Goal: Task Accomplishment & Management: Use online tool/utility

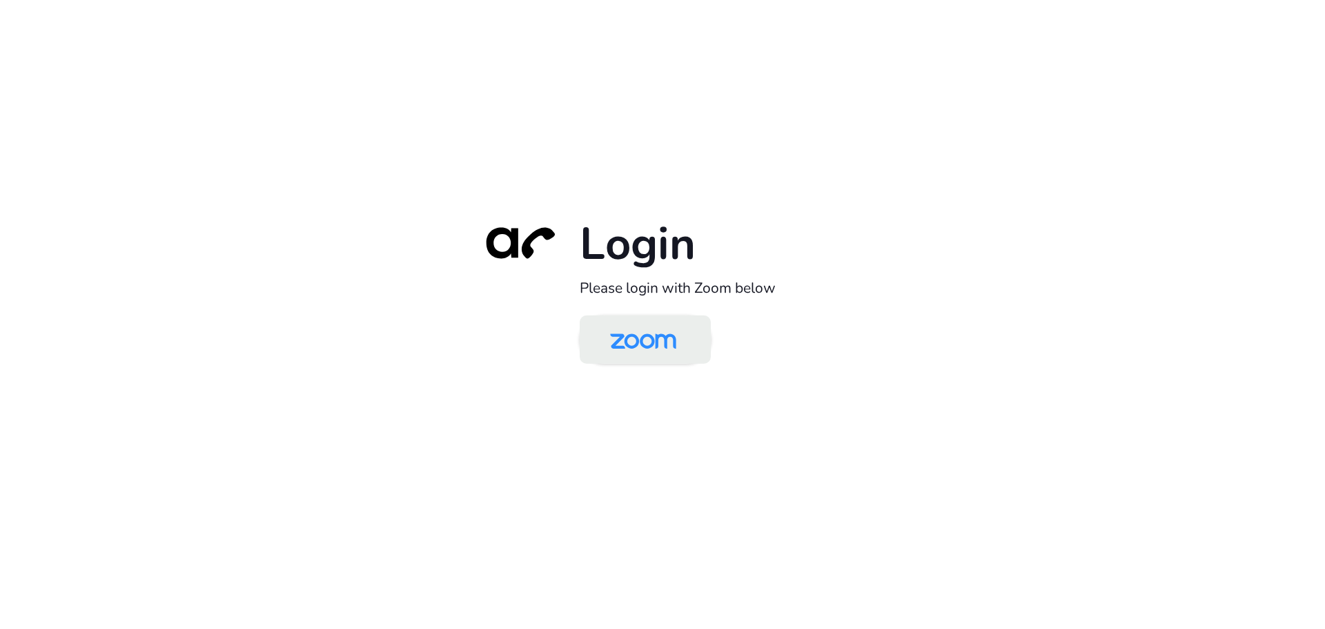
click at [642, 349] on img at bounding box center [643, 340] width 95 height 45
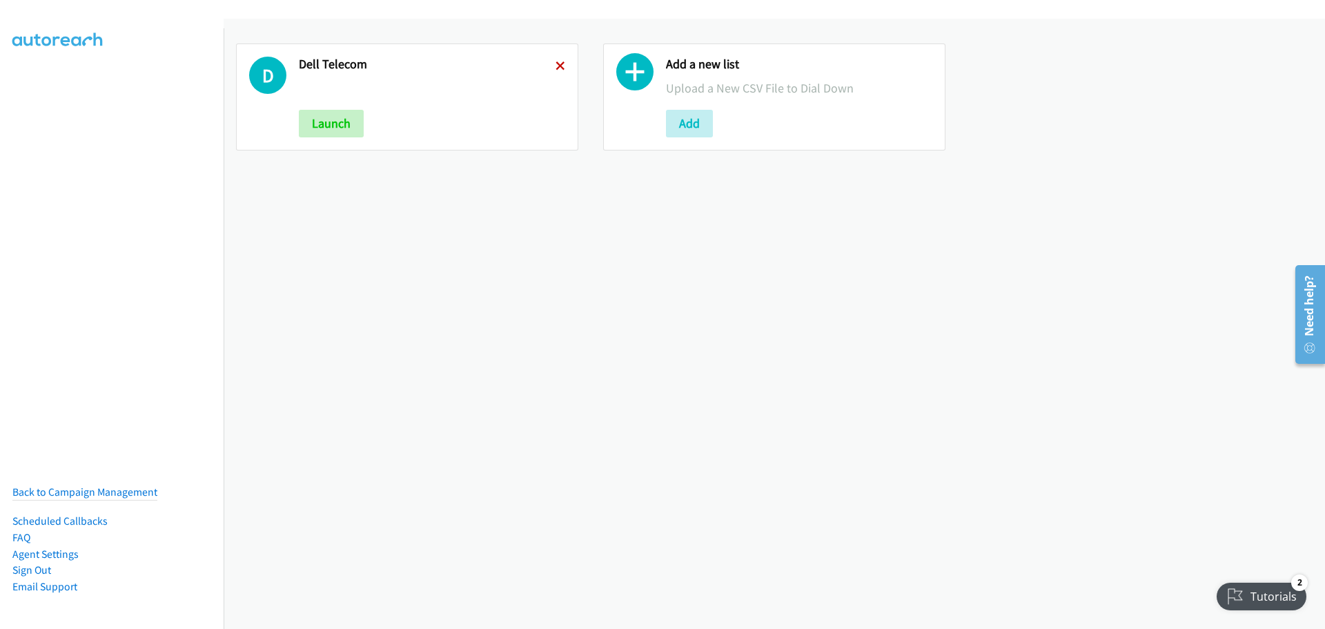
click at [556, 63] on icon at bounding box center [561, 67] width 10 height 10
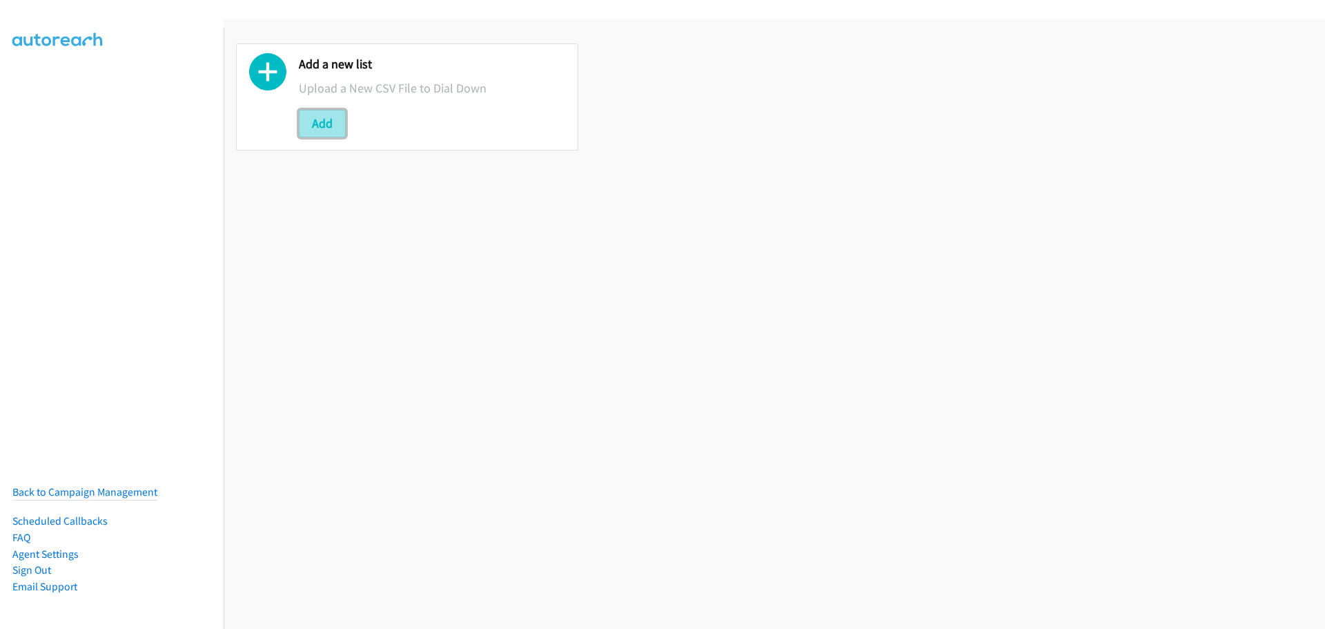
click at [331, 117] on button "Add" at bounding box center [322, 124] width 47 height 28
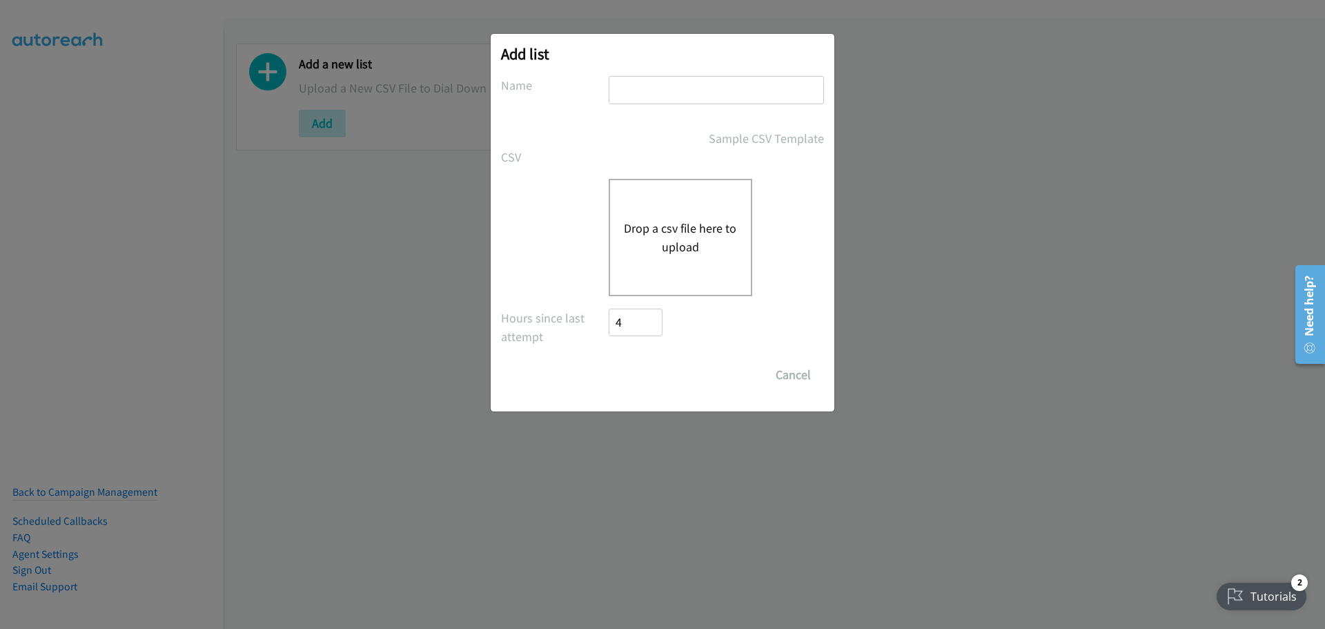
click at [683, 228] on button "Drop a csv file here to upload" at bounding box center [680, 237] width 113 height 37
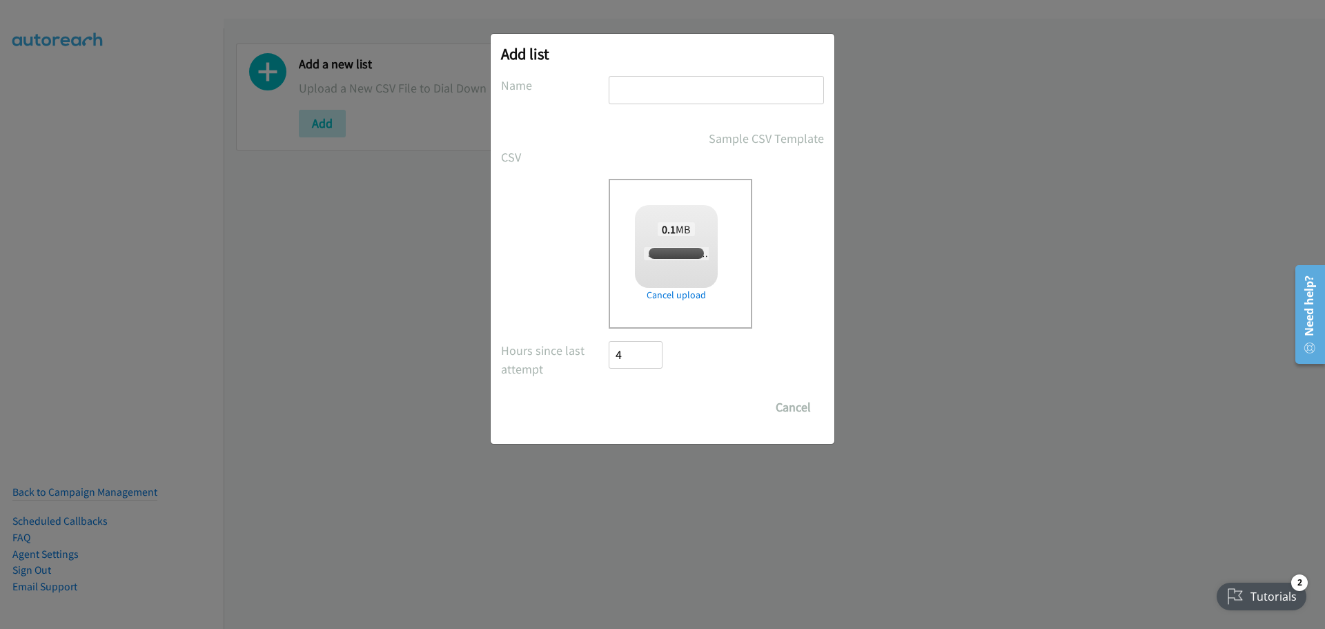
checkbox input "true"
click at [614, 99] on input "text" at bounding box center [716, 90] width 215 height 28
type input "Dell Telecom"
click at [646, 411] on input "Save List" at bounding box center [645, 407] width 72 height 28
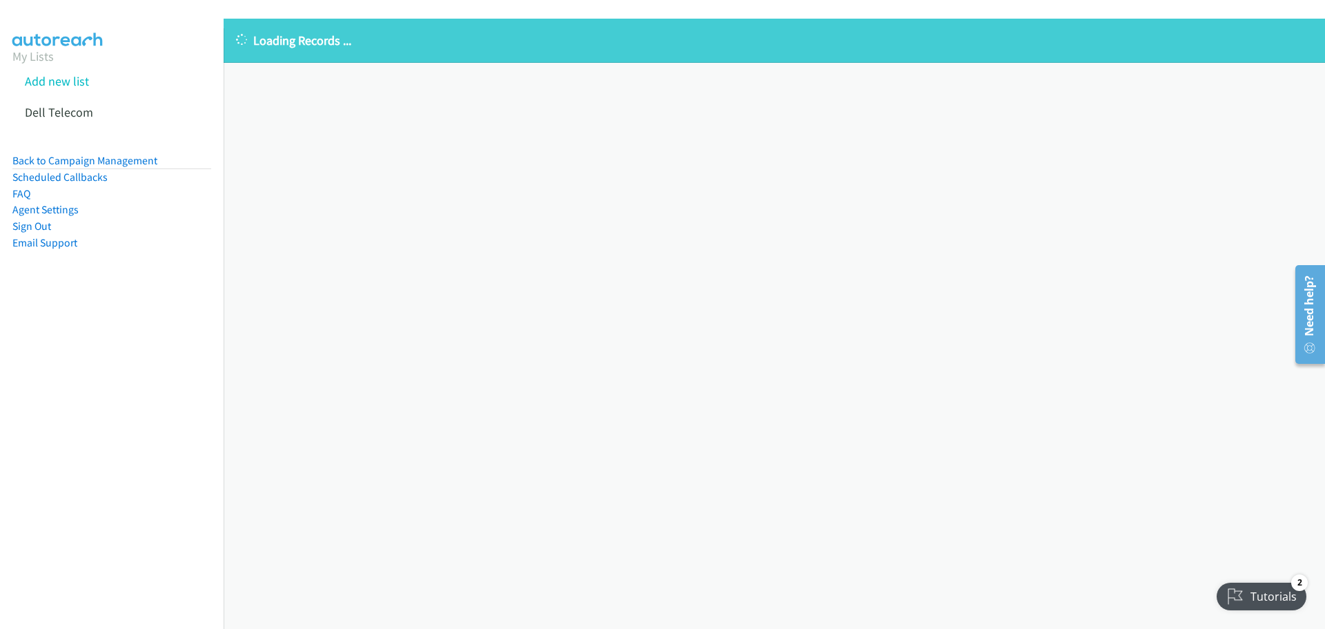
click at [538, 250] on div "Loading Records ... Sorry, something went wrong please try again." at bounding box center [775, 324] width 1102 height 610
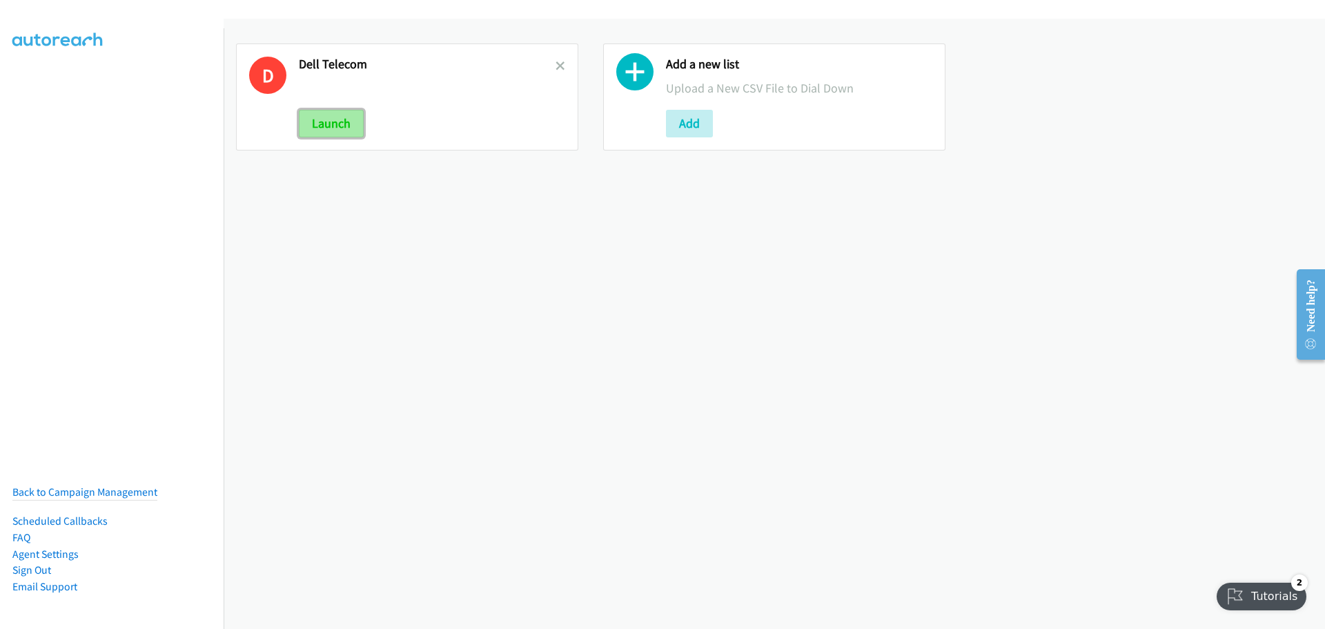
click at [332, 126] on button "Launch" at bounding box center [331, 124] width 65 height 28
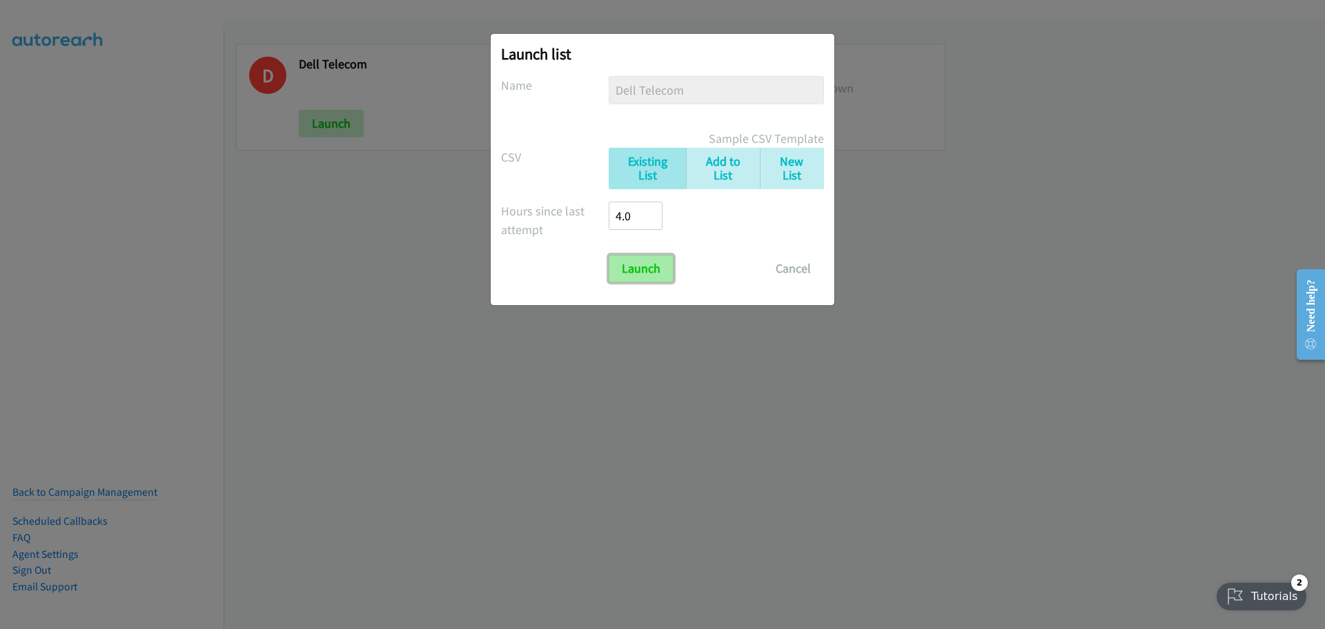
click at [652, 257] on input "Launch" at bounding box center [641, 269] width 65 height 28
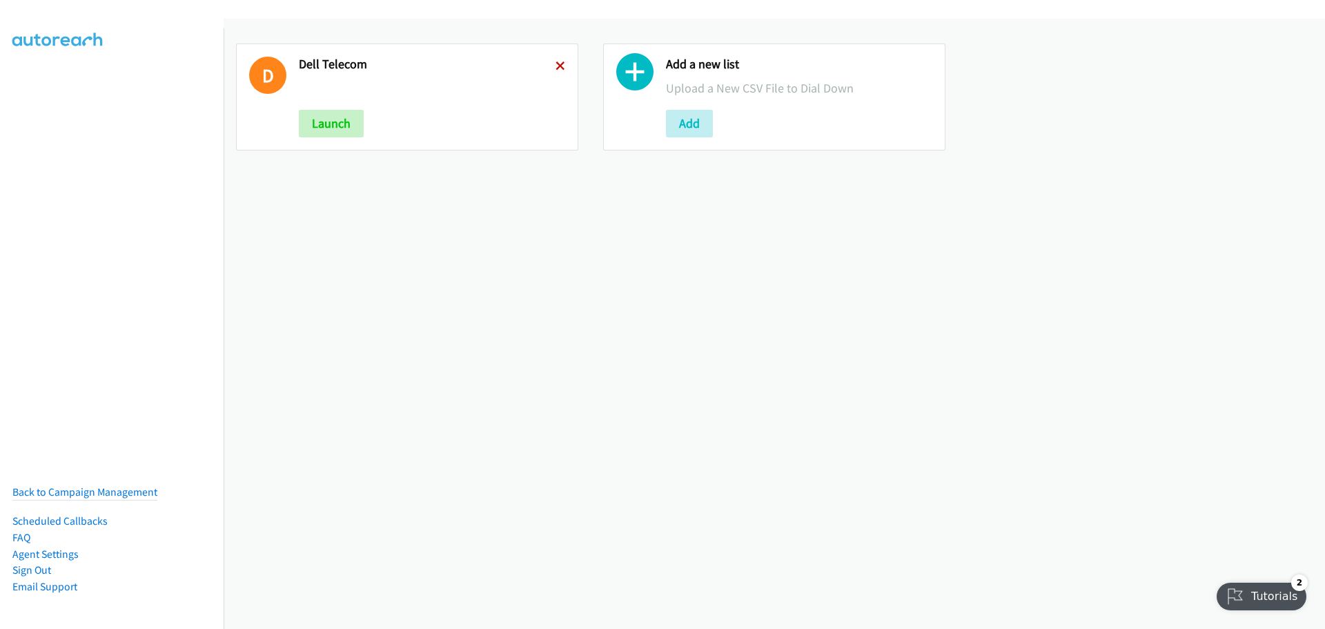
click at [556, 69] on icon at bounding box center [561, 67] width 10 height 10
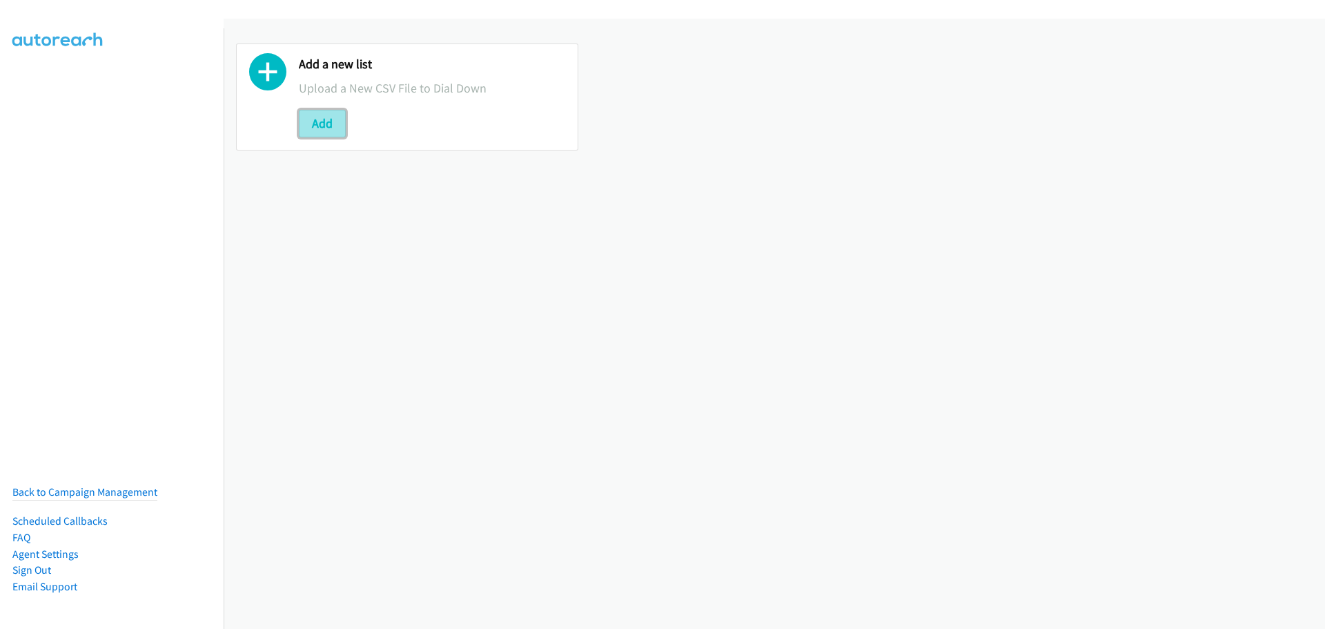
click at [328, 133] on button "Add" at bounding box center [322, 124] width 47 height 28
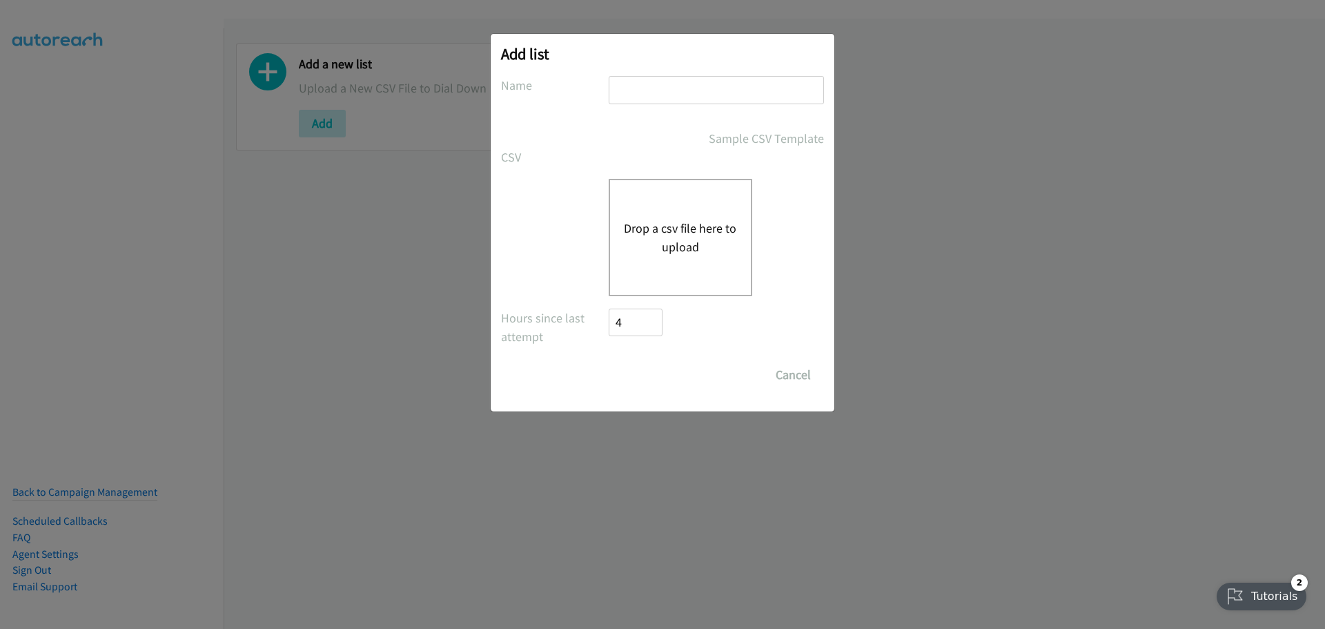
click at [692, 229] on button "Drop a csv file here to upload" at bounding box center [680, 237] width 113 height 37
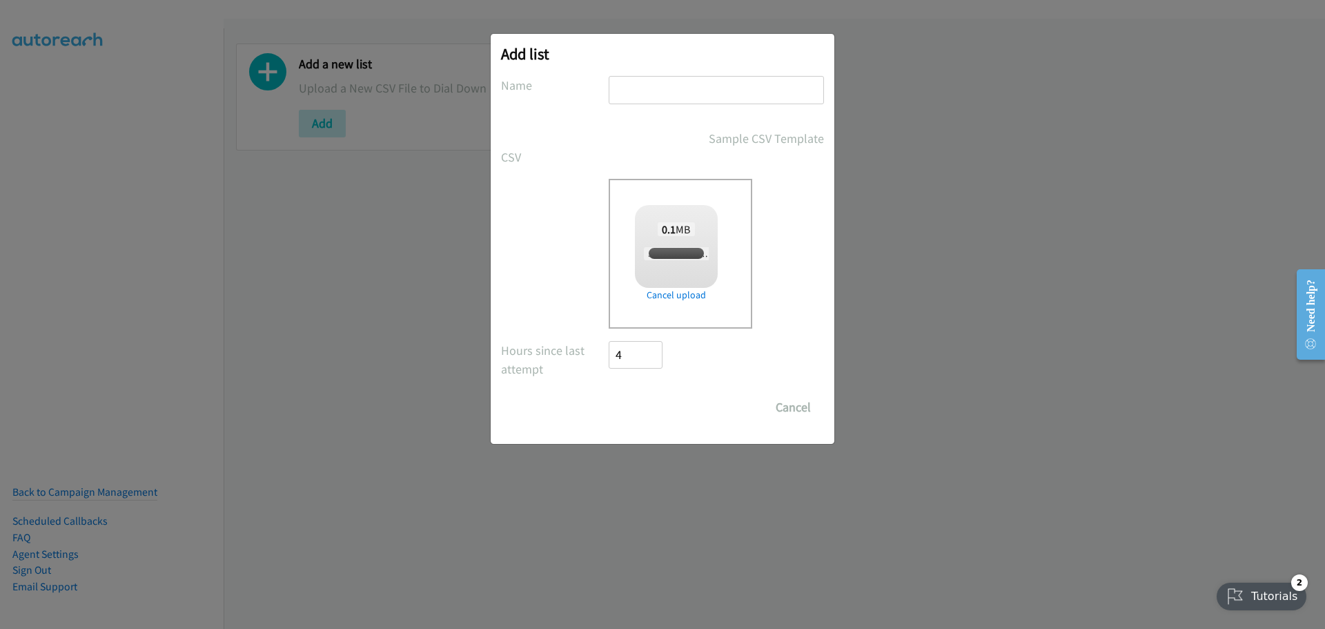
checkbox input "true"
click at [681, 113] on div at bounding box center [716, 96] width 215 height 41
click at [681, 106] on div at bounding box center [716, 96] width 215 height 41
click at [681, 101] on input "text" at bounding box center [716, 90] width 215 height 28
type input "Dell Telecom"
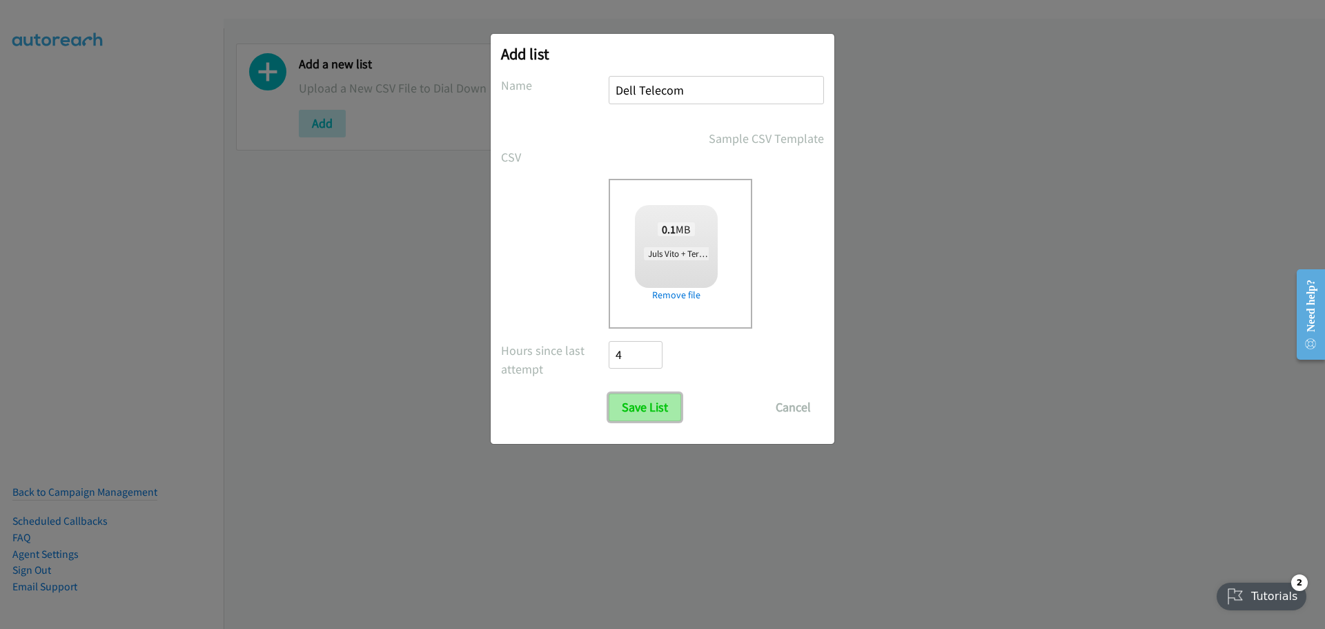
click at [654, 411] on input "Save List" at bounding box center [645, 407] width 72 height 28
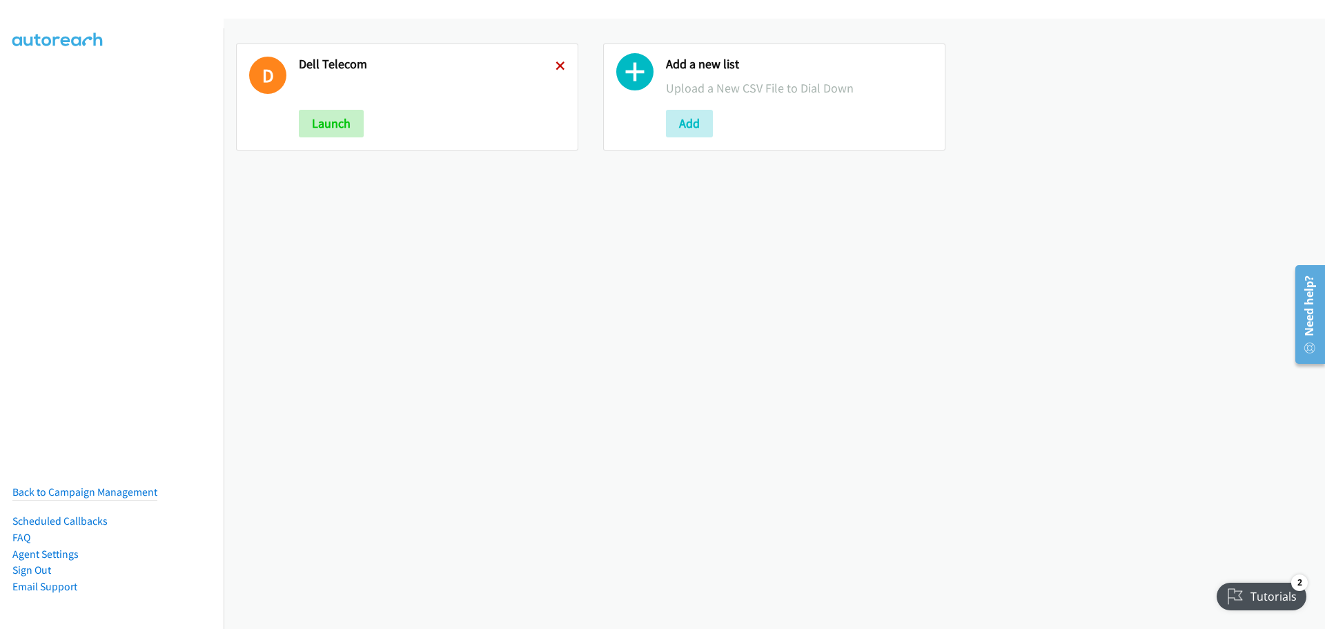
click at [557, 62] on icon at bounding box center [561, 67] width 10 height 10
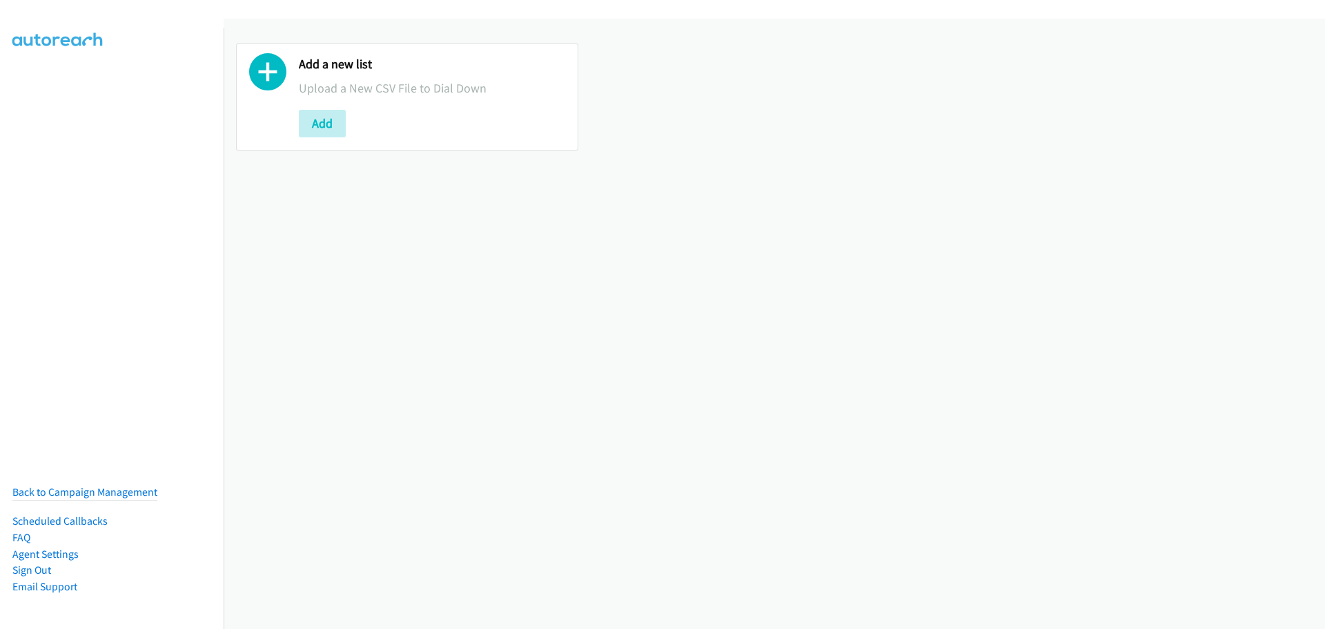
click at [336, 97] on div "Add a new list Upload a New CSV File to Dial Down Add" at bounding box center [432, 97] width 266 height 81
click at [336, 117] on button "Add" at bounding box center [322, 124] width 47 height 28
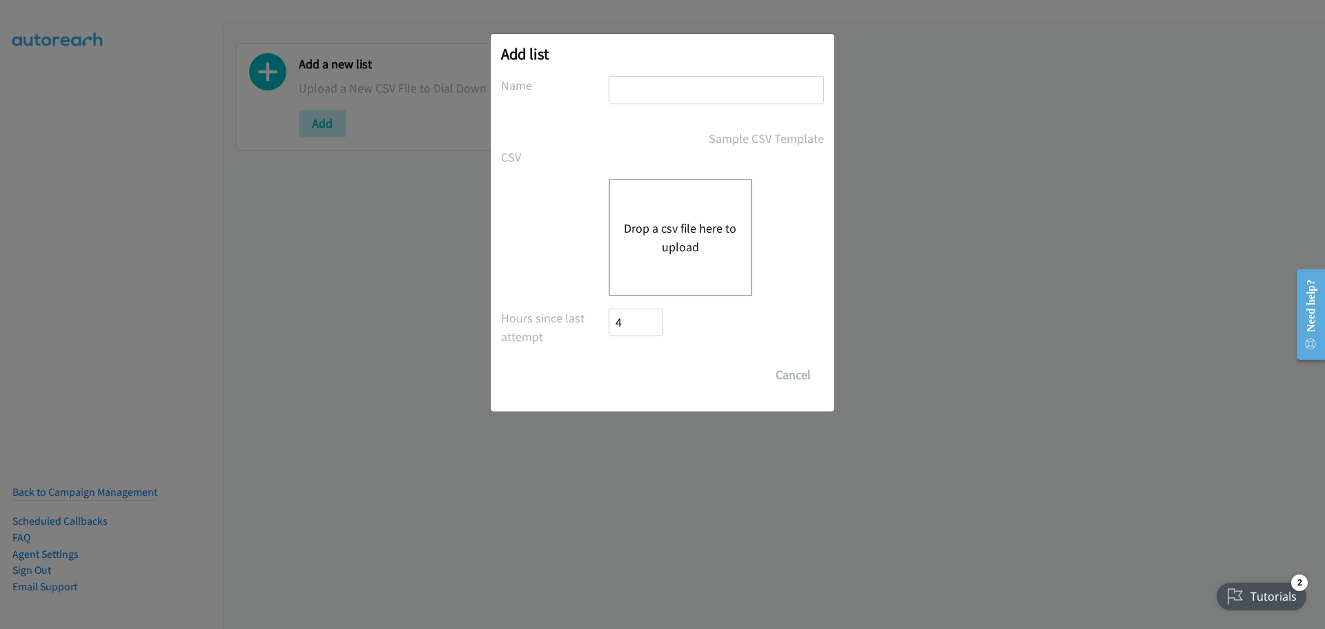
click at [702, 222] on button "Drop a csv file here to upload" at bounding box center [680, 237] width 113 height 37
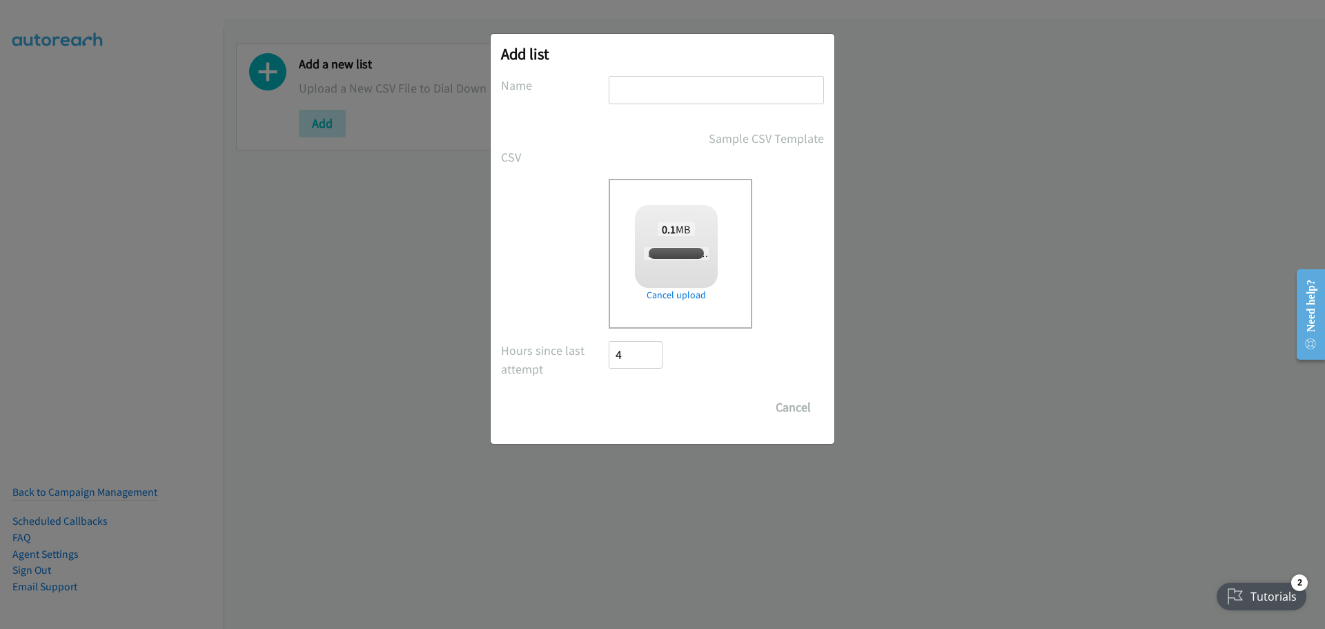
click at [609, 97] on input "text" at bounding box center [716, 90] width 215 height 28
checkbox input "true"
type input "Dell Telecom"
click at [653, 415] on input "Save List" at bounding box center [645, 407] width 72 height 28
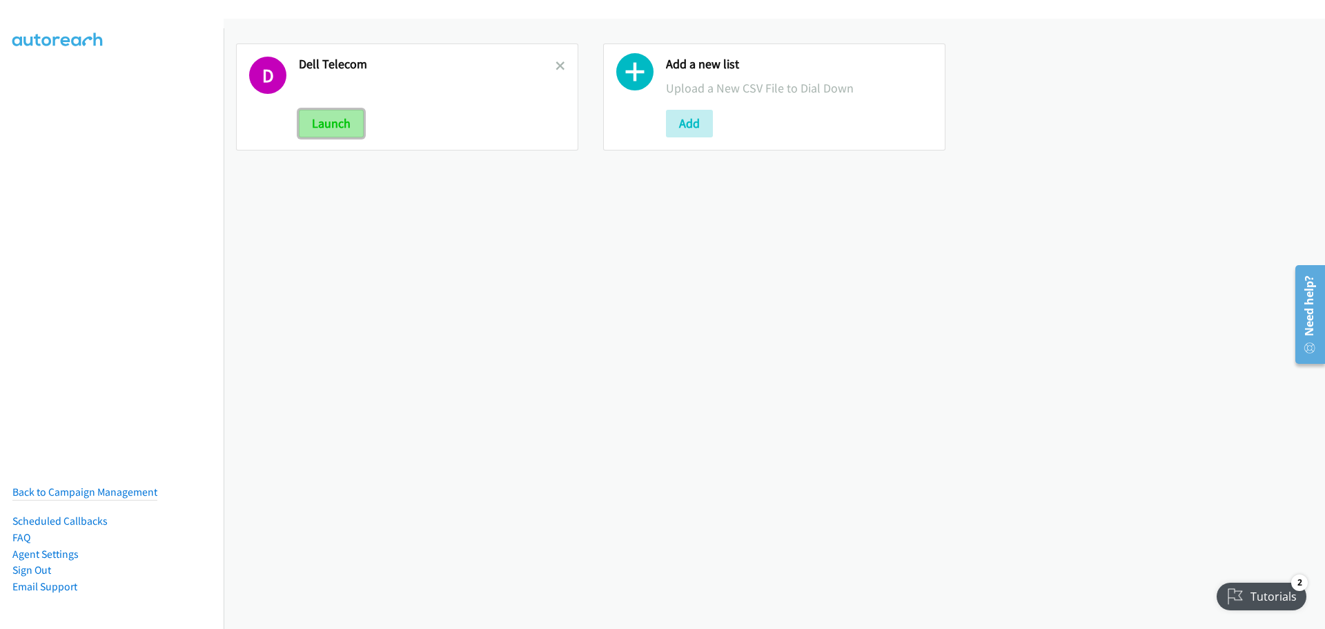
click at [326, 124] on button "Launch" at bounding box center [331, 124] width 65 height 28
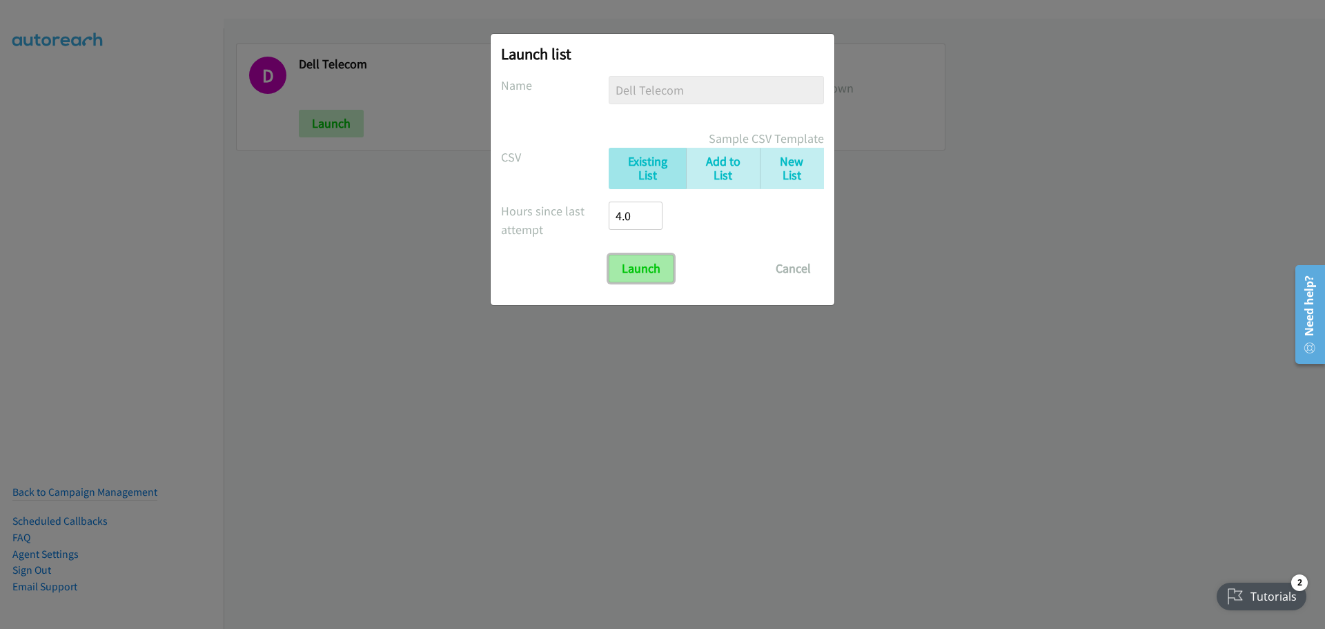
click at [636, 267] on input "Launch" at bounding box center [641, 269] width 65 height 28
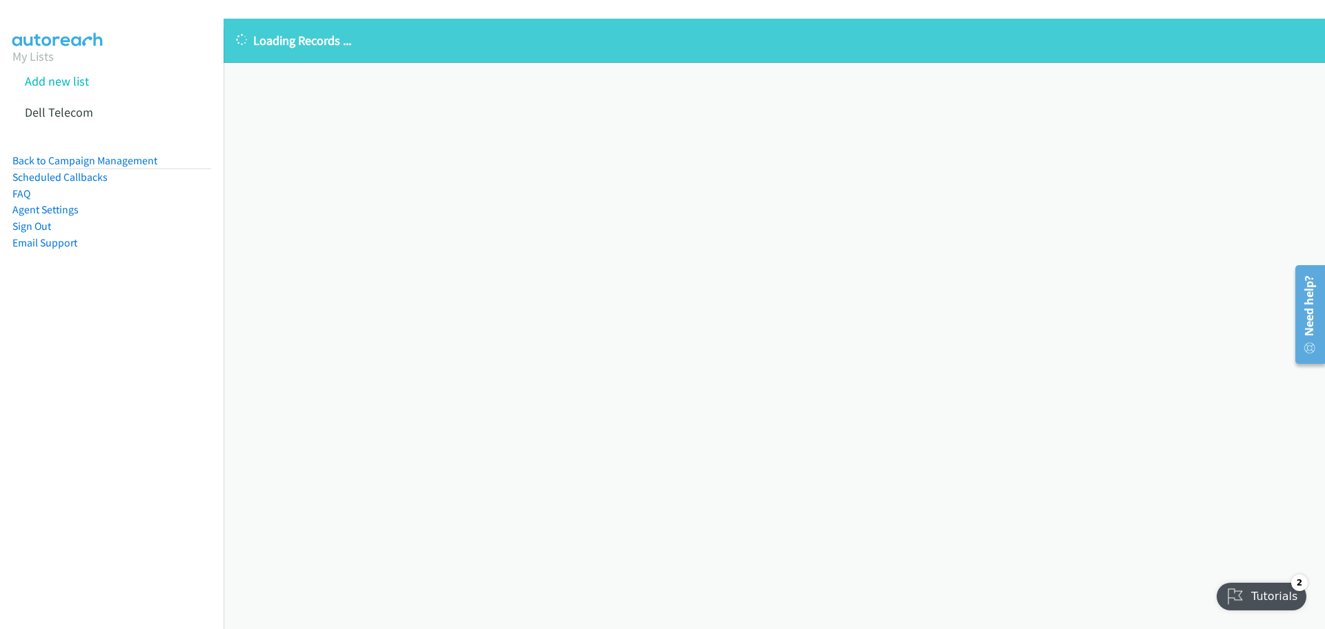
click at [284, 150] on div "Loading Records ... Sorry, something went wrong please try again." at bounding box center [775, 324] width 1102 height 610
click at [284, 148] on div "Loading Records ... Sorry, something went wrong please try again." at bounding box center [775, 324] width 1102 height 610
click at [286, 145] on div "Loading Records ... Sorry, something went wrong please try again." at bounding box center [775, 324] width 1102 height 610
click at [291, 144] on div "Loading Records ... Sorry, something went wrong please try again." at bounding box center [775, 324] width 1102 height 610
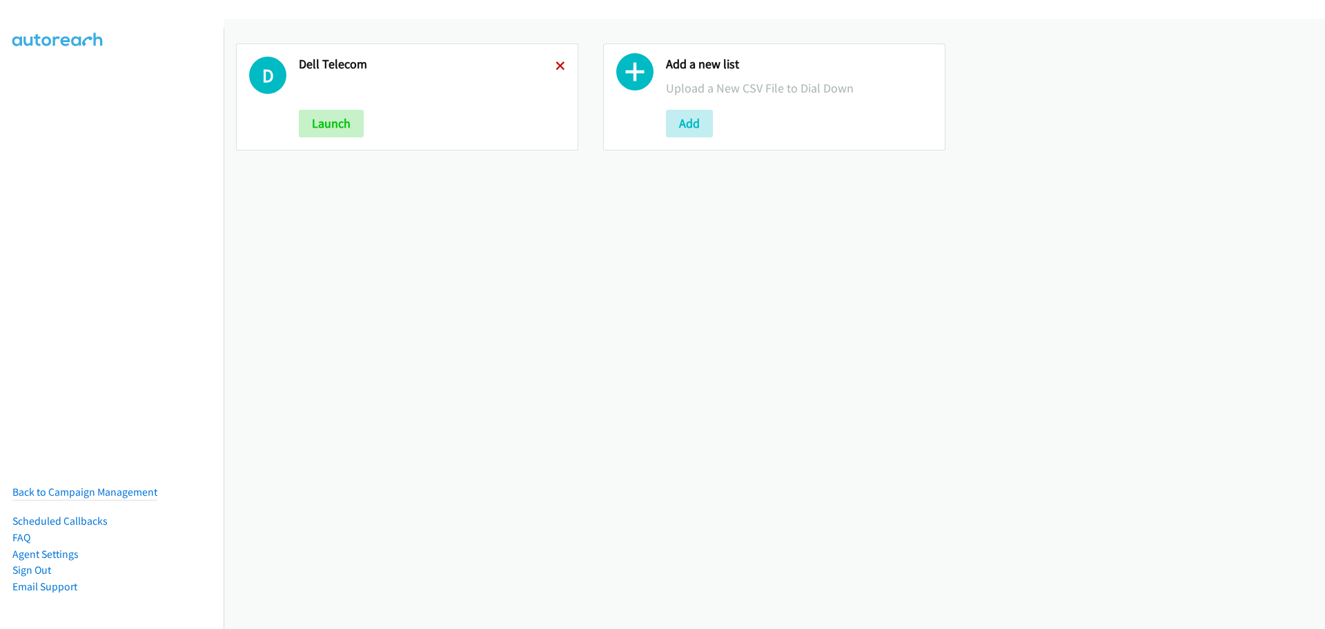
click at [556, 67] on icon at bounding box center [561, 67] width 10 height 10
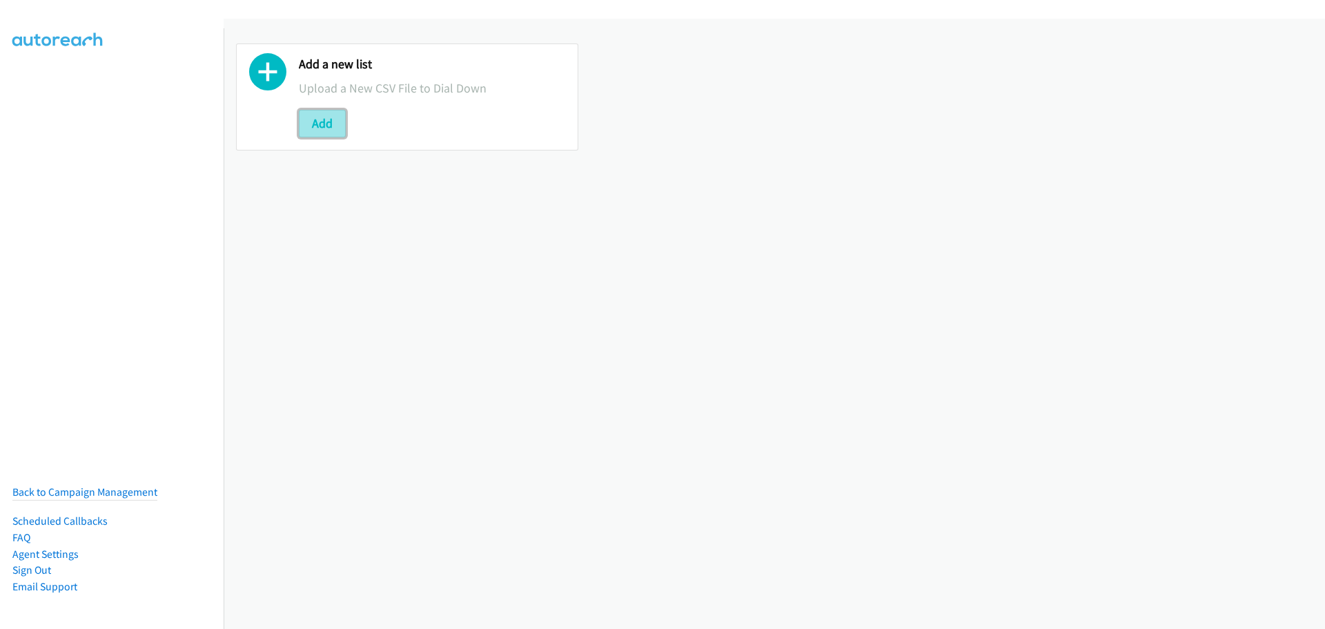
click at [314, 135] on button "Add" at bounding box center [322, 124] width 47 height 28
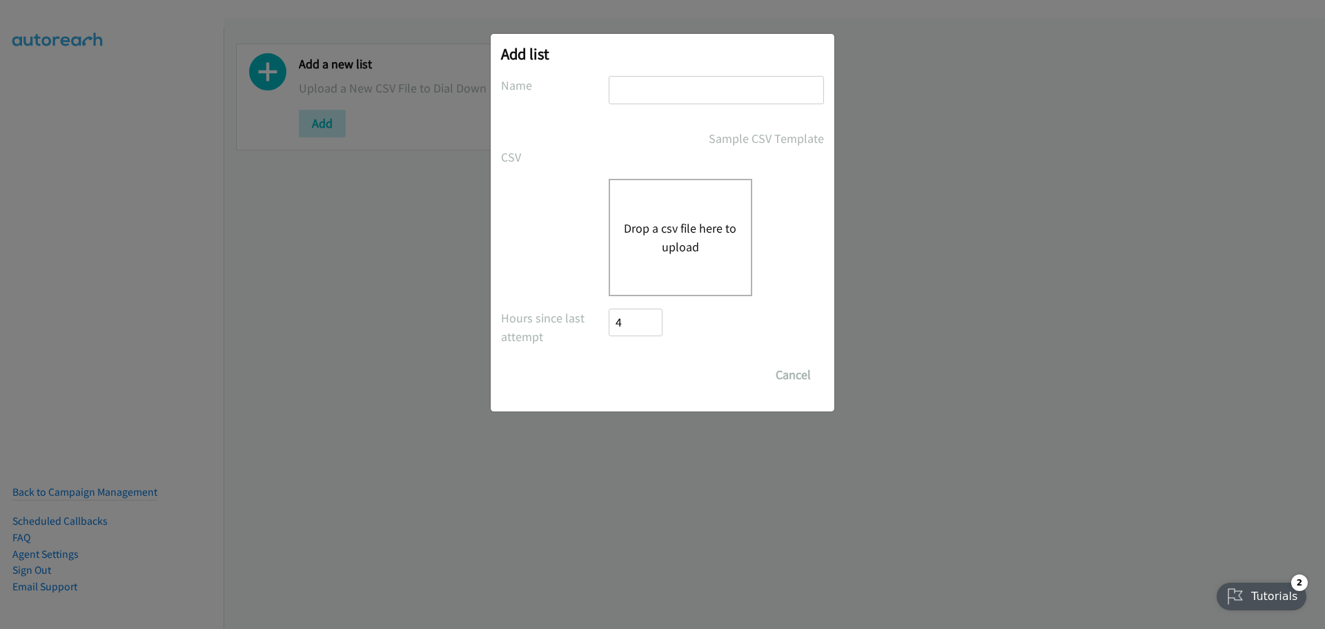
click at [703, 251] on button "Drop a csv file here to upload" at bounding box center [680, 237] width 113 height 37
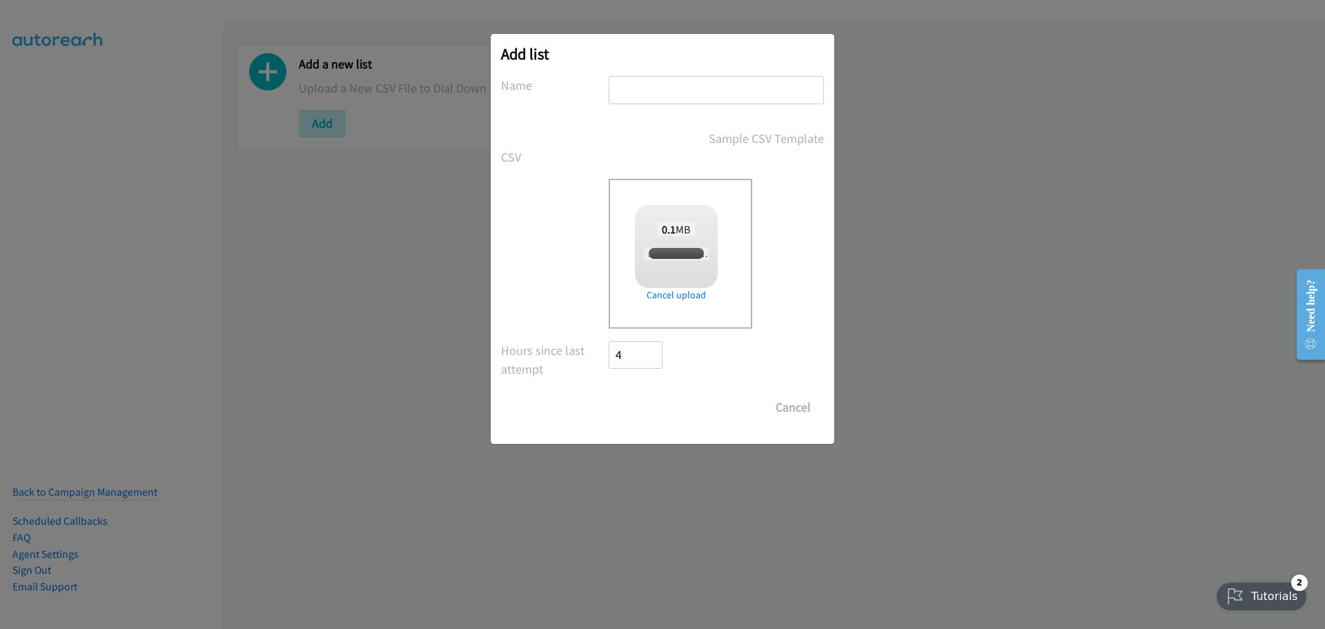
checkbox input "true"
click at [638, 92] on input "text" at bounding box center [716, 90] width 215 height 28
type input "Dell Telecom"
click at [633, 408] on input "Save List" at bounding box center [645, 407] width 72 height 28
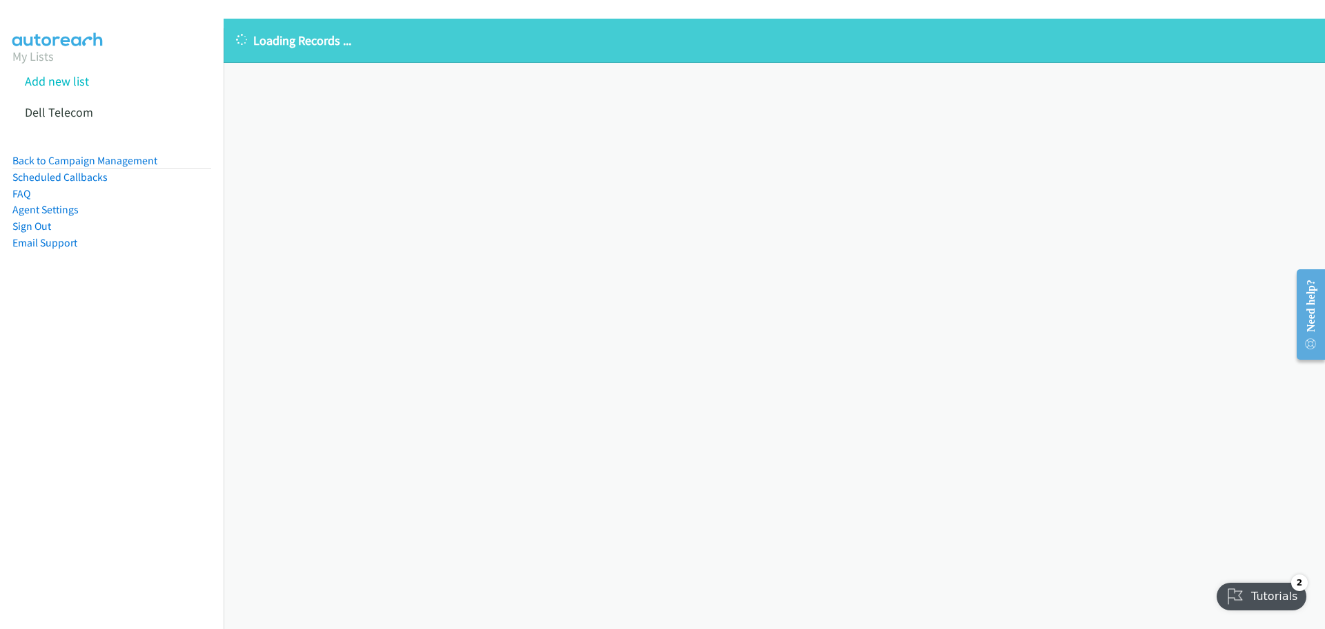
click at [369, 262] on div "Loading Records ... Sorry, something went wrong please try again." at bounding box center [775, 324] width 1102 height 610
click at [367, 262] on div "Loading Records ... Sorry, something went wrong please try again." at bounding box center [775, 324] width 1102 height 610
click at [333, 265] on div "Loading Records ... Sorry, something went wrong please try again." at bounding box center [775, 324] width 1102 height 610
click at [345, 260] on div "Loading Records ... Sorry, something went wrong please try again." at bounding box center [775, 324] width 1102 height 610
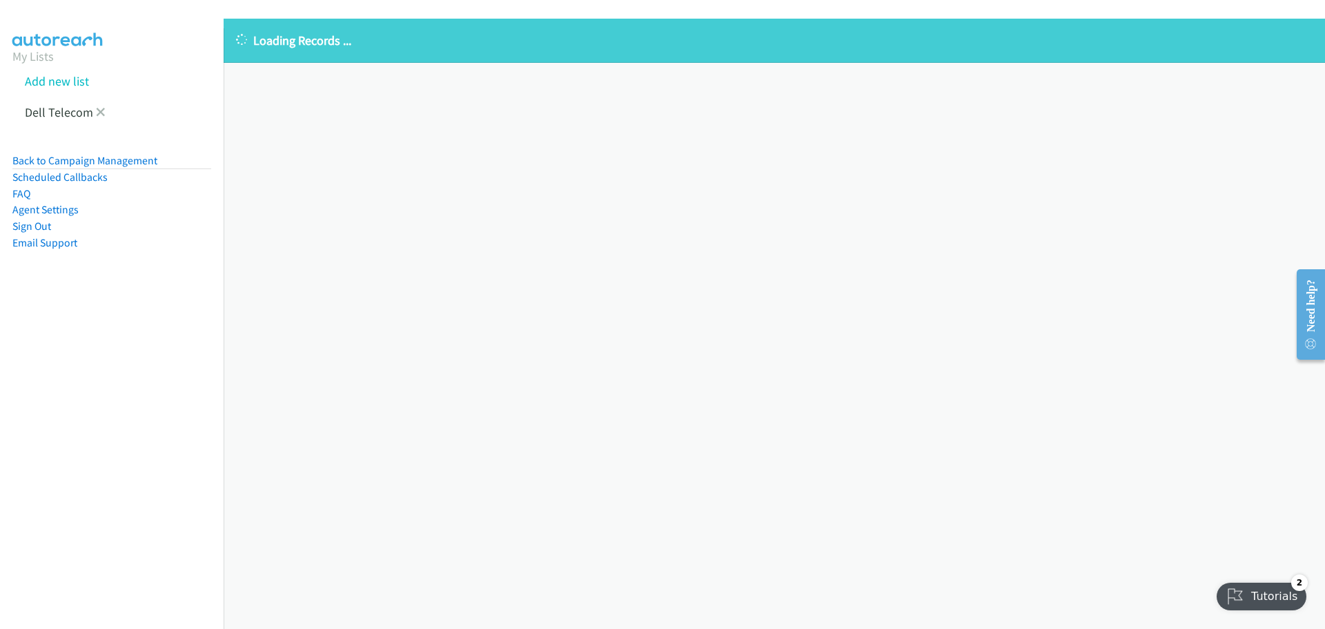
click at [103, 118] on li "Dell Telecom" at bounding box center [124, 112] width 224 height 31
drag, startPoint x: 98, startPoint y: 114, endPoint x: 208, endPoint y: 108, distance: 110.6
click at [98, 114] on icon at bounding box center [101, 113] width 10 height 10
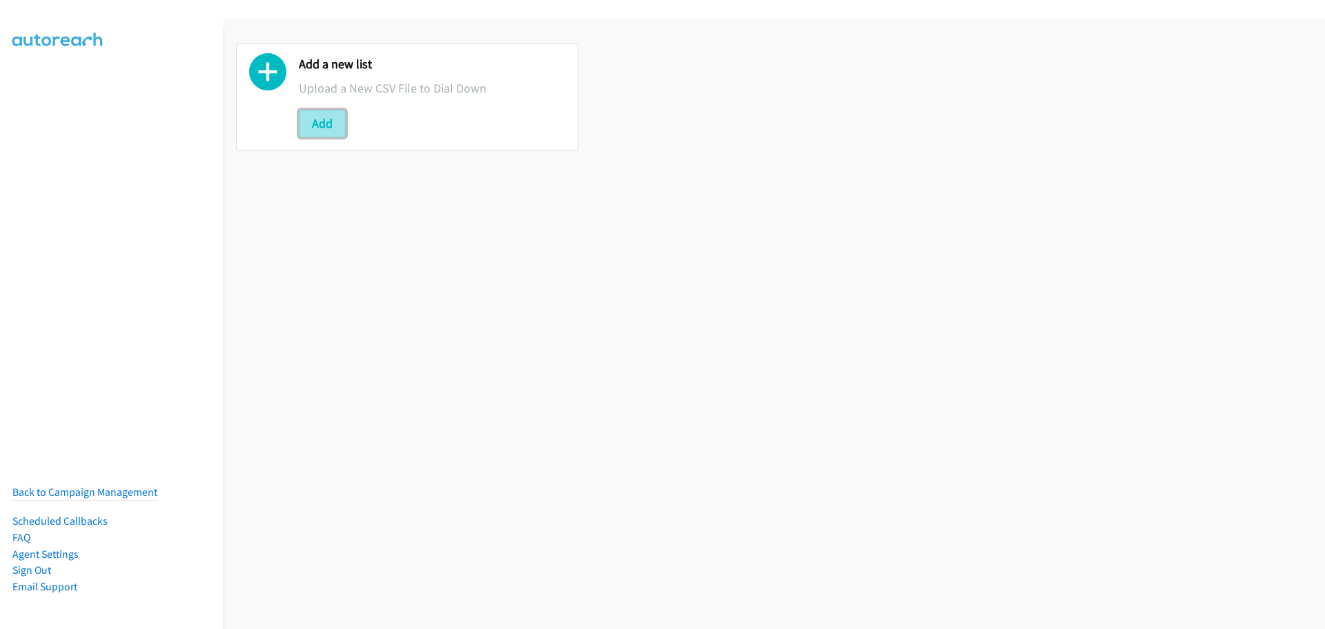
click at [335, 112] on button "Add" at bounding box center [322, 124] width 47 height 28
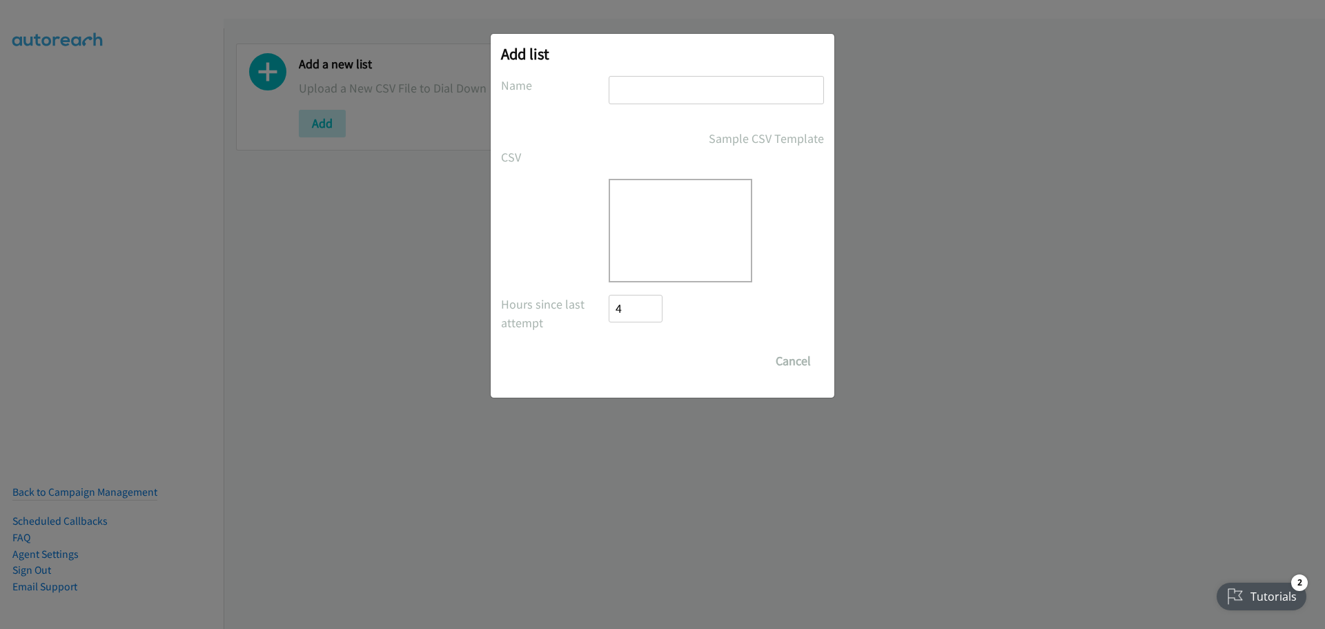
click at [678, 212] on div at bounding box center [681, 231] width 144 height 104
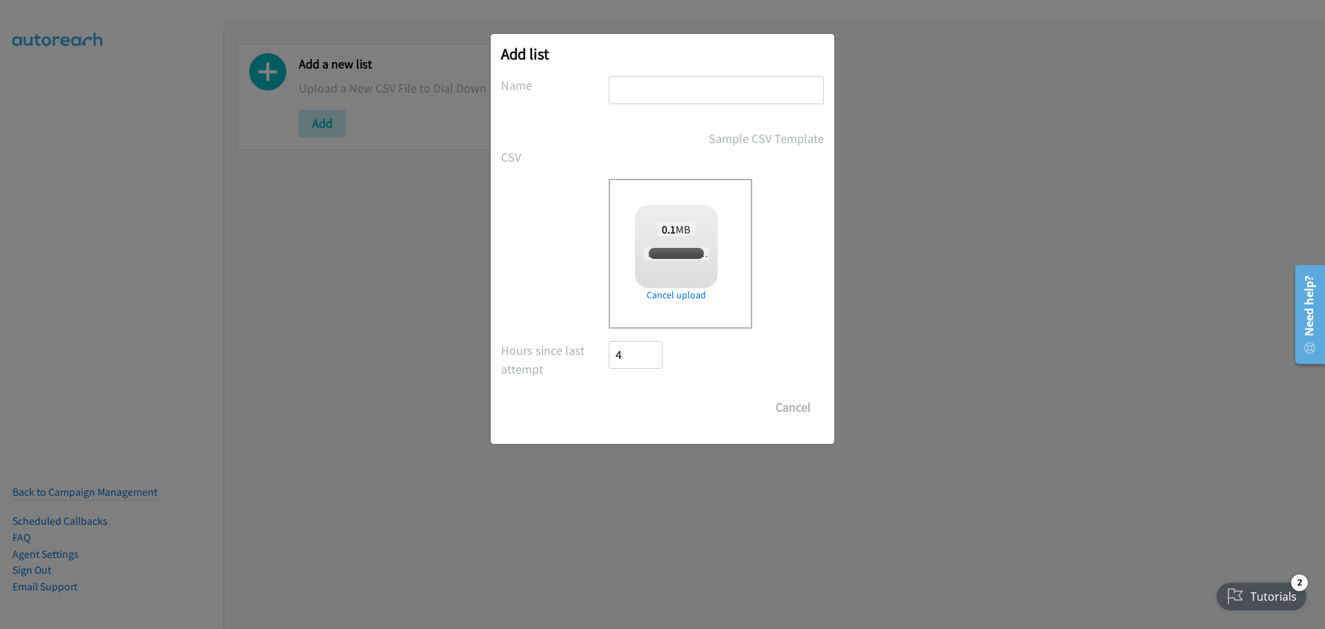
click at [647, 106] on div at bounding box center [716, 96] width 215 height 41
click at [645, 95] on input "text" at bounding box center [716, 90] width 215 height 28
type input "Dell Telecom"
click at [656, 398] on div "Save List Cancel" at bounding box center [716, 407] width 215 height 28
click at [688, 369] on div "Hours since last attempt 4" at bounding box center [662, 361] width 323 height 41
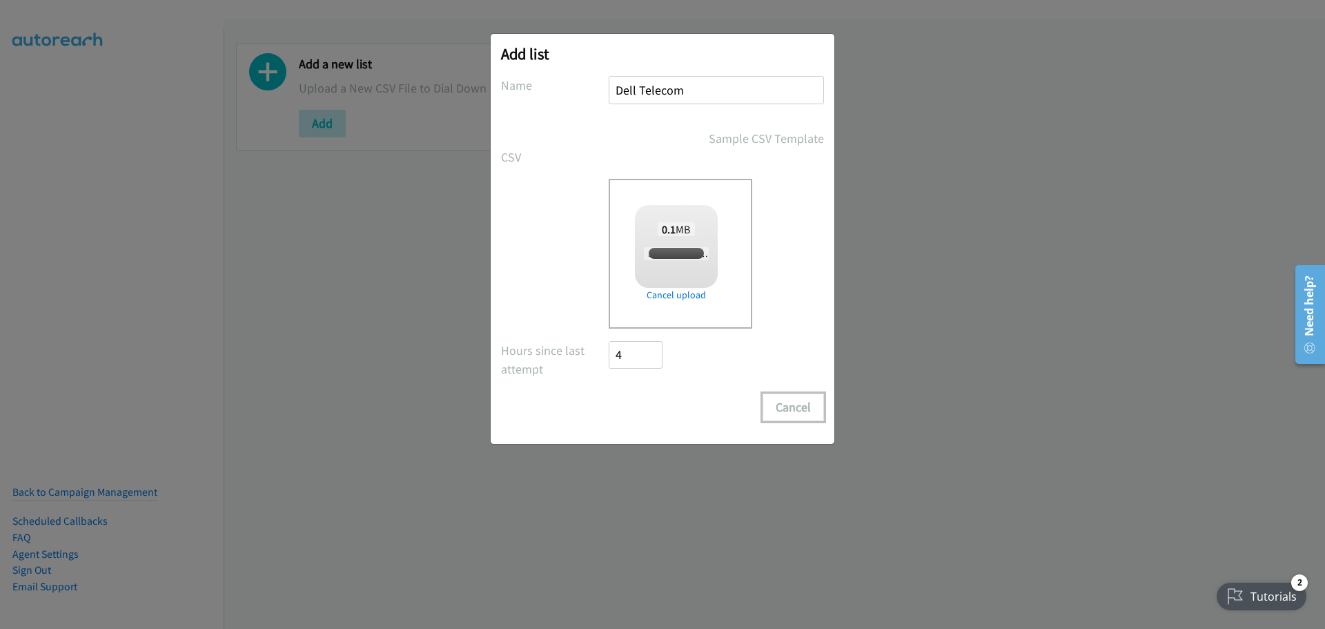
click at [784, 411] on button "Cancel" at bounding box center [793, 407] width 61 height 28
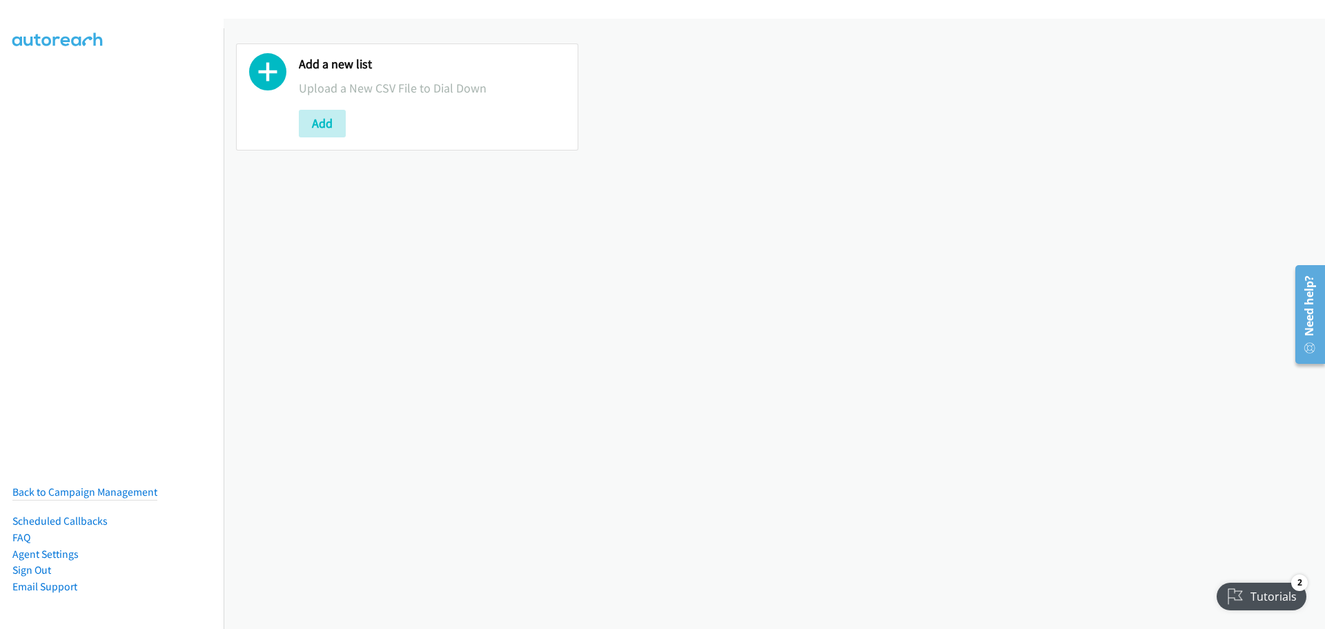
click at [253, 206] on div "Add a new list Upload a New CSV File to Dial Down Add" at bounding box center [775, 324] width 1102 height 610
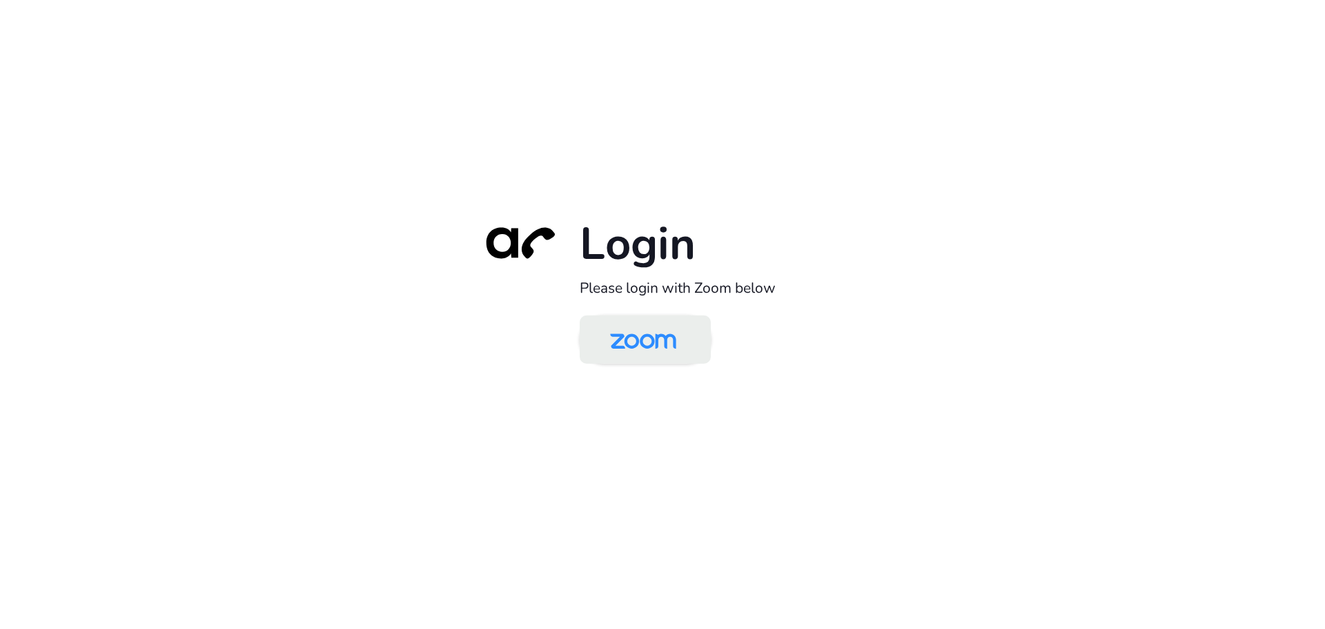
click at [649, 356] on img at bounding box center [643, 340] width 95 height 45
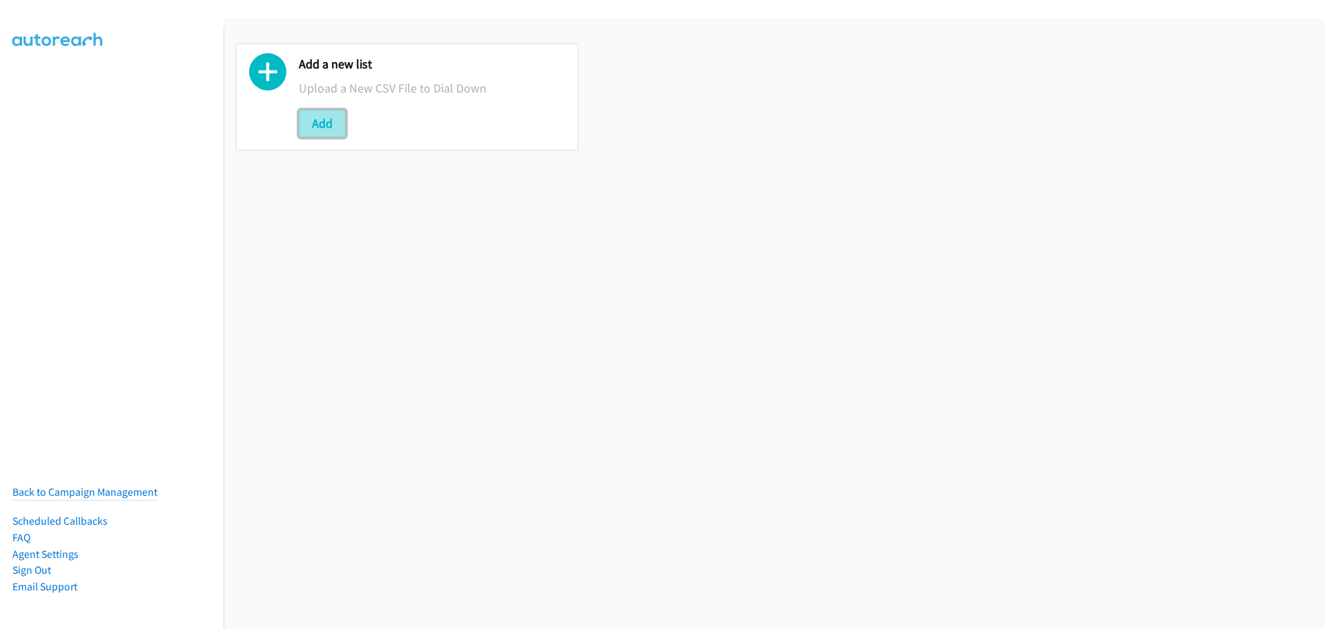
click at [329, 115] on button "Add" at bounding box center [322, 124] width 47 height 28
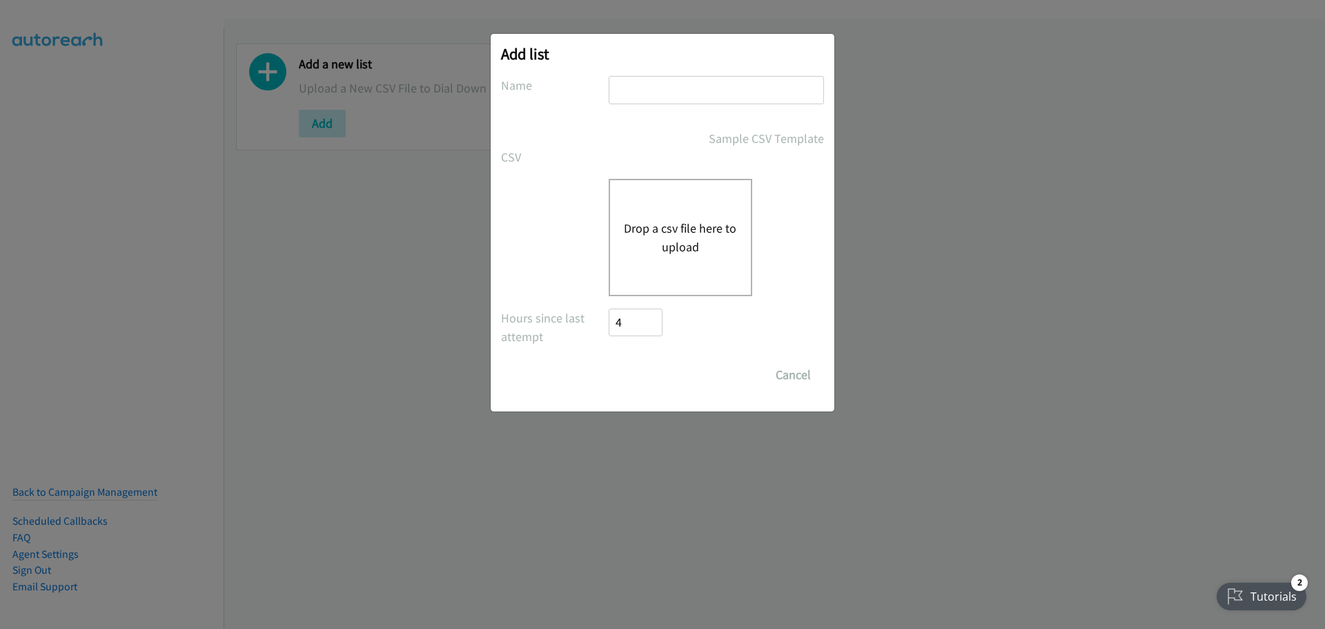
click at [694, 224] on button "Drop a csv file here to upload" at bounding box center [680, 237] width 113 height 37
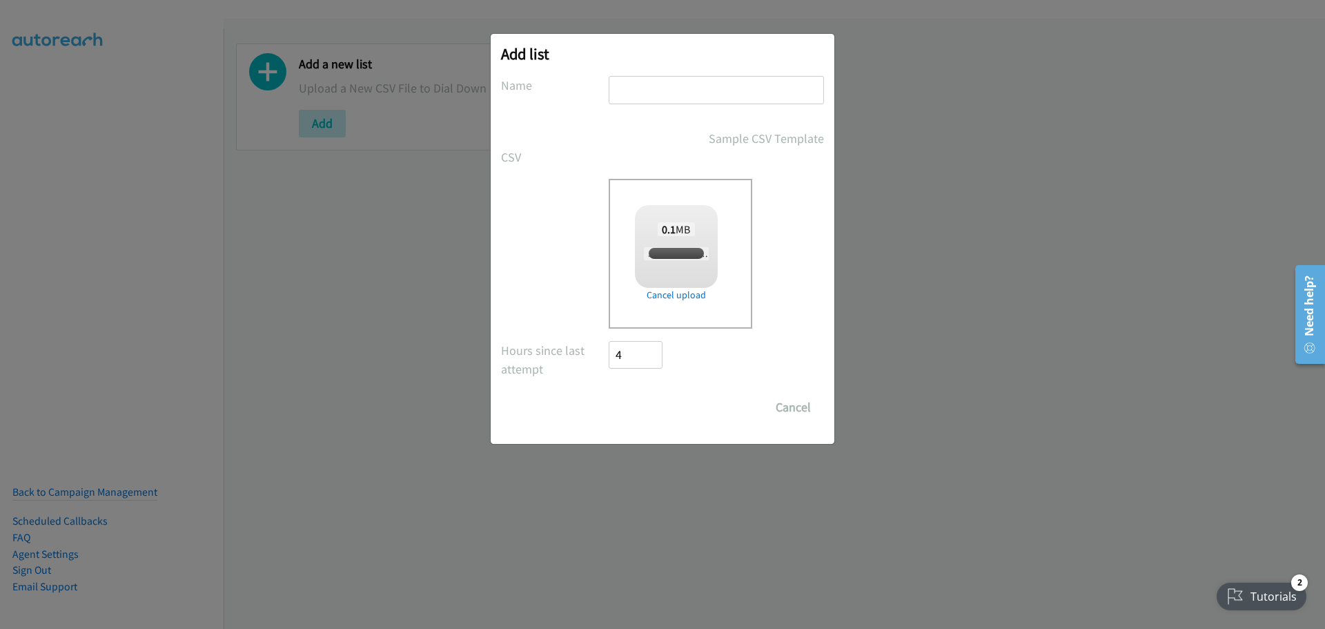
click at [641, 82] on input "text" at bounding box center [716, 90] width 215 height 28
checkbox input "true"
type input "Dell Telecom"
click at [663, 416] on input "Save List" at bounding box center [645, 407] width 72 height 28
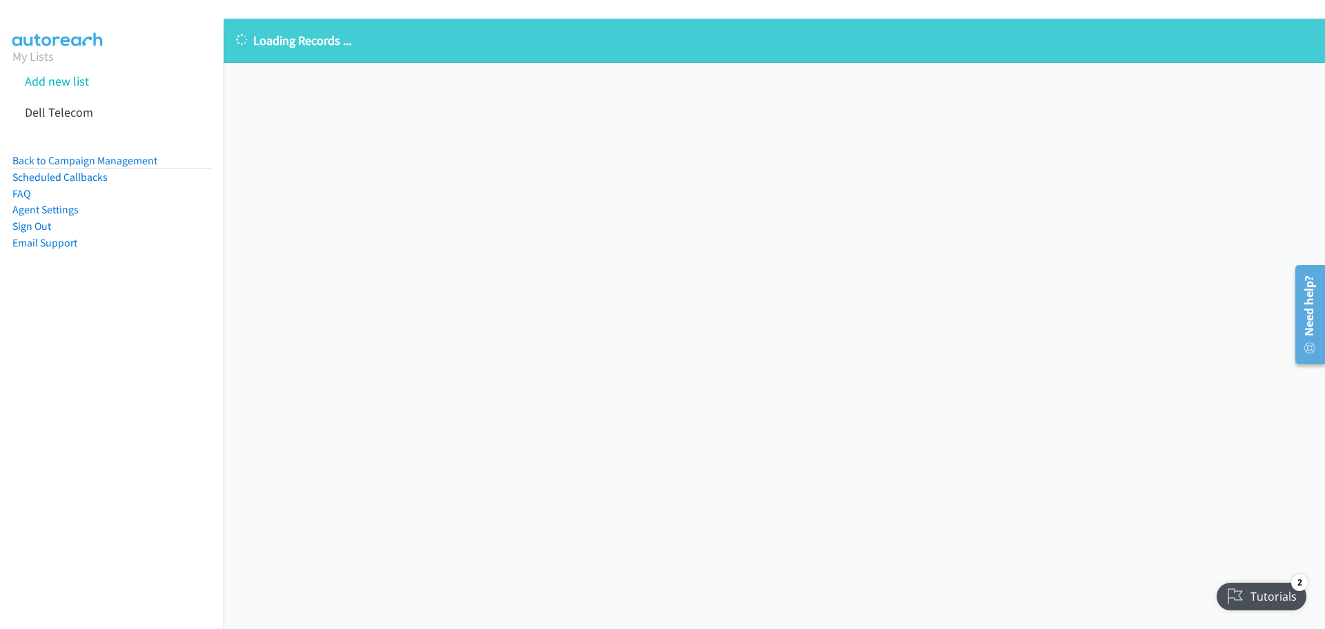
click at [663, 424] on div "Loading Records ... Sorry, something went wrong please try again." at bounding box center [775, 324] width 1102 height 610
click at [466, 228] on div "Loading Records ... Sorry, something went wrong please try again." at bounding box center [775, 324] width 1102 height 610
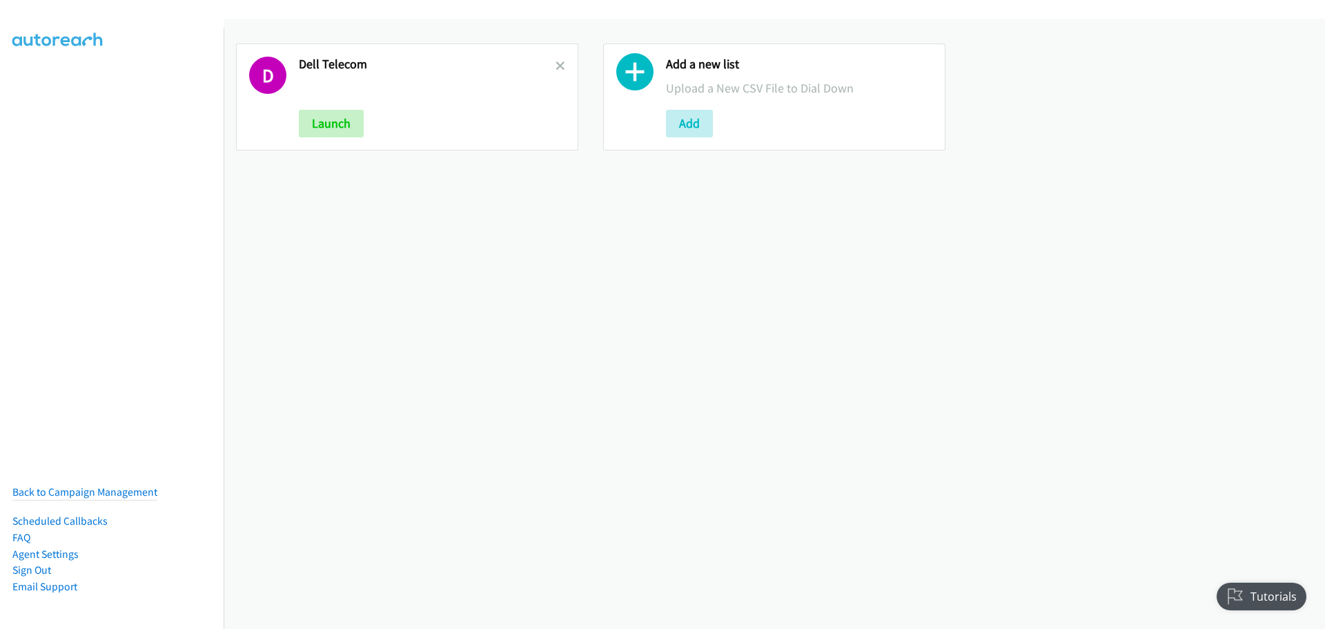
drag, startPoint x: 552, startPoint y: 72, endPoint x: 522, endPoint y: 88, distance: 33.7
click at [556, 72] on link at bounding box center [561, 66] width 10 height 16
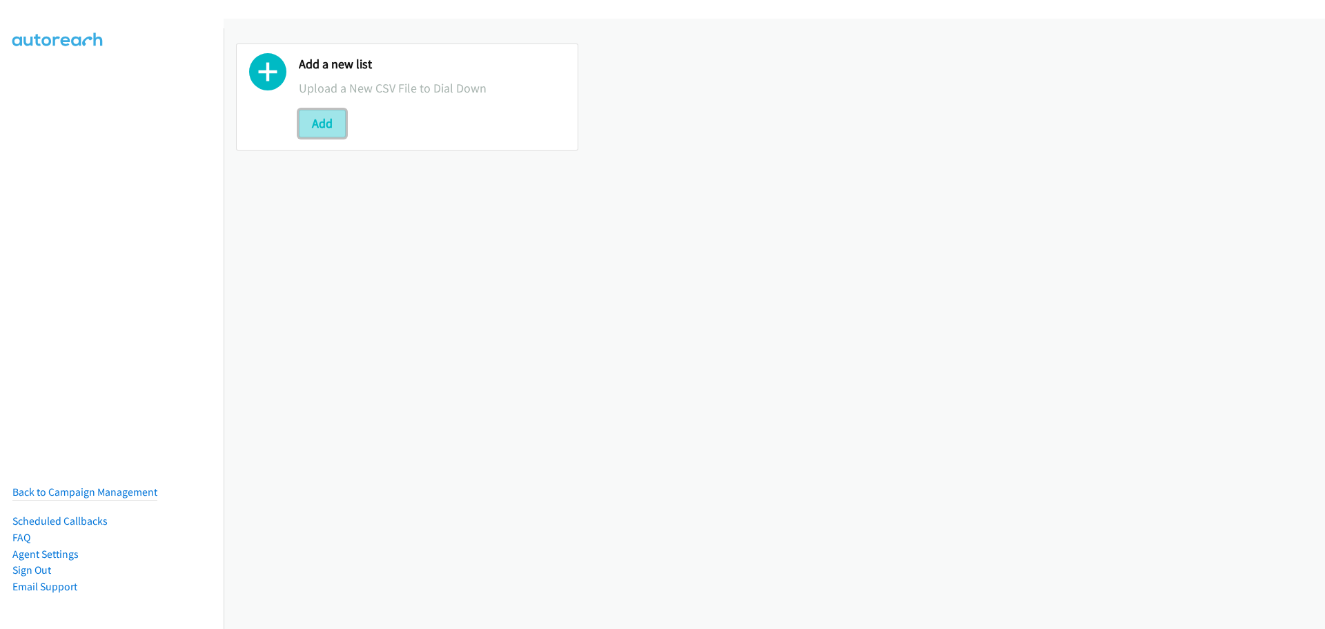
click at [332, 124] on button "Add" at bounding box center [322, 124] width 47 height 28
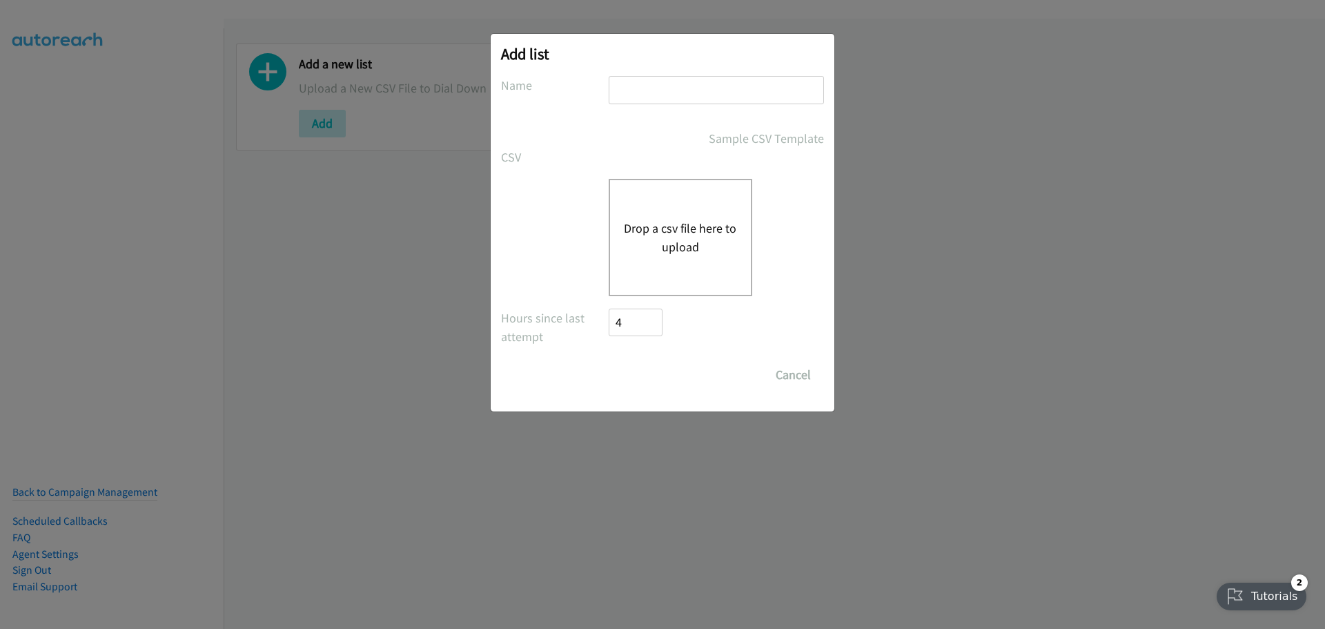
click at [721, 238] on button "Drop a csv file here to upload" at bounding box center [680, 237] width 113 height 37
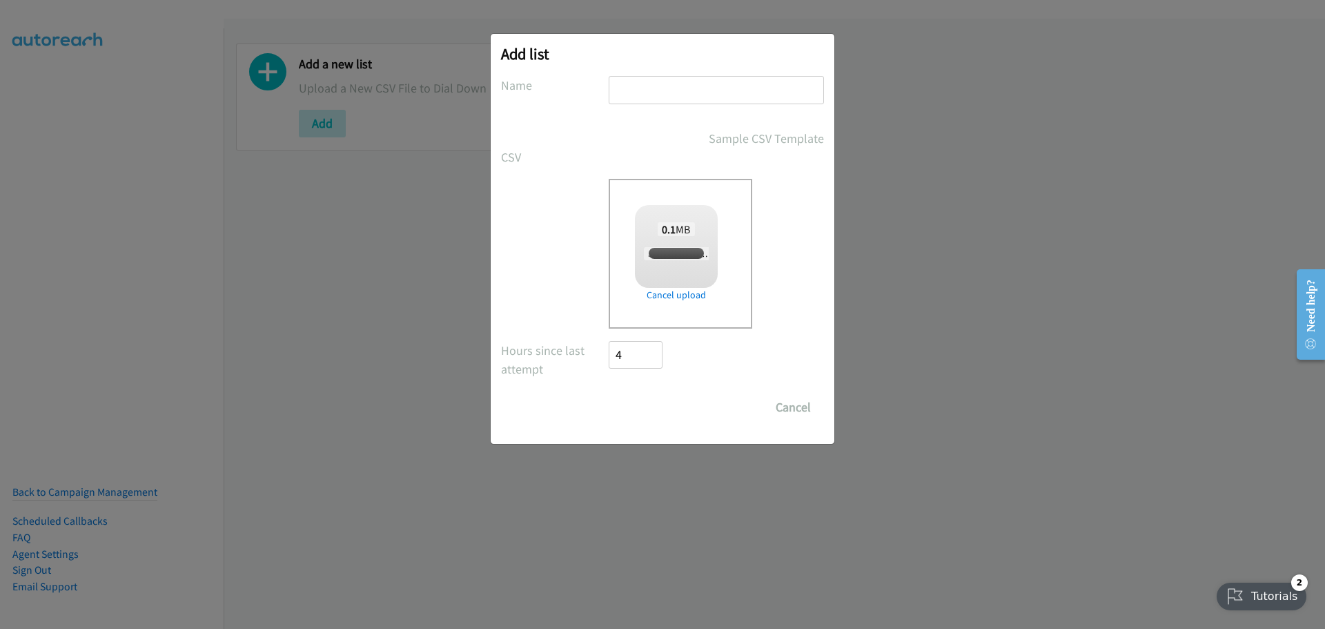
click at [685, 90] on input "text" at bounding box center [716, 90] width 215 height 28
checkbox input "true"
type input "Dell Telecom"
click at [663, 401] on input "Save List" at bounding box center [645, 407] width 72 height 28
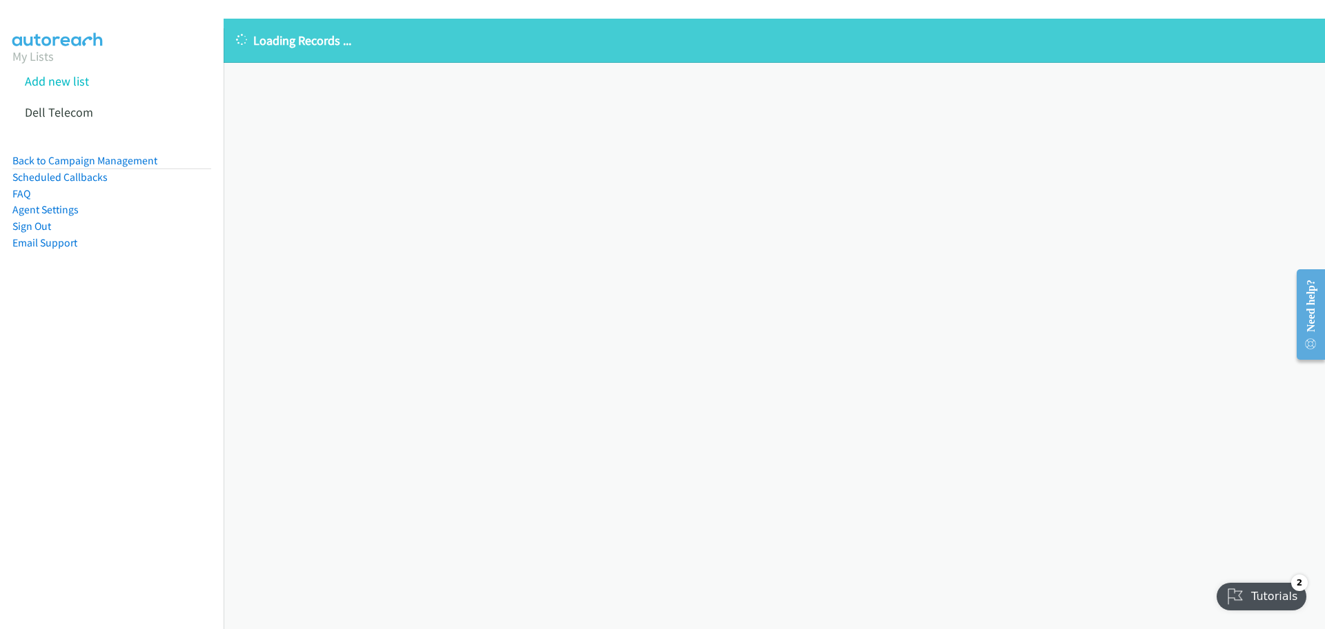
click at [394, 201] on div "Loading Records ... Sorry, something went wrong please try again." at bounding box center [775, 324] width 1102 height 610
click at [340, 170] on div "Loading Records ... Sorry, something went wrong please try again." at bounding box center [775, 324] width 1102 height 610
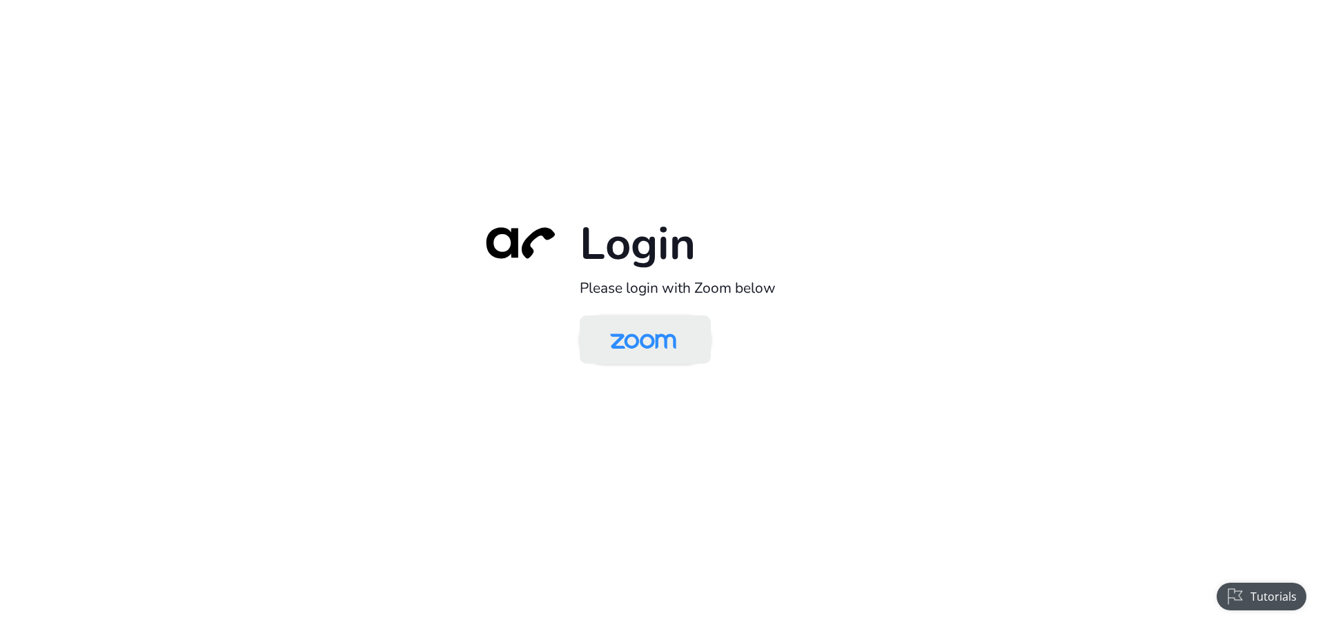
click at [623, 335] on img at bounding box center [643, 340] width 95 height 45
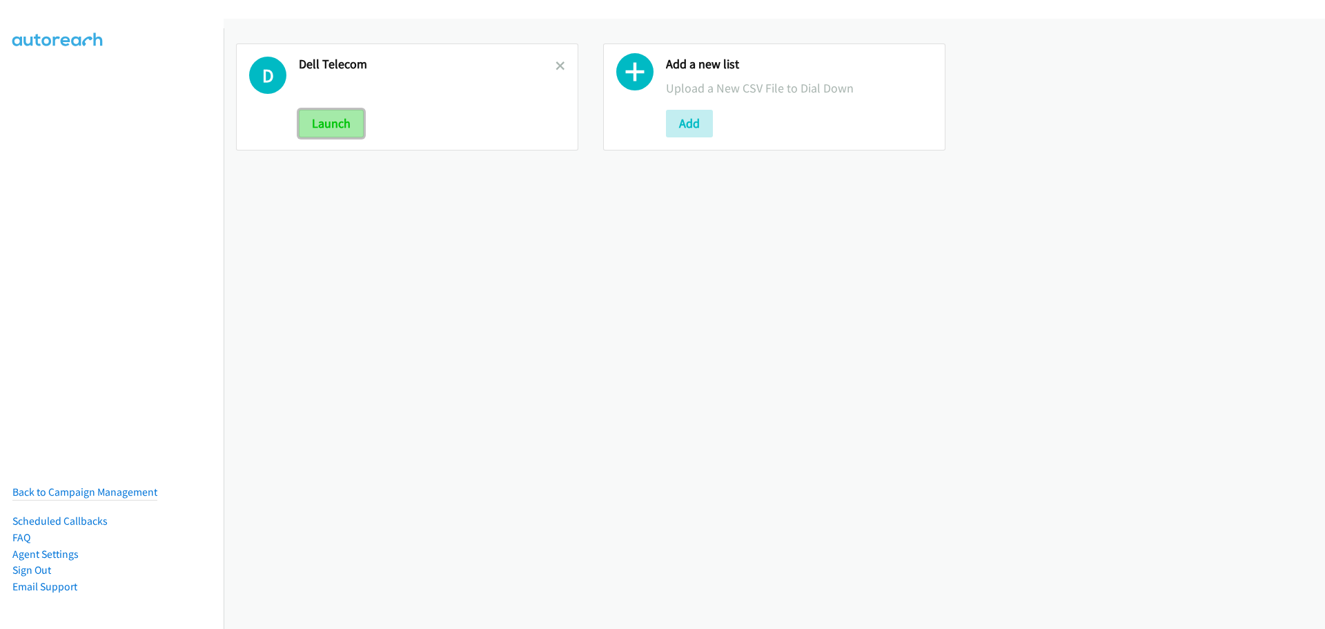
click at [305, 115] on button "Launch" at bounding box center [331, 124] width 65 height 28
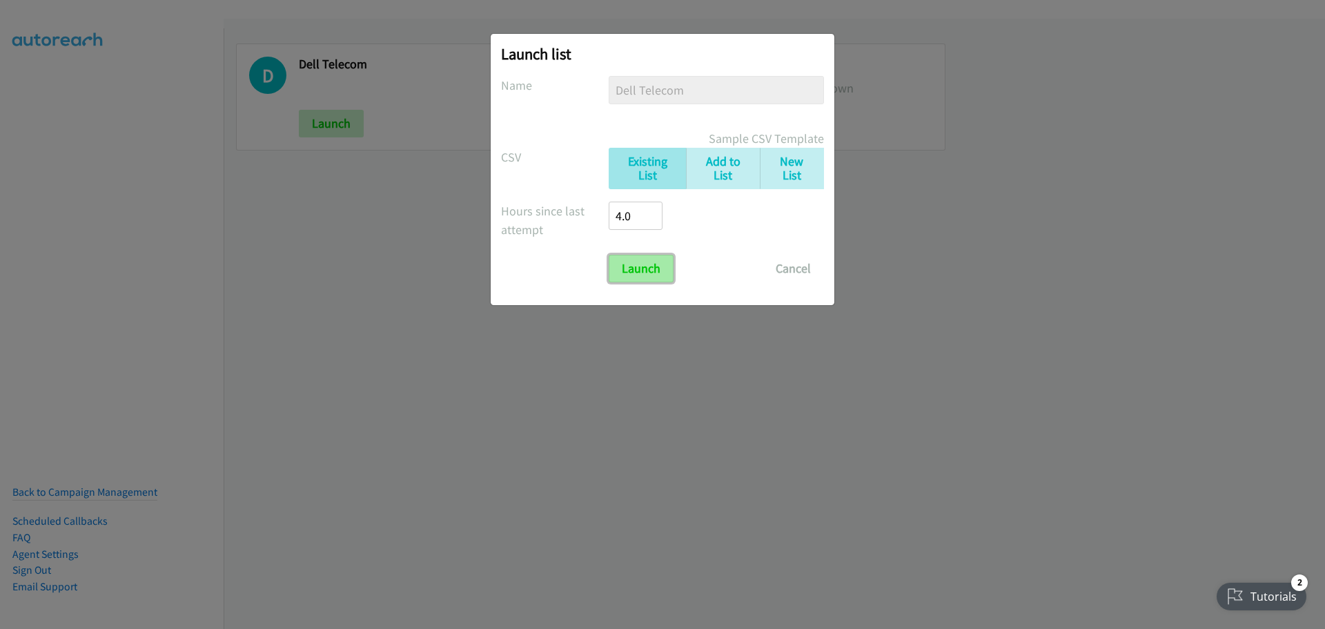
click at [663, 275] on input "Launch" at bounding box center [641, 269] width 65 height 28
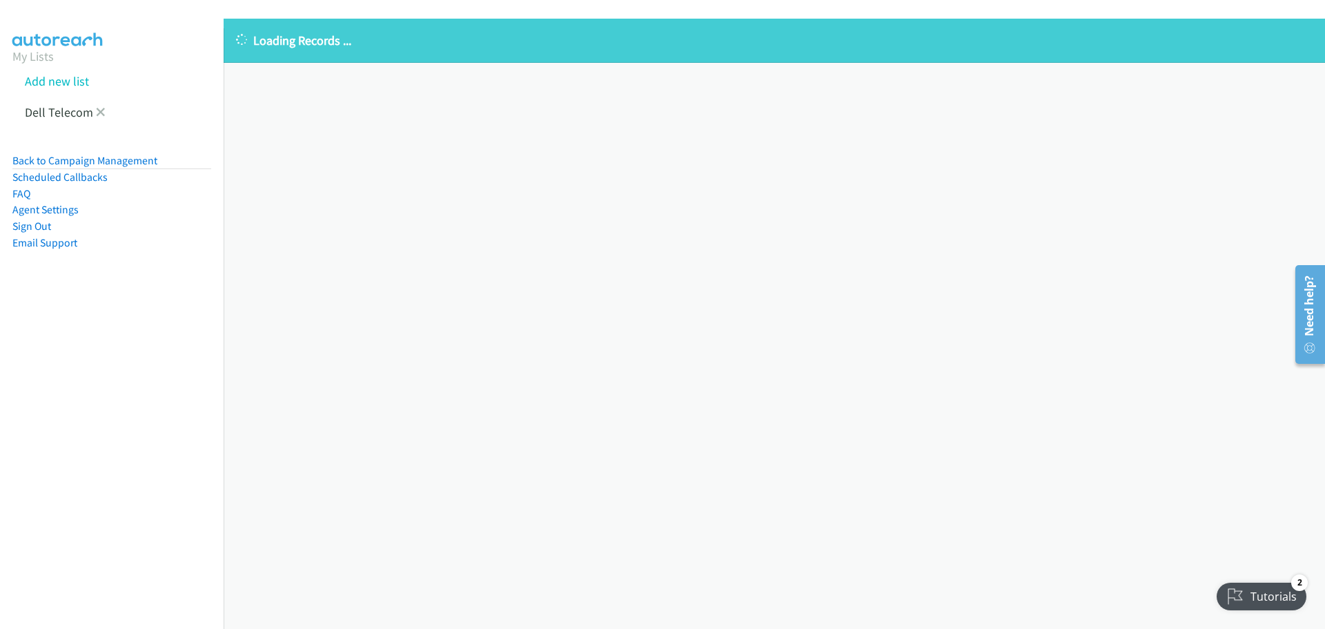
drag, startPoint x: 100, startPoint y: 107, endPoint x: 92, endPoint y: 119, distance: 14.9
click at [100, 108] on icon at bounding box center [101, 113] width 10 height 10
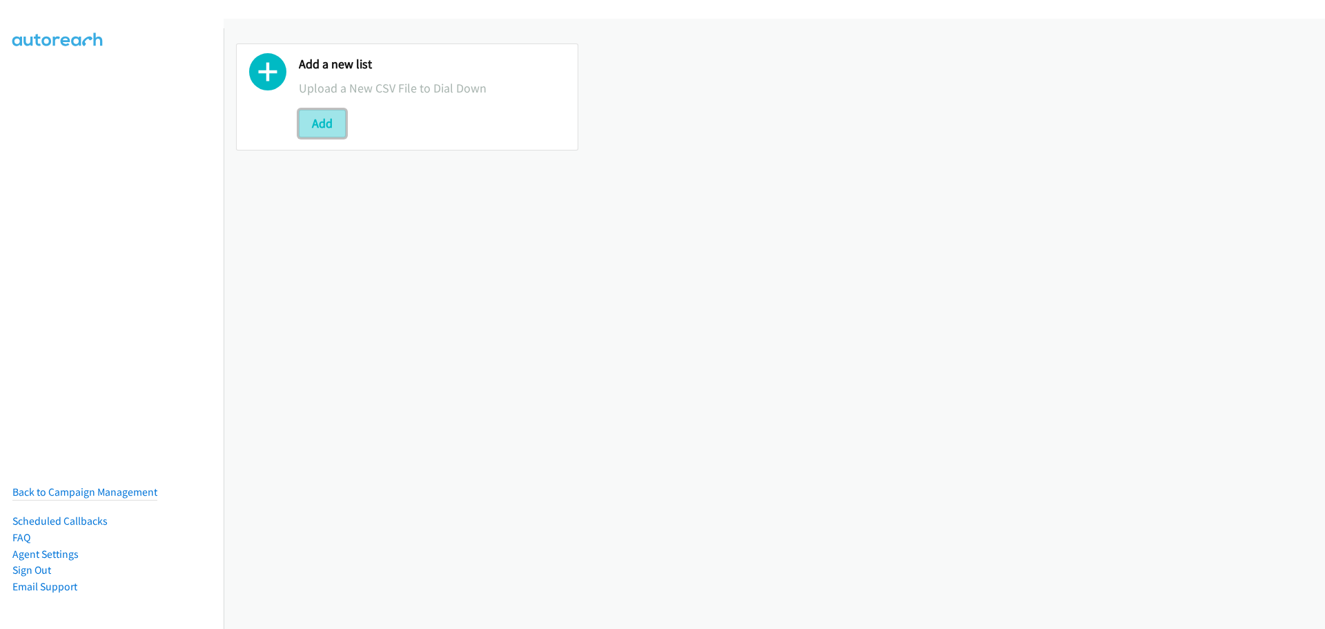
click at [319, 127] on button "Add" at bounding box center [322, 124] width 47 height 28
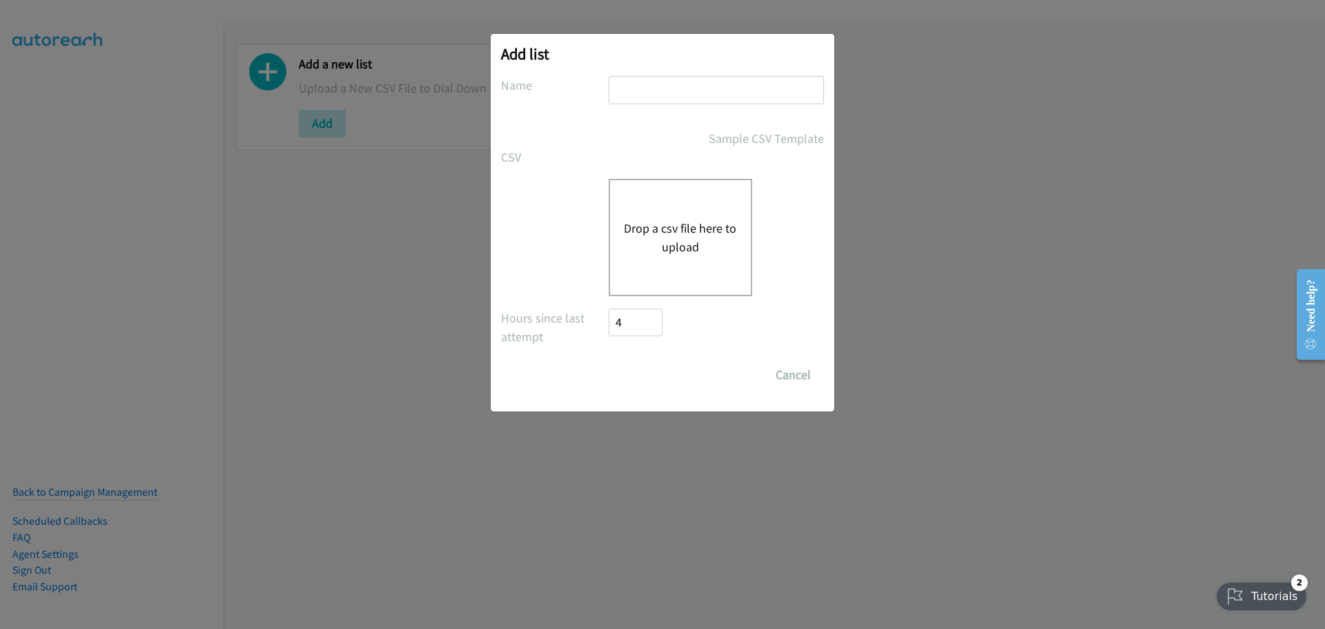
click at [679, 239] on button "Drop a csv file here to upload" at bounding box center [680, 237] width 113 height 37
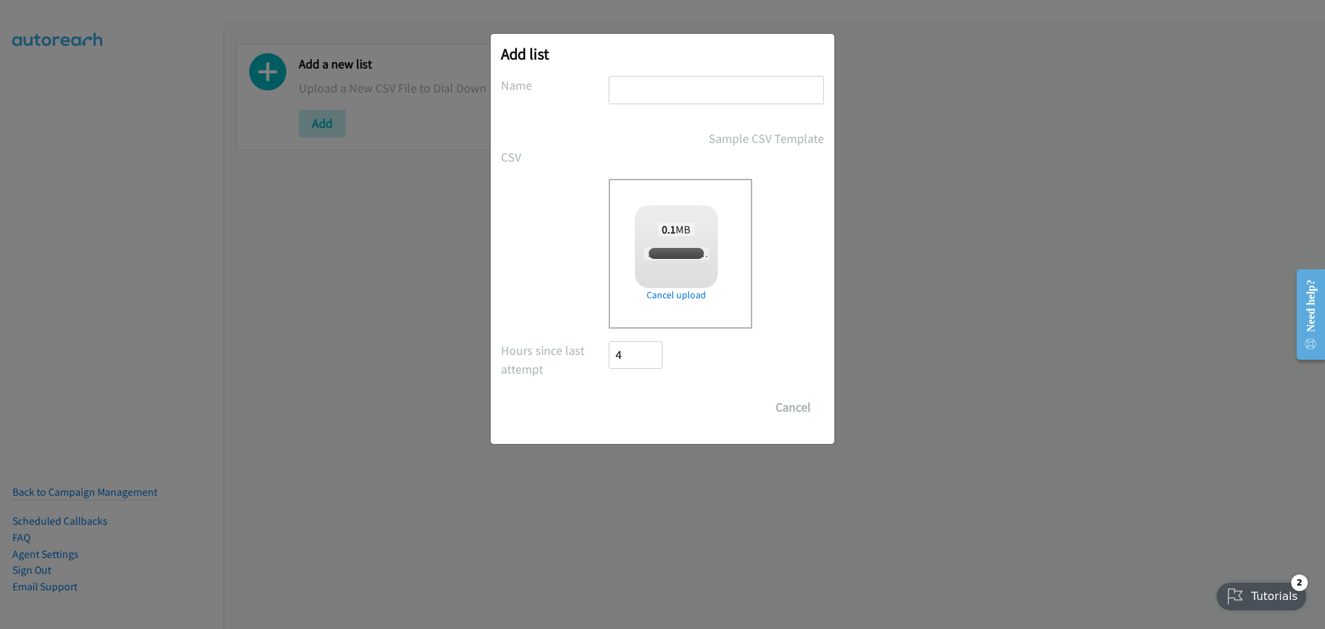
click at [704, 95] on input "text" at bounding box center [716, 90] width 215 height 28
checkbox input "true"
type input "Dell Telecom"
click at [703, 97] on input "Dell Telecom" at bounding box center [716, 90] width 215 height 28
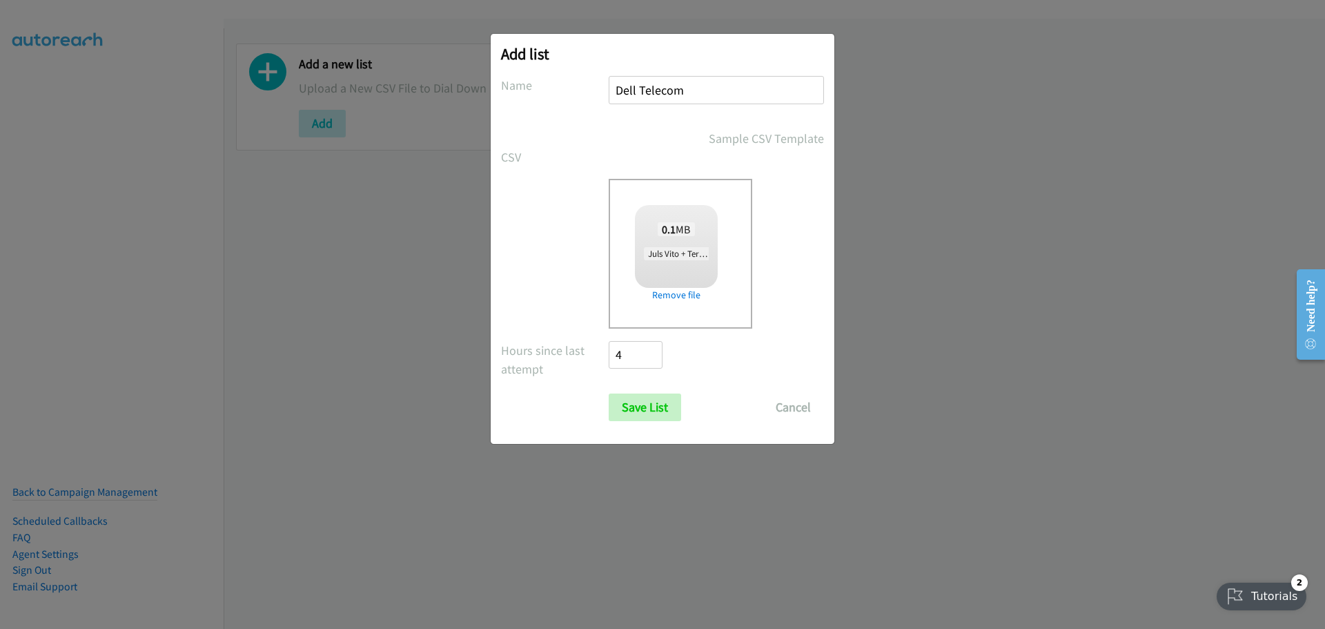
click at [703, 97] on input "Dell Telecom" at bounding box center [716, 90] width 215 height 28
type input "dell"
click at [636, 398] on input "Save List" at bounding box center [645, 407] width 72 height 28
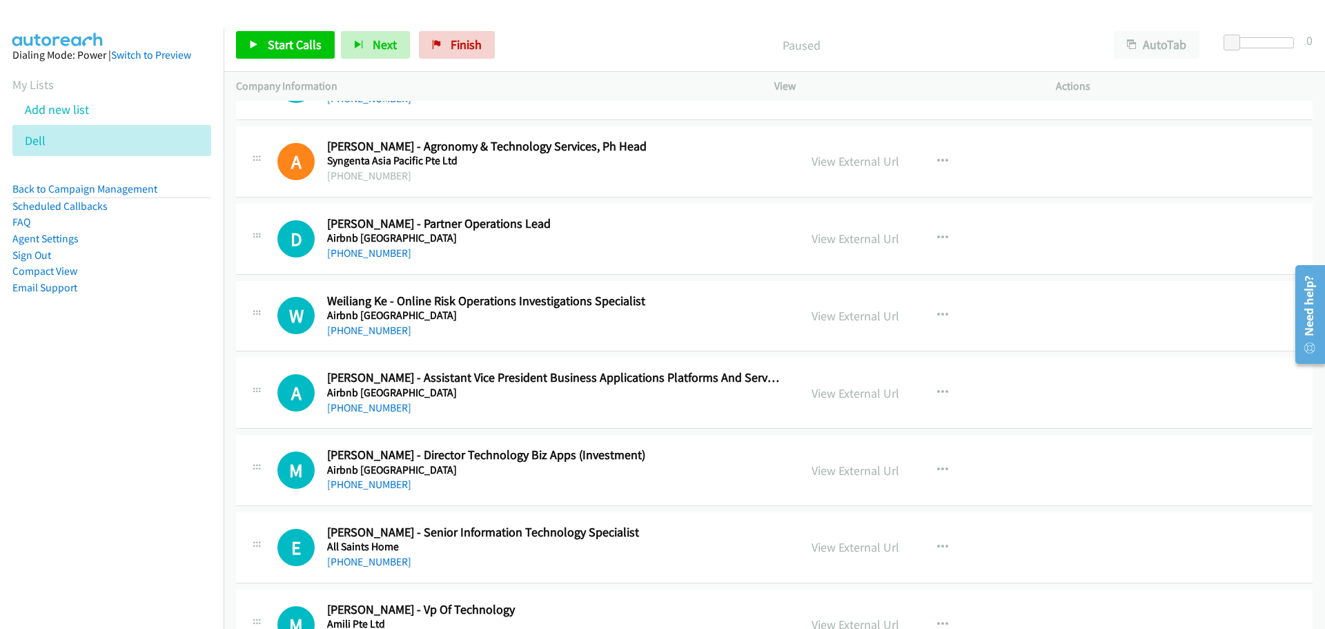
scroll to position [15943, 0]
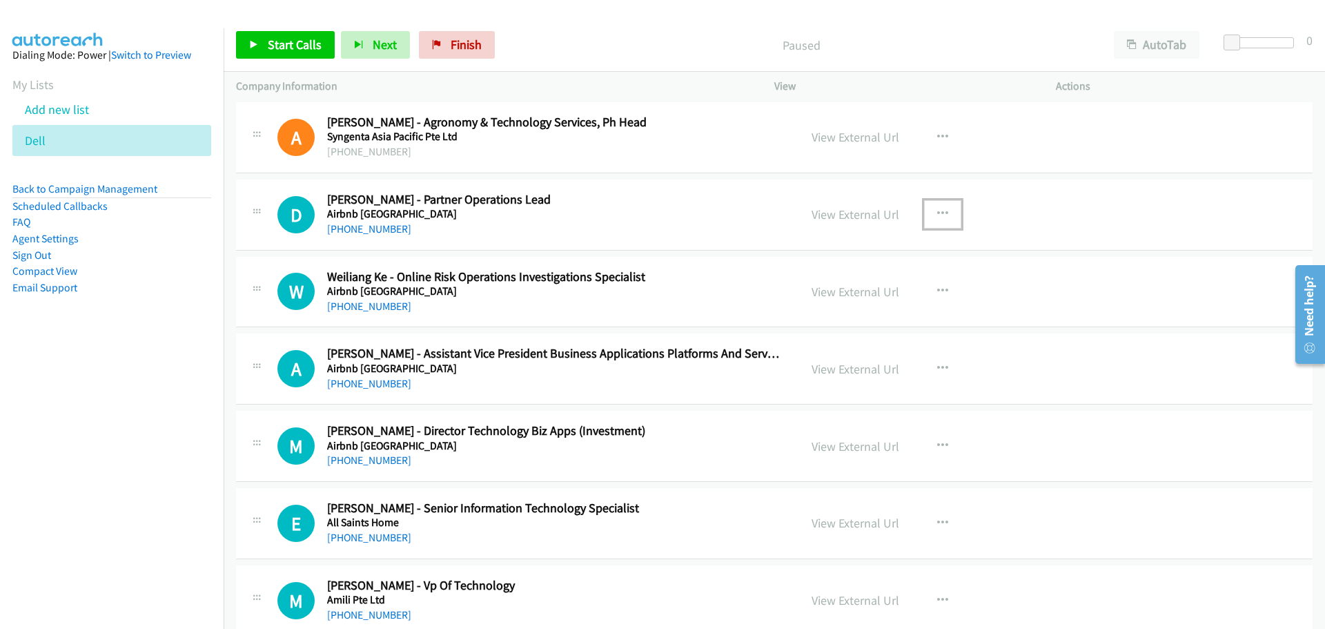
click at [937, 219] on icon "button" at bounding box center [942, 213] width 11 height 11
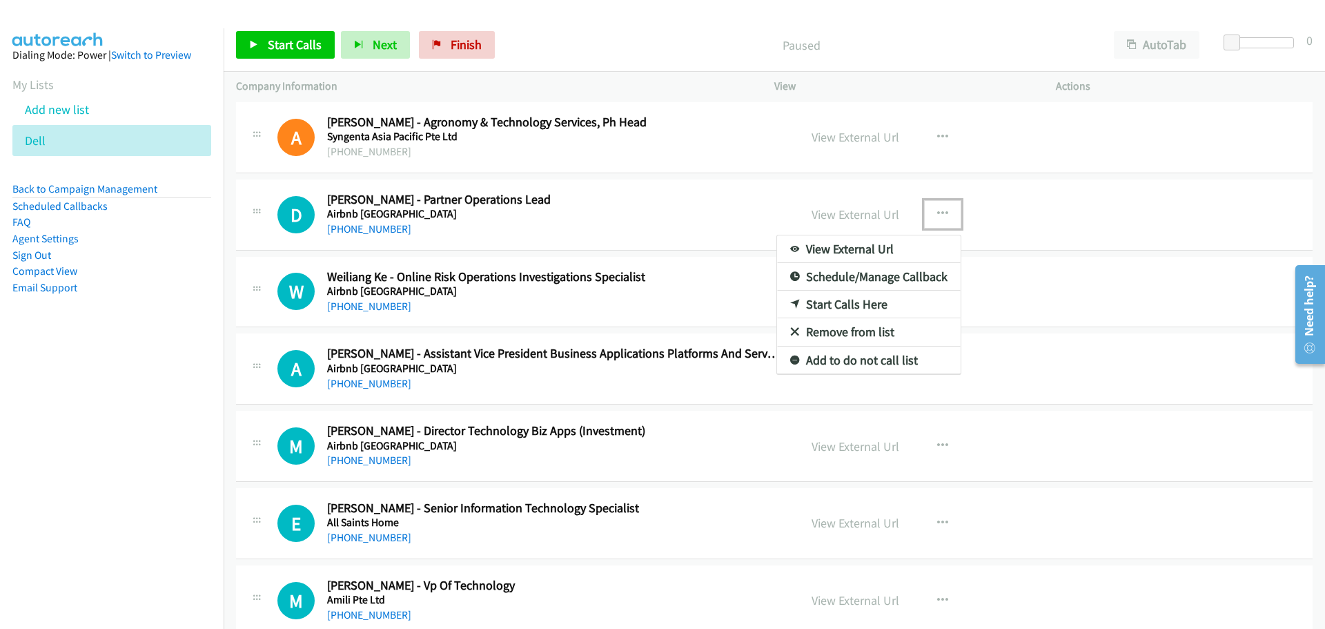
click at [859, 300] on link "Start Calls Here" at bounding box center [869, 305] width 184 height 28
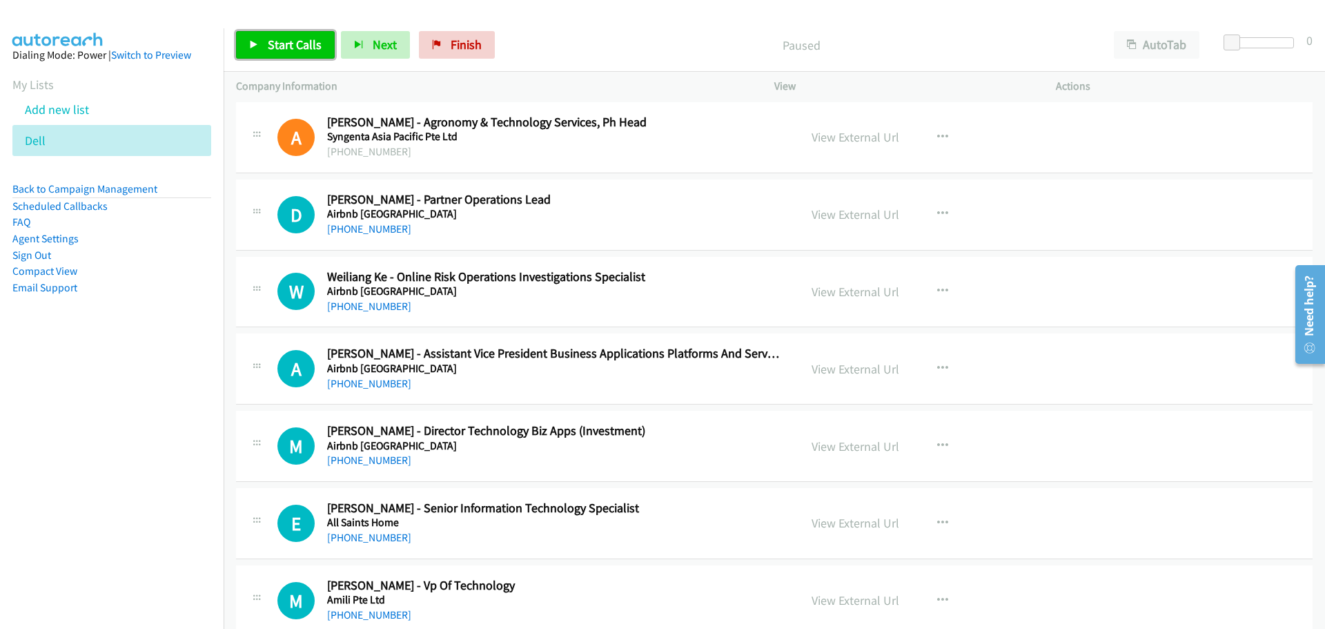
click at [300, 50] on span "Start Calls" at bounding box center [295, 45] width 54 height 16
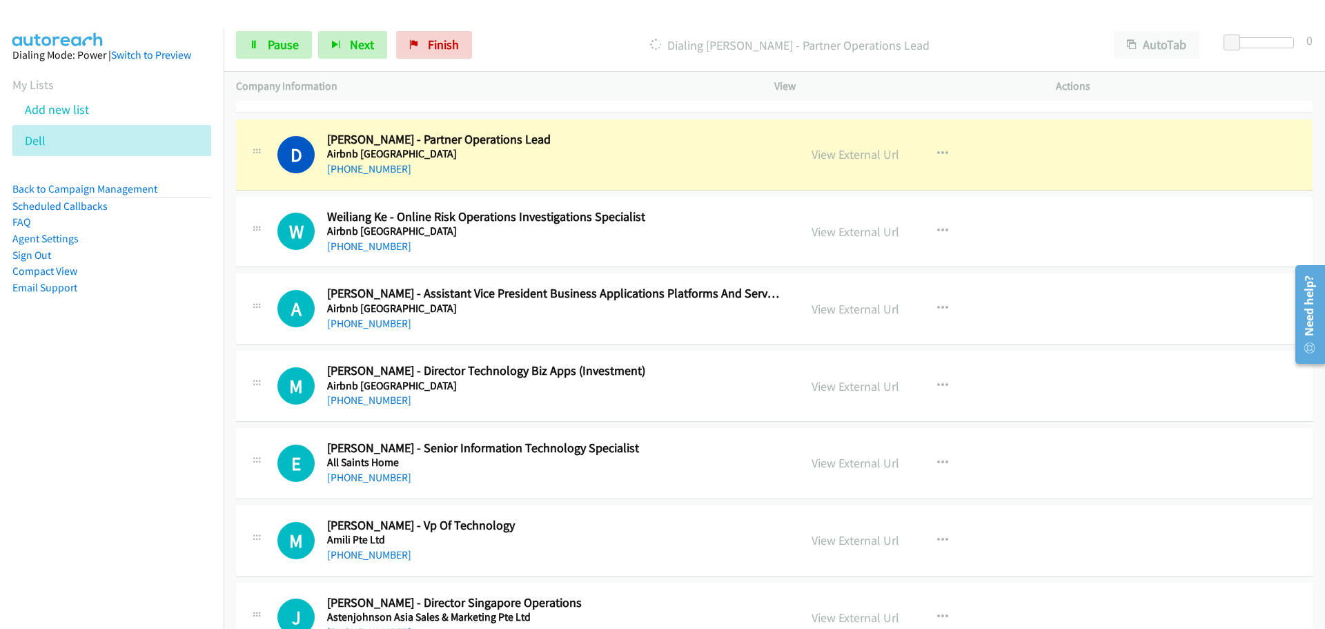
scroll to position [16012, 0]
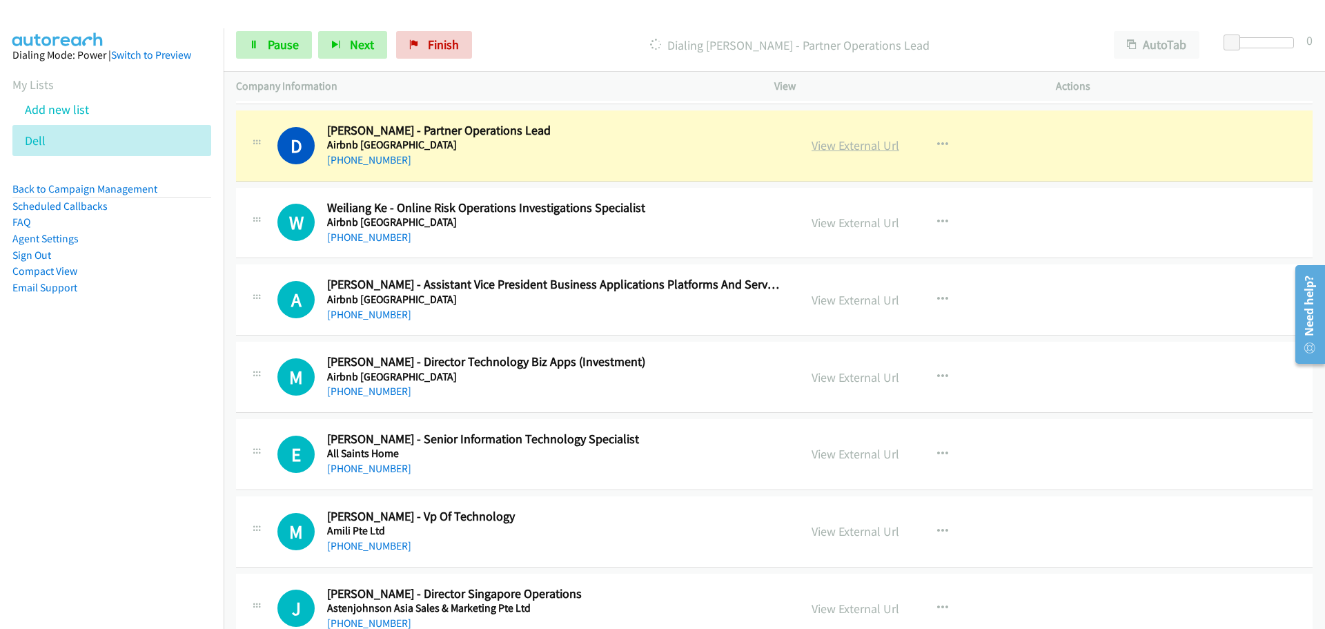
click at [831, 148] on link "View External Url" at bounding box center [856, 145] width 88 height 16
click at [288, 49] on span "Pause" at bounding box center [283, 45] width 31 height 16
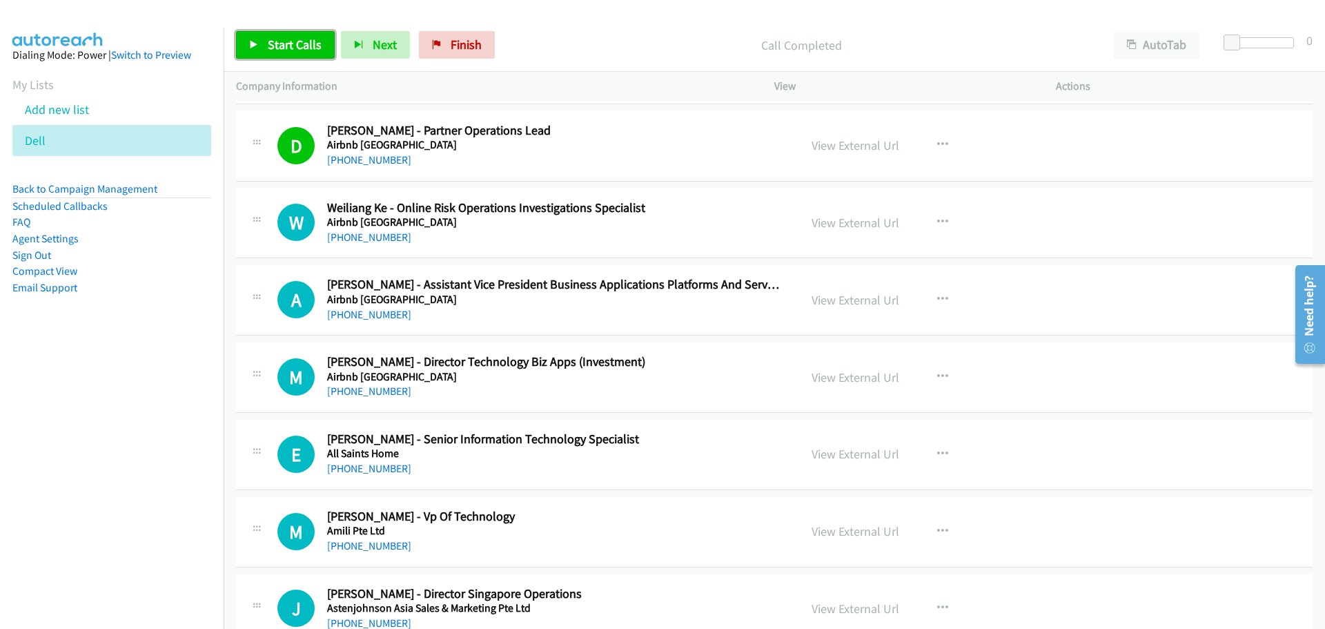
click at [299, 50] on span "Start Calls" at bounding box center [295, 45] width 54 height 16
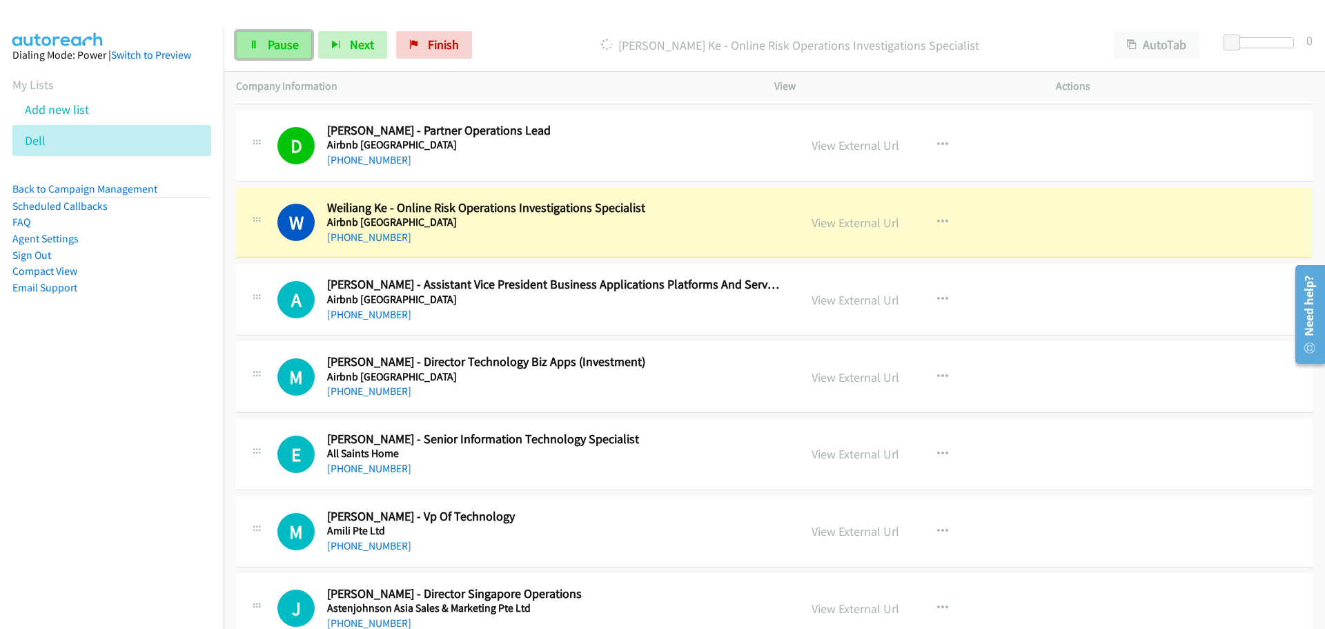
click at [251, 43] on icon at bounding box center [254, 46] width 10 height 10
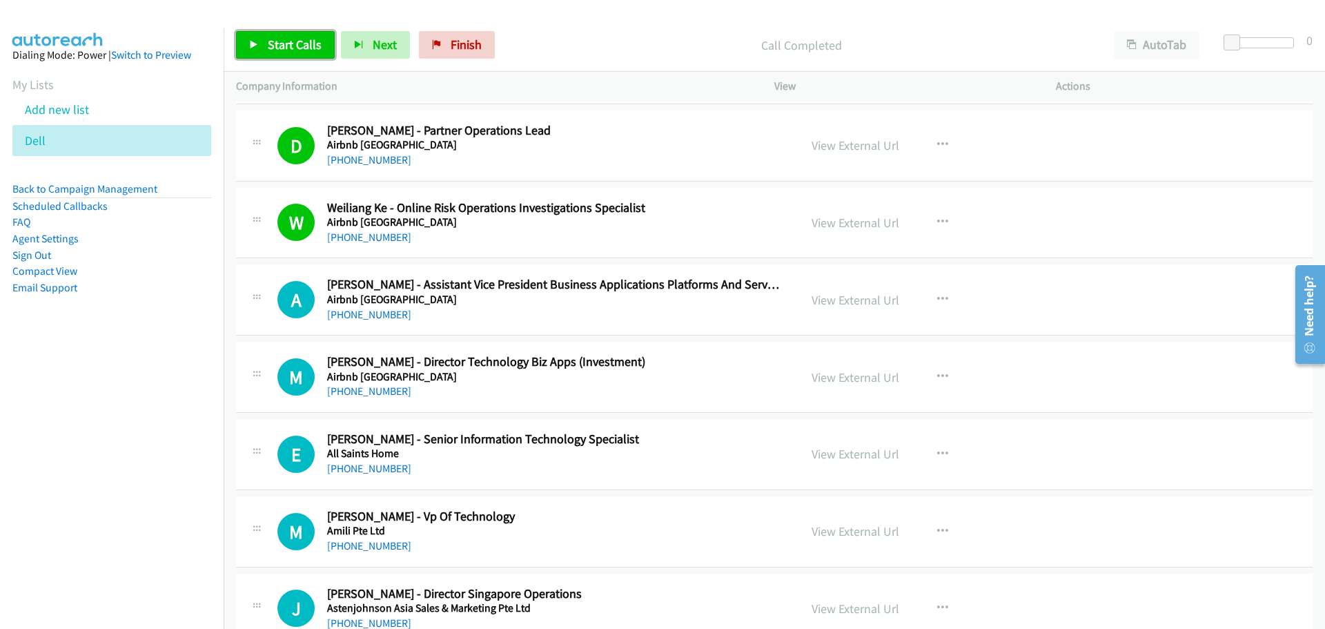
click at [306, 35] on link "Start Calls" at bounding box center [285, 45] width 99 height 28
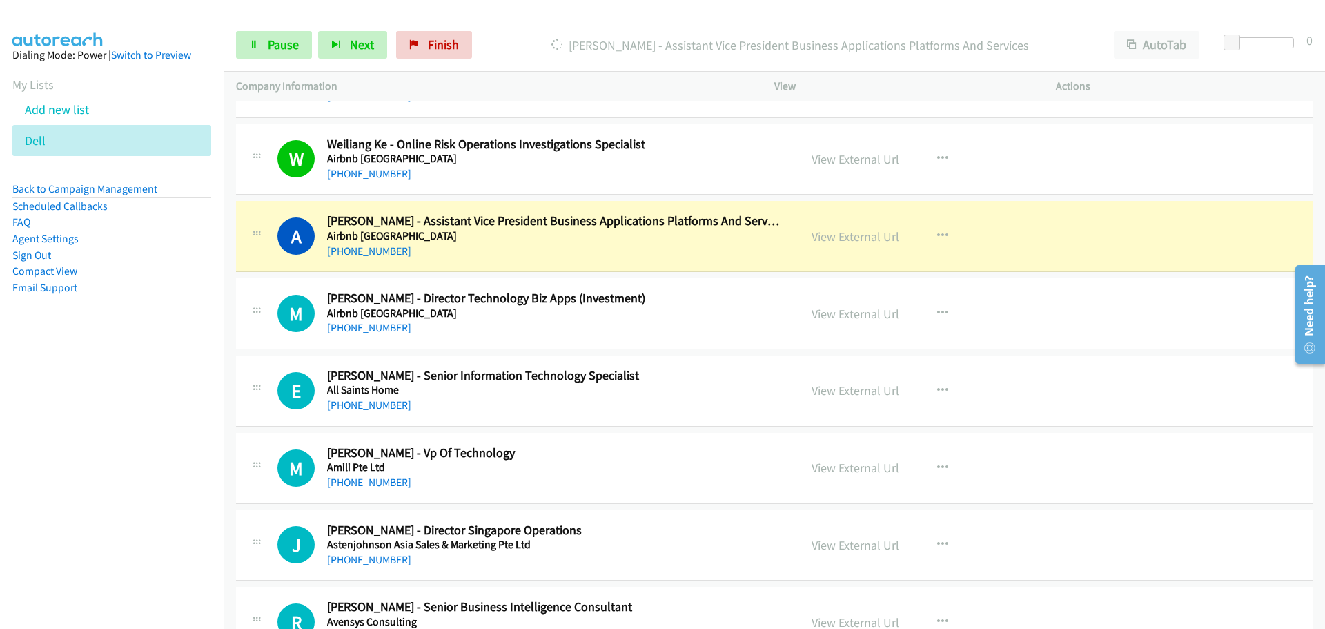
scroll to position [16150, 0]
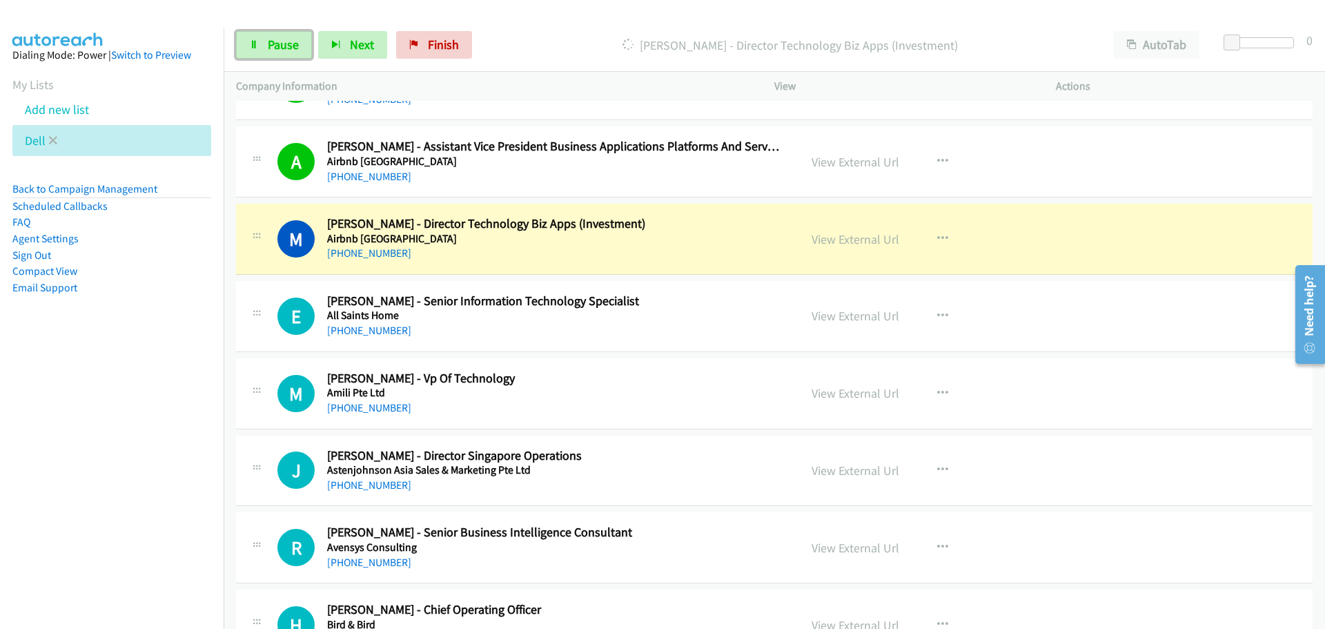
click at [277, 43] on span "Pause" at bounding box center [283, 45] width 31 height 16
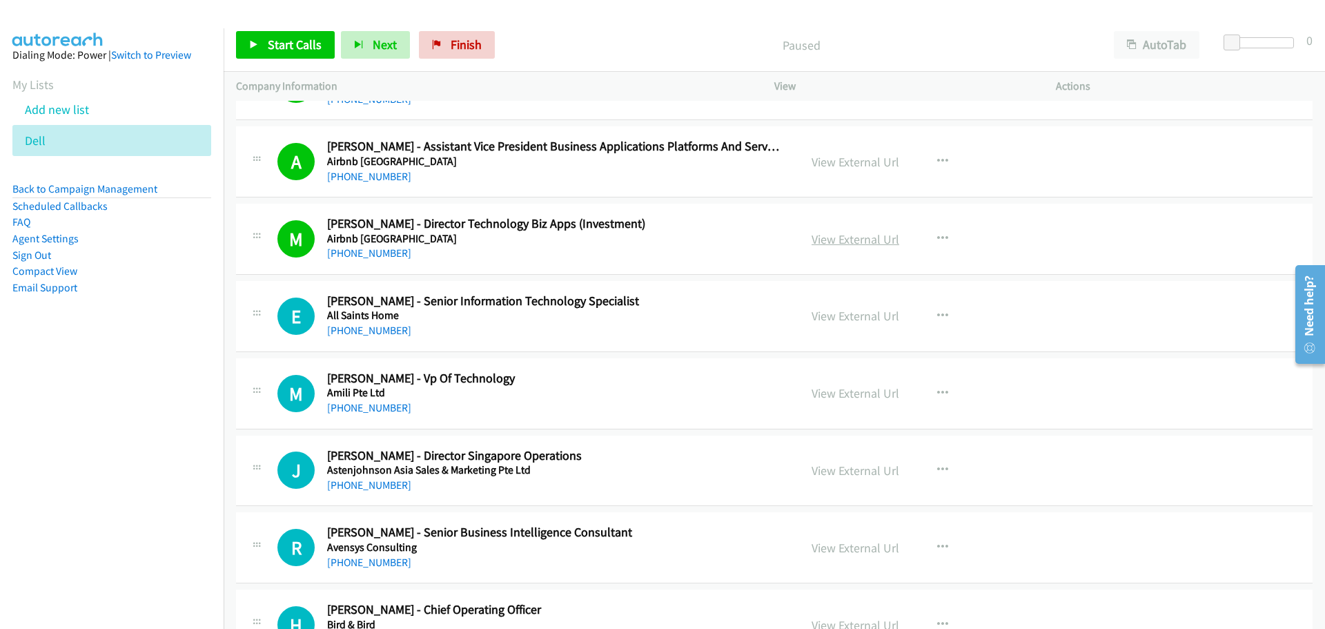
click at [832, 242] on link "View External Url" at bounding box center [856, 239] width 88 height 16
click at [300, 46] on span "Start Calls" at bounding box center [295, 45] width 54 height 16
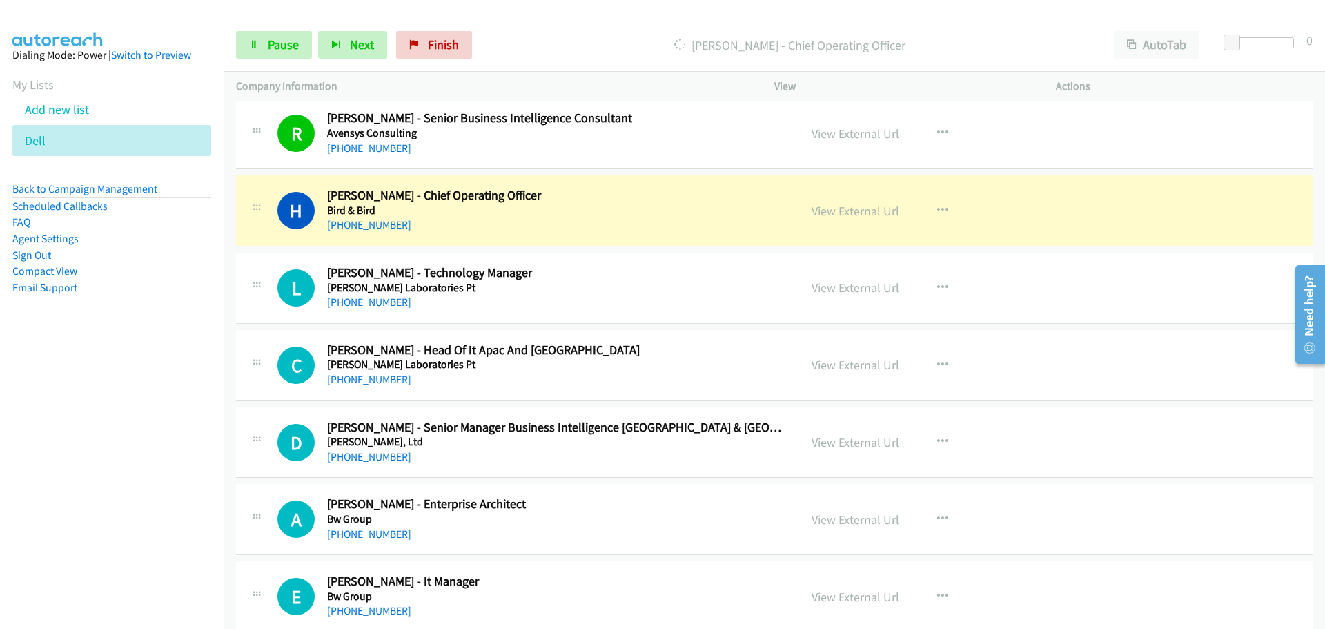
scroll to position [16633, 0]
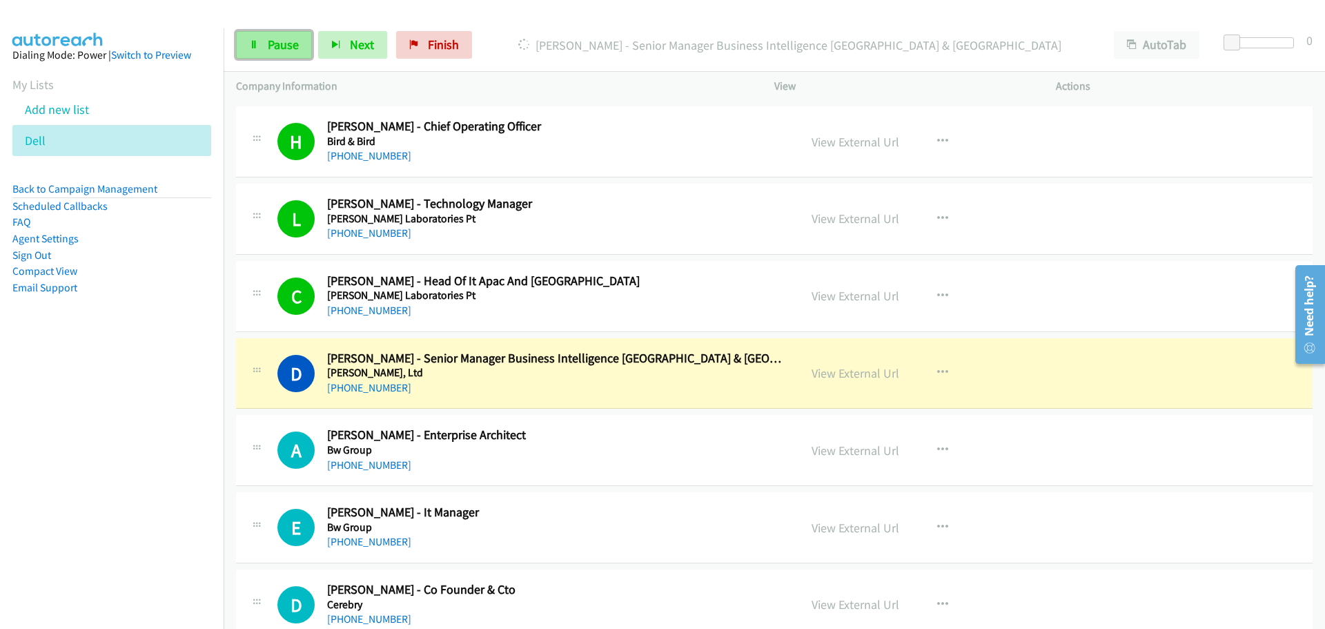
click at [271, 57] on link "Pause" at bounding box center [274, 45] width 76 height 28
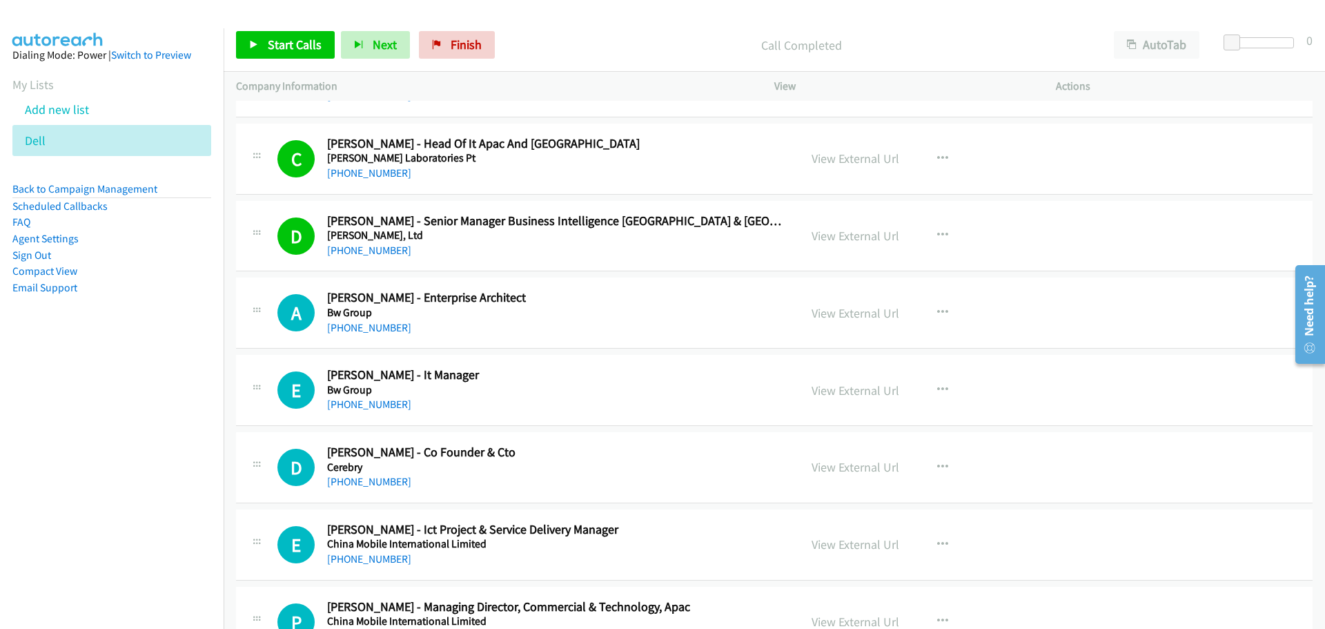
scroll to position [16771, 0]
click at [260, 46] on link "Start Calls" at bounding box center [285, 45] width 99 height 28
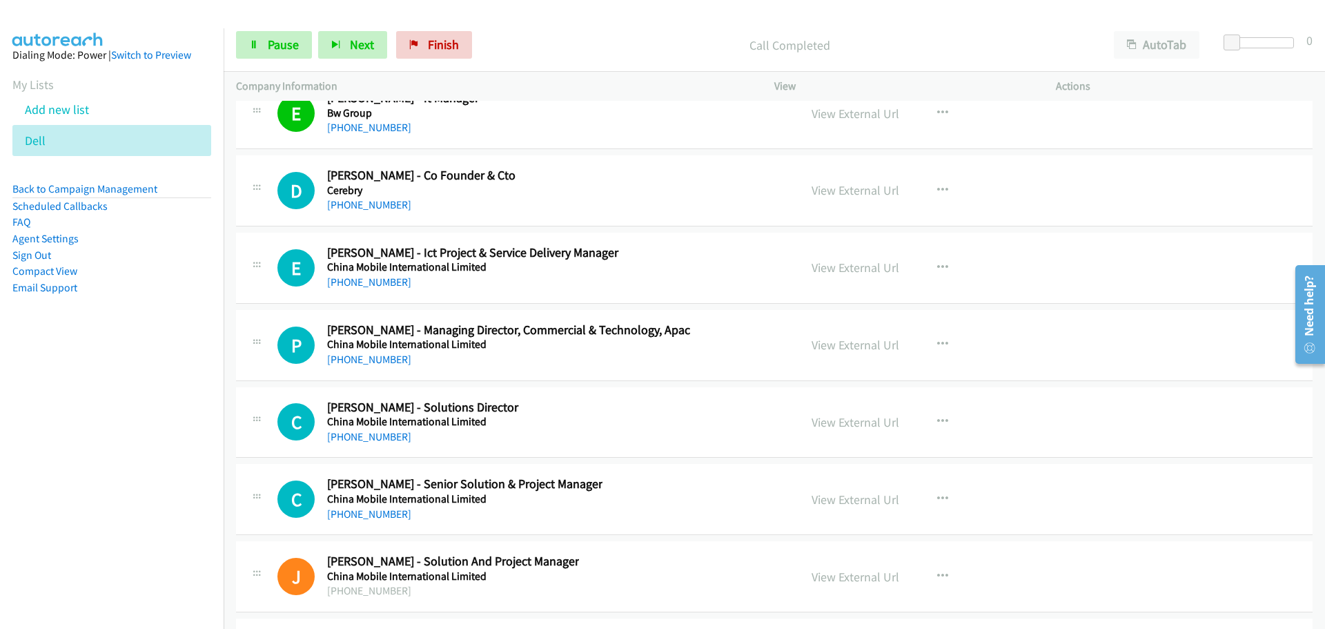
scroll to position [17117, 0]
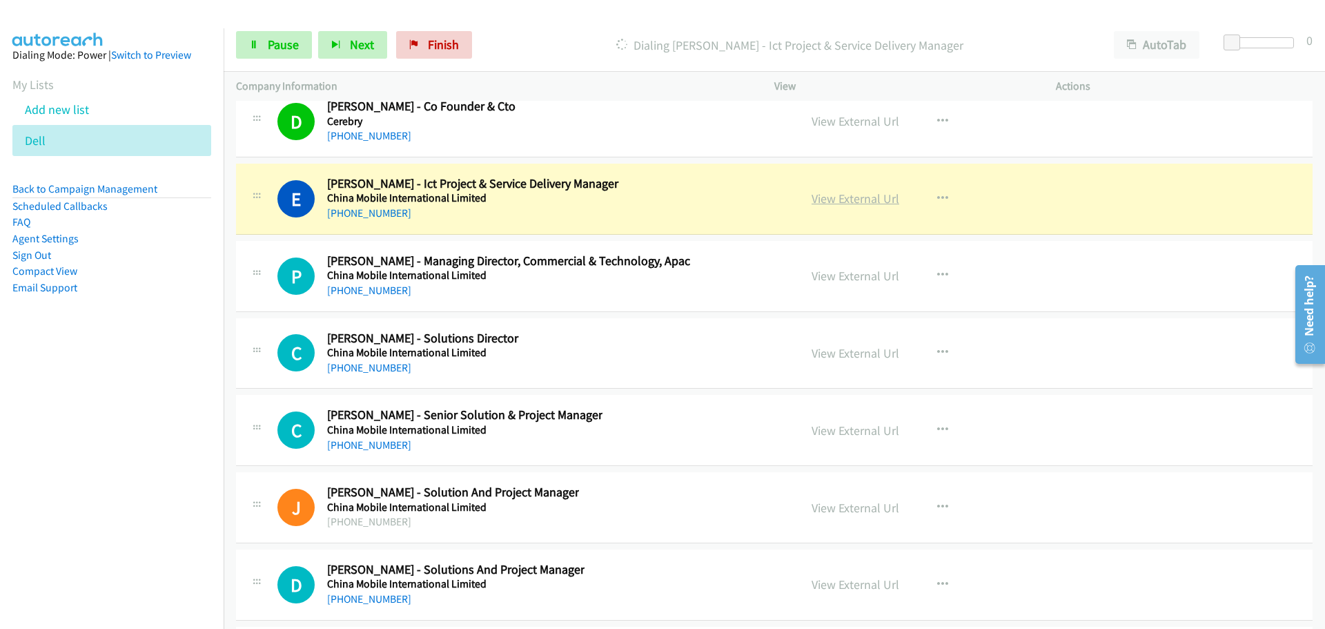
click at [827, 198] on link "View External Url" at bounding box center [856, 198] width 88 height 16
click at [284, 48] on span "Pause" at bounding box center [283, 45] width 31 height 16
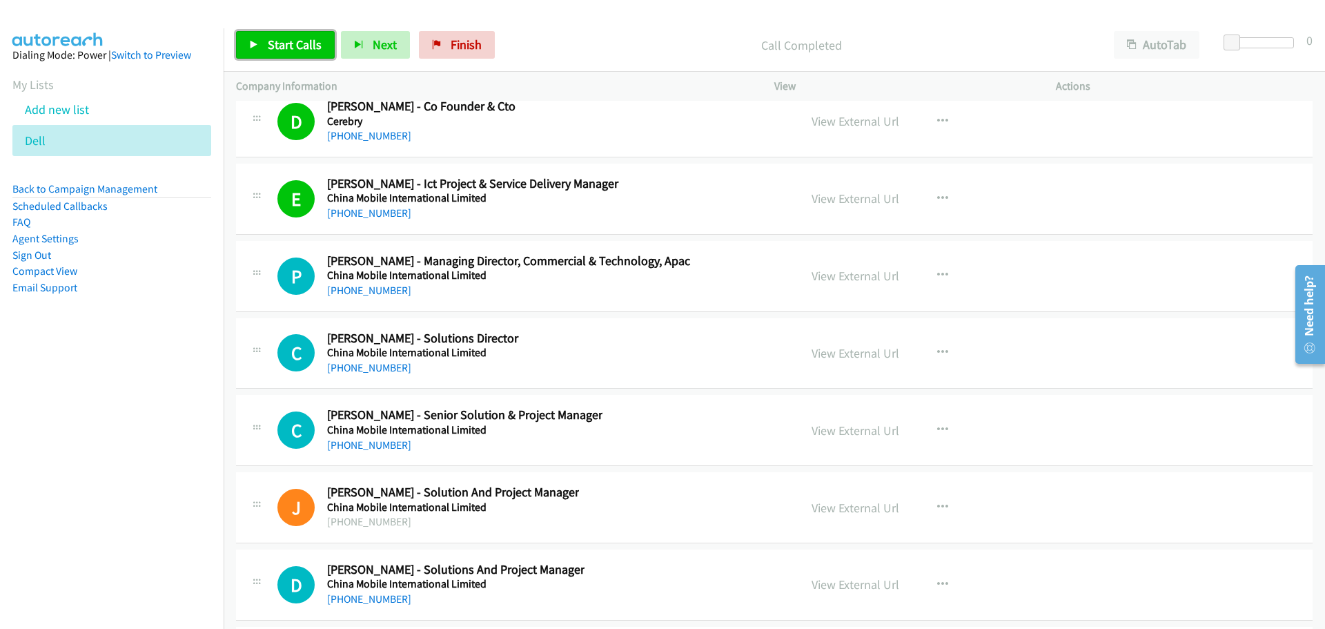
click at [303, 48] on span "Start Calls" at bounding box center [295, 45] width 54 height 16
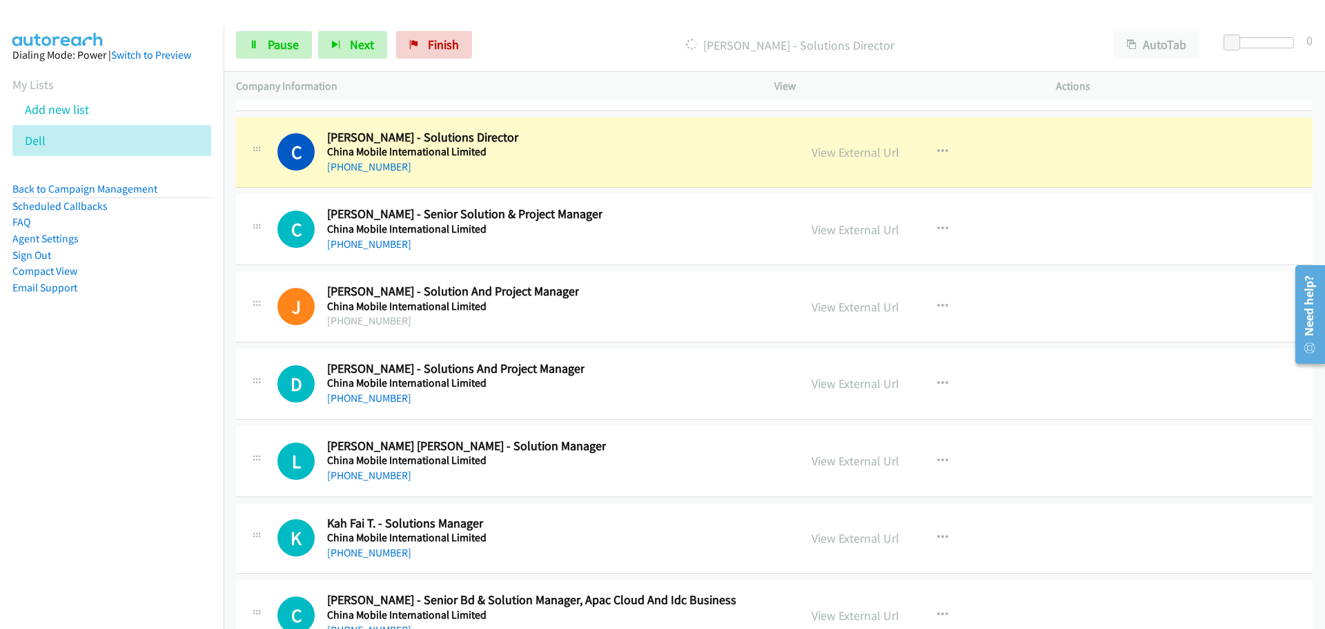
scroll to position [17324, 0]
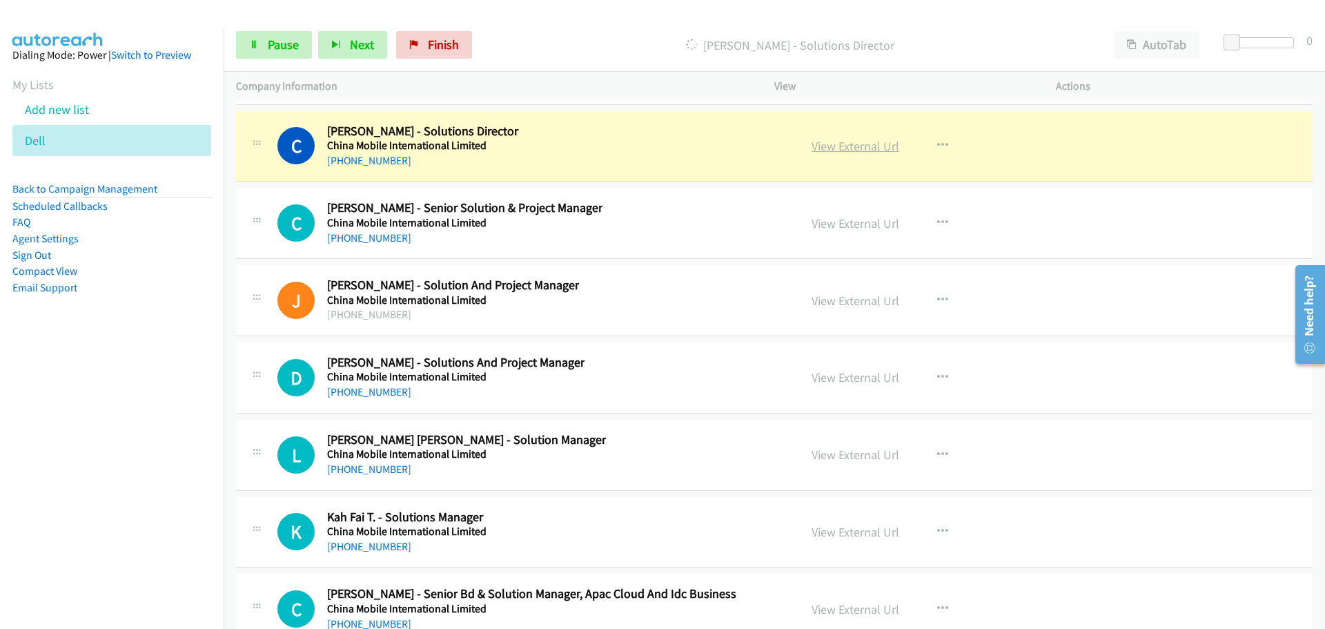
click at [852, 147] on link "View External Url" at bounding box center [856, 146] width 88 height 16
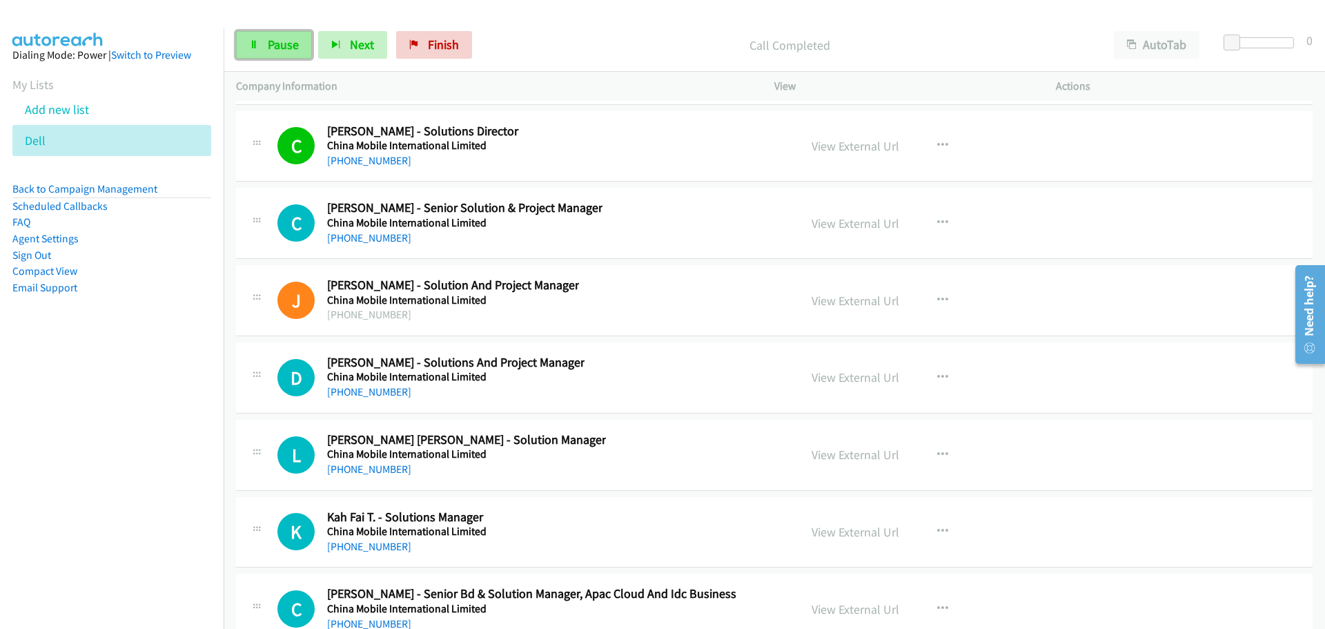
click at [284, 43] on span "Pause" at bounding box center [283, 45] width 31 height 16
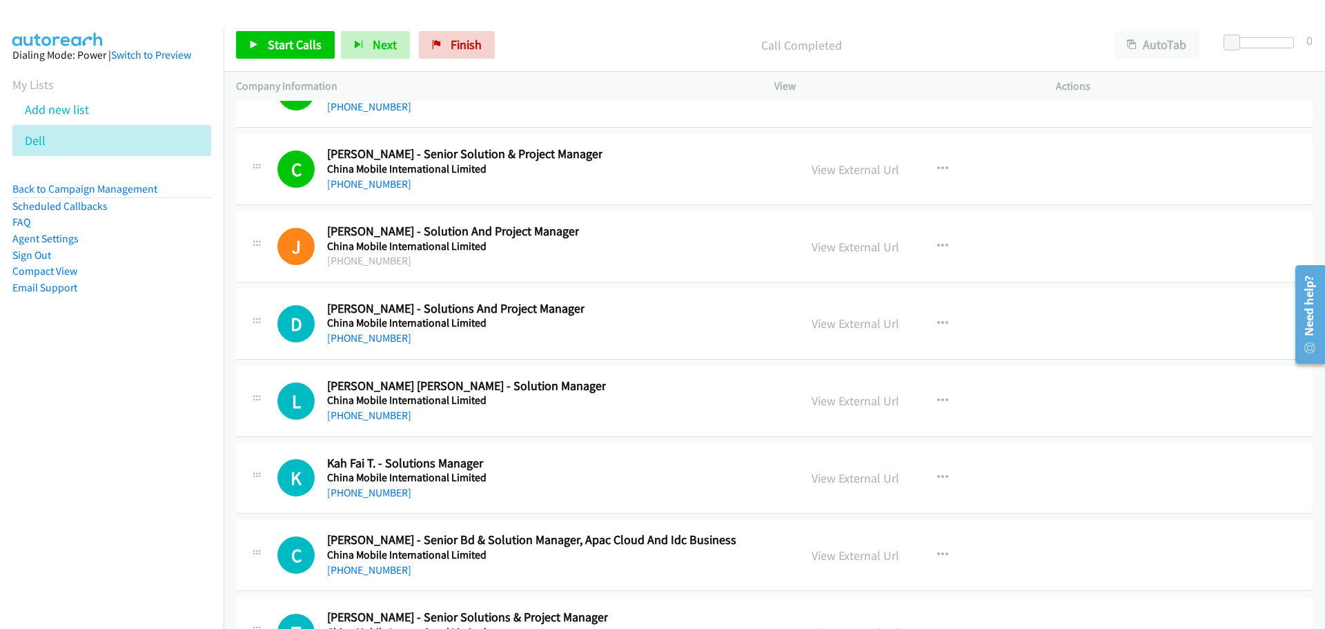
scroll to position [17462, 0]
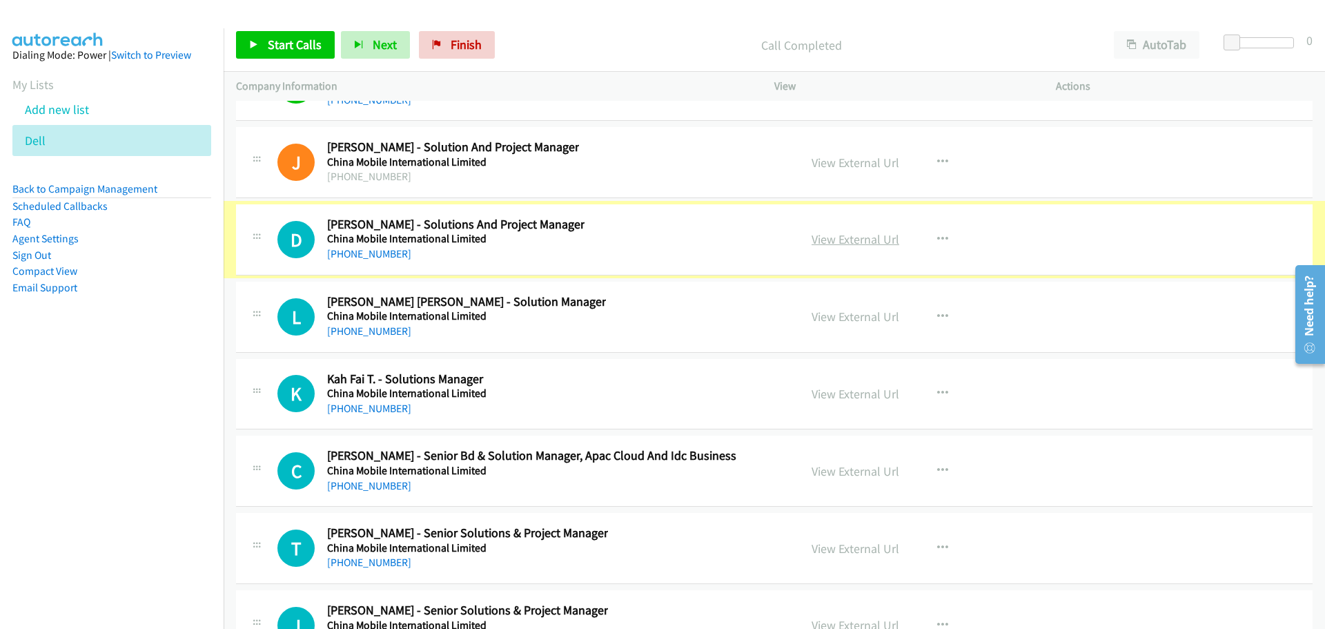
click at [830, 237] on link "View External Url" at bounding box center [856, 239] width 88 height 16
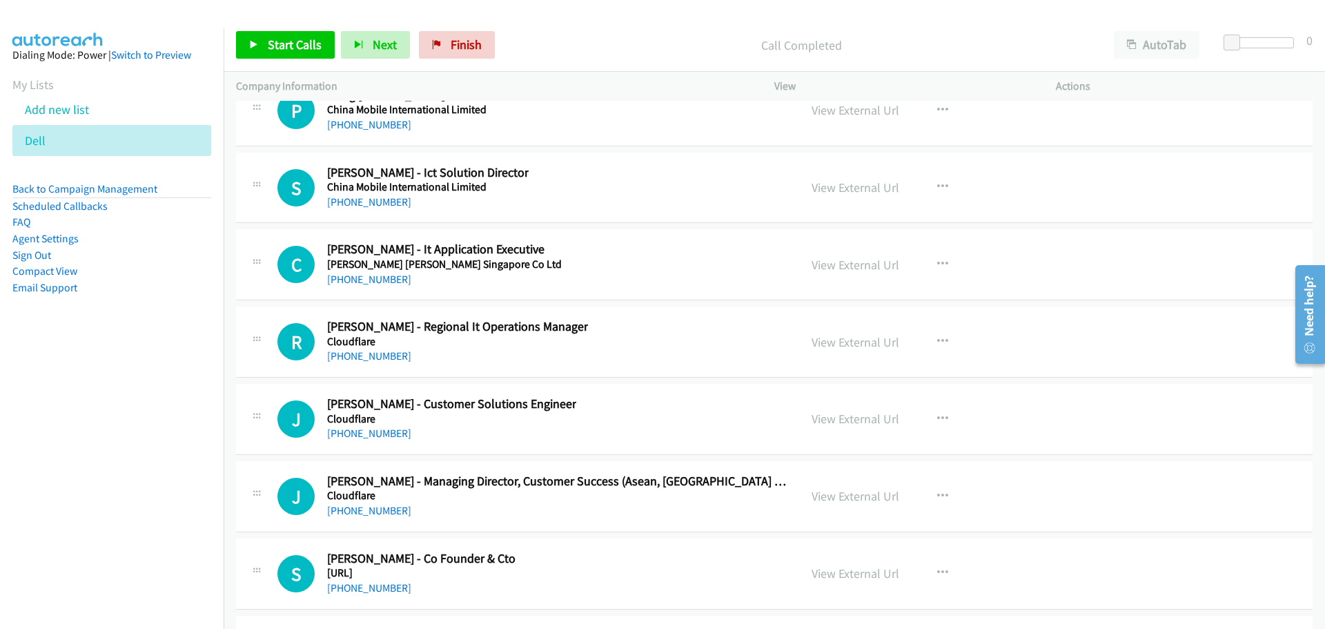
scroll to position [18014, 0]
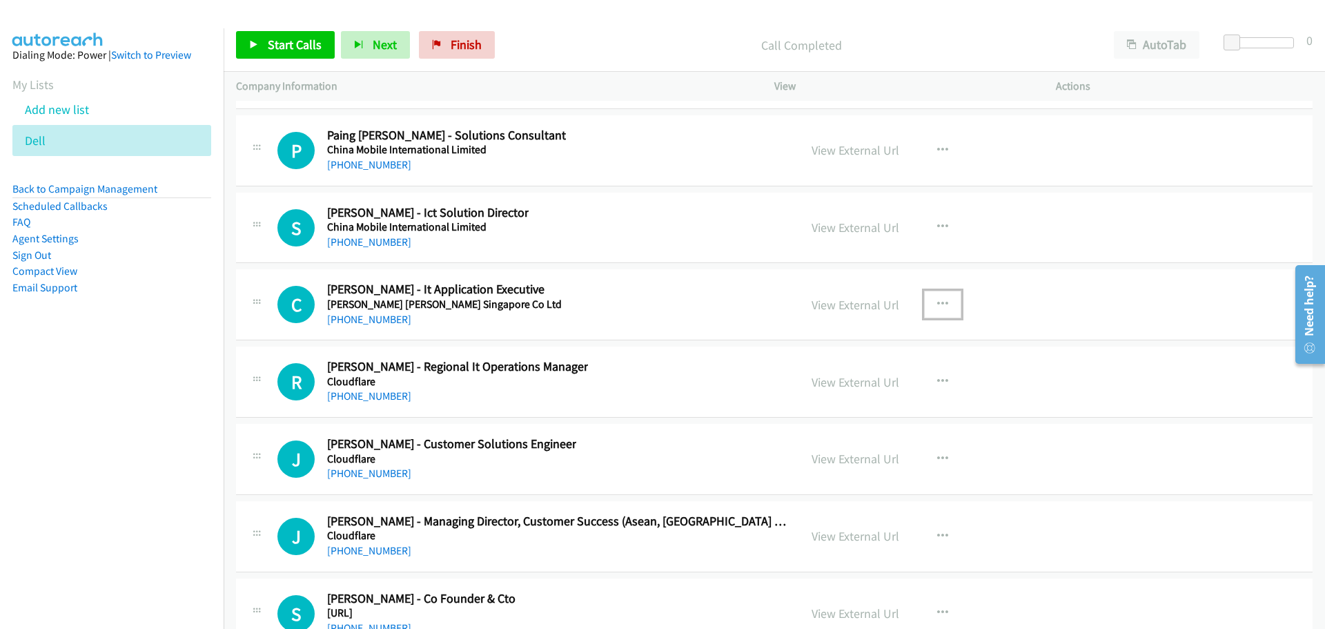
click at [937, 302] on icon "button" at bounding box center [942, 304] width 11 height 11
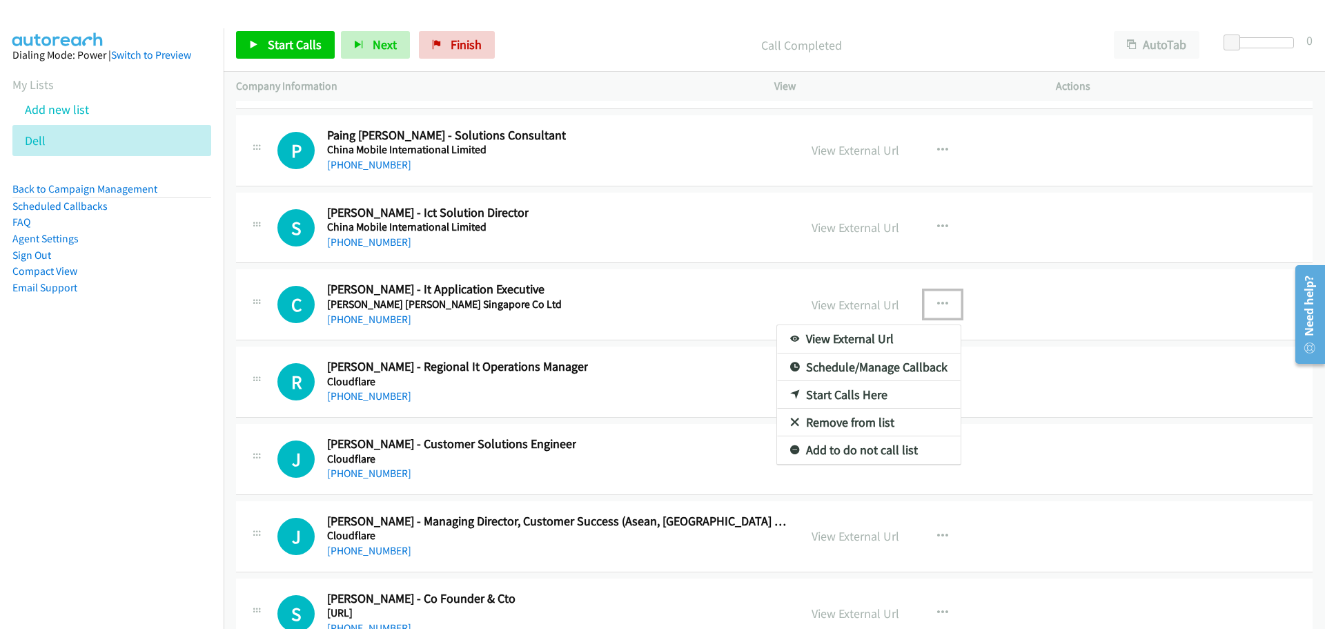
click at [814, 390] on link "Start Calls Here" at bounding box center [869, 395] width 184 height 28
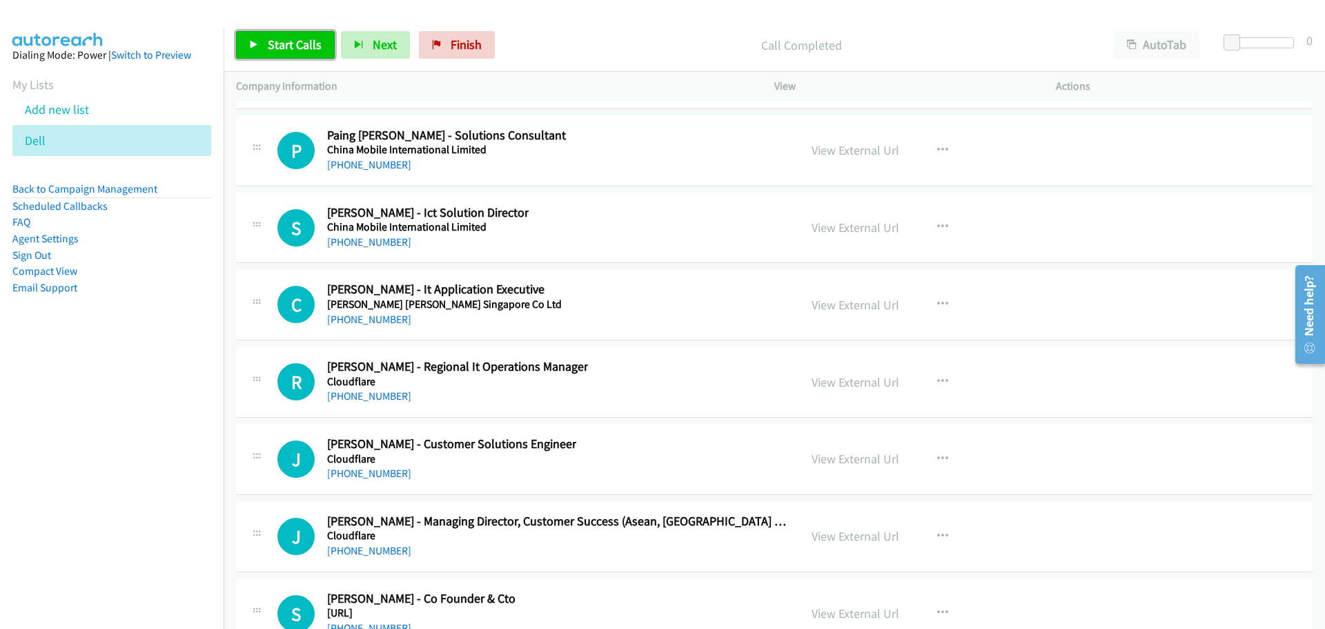
click at [288, 33] on link "Start Calls" at bounding box center [285, 45] width 99 height 28
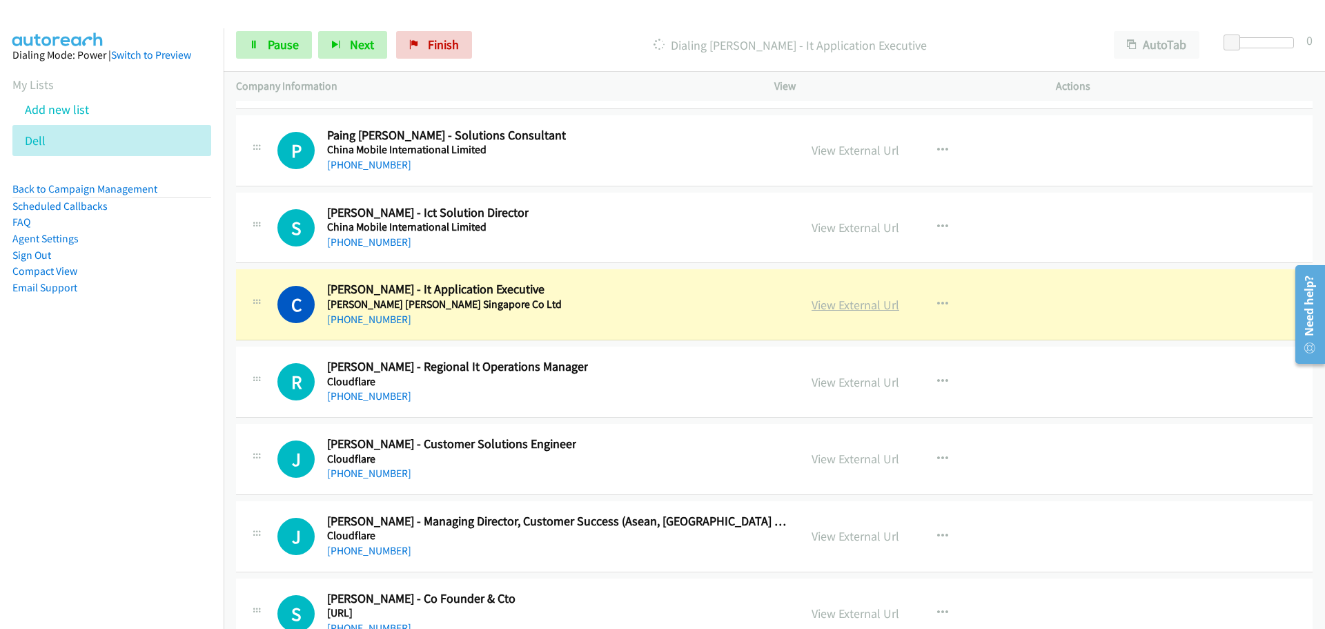
click at [824, 300] on link "View External Url" at bounding box center [856, 305] width 88 height 16
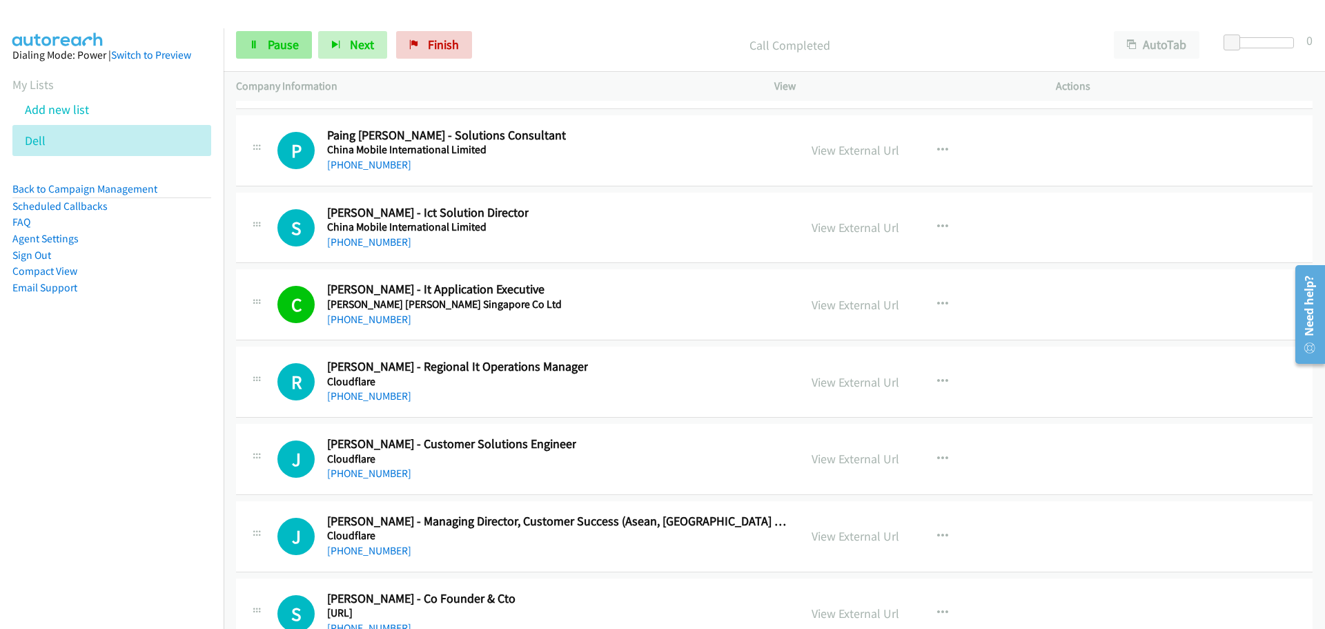
click at [260, 58] on div "Start Calls Pause Next Finish Call Completed AutoTab AutoTab 0" at bounding box center [775, 45] width 1102 height 53
click at [261, 56] on link "Pause" at bounding box center [274, 45] width 76 height 28
click at [253, 43] on icon at bounding box center [254, 46] width 10 height 10
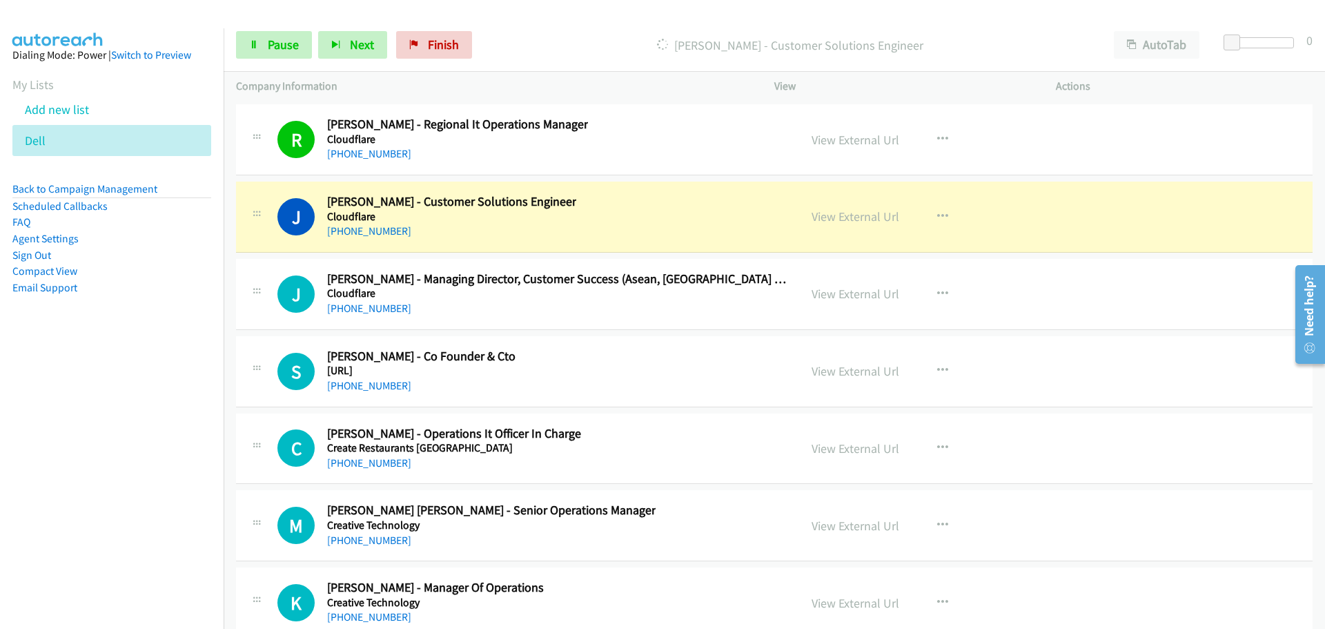
scroll to position [18290, 0]
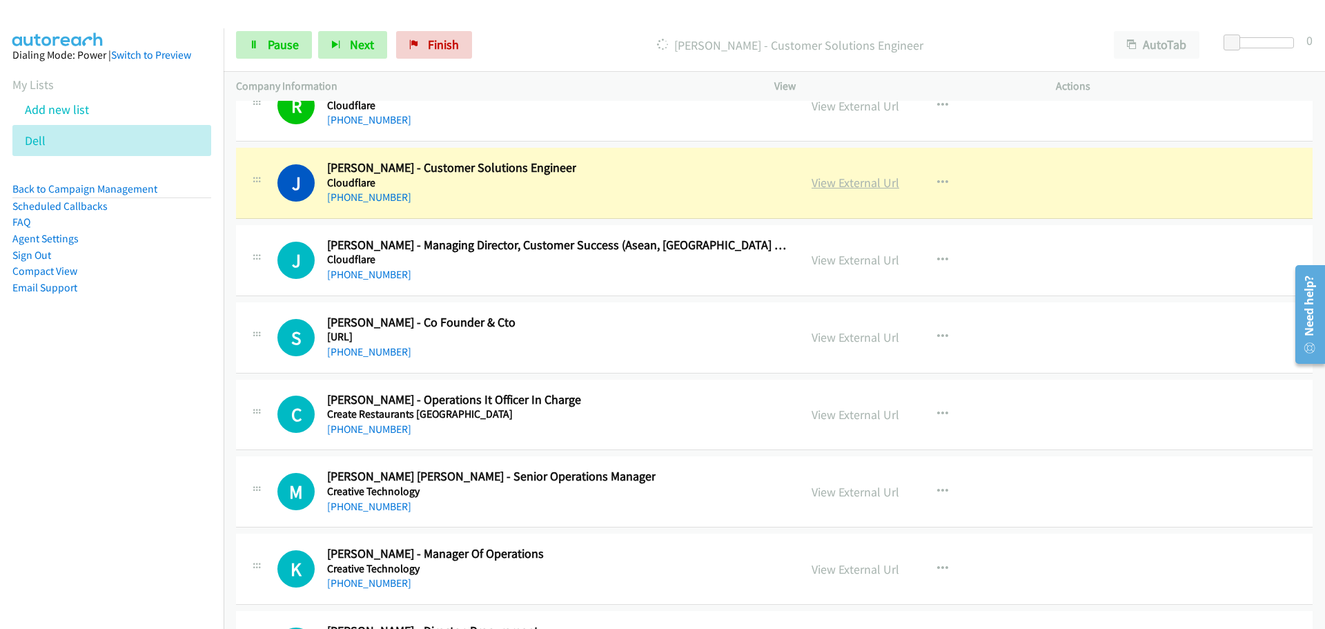
click at [823, 188] on link "View External Url" at bounding box center [856, 183] width 88 height 16
click at [281, 45] on span "Pause" at bounding box center [283, 45] width 31 height 16
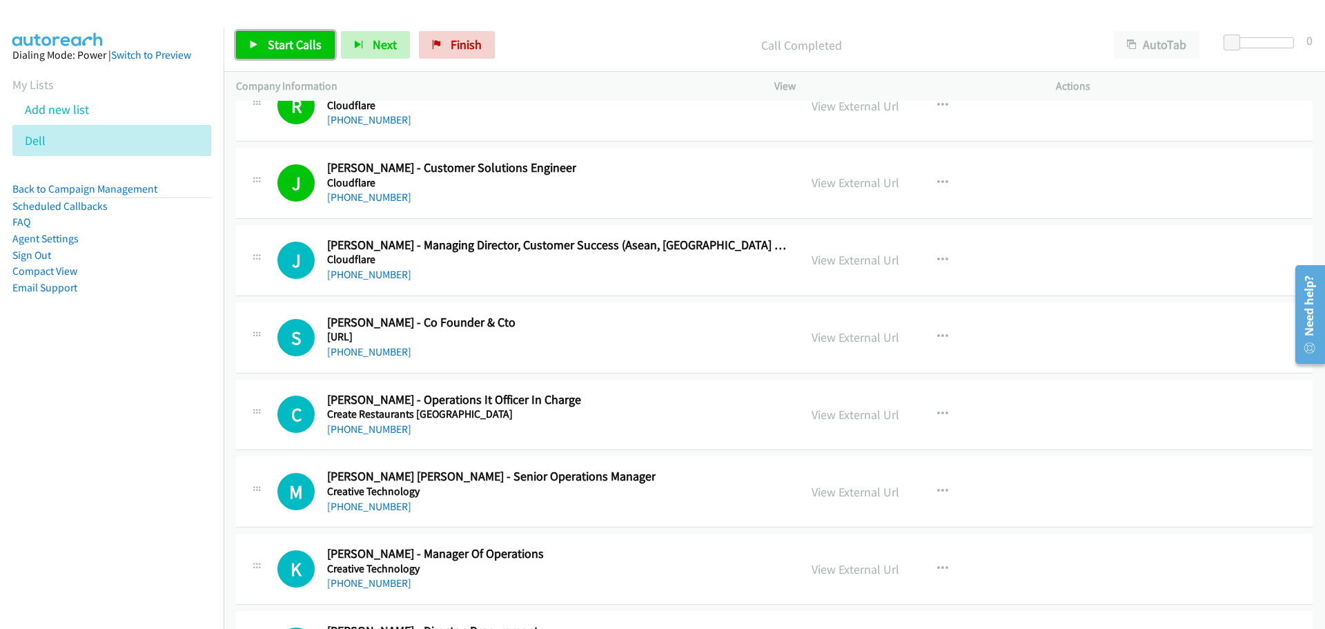
click at [251, 43] on icon at bounding box center [254, 46] width 10 height 10
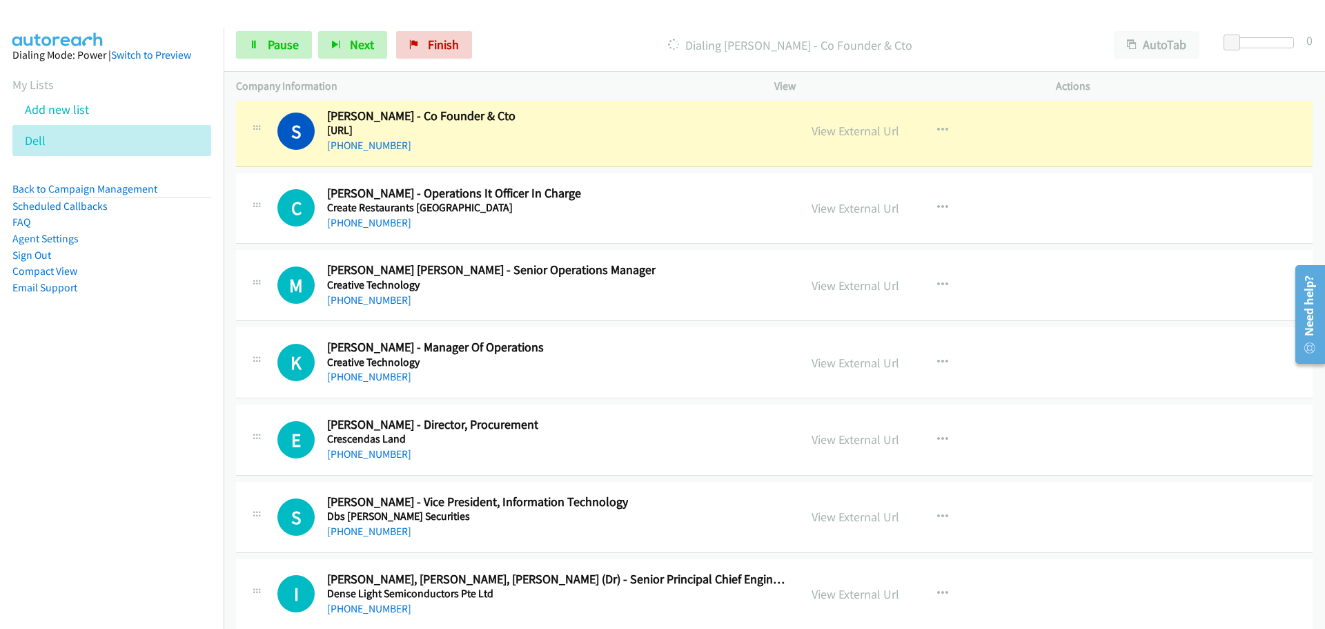
scroll to position [18497, 0]
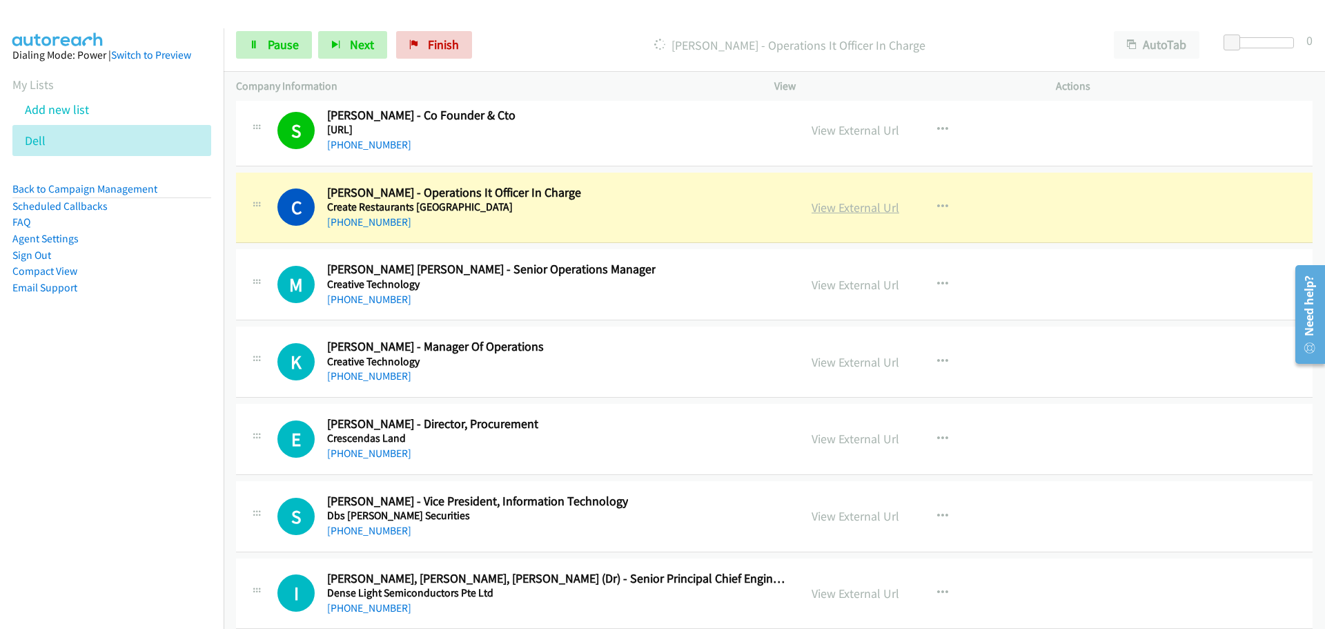
click at [859, 209] on link "View External Url" at bounding box center [856, 207] width 88 height 16
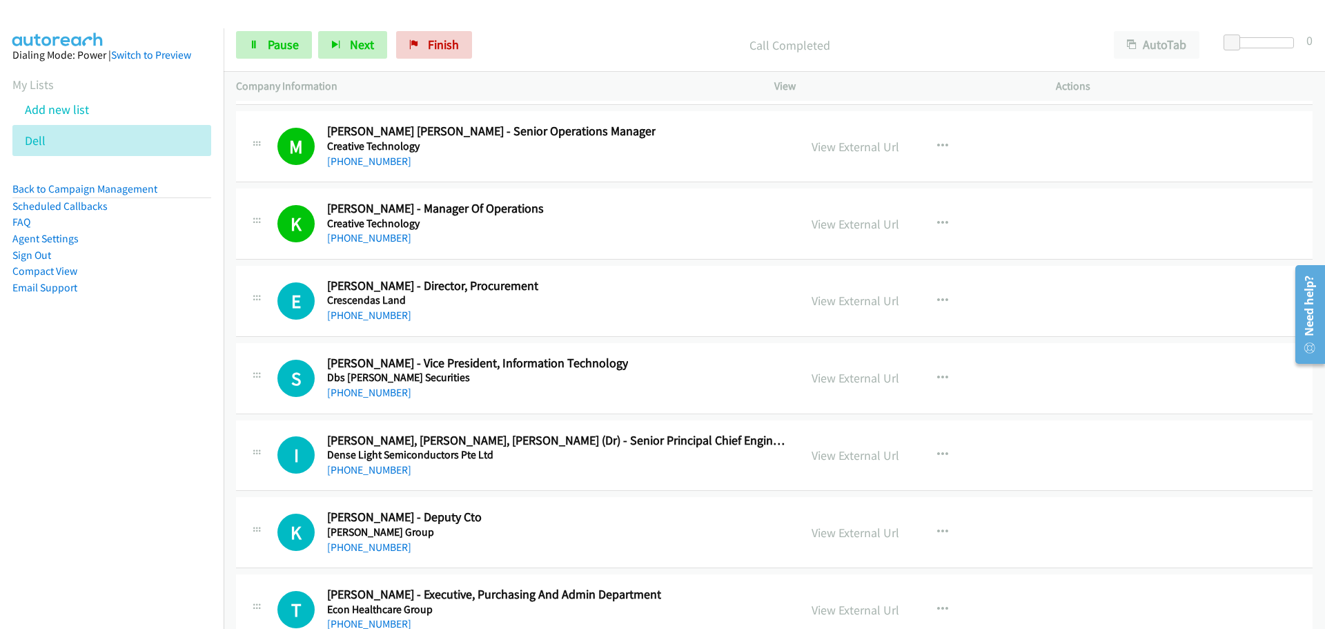
scroll to position [18704, 0]
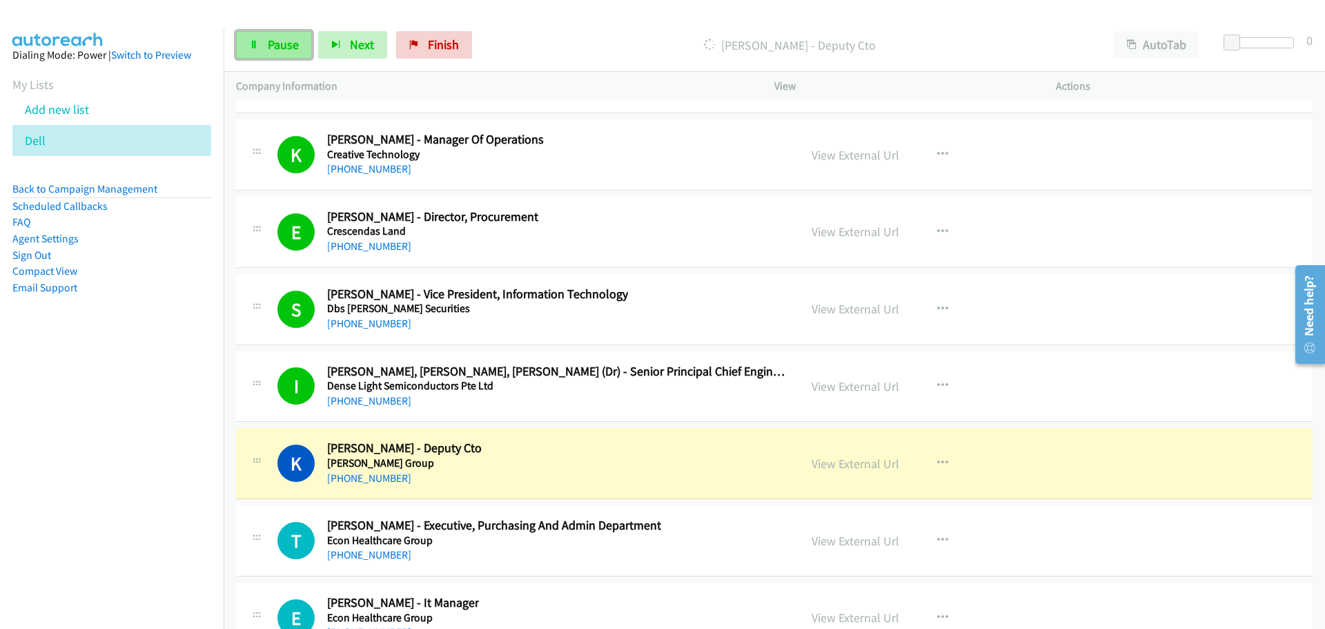
click at [294, 34] on link "Pause" at bounding box center [274, 45] width 76 height 28
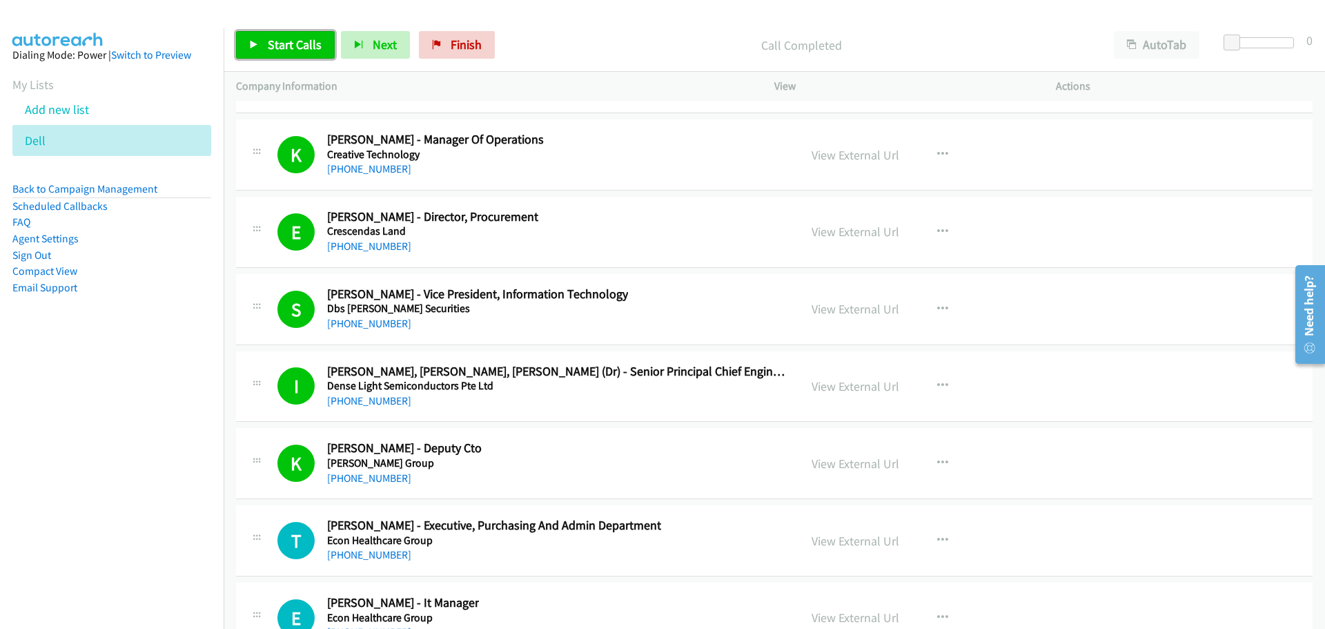
click at [302, 35] on link "Start Calls" at bounding box center [285, 45] width 99 height 28
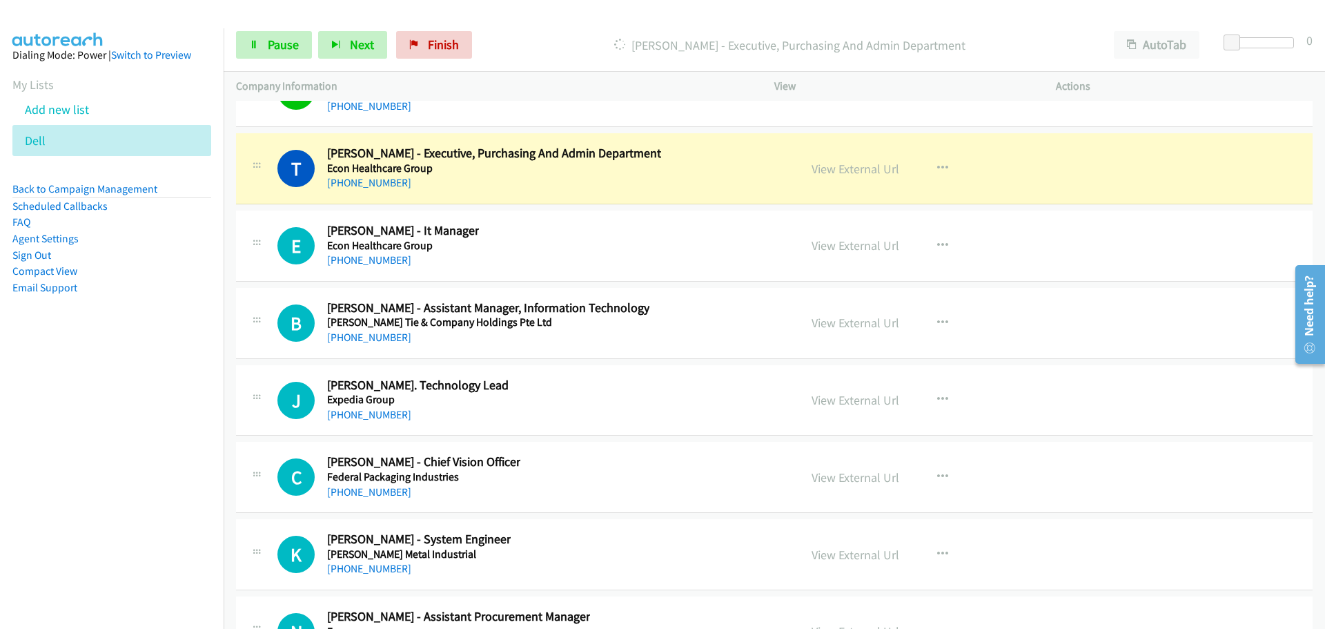
scroll to position [19118, 0]
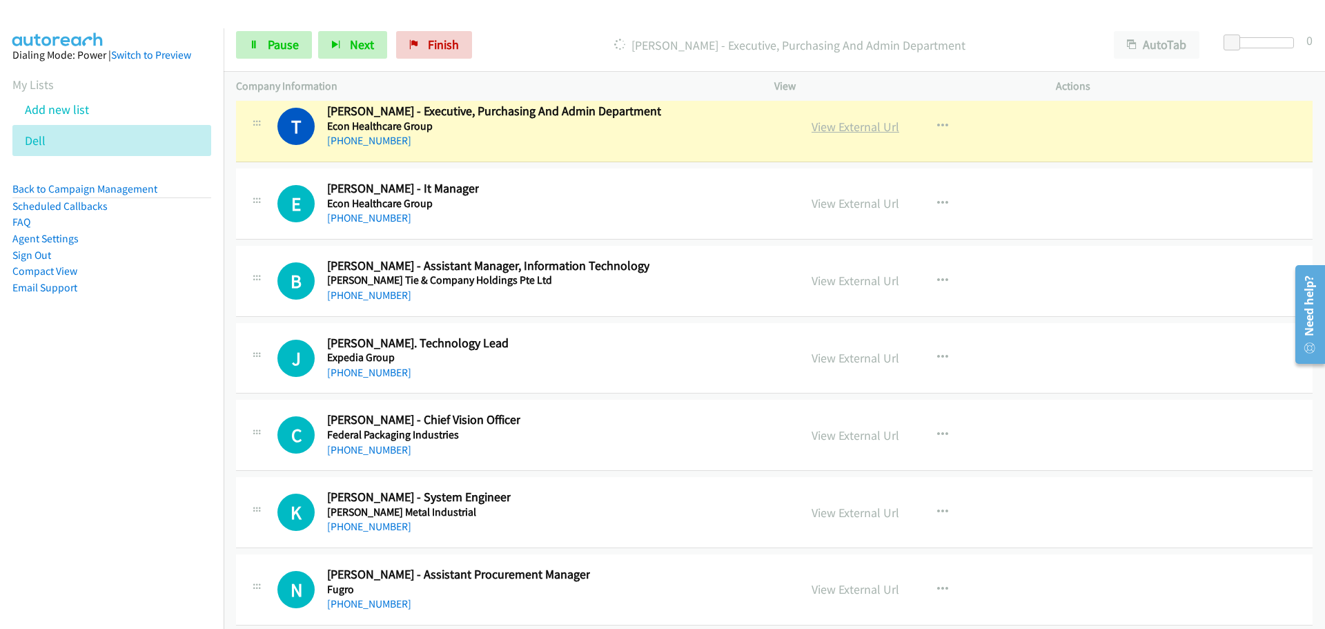
click at [833, 131] on link "View External Url" at bounding box center [856, 127] width 88 height 16
click at [269, 51] on span "Pause" at bounding box center [283, 45] width 31 height 16
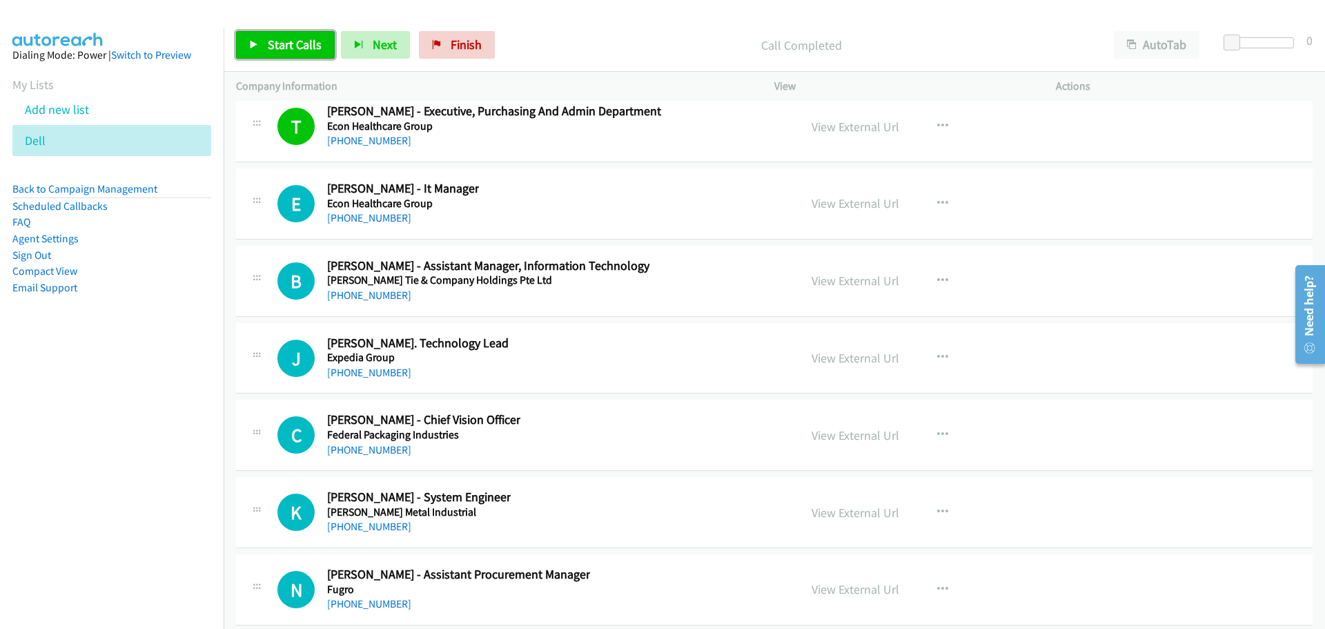
click at [300, 36] on link "Start Calls" at bounding box center [285, 45] width 99 height 28
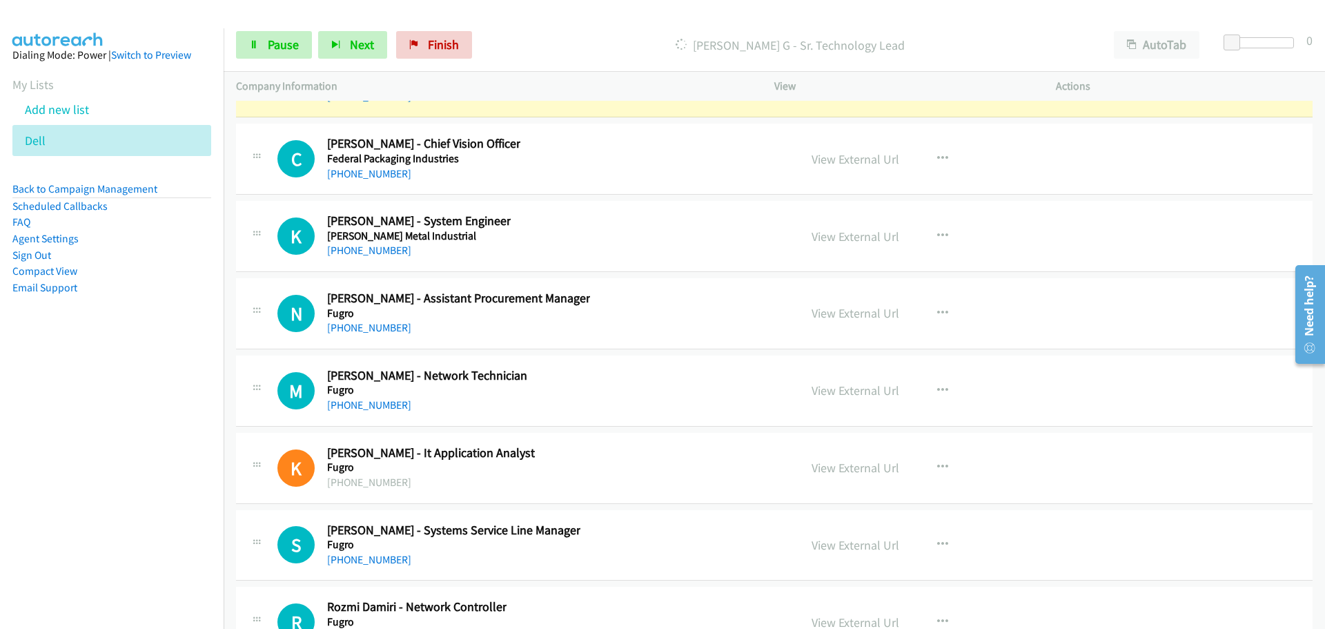
scroll to position [19325, 0]
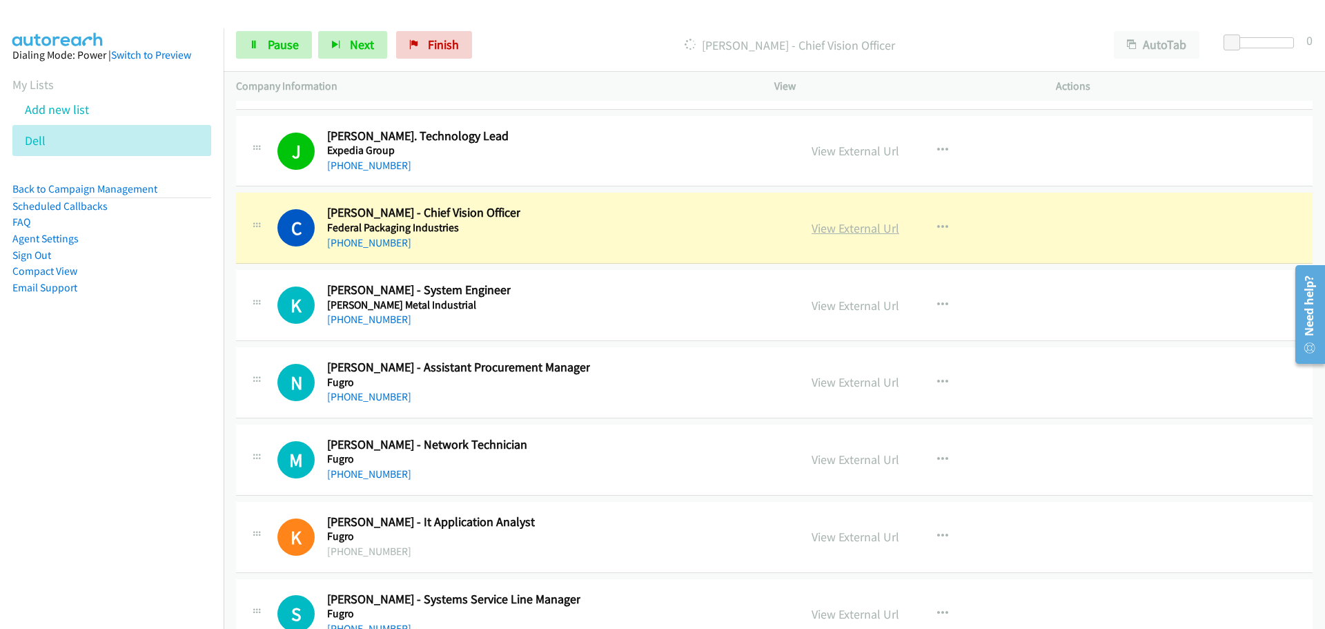
click at [855, 229] on link "View External Url" at bounding box center [856, 228] width 88 height 16
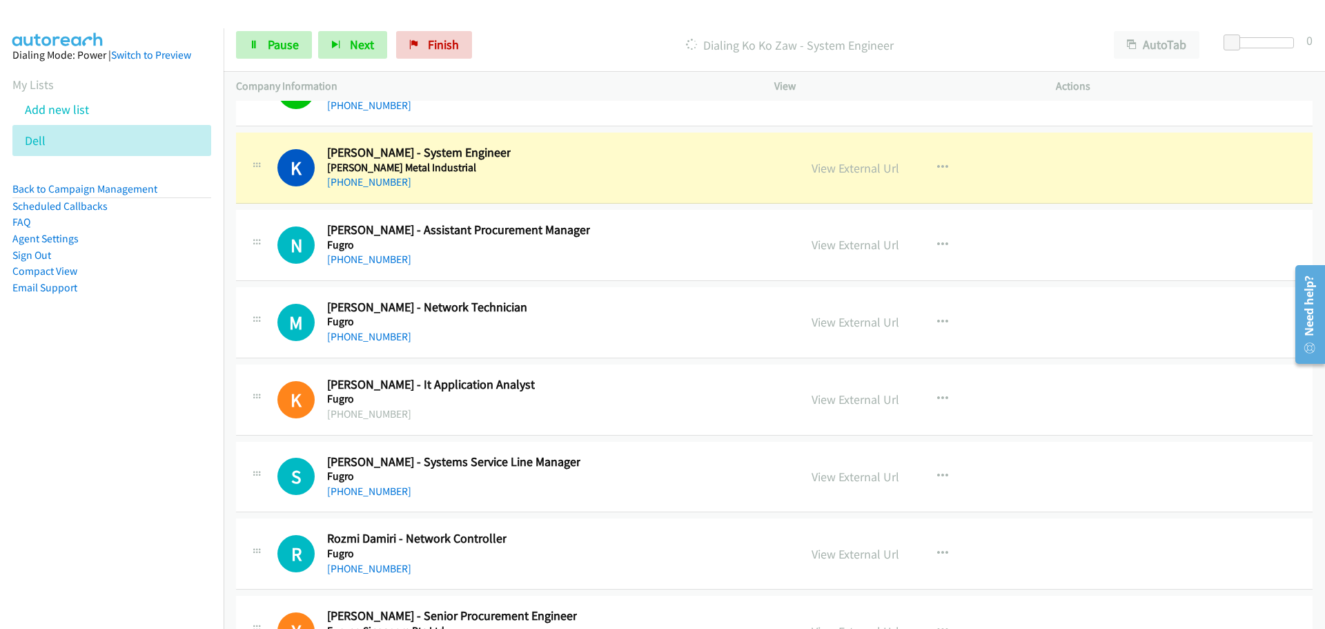
scroll to position [19463, 0]
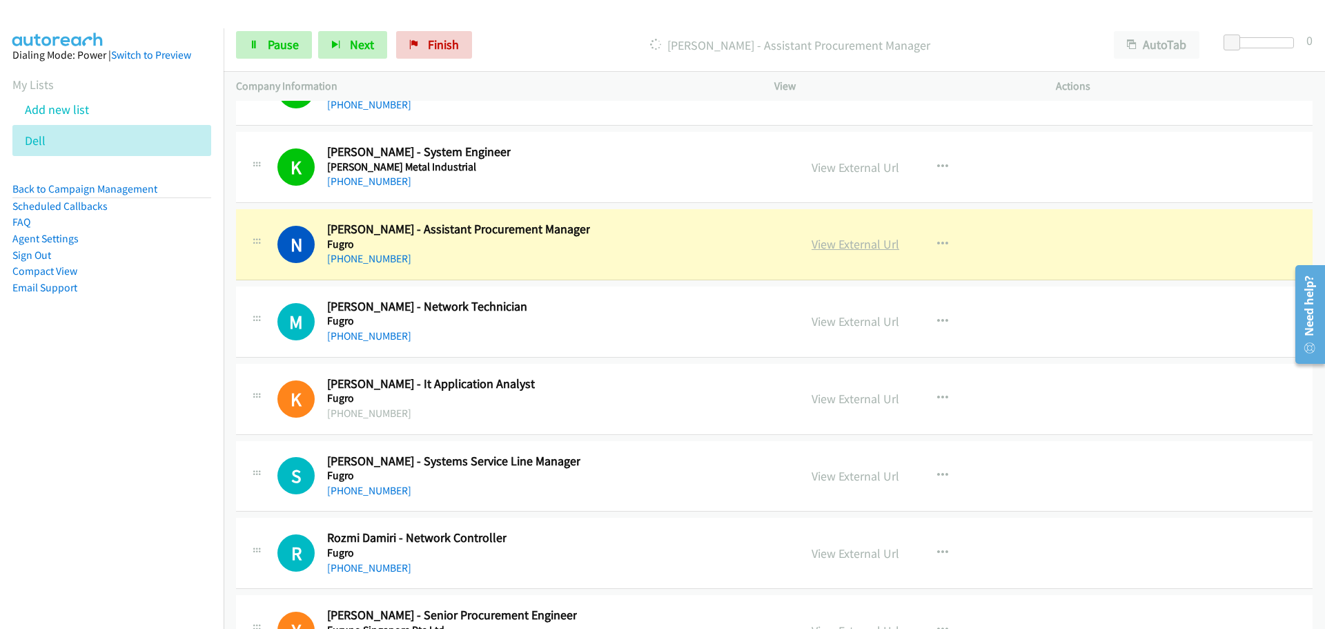
drag, startPoint x: 840, startPoint y: 255, endPoint x: 839, endPoint y: 248, distance: 7.0
click at [840, 255] on div "View External Url View External Url Schedule/Manage Callback Start Calls Here R…" at bounding box center [946, 245] width 294 height 46
click at [837, 246] on link "View External Url" at bounding box center [856, 244] width 88 height 16
click at [277, 37] on span "Pause" at bounding box center [283, 45] width 31 height 16
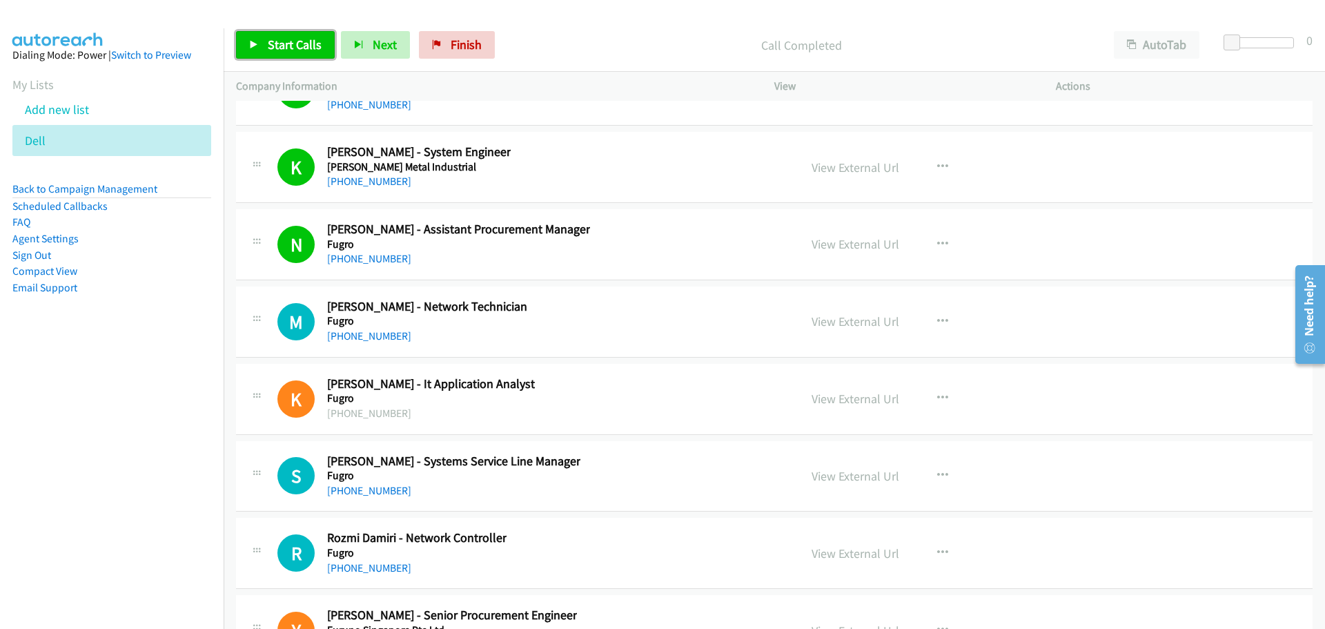
click at [300, 36] on link "Start Calls" at bounding box center [285, 45] width 99 height 28
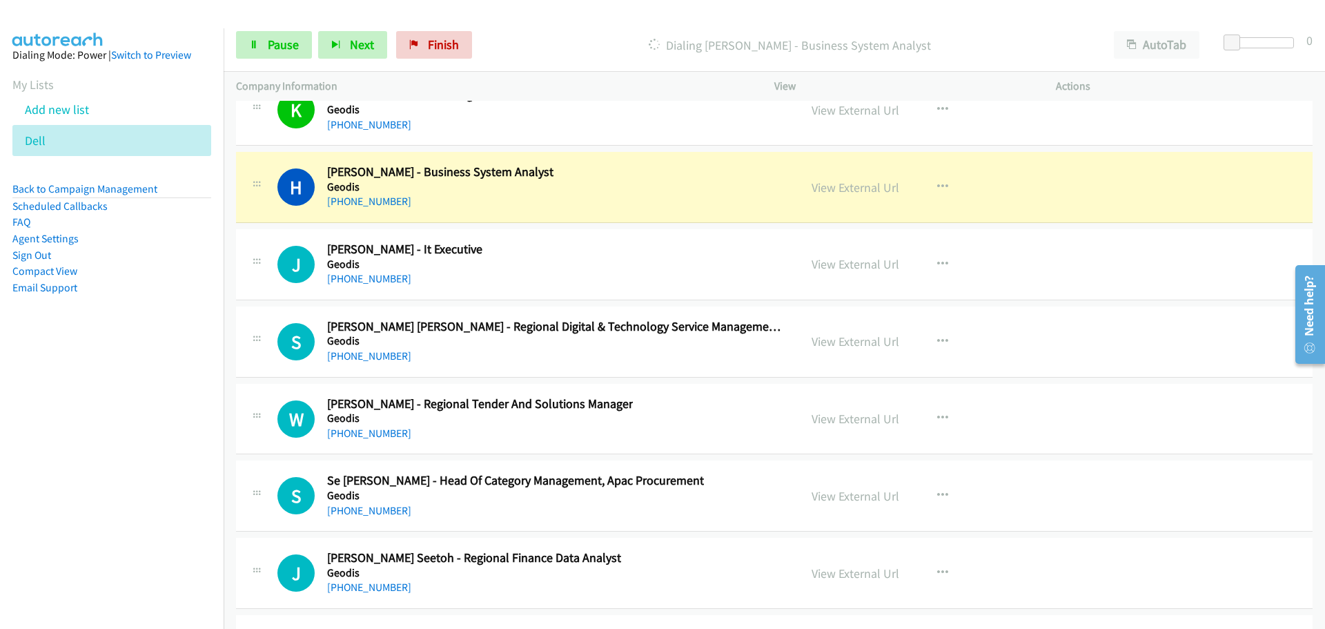
scroll to position [20291, 0]
click at [878, 197] on div "View External Url" at bounding box center [856, 188] width 88 height 19
click at [870, 191] on link "View External Url" at bounding box center [856, 188] width 88 height 16
click at [274, 41] on span "Pause" at bounding box center [283, 45] width 31 height 16
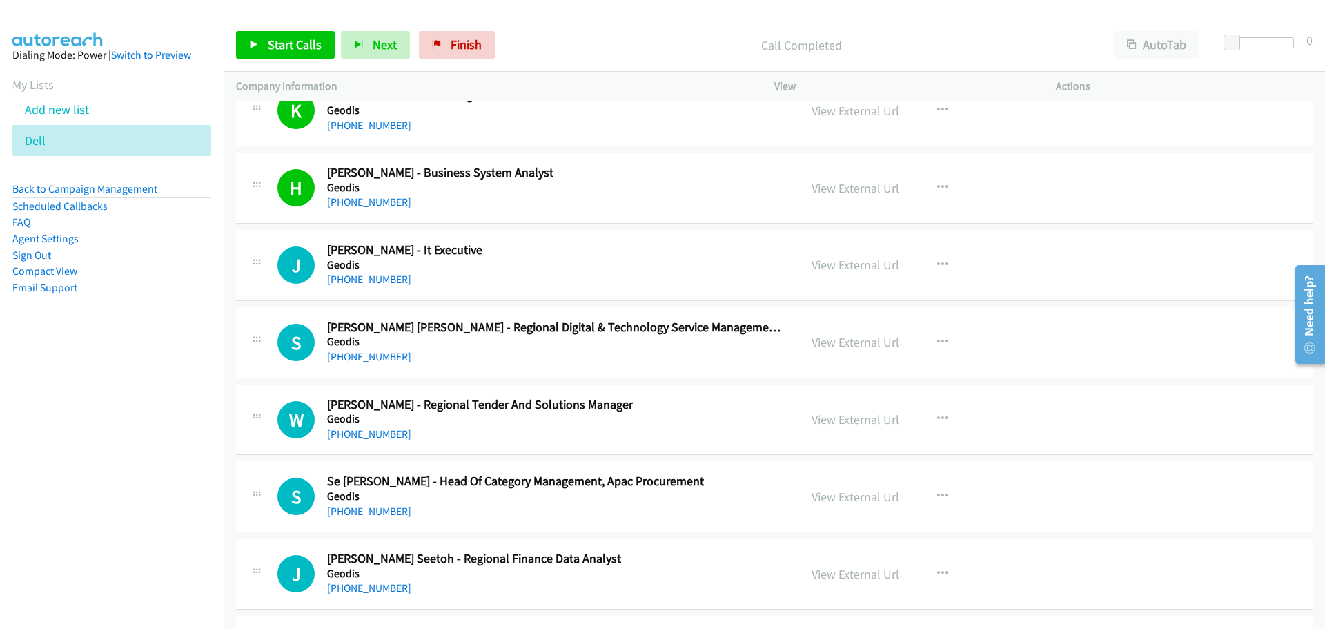
click at [300, 59] on div "Start Calls Pause Next Finish Call Completed AutoTab AutoTab 0" at bounding box center [775, 45] width 1102 height 53
click at [298, 50] on span "Start Calls" at bounding box center [295, 45] width 54 height 16
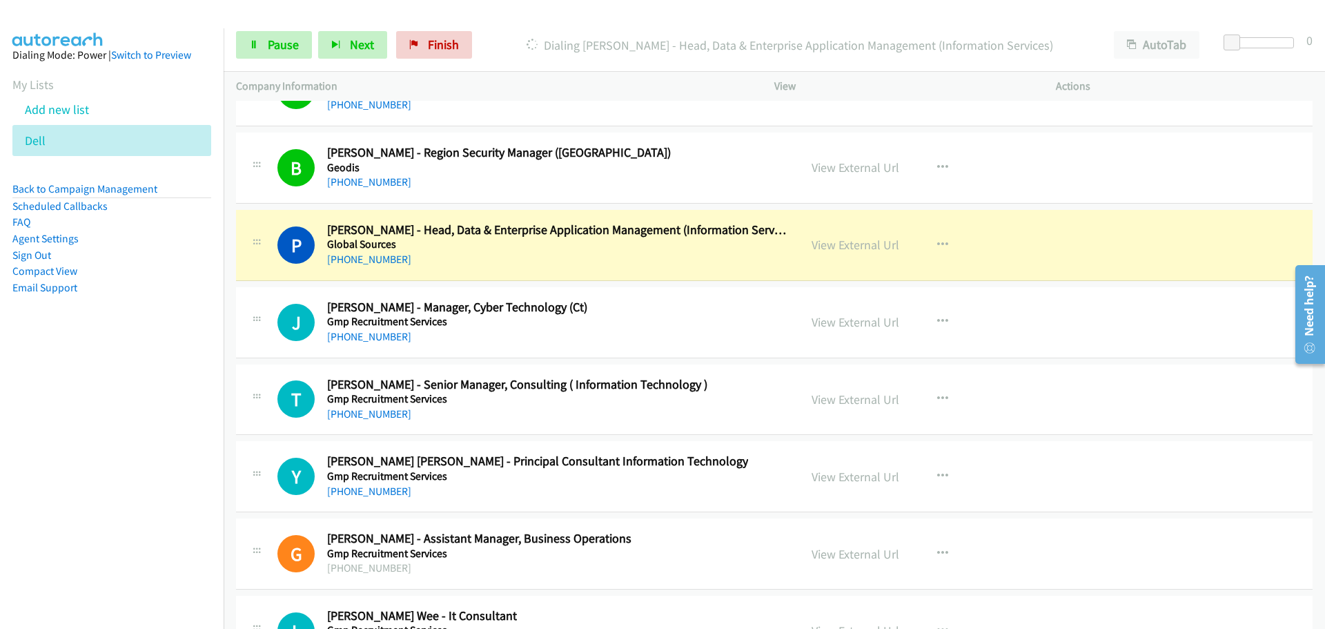
scroll to position [20844, 0]
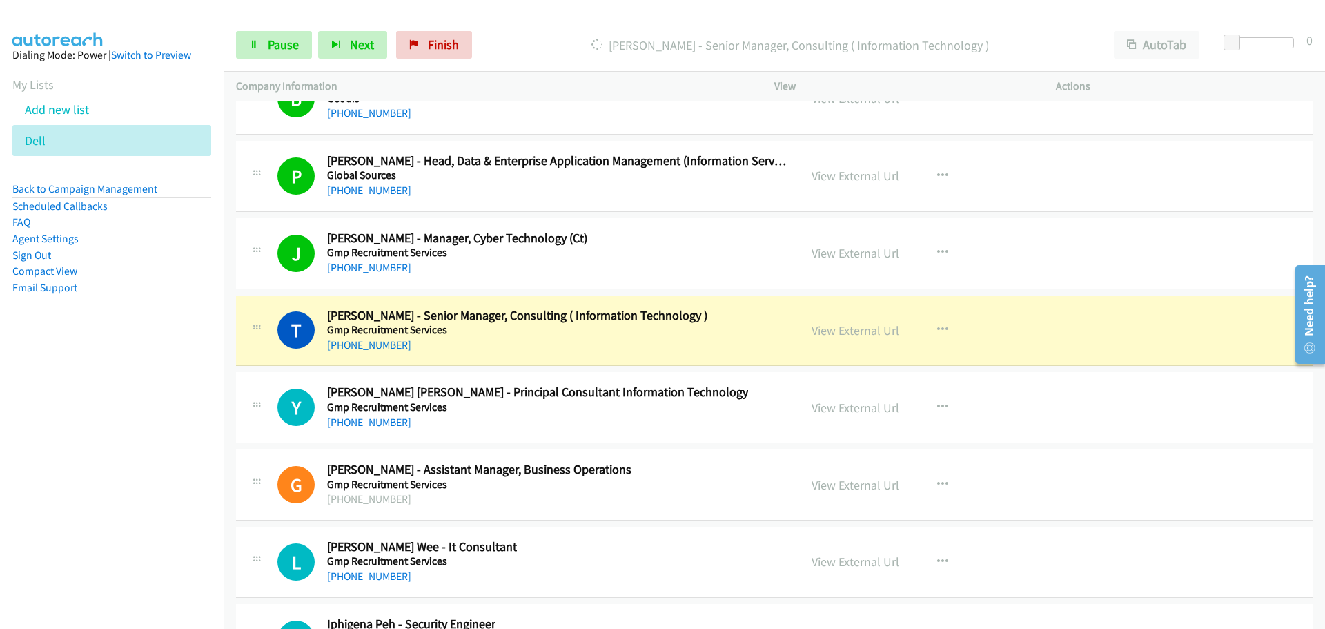
click at [851, 335] on link "View External Url" at bounding box center [856, 330] width 88 height 16
click at [255, 41] on icon at bounding box center [254, 46] width 10 height 10
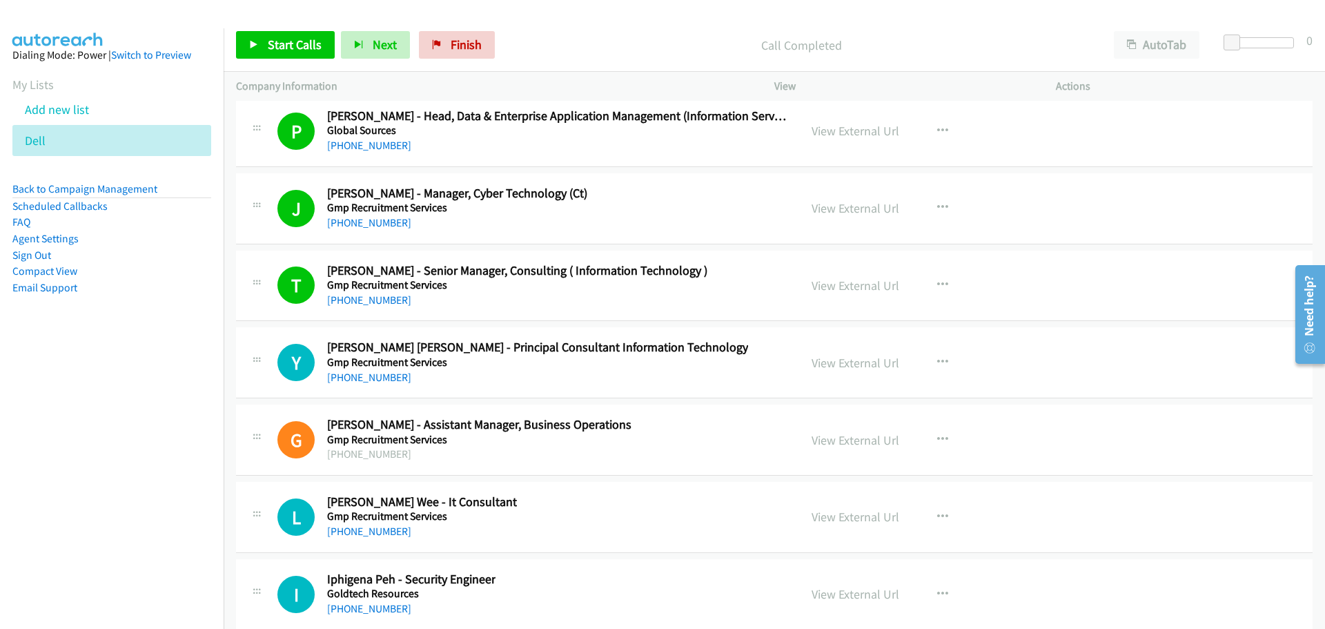
scroll to position [20913, 0]
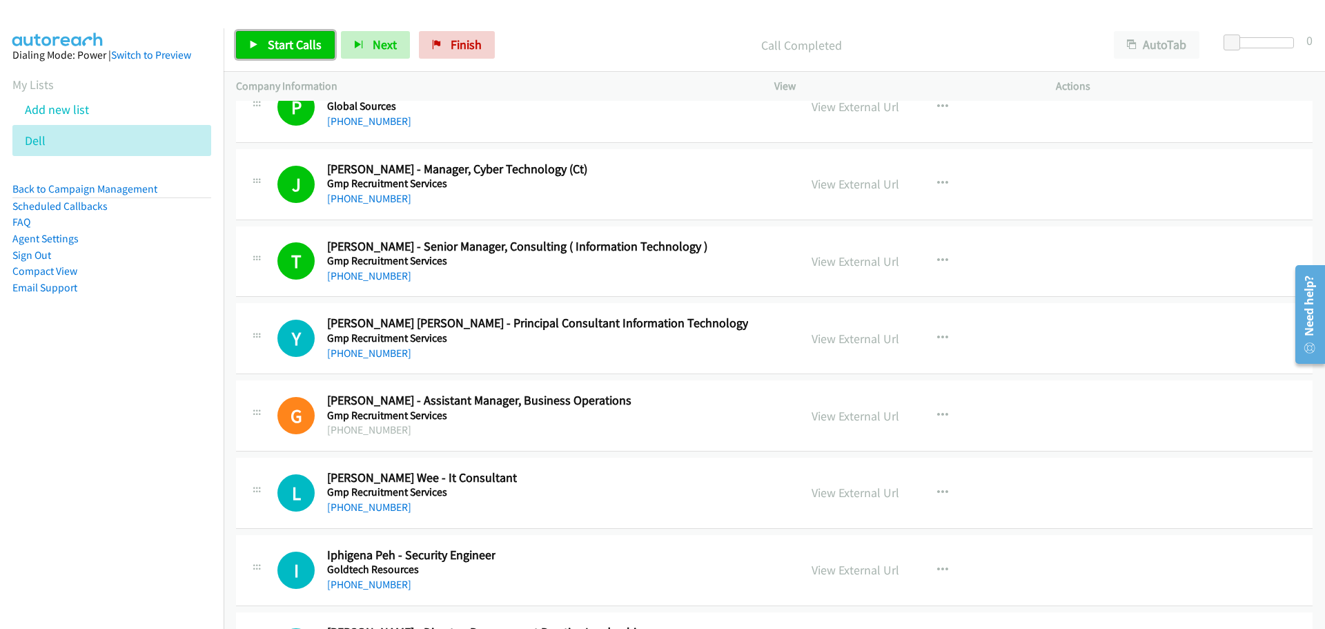
click at [301, 50] on span "Start Calls" at bounding box center [295, 45] width 54 height 16
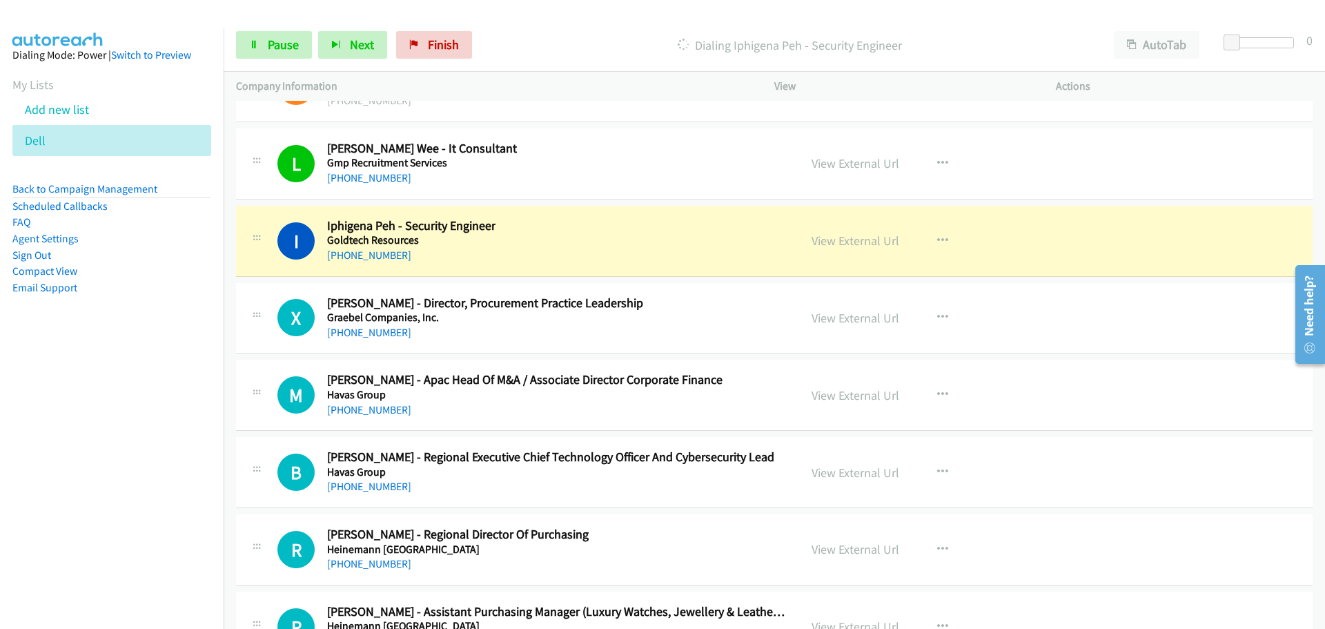
scroll to position [21258, 0]
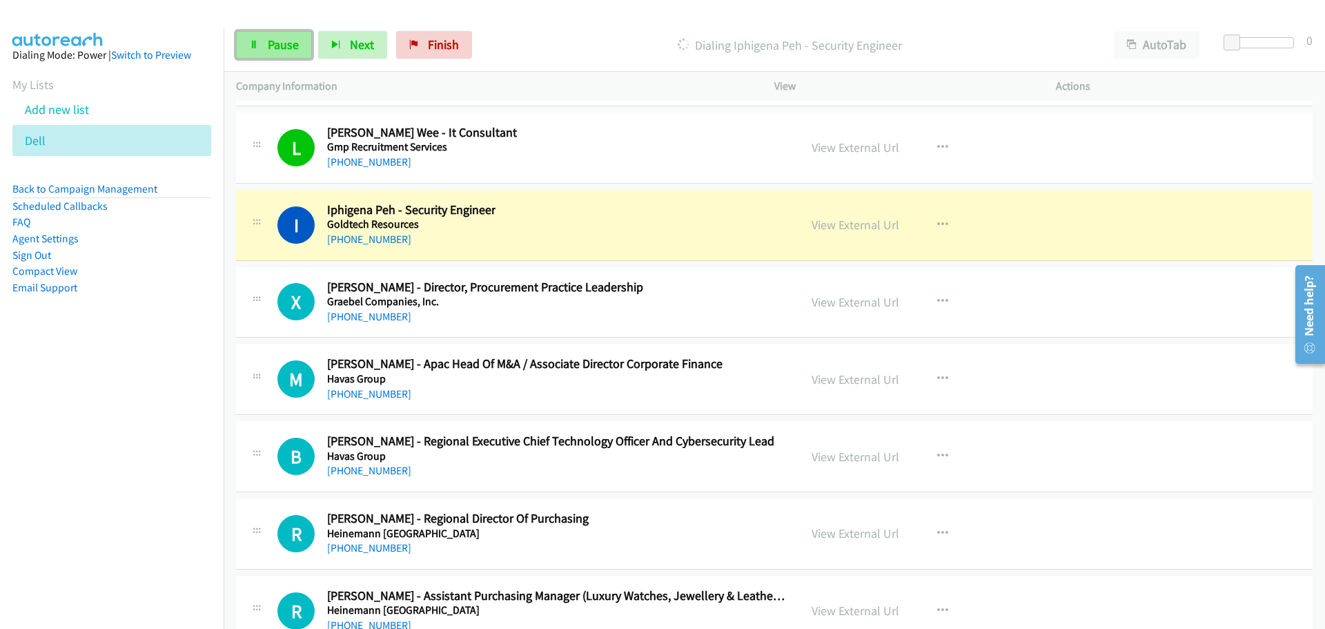
drag, startPoint x: 277, startPoint y: 52, endPoint x: 255, endPoint y: 59, distance: 22.5
click at [277, 52] on span "Pause" at bounding box center [283, 45] width 31 height 16
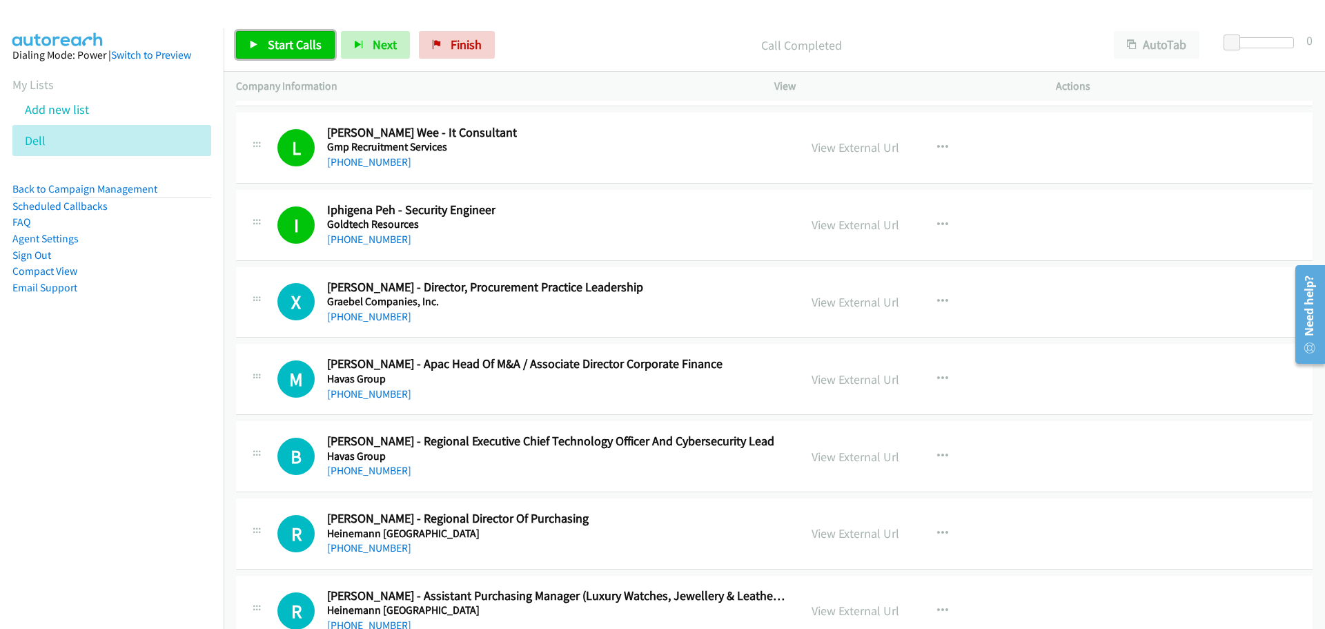
click at [289, 36] on link "Start Calls" at bounding box center [285, 45] width 99 height 28
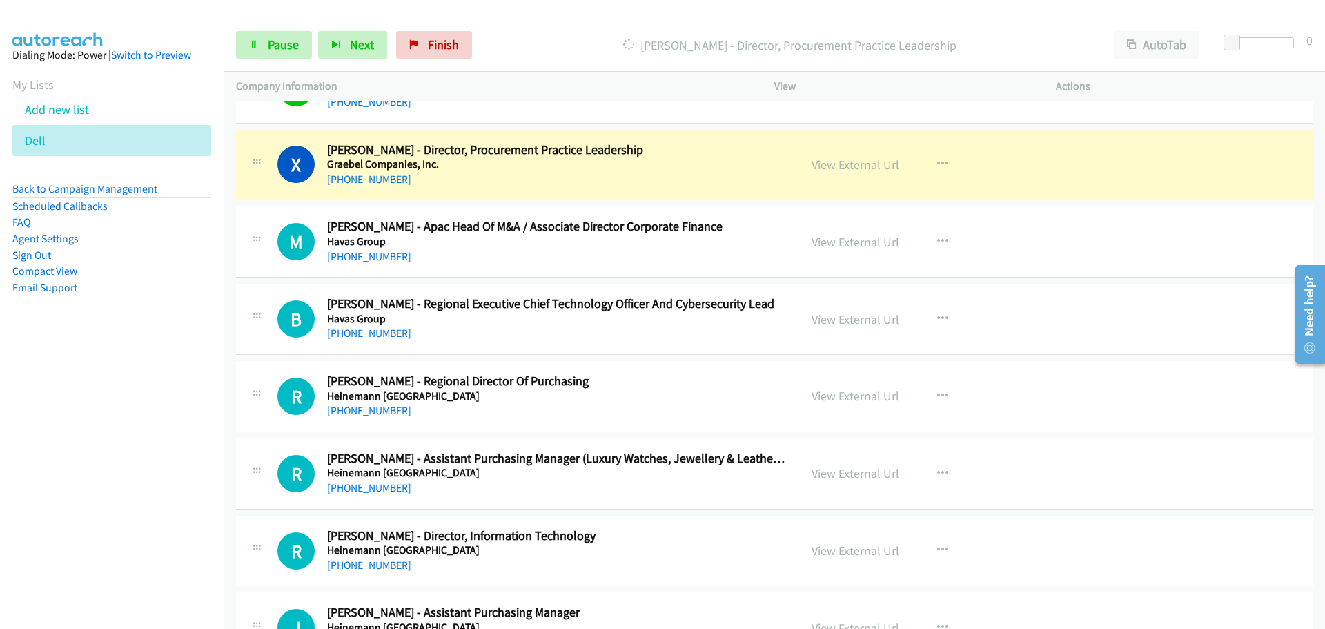
scroll to position [21396, 0]
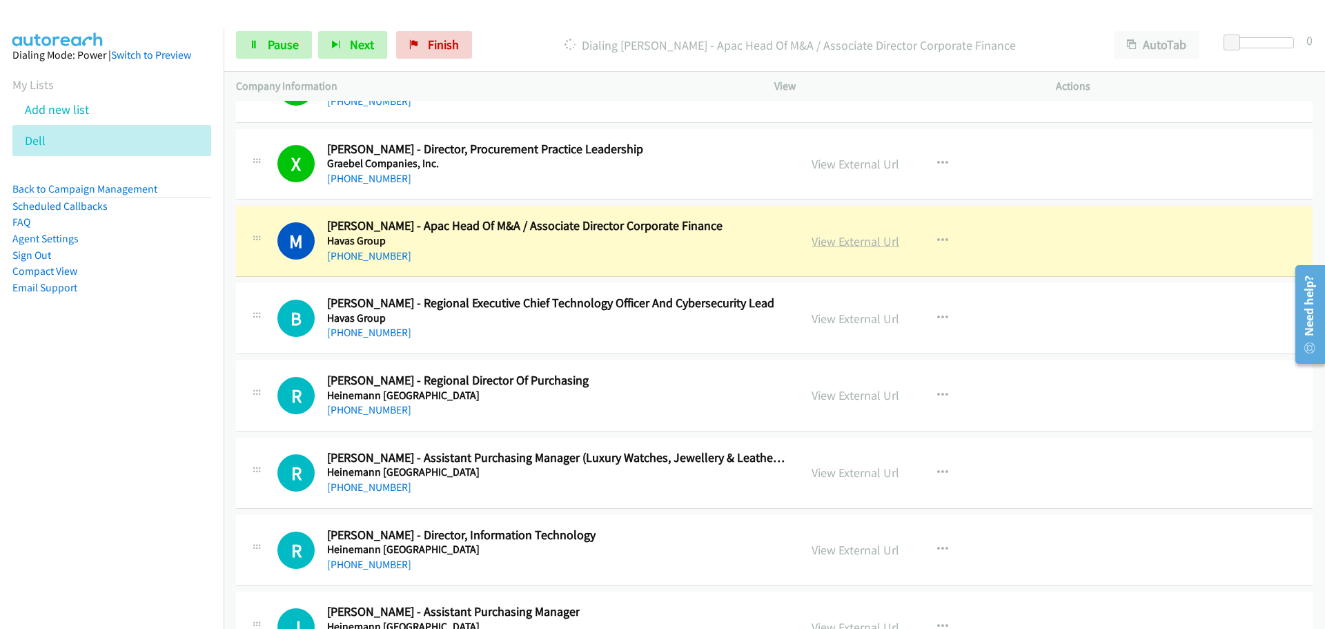
click at [850, 239] on link "View External Url" at bounding box center [856, 241] width 88 height 16
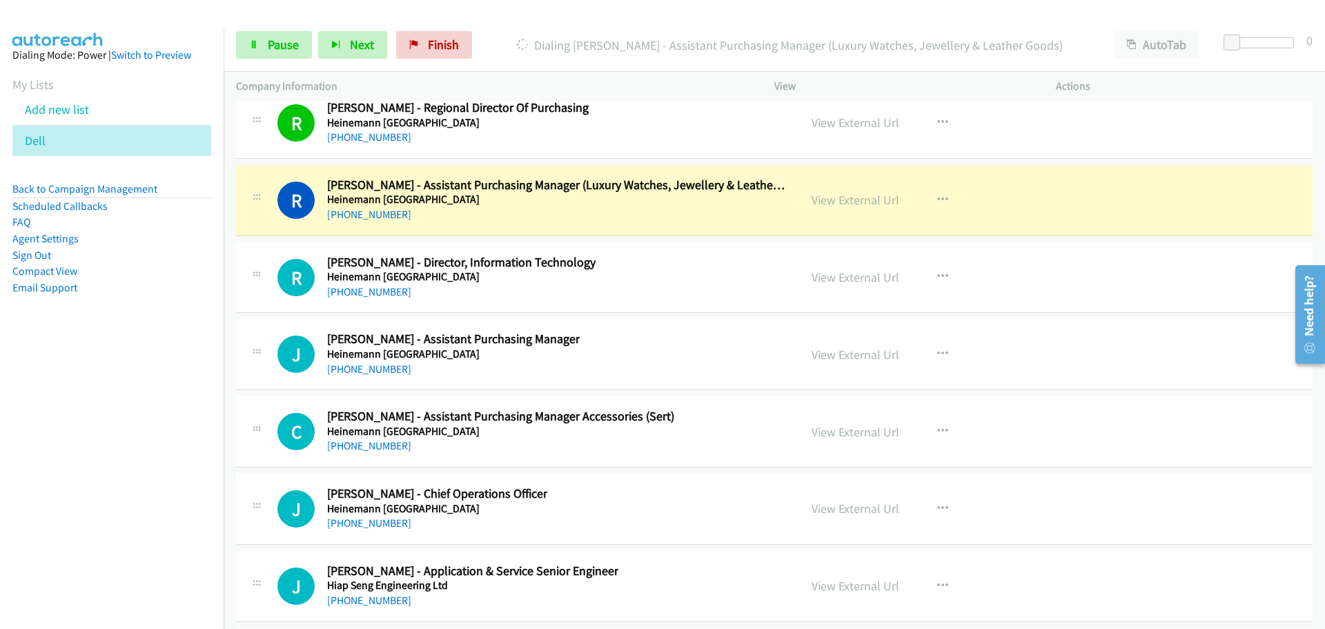
scroll to position [21672, 0]
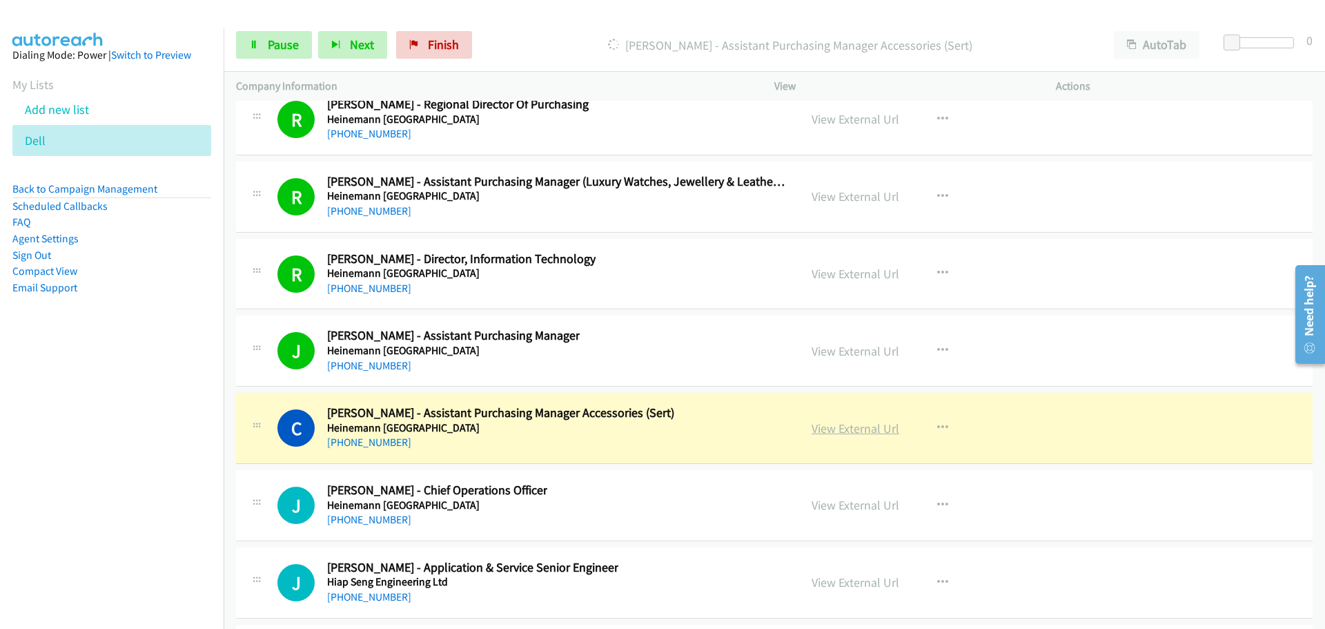
click at [828, 425] on link "View External Url" at bounding box center [856, 428] width 88 height 16
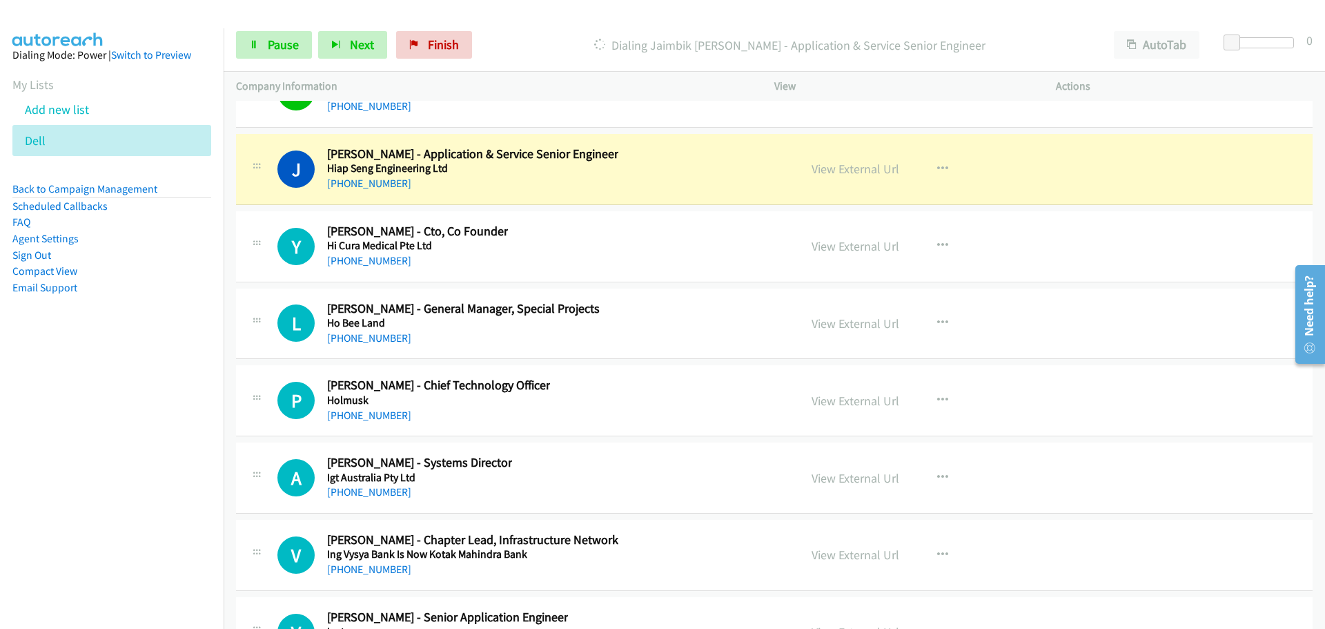
scroll to position [22086, 0]
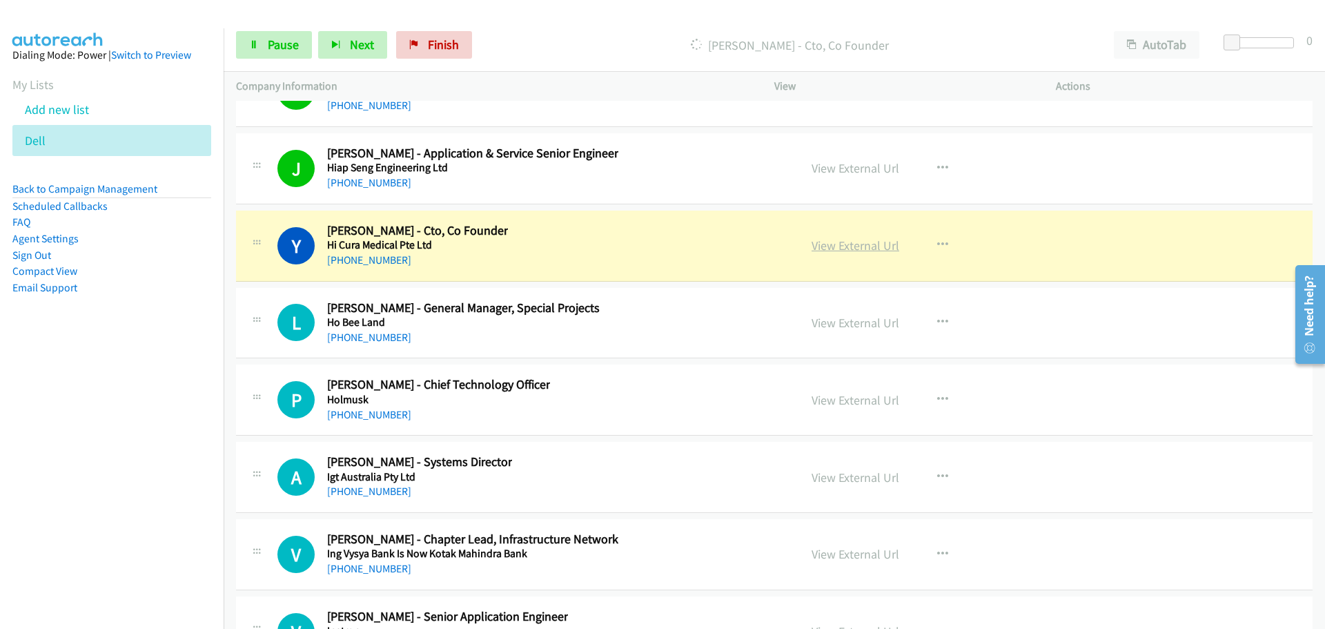
click at [835, 248] on link "View External Url" at bounding box center [856, 245] width 88 height 16
click at [849, 246] on link "View External Url" at bounding box center [856, 245] width 88 height 16
click at [282, 48] on span "Pause" at bounding box center [283, 45] width 31 height 16
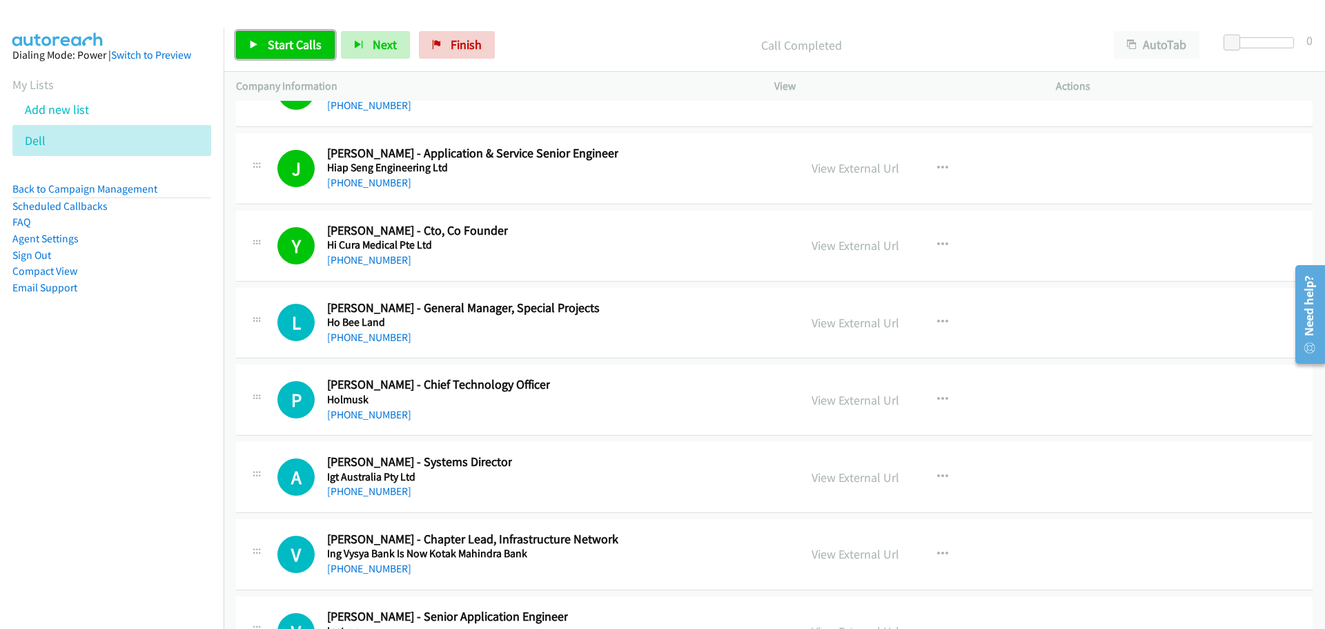
click at [300, 37] on span "Start Calls" at bounding box center [295, 45] width 54 height 16
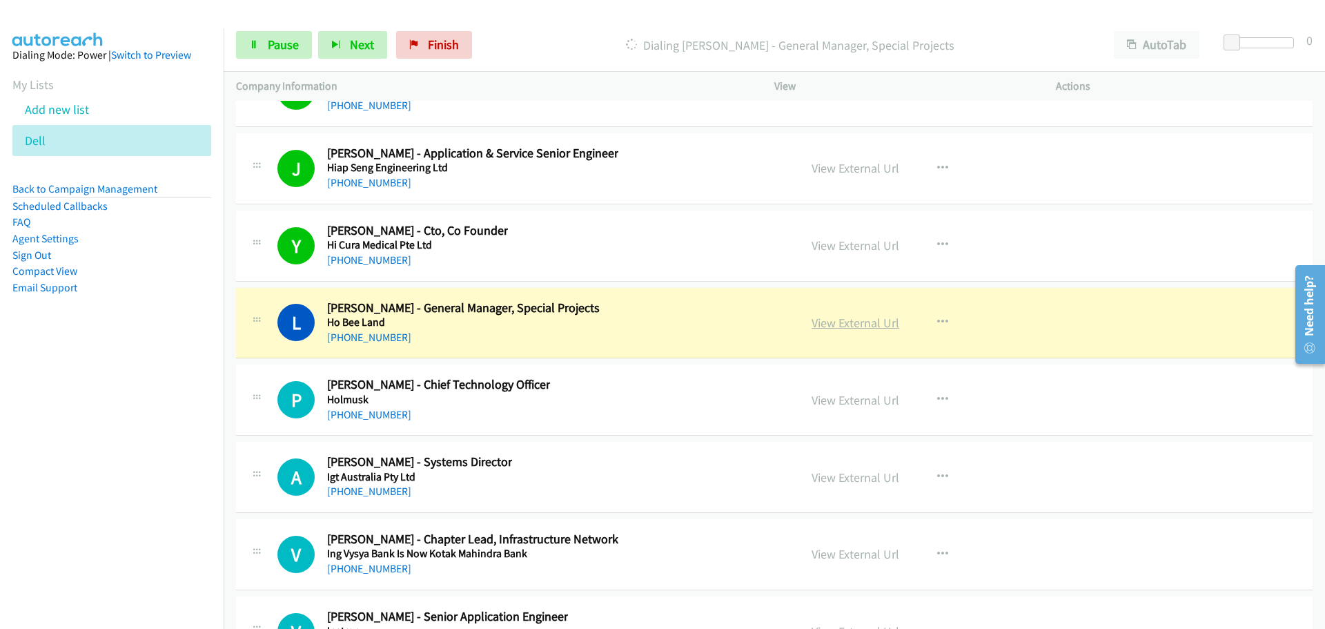
click at [856, 323] on link "View External Url" at bounding box center [856, 323] width 88 height 16
click at [273, 51] on span "Pause" at bounding box center [283, 45] width 31 height 16
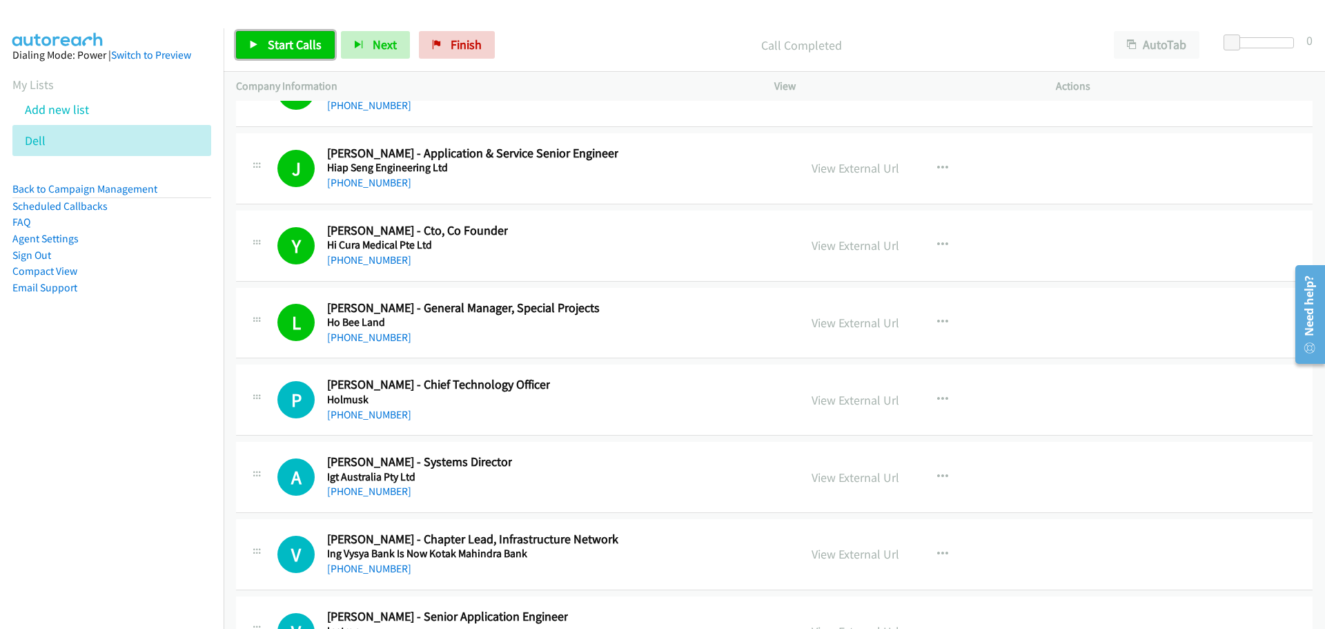
click at [310, 54] on link "Start Calls" at bounding box center [285, 45] width 99 height 28
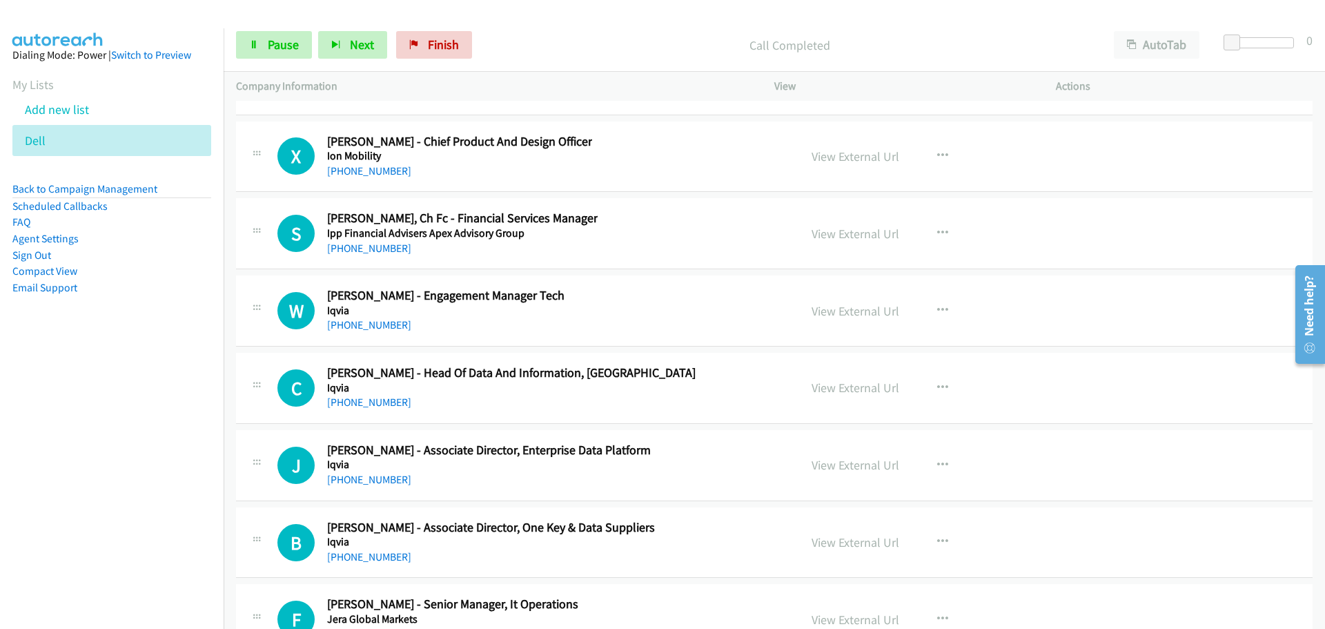
scroll to position [22569, 0]
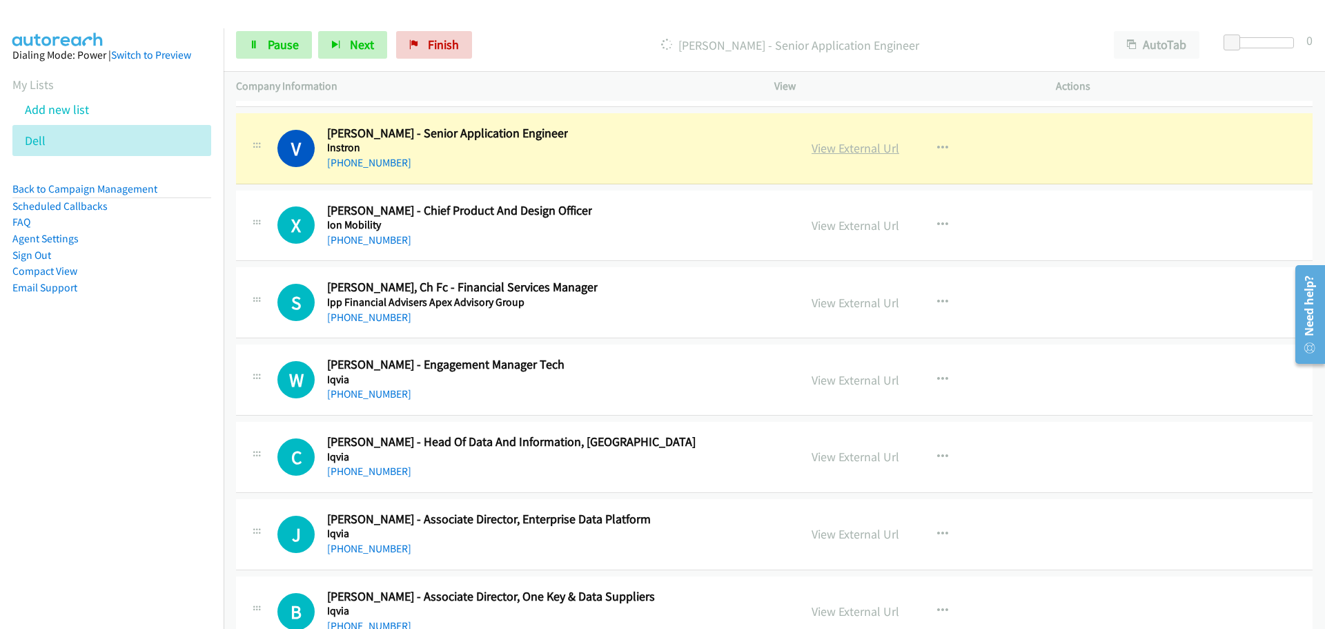
click at [830, 149] on link "View External Url" at bounding box center [856, 148] width 88 height 16
click at [260, 48] on link "Pause" at bounding box center [274, 45] width 76 height 28
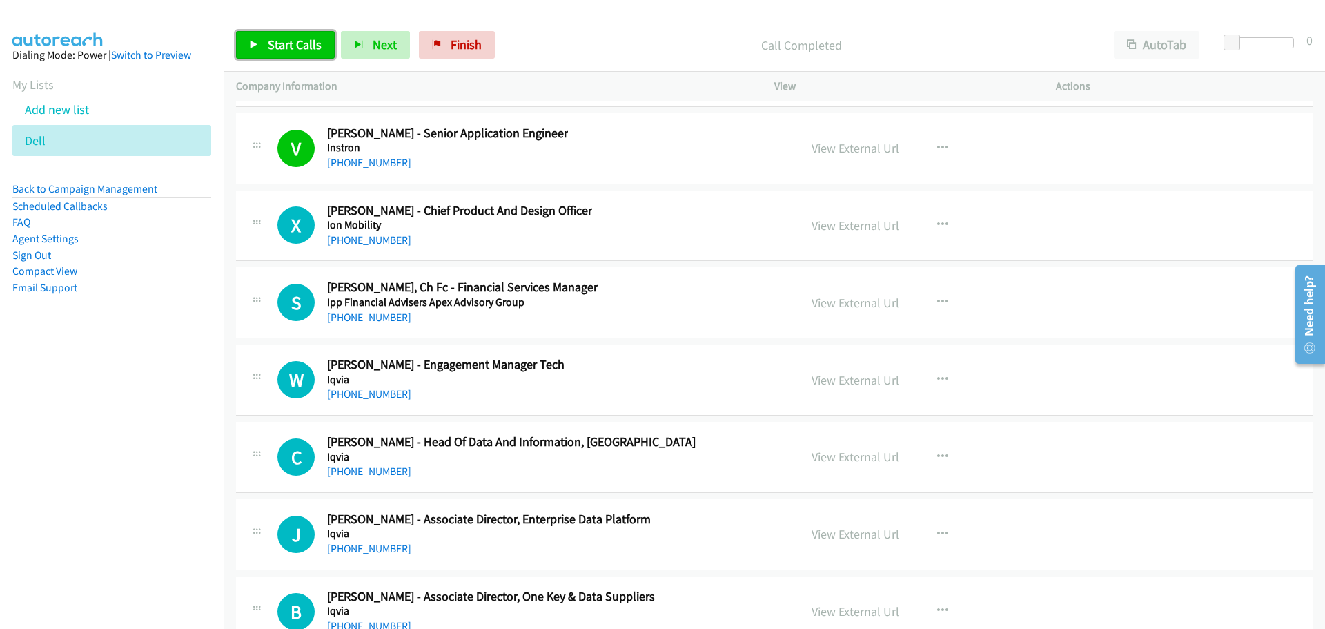
click at [260, 50] on link "Start Calls" at bounding box center [285, 45] width 99 height 28
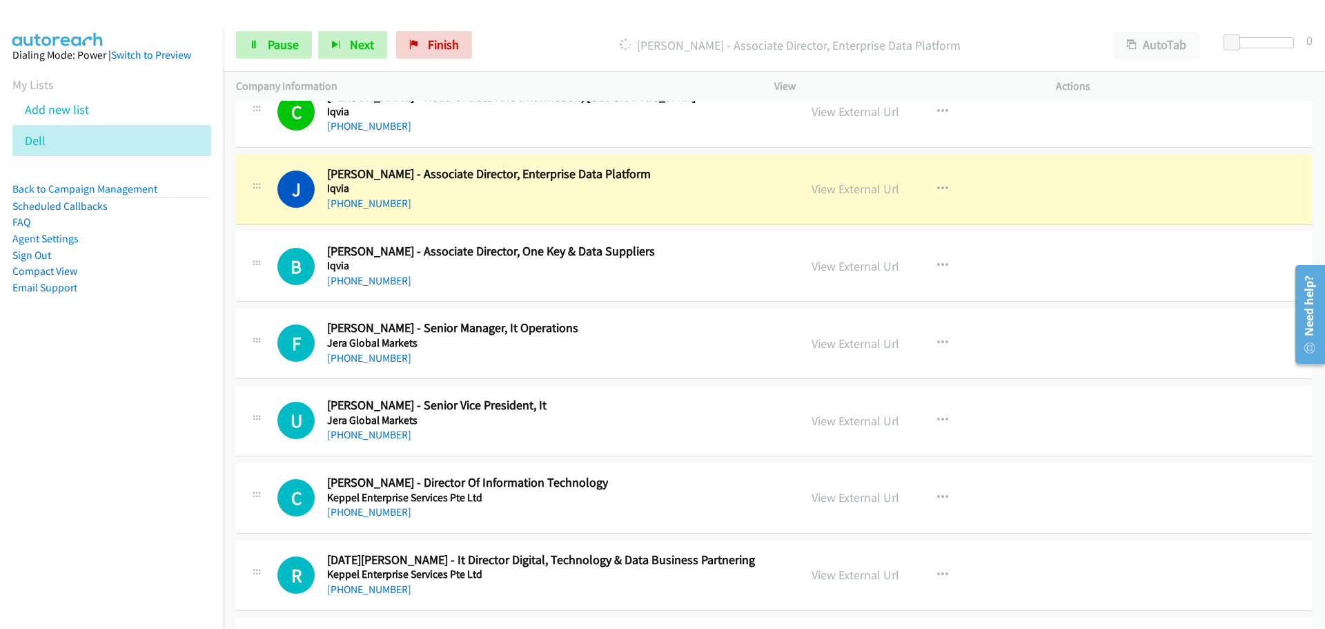
scroll to position [22983, 0]
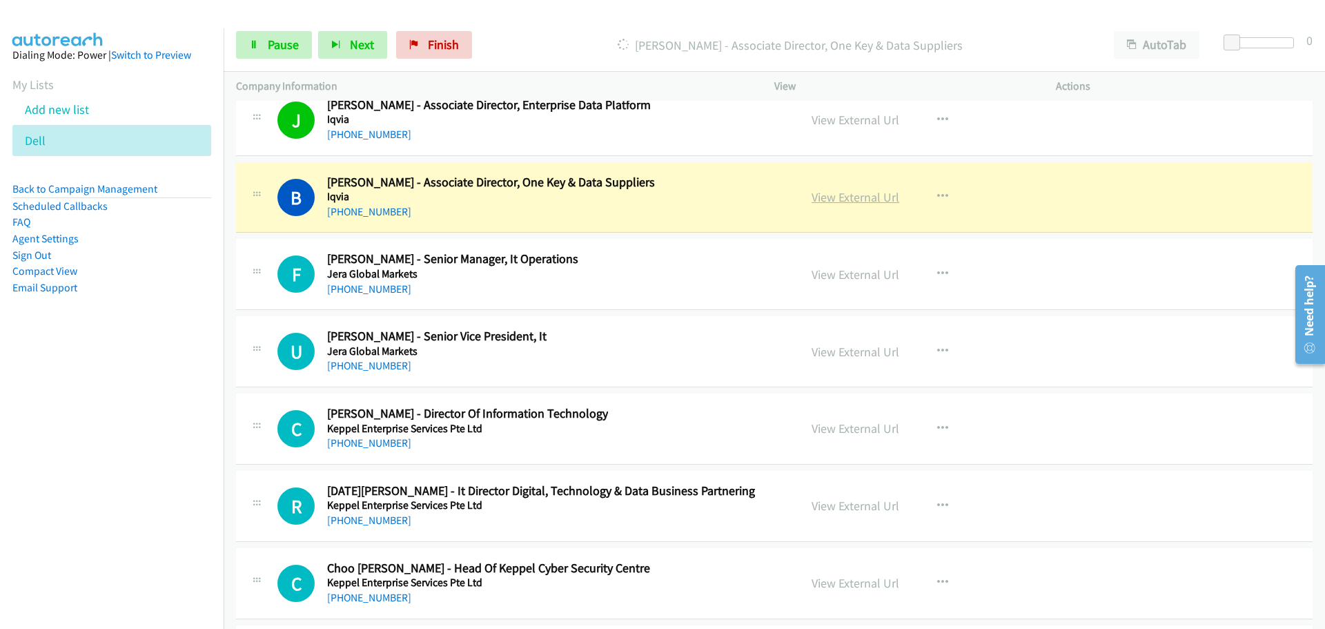
click at [849, 203] on link "View External Url" at bounding box center [856, 197] width 88 height 16
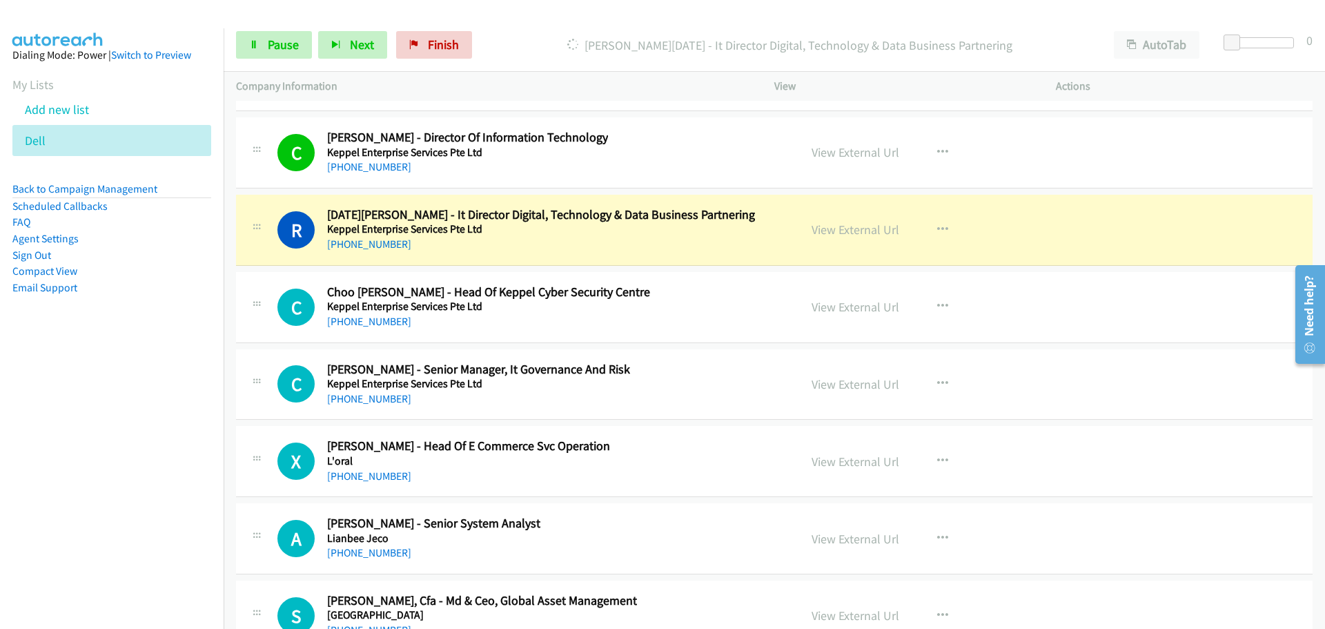
scroll to position [23328, 0]
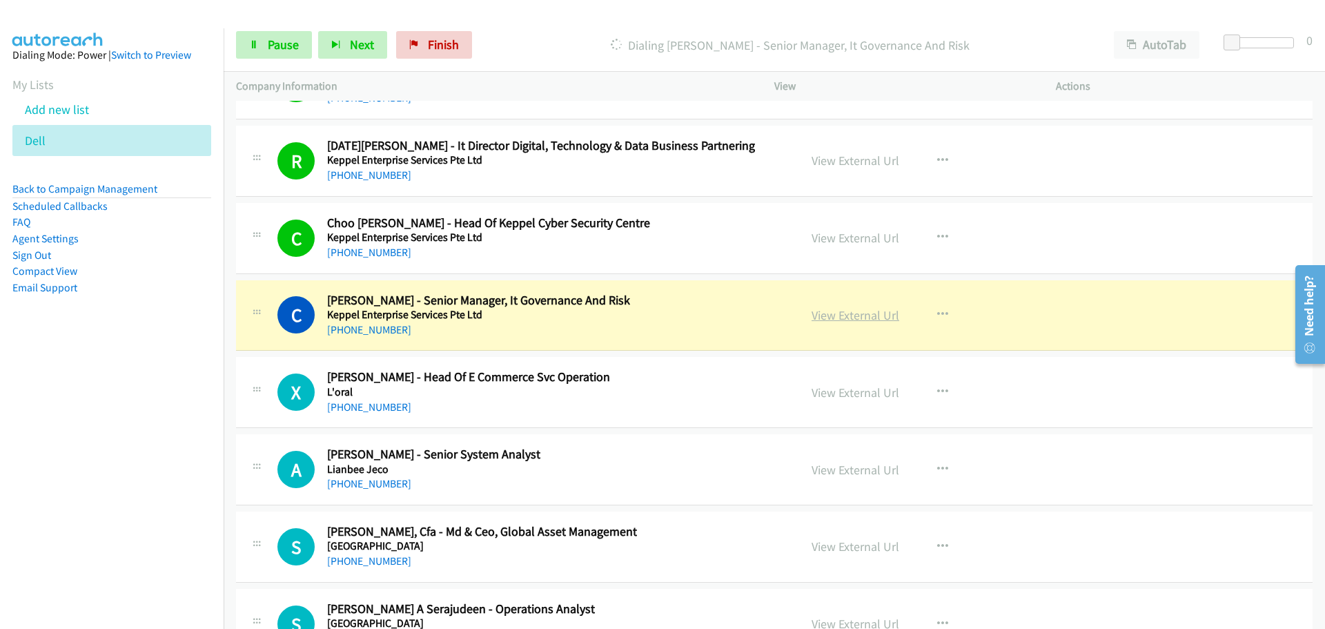
click at [830, 311] on link "View External Url" at bounding box center [856, 315] width 88 height 16
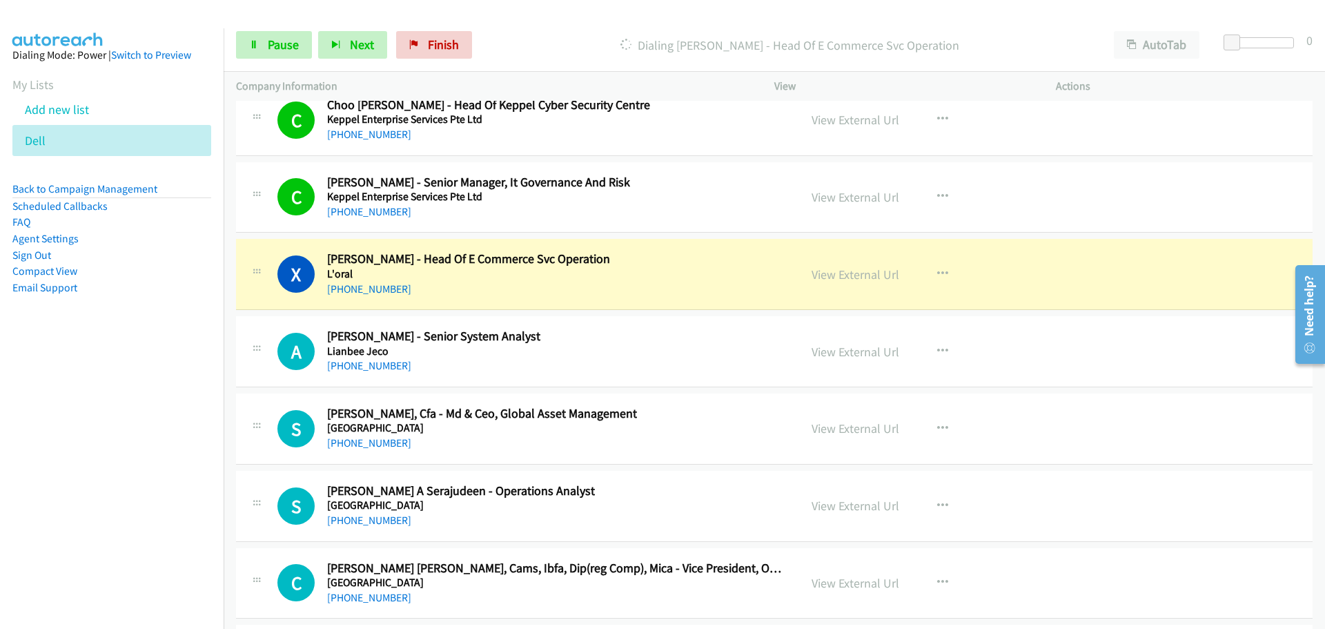
scroll to position [23466, 0]
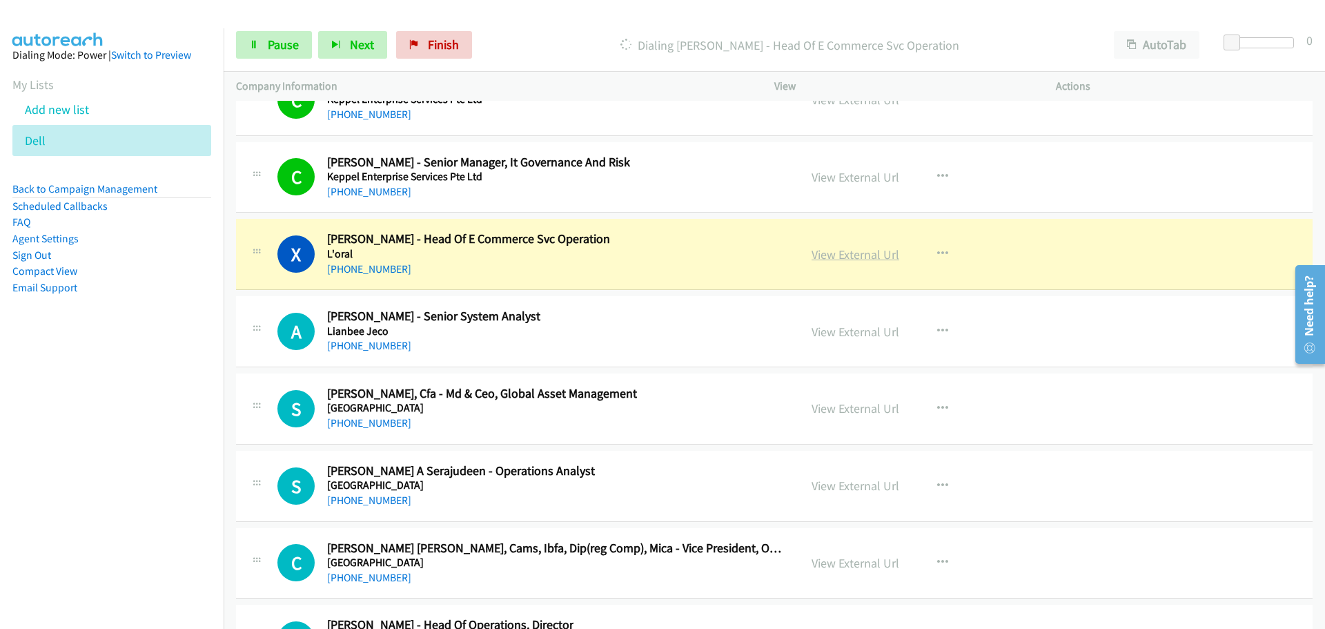
click at [844, 255] on link "View External Url" at bounding box center [856, 254] width 88 height 16
click at [275, 48] on span "Pause" at bounding box center [283, 45] width 31 height 16
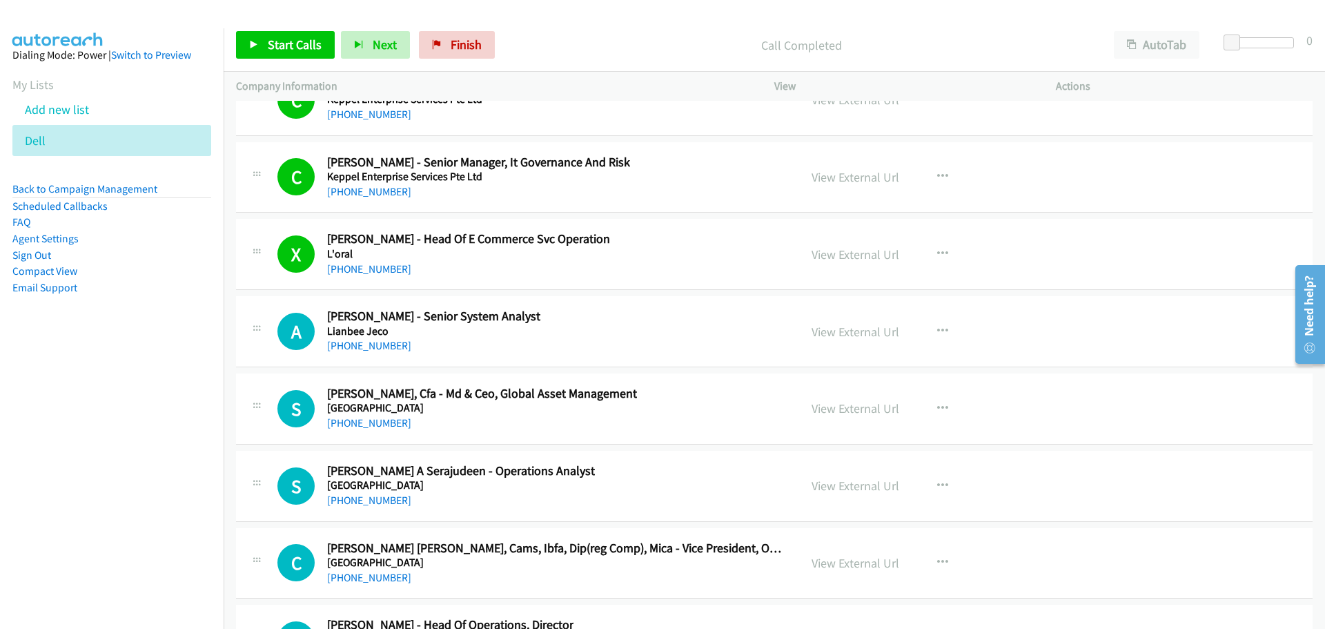
click at [296, 28] on div "Start Calls Pause Next Finish Call Completed AutoTab AutoTab 0" at bounding box center [775, 45] width 1102 height 53
click at [296, 35] on link "Start Calls" at bounding box center [285, 45] width 99 height 28
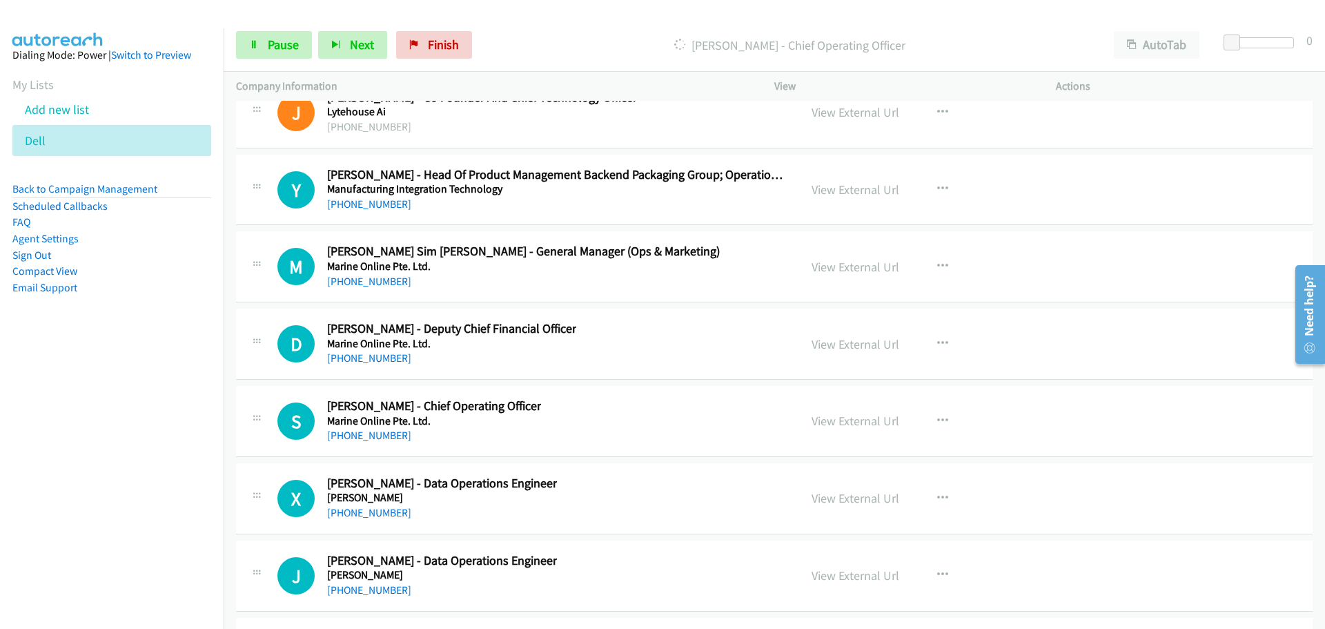
scroll to position [24156, 0]
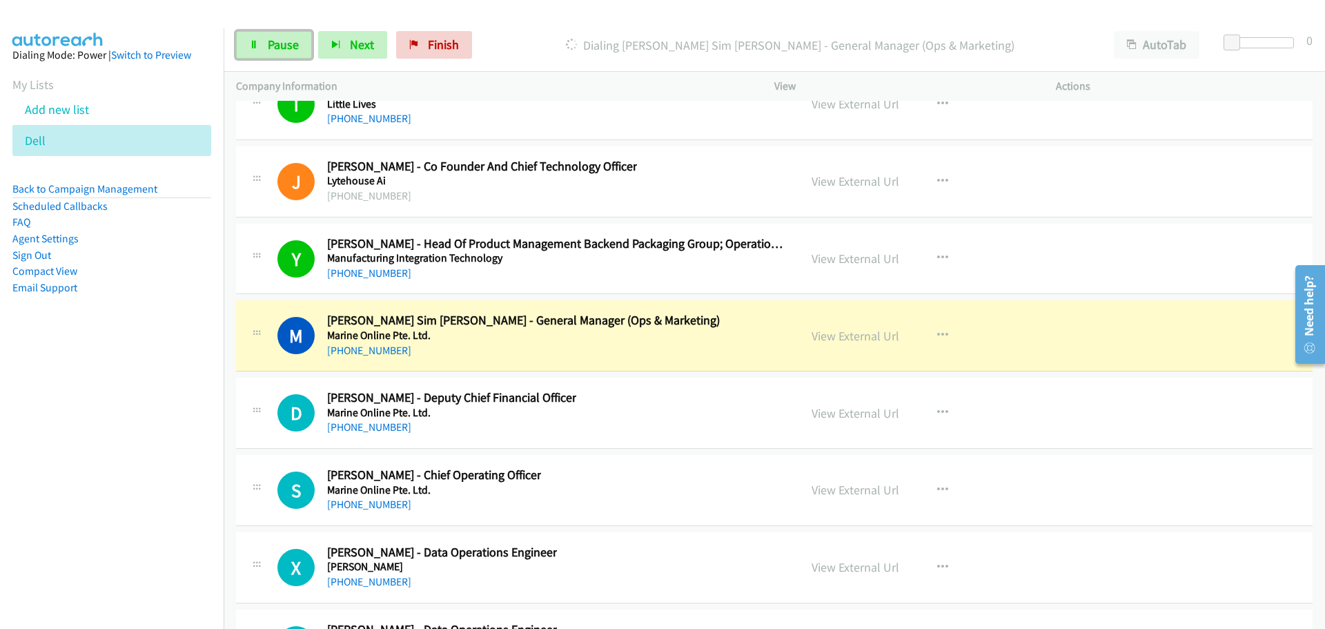
drag, startPoint x: 284, startPoint y: 38, endPoint x: 60, endPoint y: 170, distance: 259.6
click at [284, 38] on span "Pause" at bounding box center [283, 45] width 31 height 16
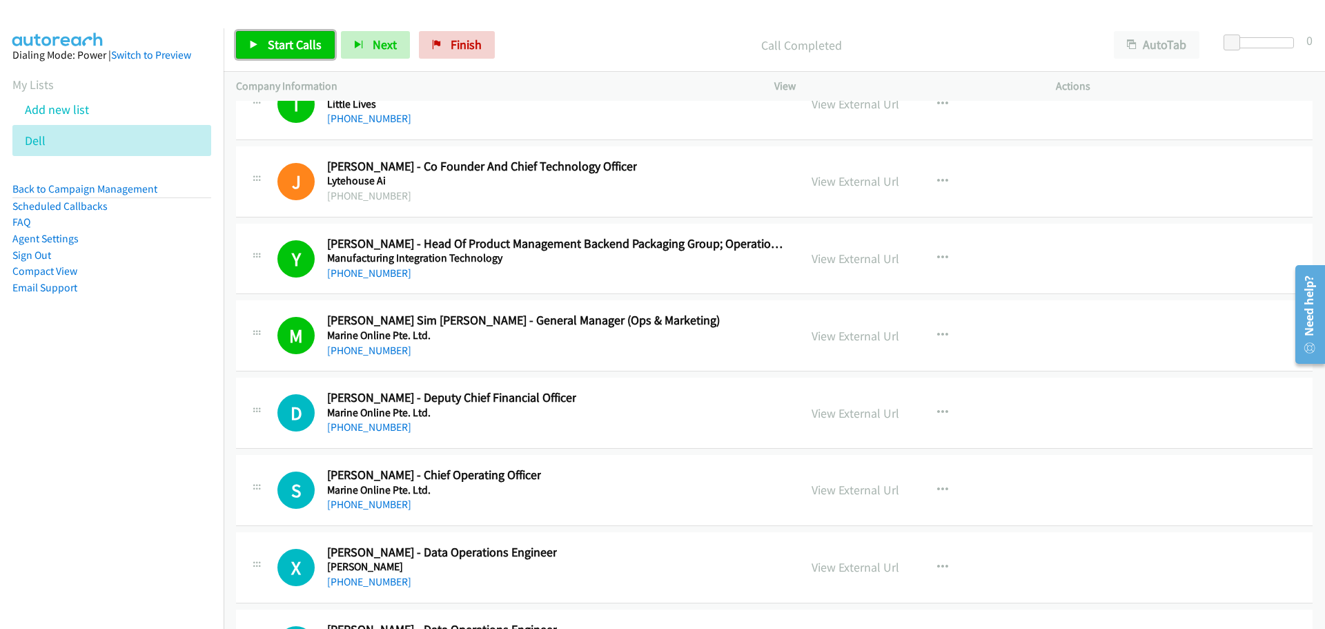
drag, startPoint x: 276, startPoint y: 52, endPoint x: 248, endPoint y: 52, distance: 28.3
click at [276, 52] on link "Start Calls" at bounding box center [285, 45] width 99 height 28
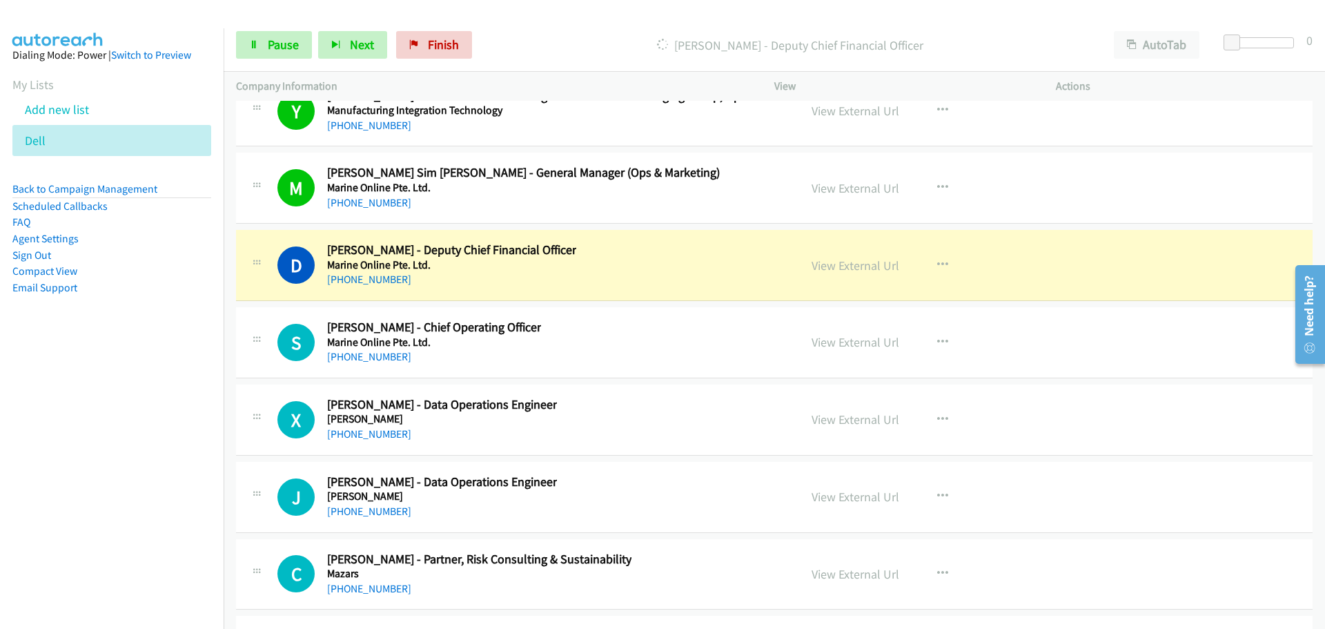
scroll to position [24433, 0]
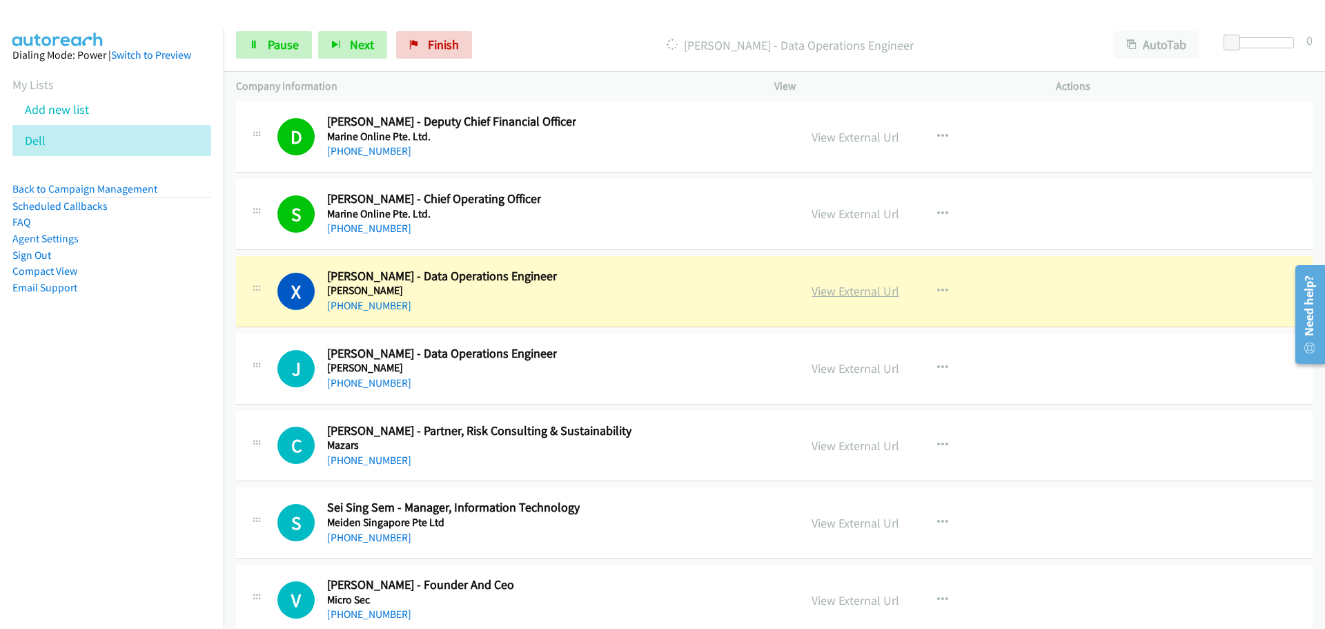
click at [840, 289] on link "View External Url" at bounding box center [856, 291] width 88 height 16
click at [286, 47] on span "Pause" at bounding box center [283, 45] width 31 height 16
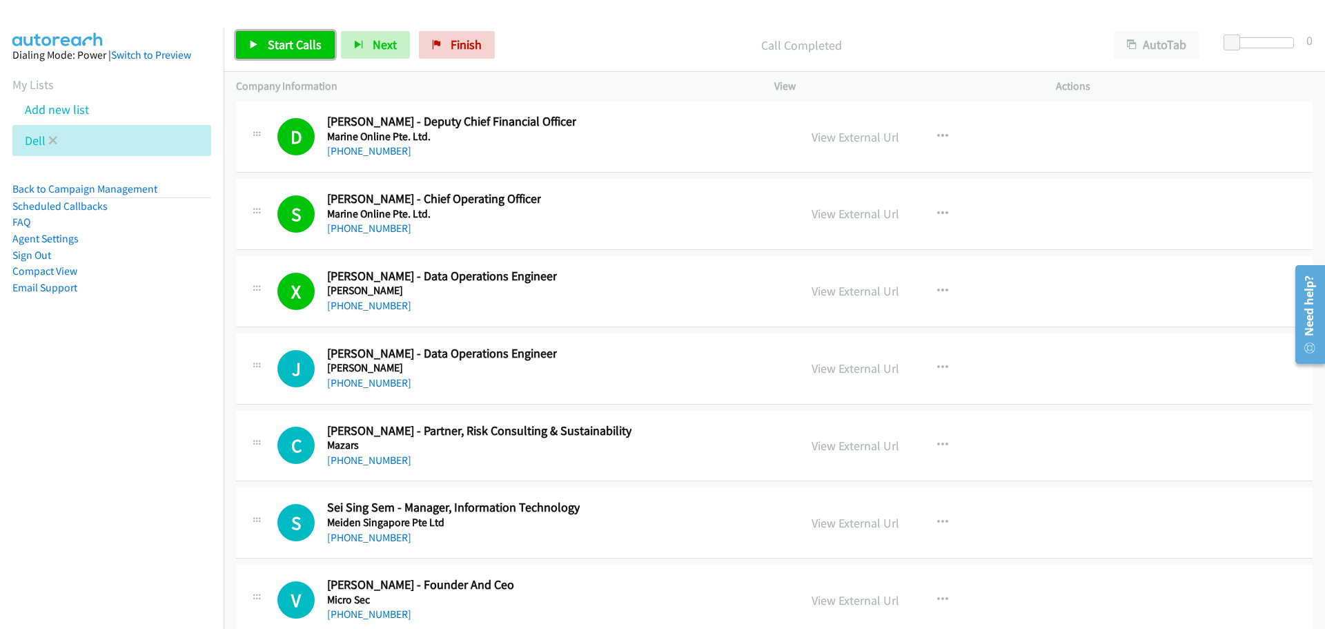
drag, startPoint x: 287, startPoint y: 54, endPoint x: 134, endPoint y: 130, distance: 171.3
click at [287, 54] on link "Start Calls" at bounding box center [285, 45] width 99 height 28
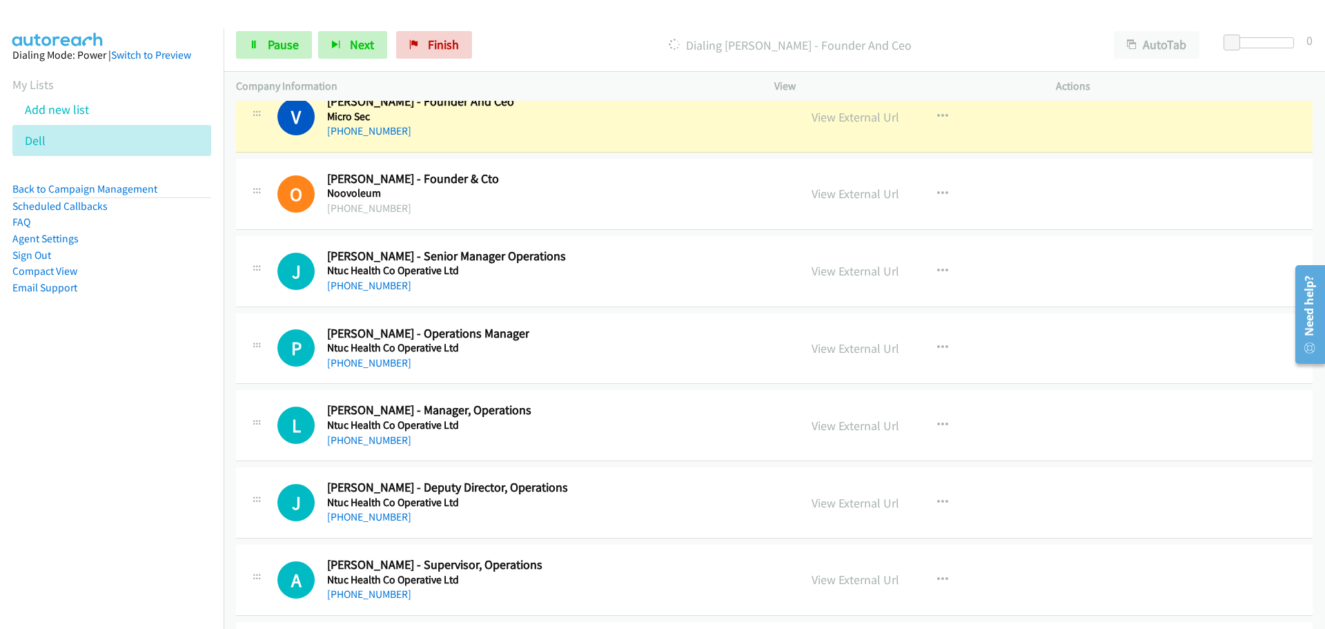
scroll to position [24847, 0]
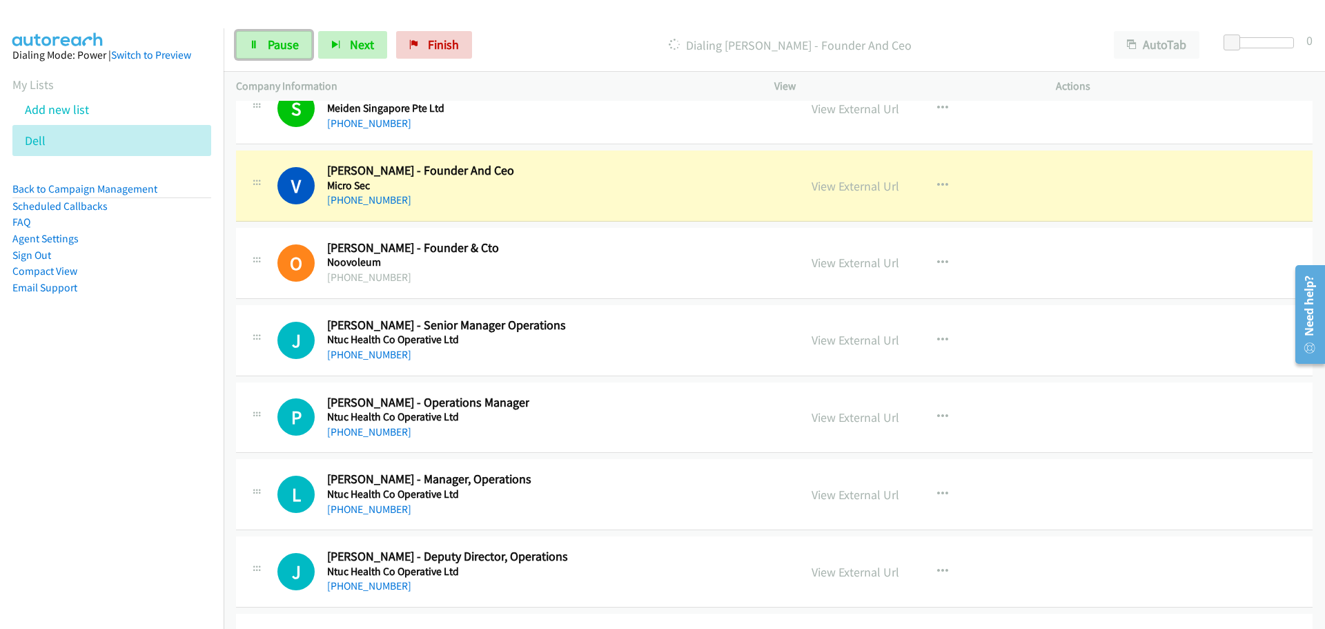
drag, startPoint x: 279, startPoint y: 39, endPoint x: 46, endPoint y: 44, distance: 232.6
click at [279, 39] on span "Pause" at bounding box center [283, 45] width 31 height 16
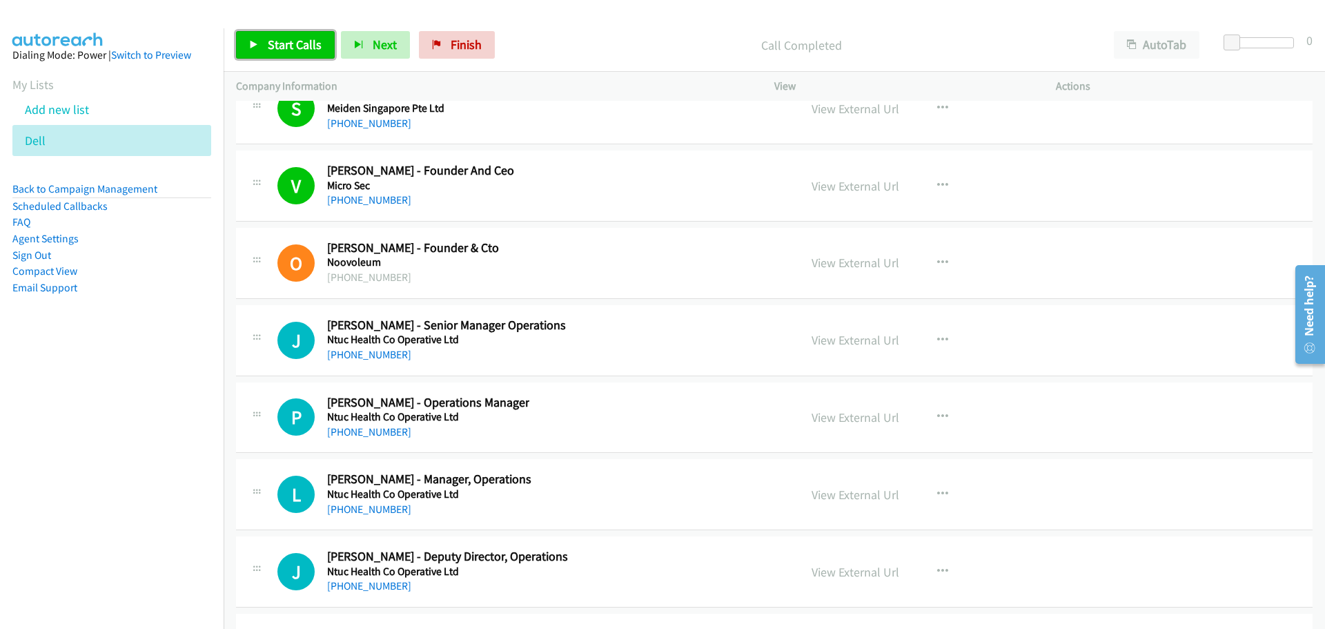
click at [274, 43] on span "Start Calls" at bounding box center [295, 45] width 54 height 16
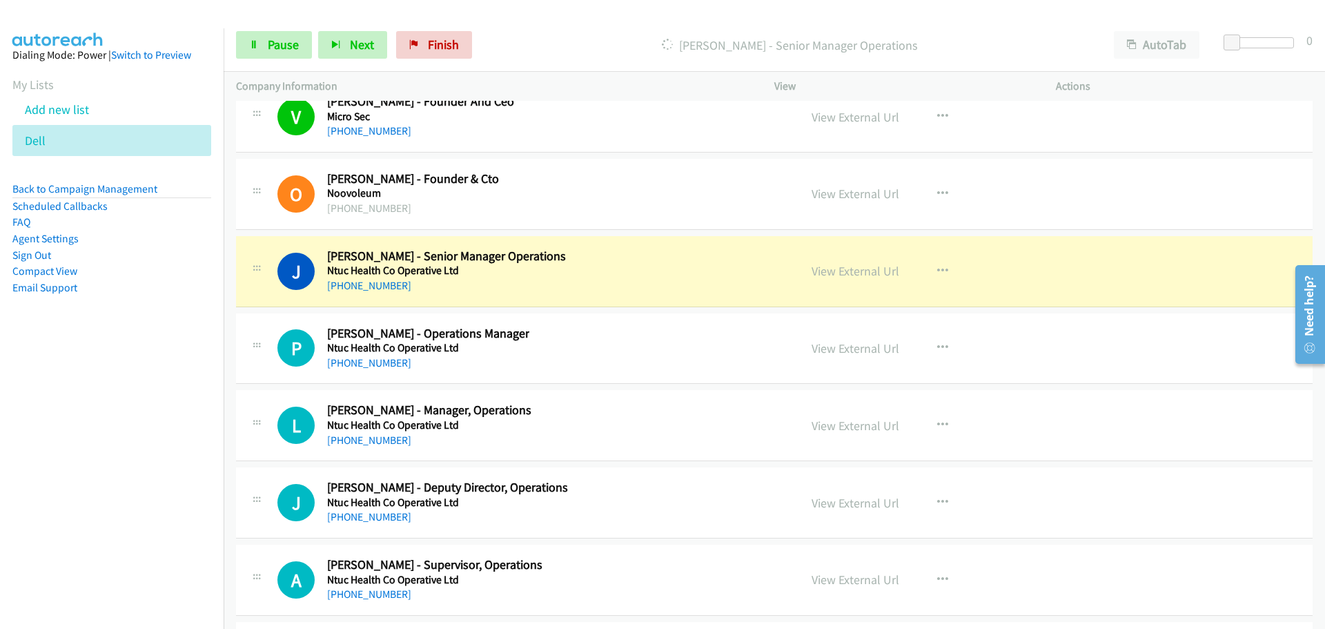
scroll to position [25054, 0]
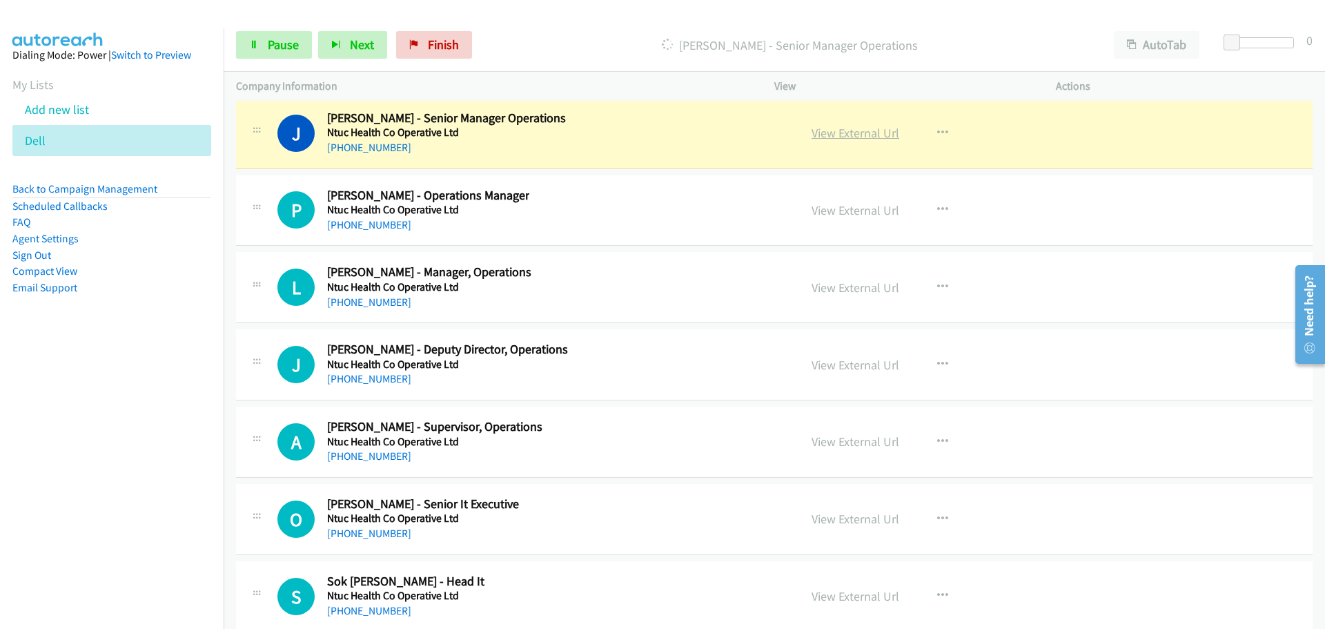
click at [822, 131] on link "View External Url" at bounding box center [856, 133] width 88 height 16
click at [257, 38] on link "Pause" at bounding box center [274, 45] width 76 height 28
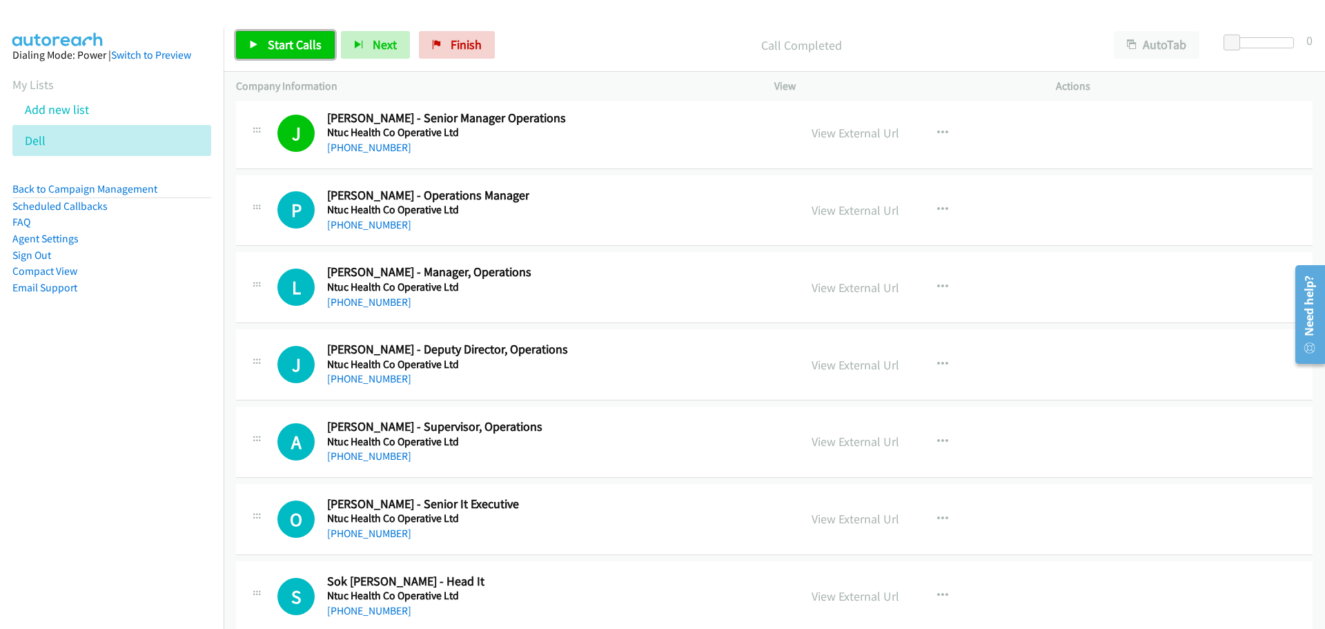
click at [271, 42] on span "Start Calls" at bounding box center [295, 45] width 54 height 16
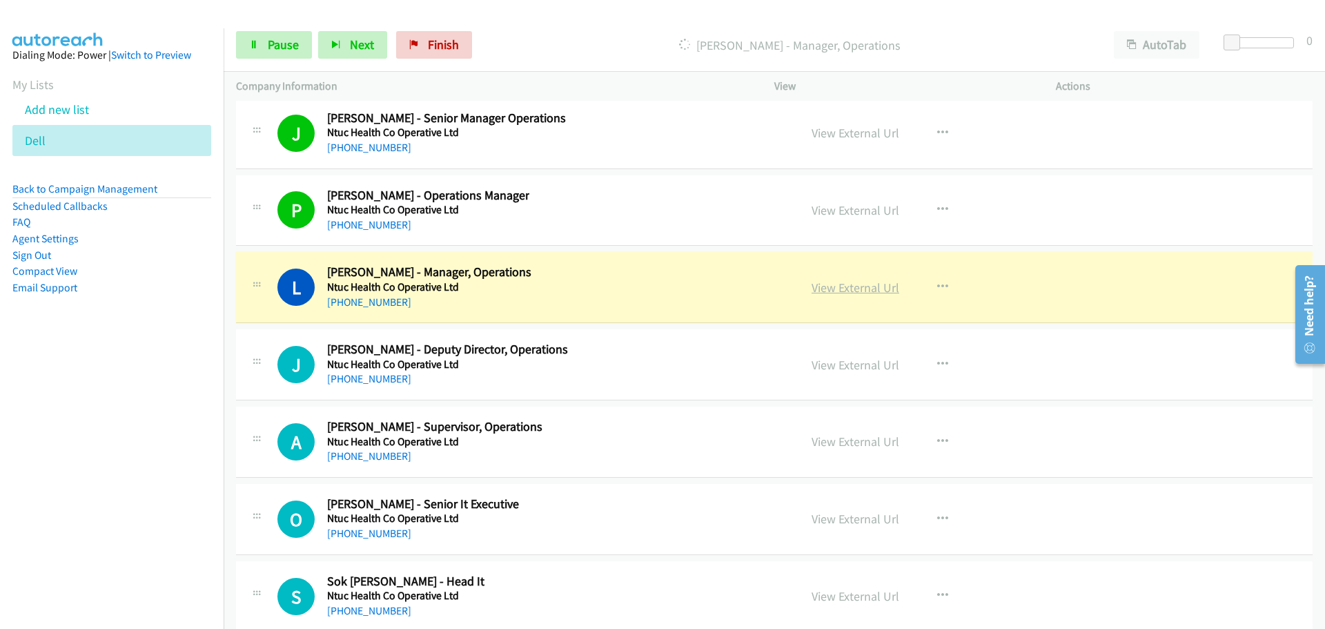
click at [843, 293] on link "View External Url" at bounding box center [856, 288] width 88 height 16
click at [279, 46] on span "Pause" at bounding box center [283, 45] width 31 height 16
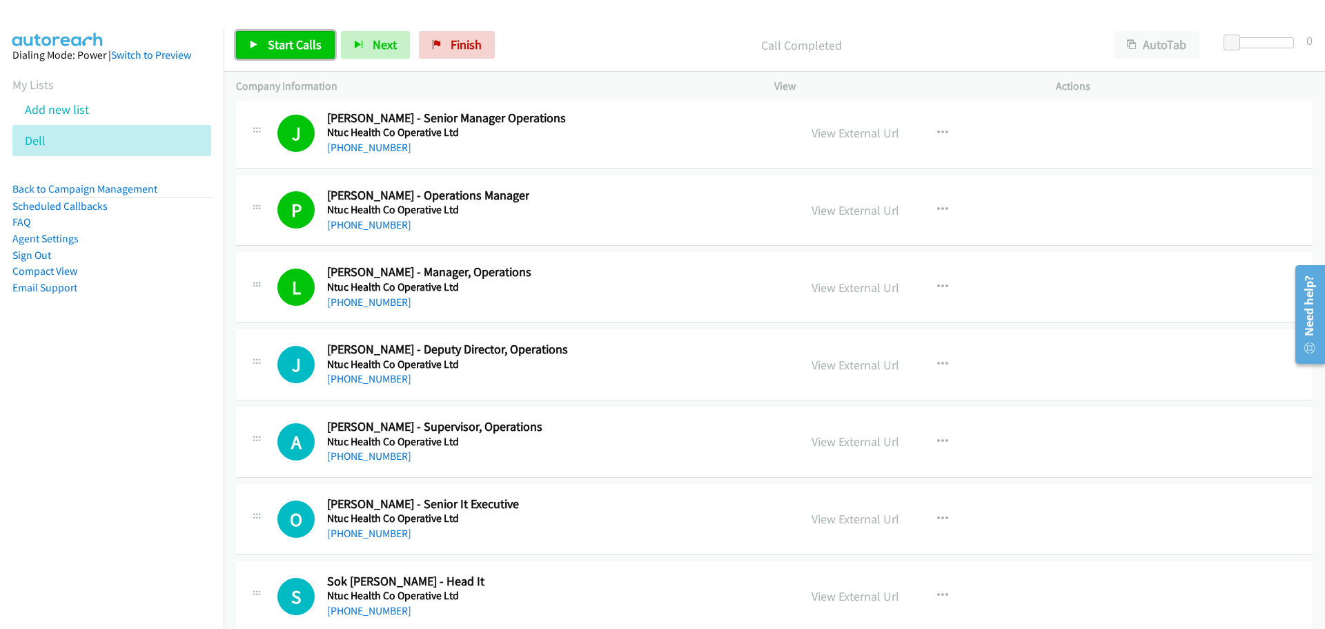
click at [284, 35] on link "Start Calls" at bounding box center [285, 45] width 99 height 28
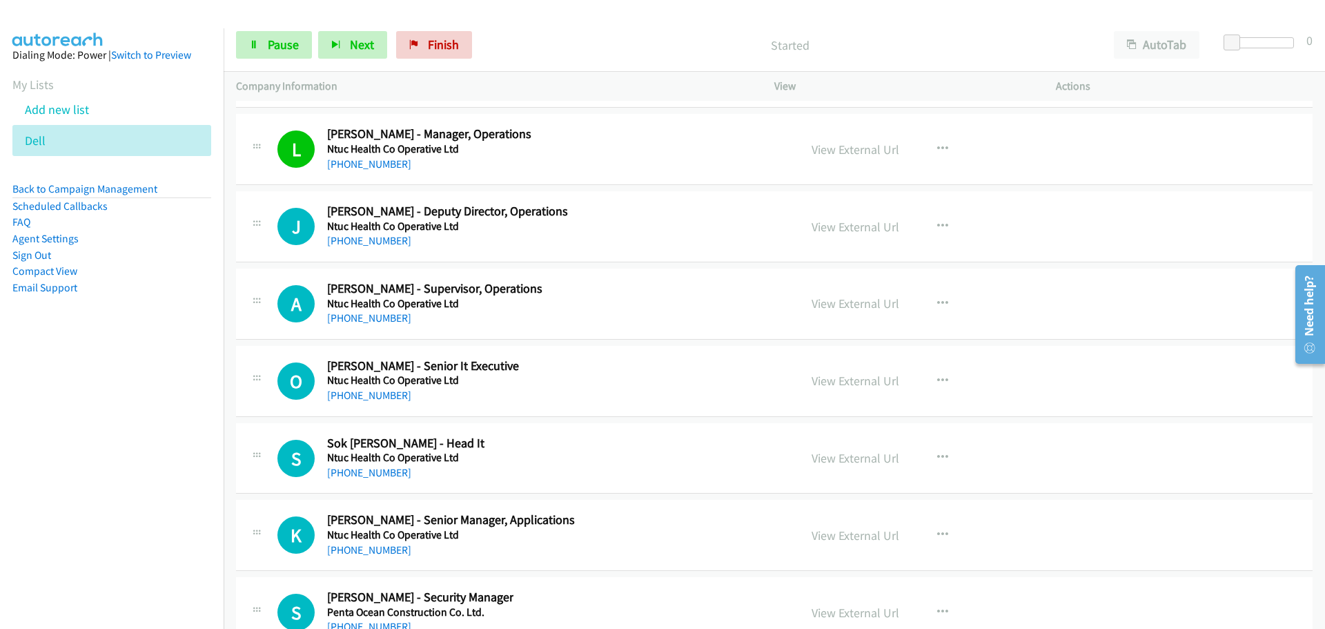
scroll to position [25261, 0]
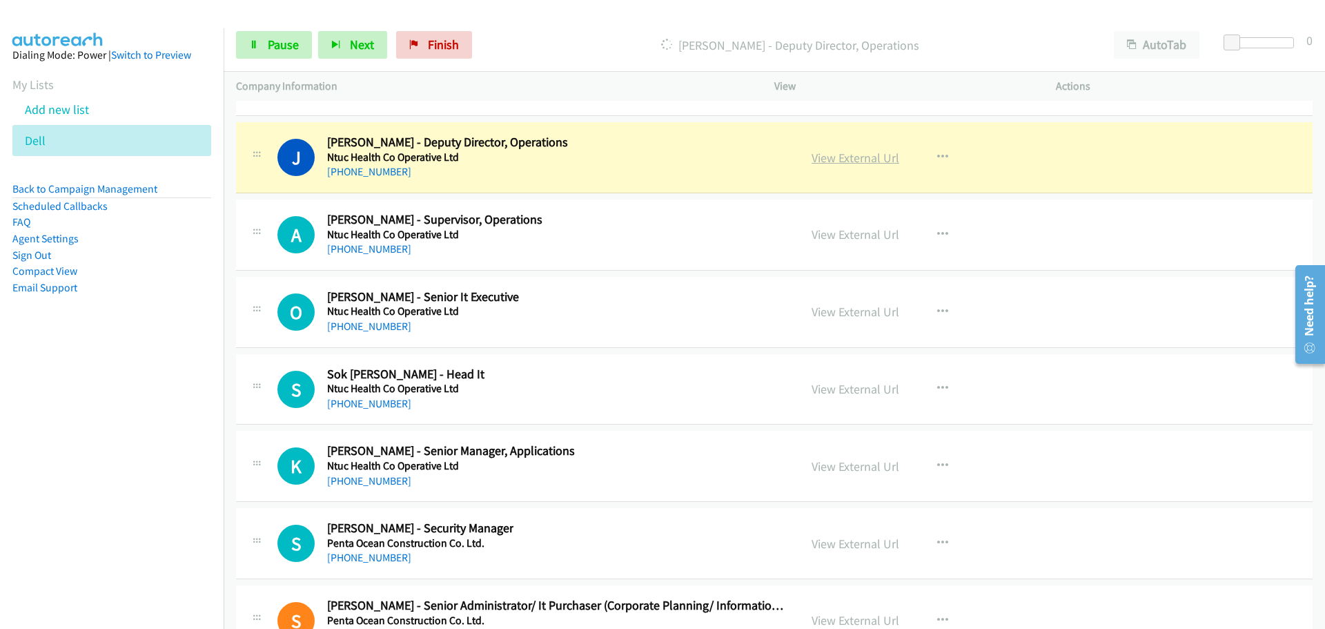
click at [836, 157] on link "View External Url" at bounding box center [856, 158] width 88 height 16
click at [275, 46] on span "Pause" at bounding box center [283, 45] width 31 height 16
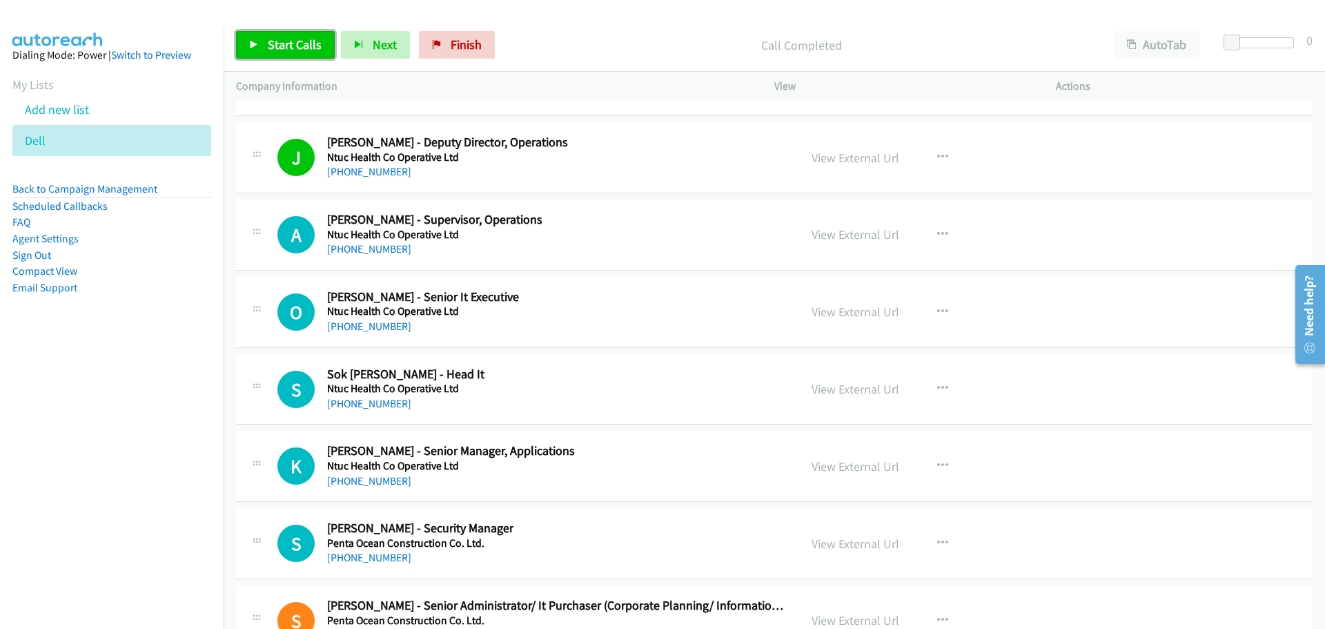
click at [305, 46] on span "Start Calls" at bounding box center [295, 45] width 54 height 16
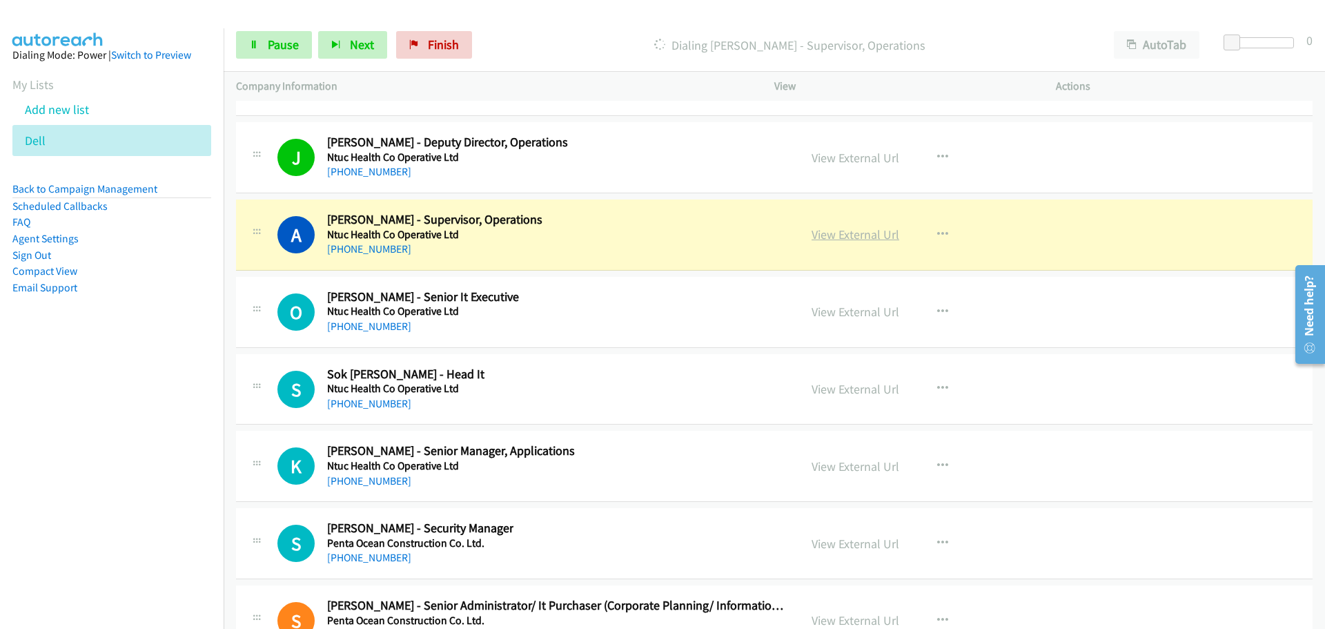
click at [850, 233] on link "View External Url" at bounding box center [856, 234] width 88 height 16
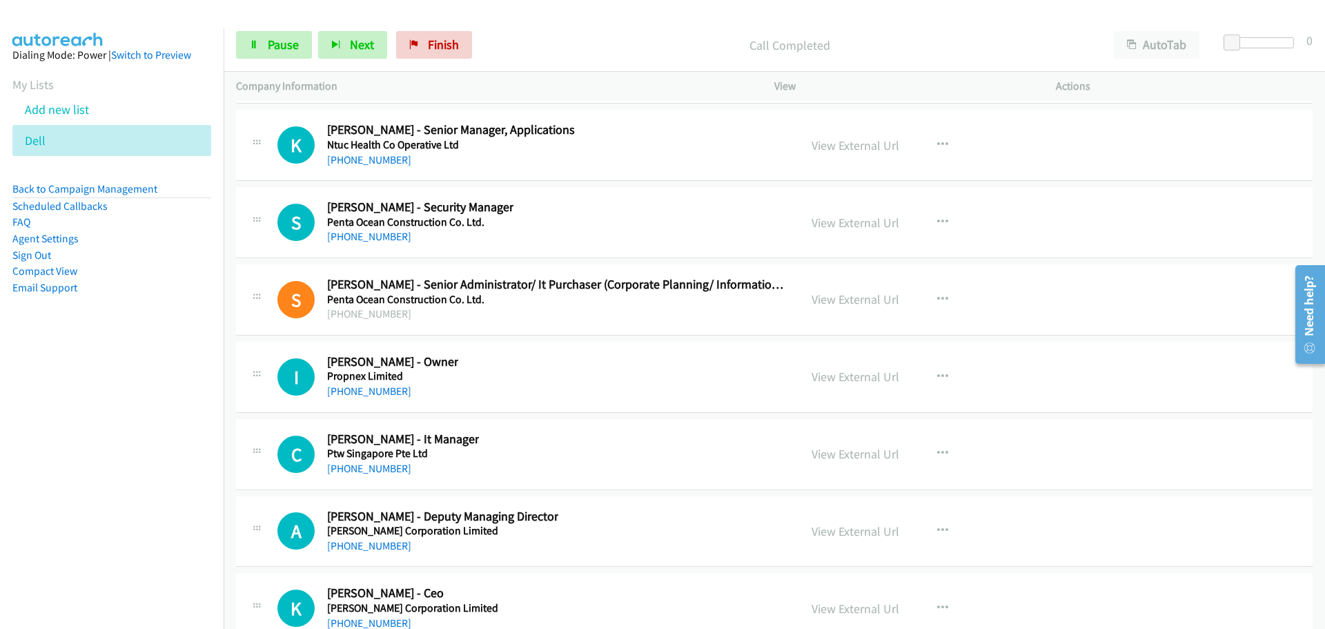
scroll to position [25606, 0]
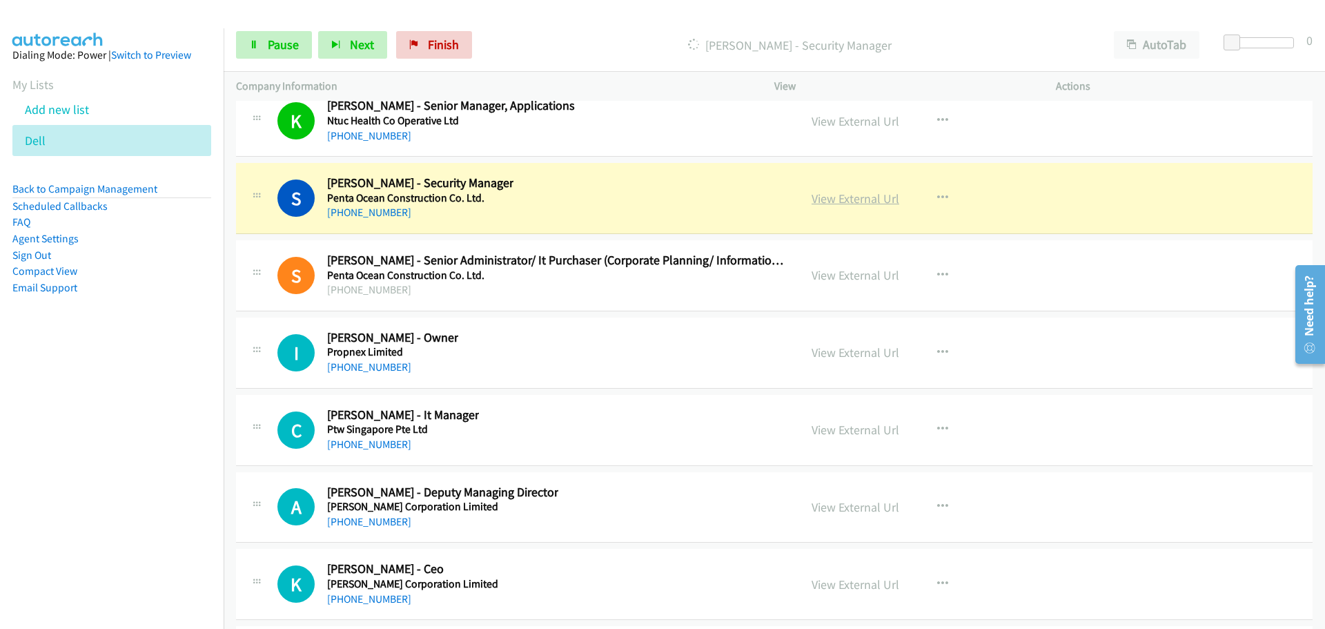
click at [830, 197] on link "View External Url" at bounding box center [856, 198] width 88 height 16
click at [262, 43] on link "Pause" at bounding box center [274, 45] width 76 height 28
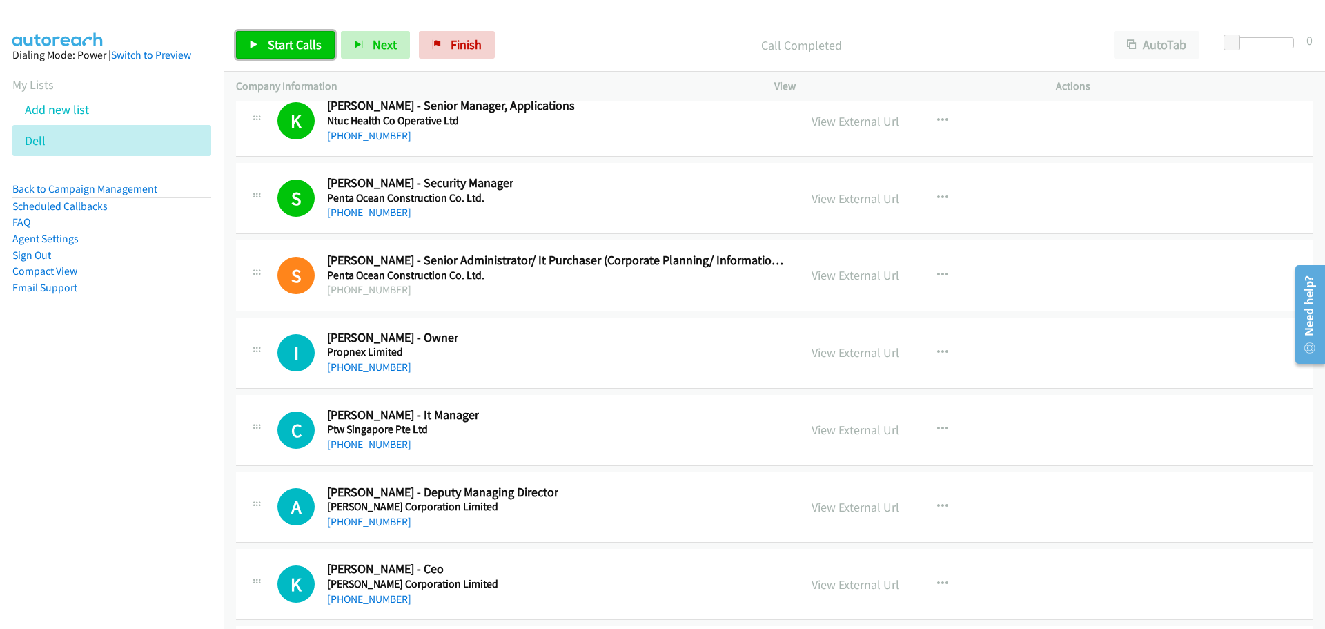
click at [283, 47] on span "Start Calls" at bounding box center [295, 45] width 54 height 16
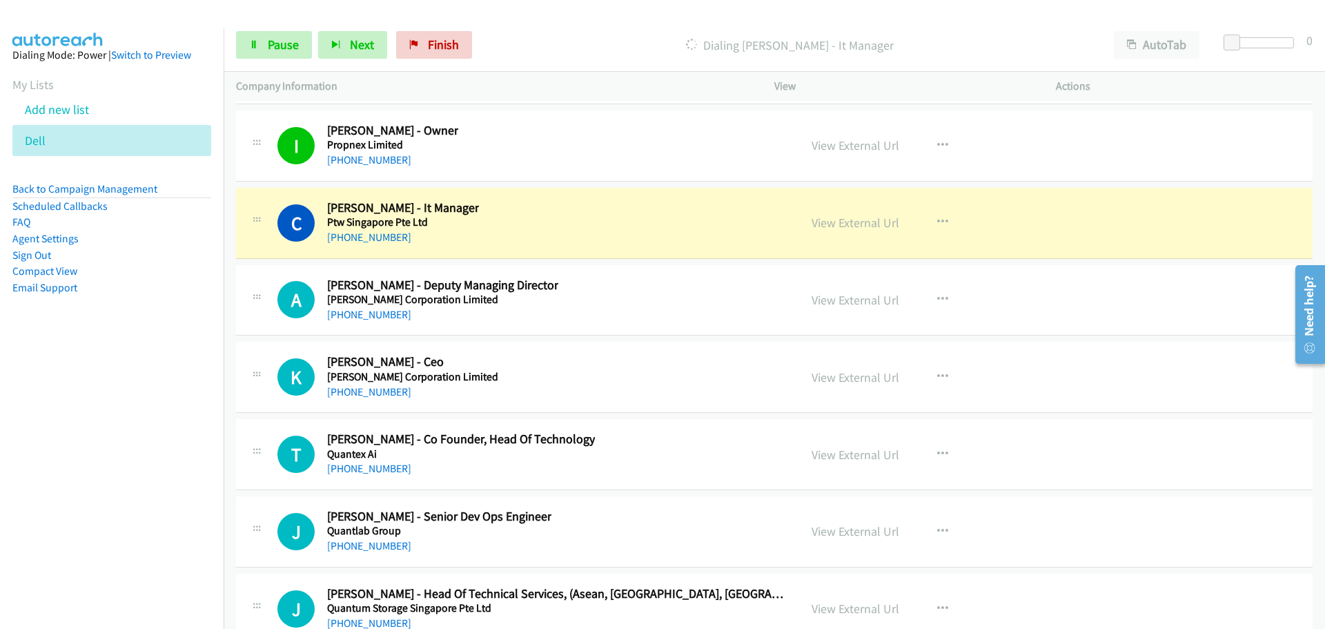
scroll to position [25882, 0]
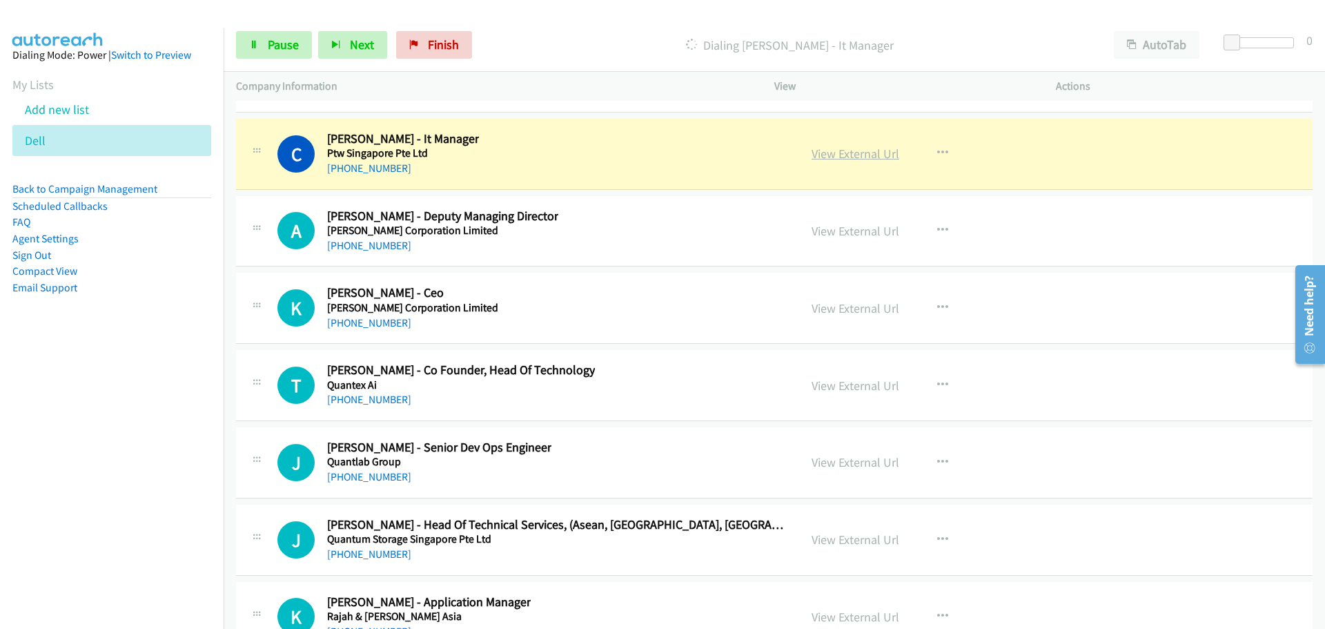
click at [838, 148] on link "View External Url" at bounding box center [856, 154] width 88 height 16
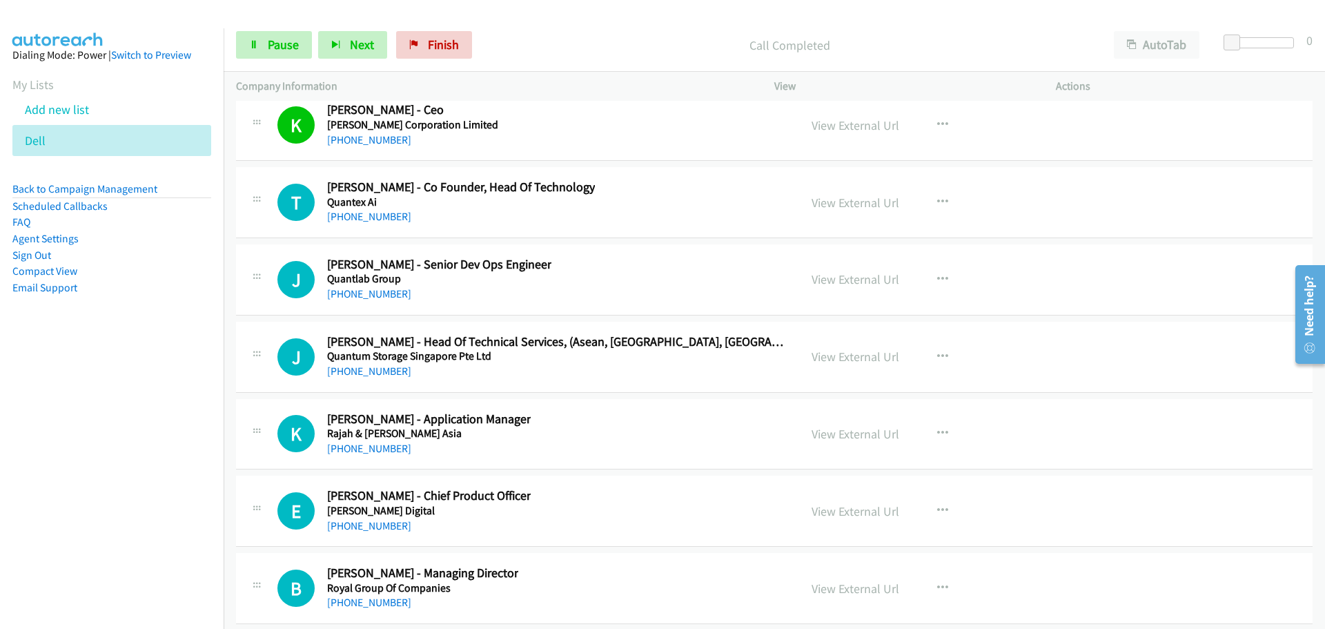
scroll to position [26089, 0]
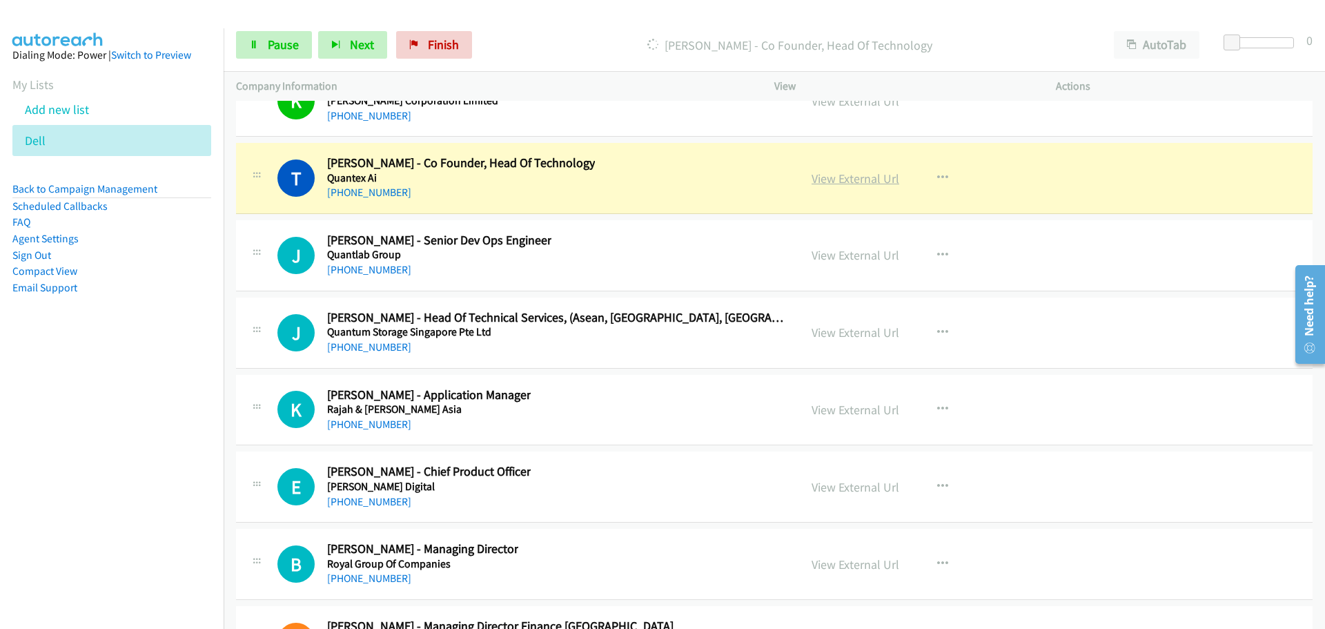
click at [832, 179] on link "View External Url" at bounding box center [856, 178] width 88 height 16
click at [286, 44] on span "Pause" at bounding box center [283, 45] width 31 height 16
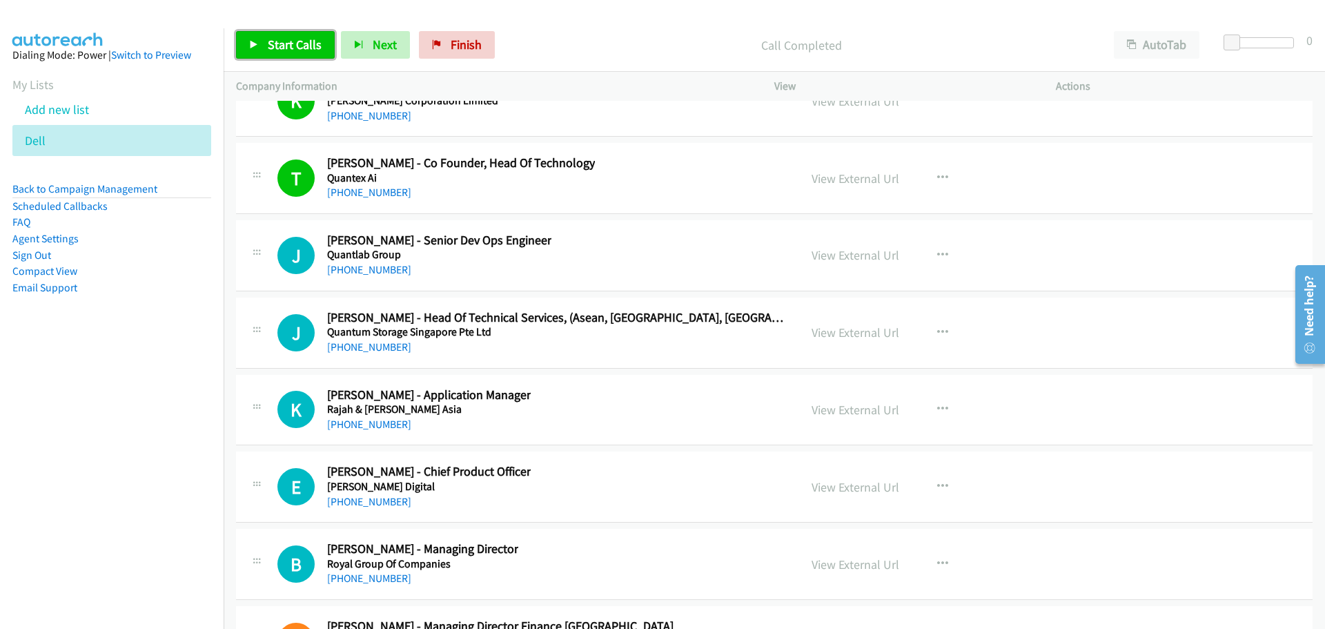
click at [268, 56] on link "Start Calls" at bounding box center [285, 45] width 99 height 28
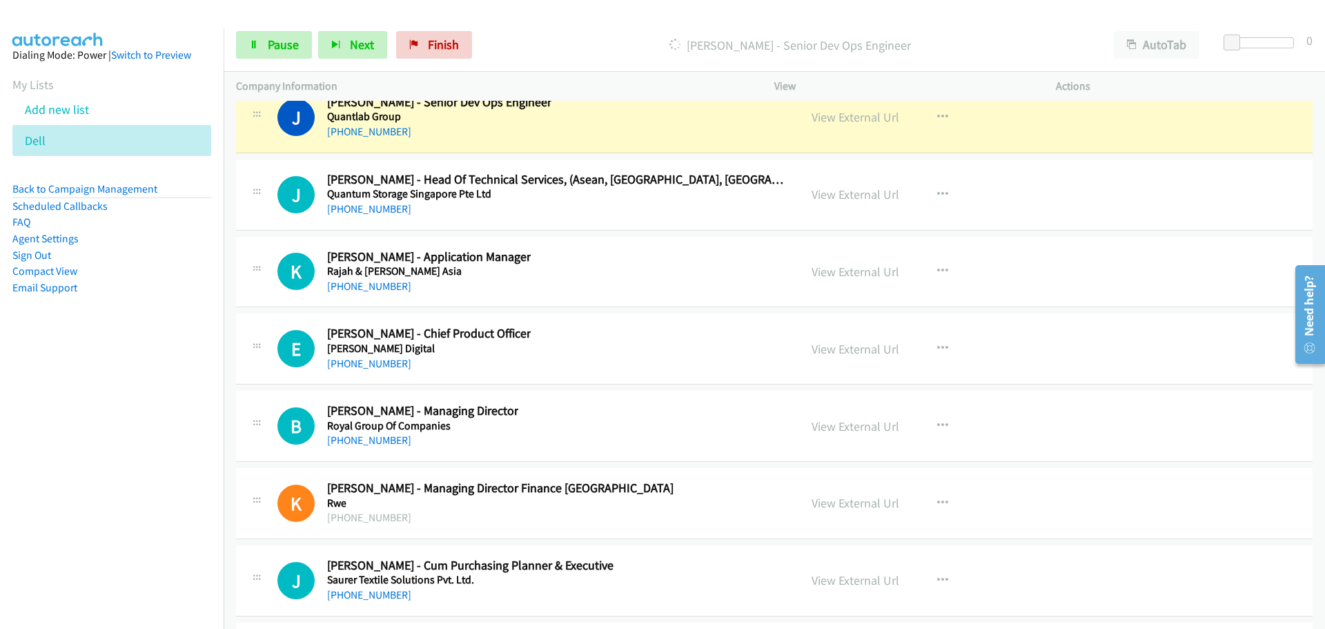
scroll to position [26158, 0]
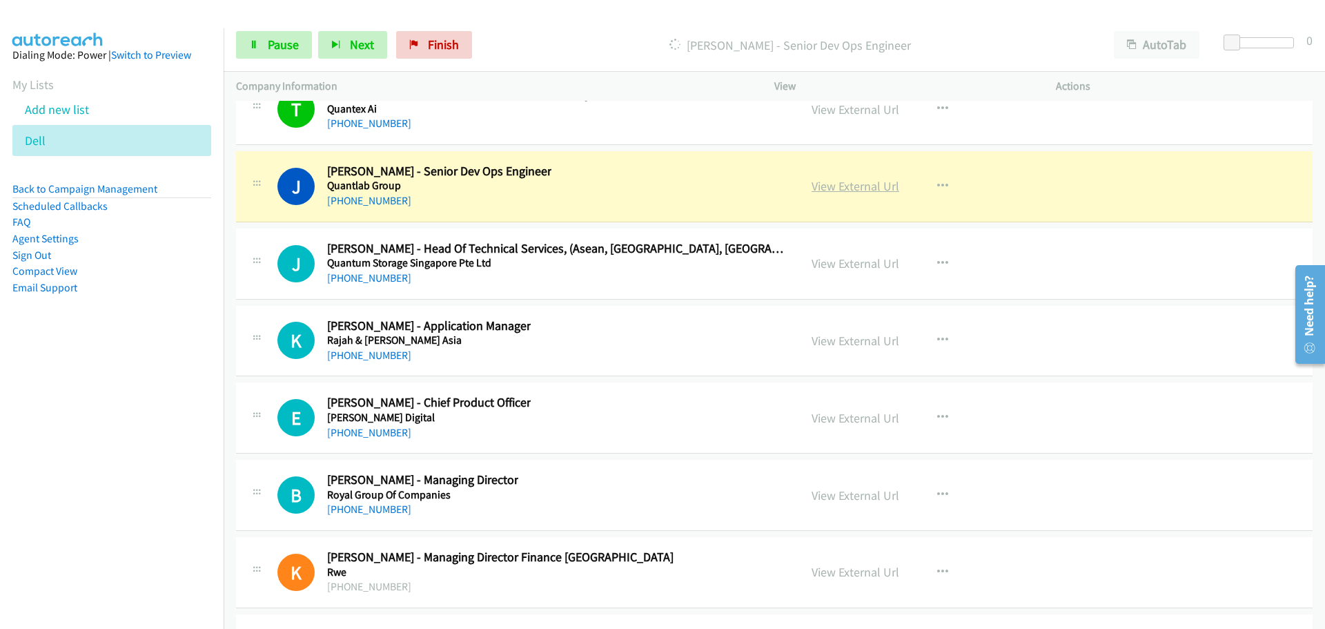
click at [859, 192] on link "View External Url" at bounding box center [856, 186] width 88 height 16
click at [289, 48] on span "Pause" at bounding box center [283, 45] width 31 height 16
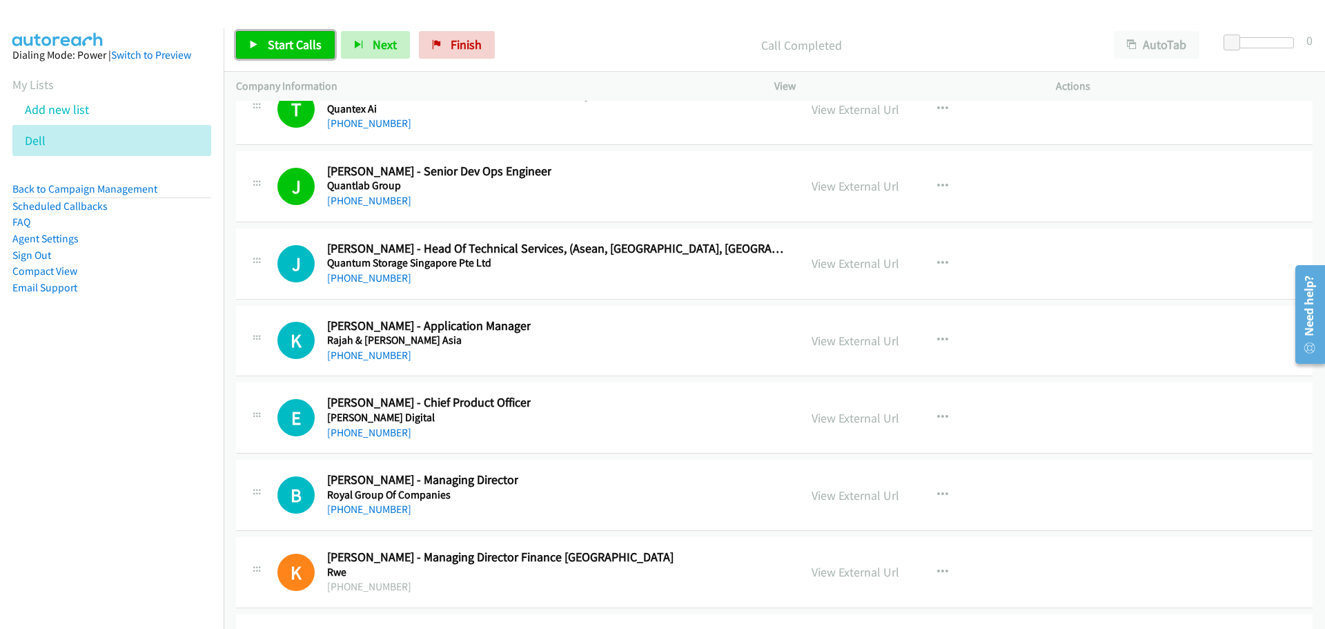
click at [309, 54] on link "Start Calls" at bounding box center [285, 45] width 99 height 28
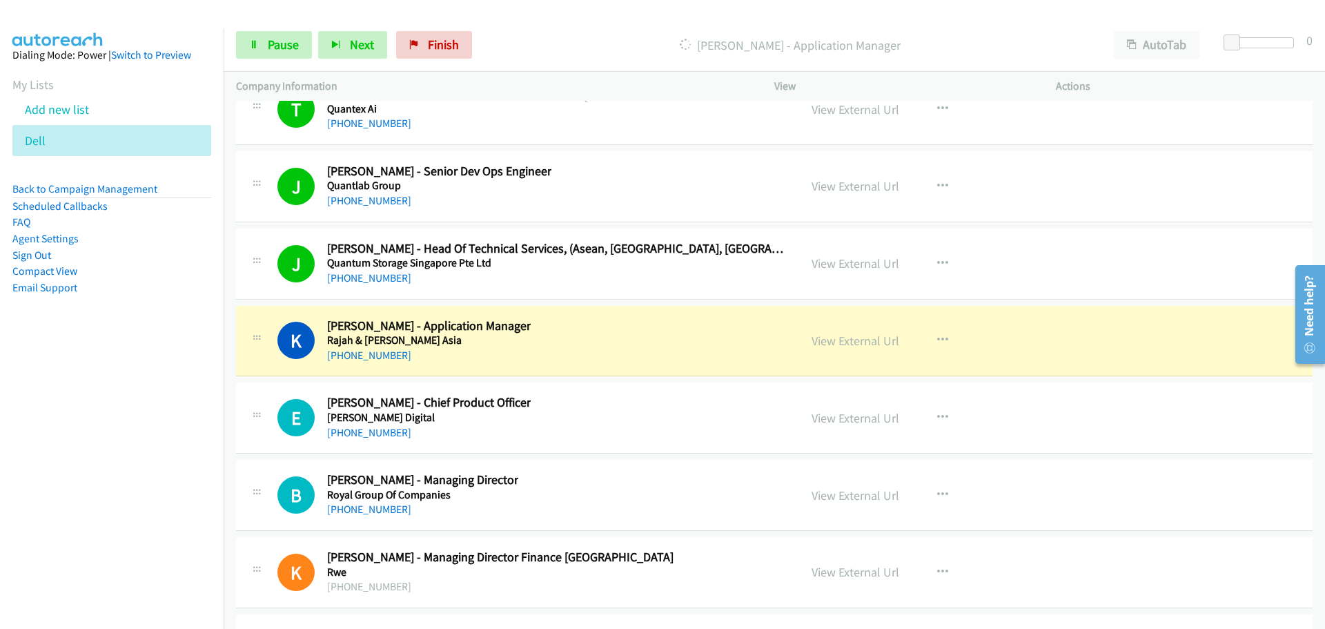
click at [843, 349] on div "View External Url" at bounding box center [856, 340] width 88 height 19
click at [841, 344] on link "View External Url" at bounding box center [856, 341] width 88 height 16
click at [280, 50] on span "Pause" at bounding box center [283, 45] width 31 height 16
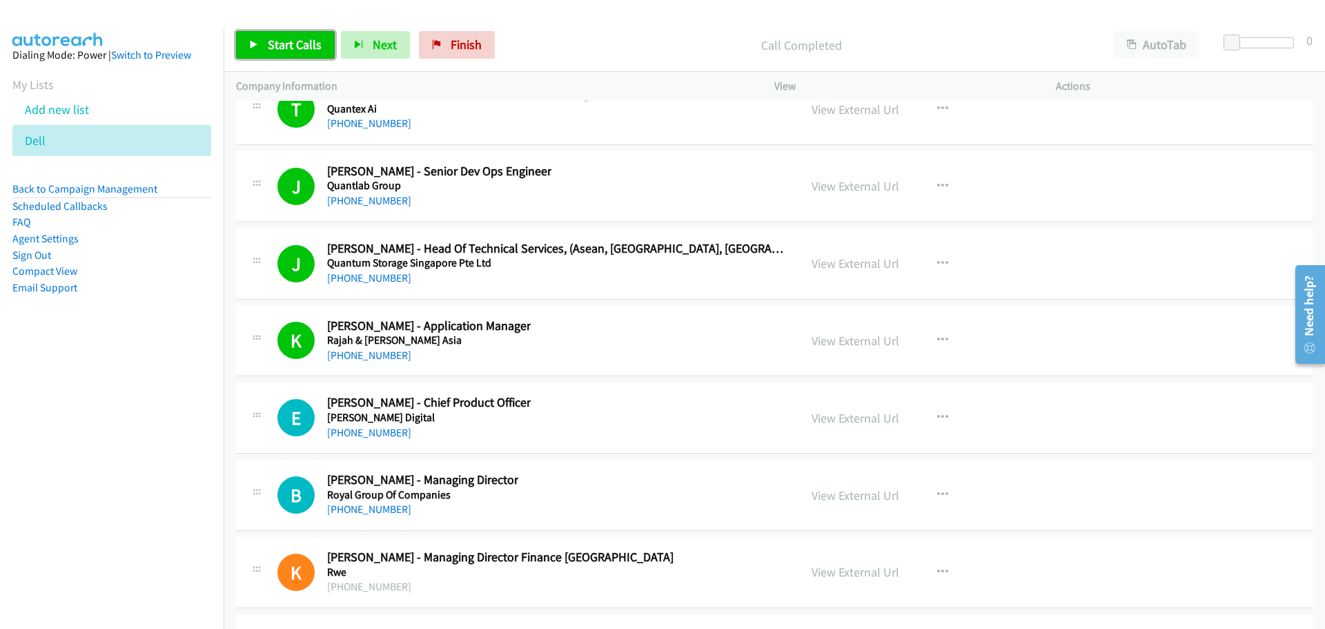
click at [295, 31] on link "Start Calls" at bounding box center [285, 45] width 99 height 28
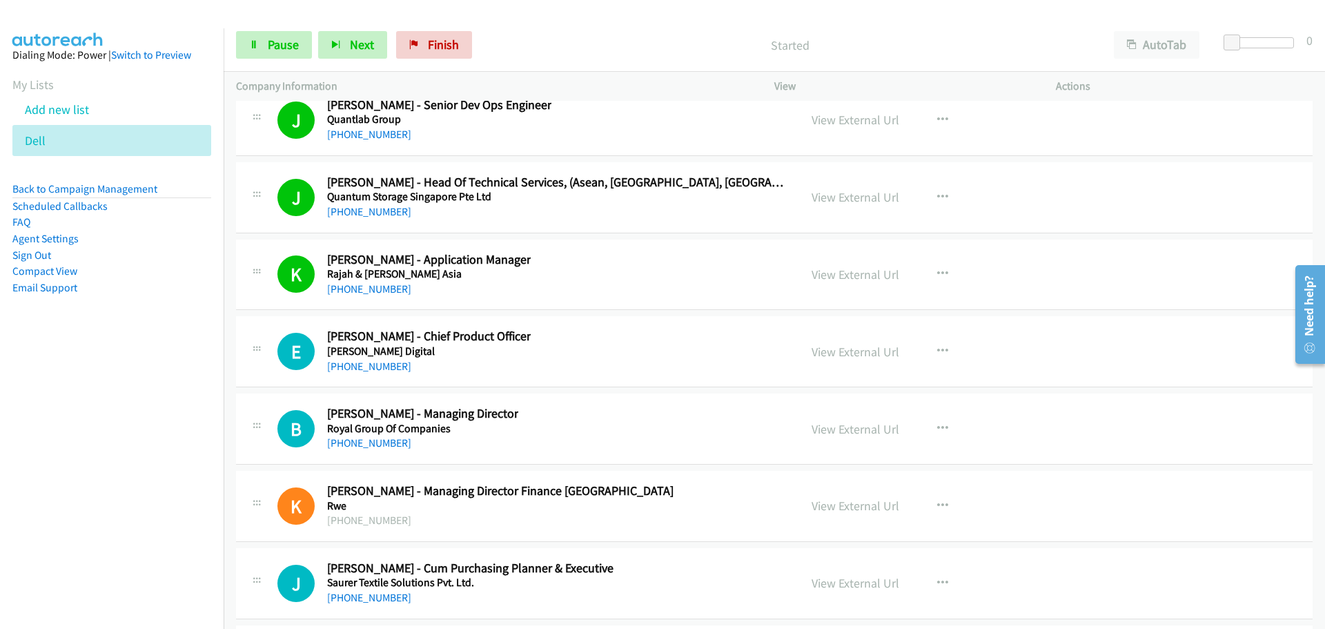
scroll to position [26296, 0]
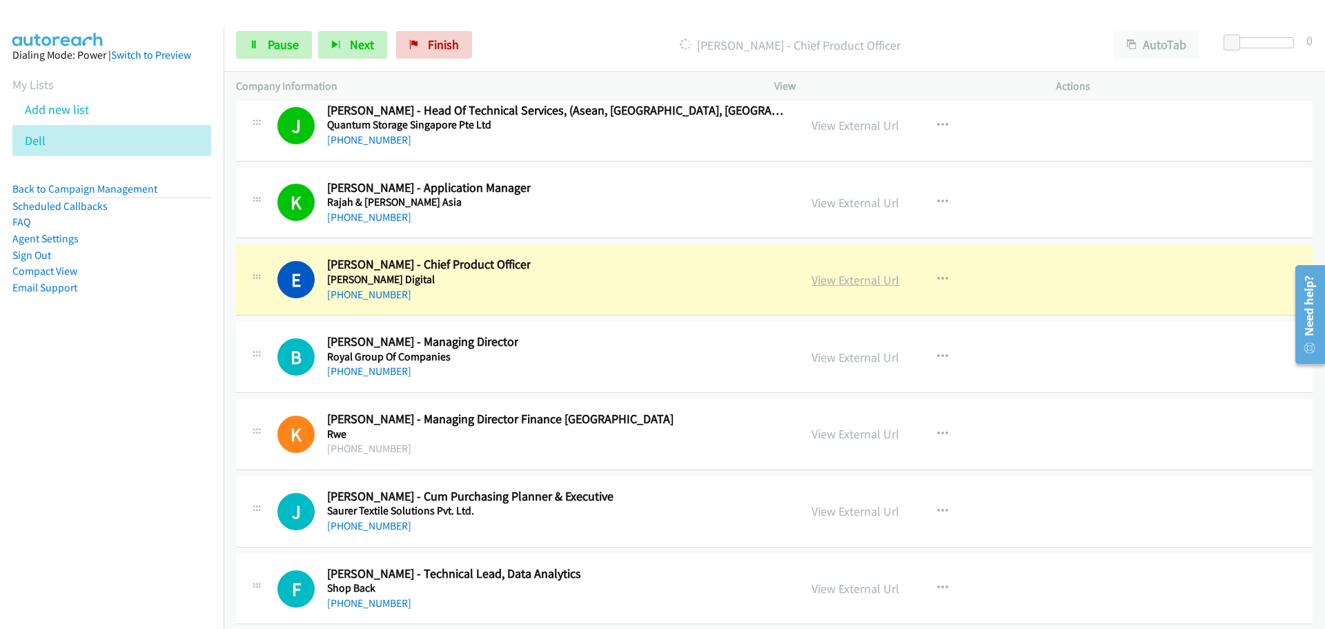
click at [852, 282] on link "View External Url" at bounding box center [856, 280] width 88 height 16
click at [275, 39] on span "Pause" at bounding box center [283, 45] width 31 height 16
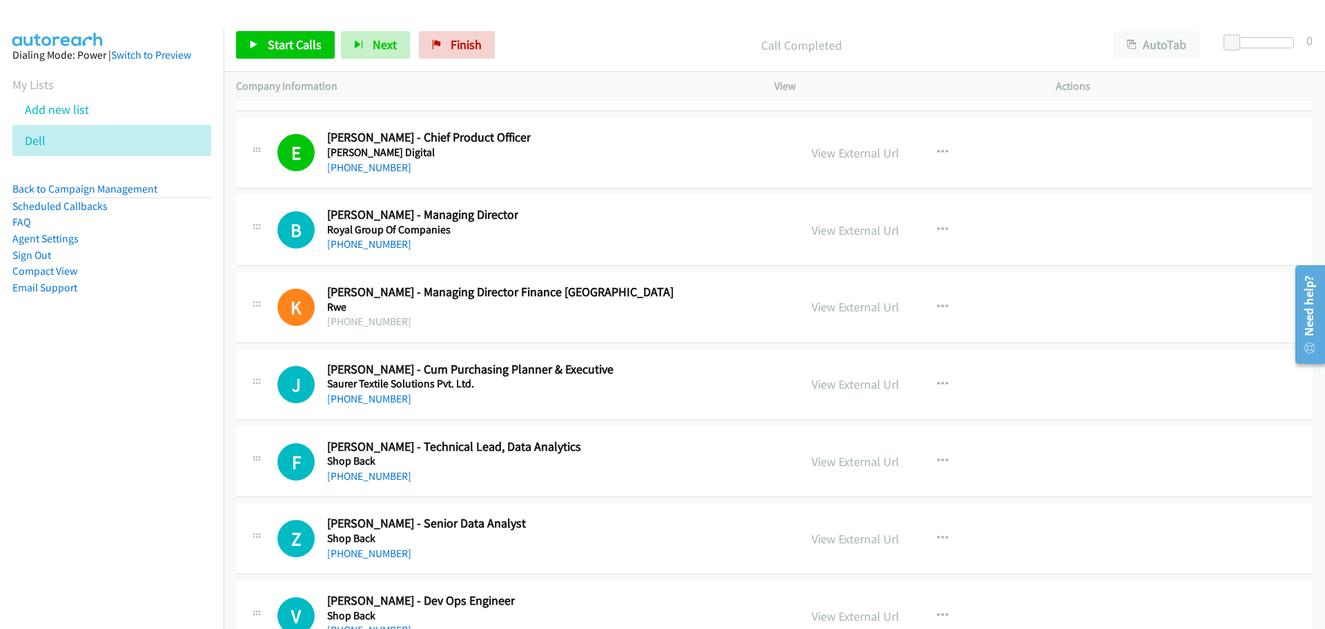
scroll to position [26227, 0]
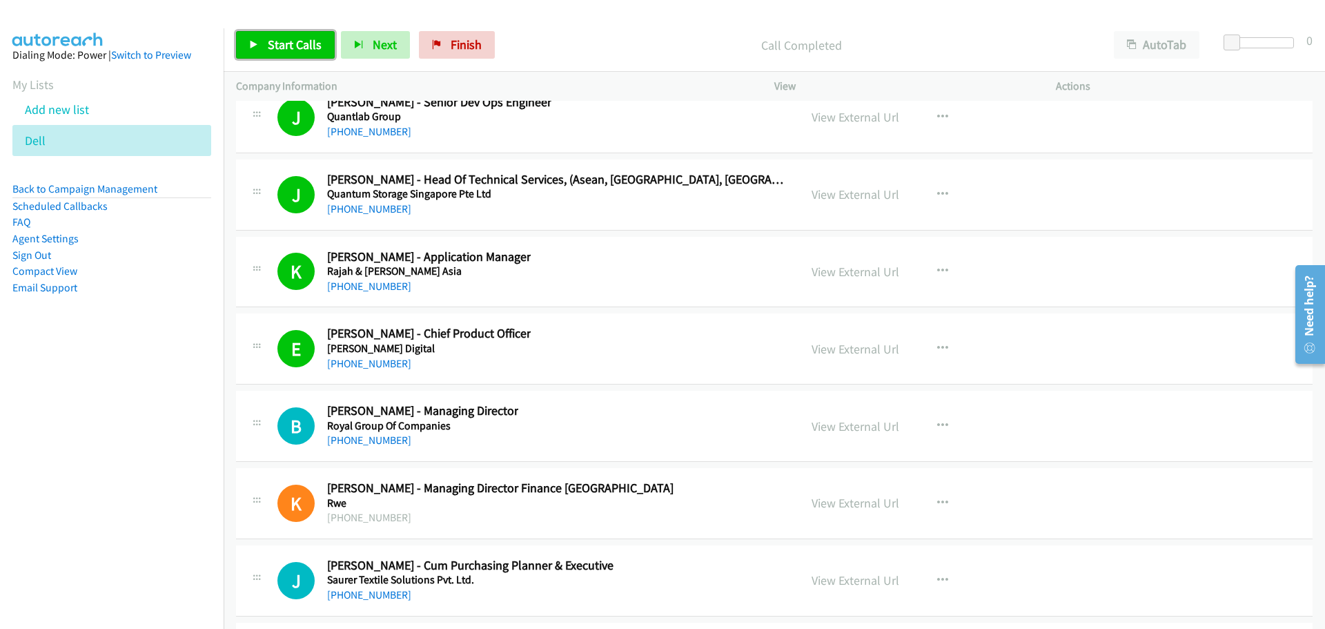
click at [300, 46] on span "Start Calls" at bounding box center [295, 45] width 54 height 16
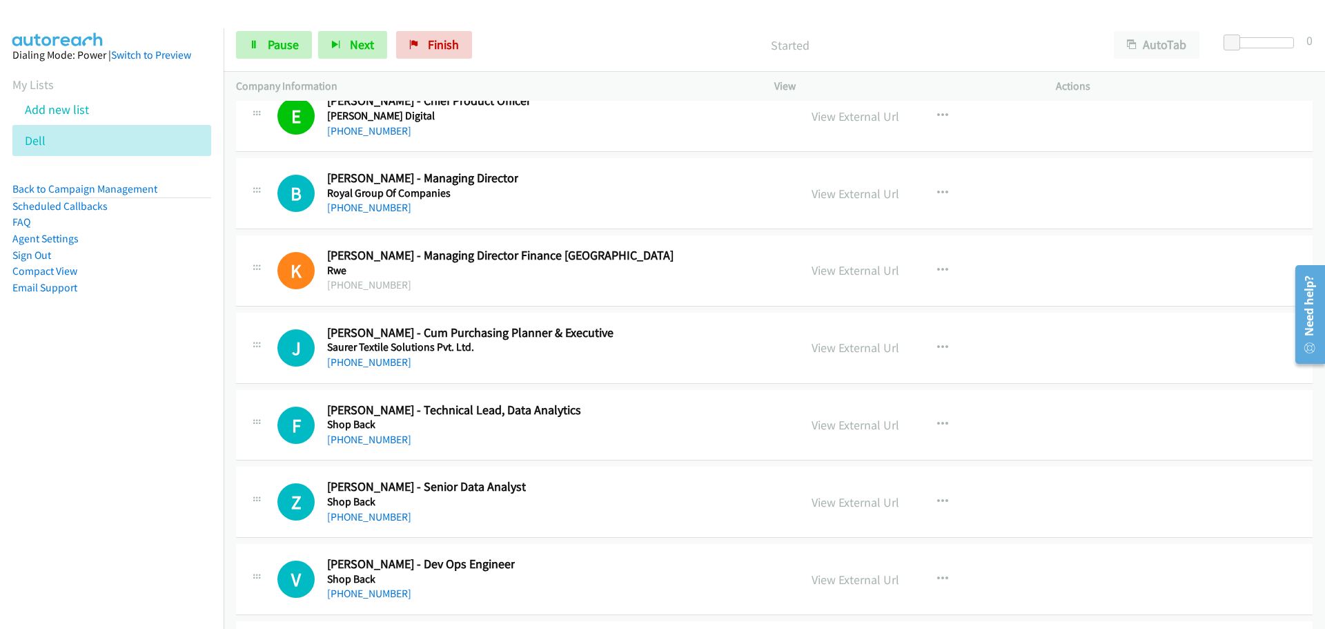
scroll to position [26503, 0]
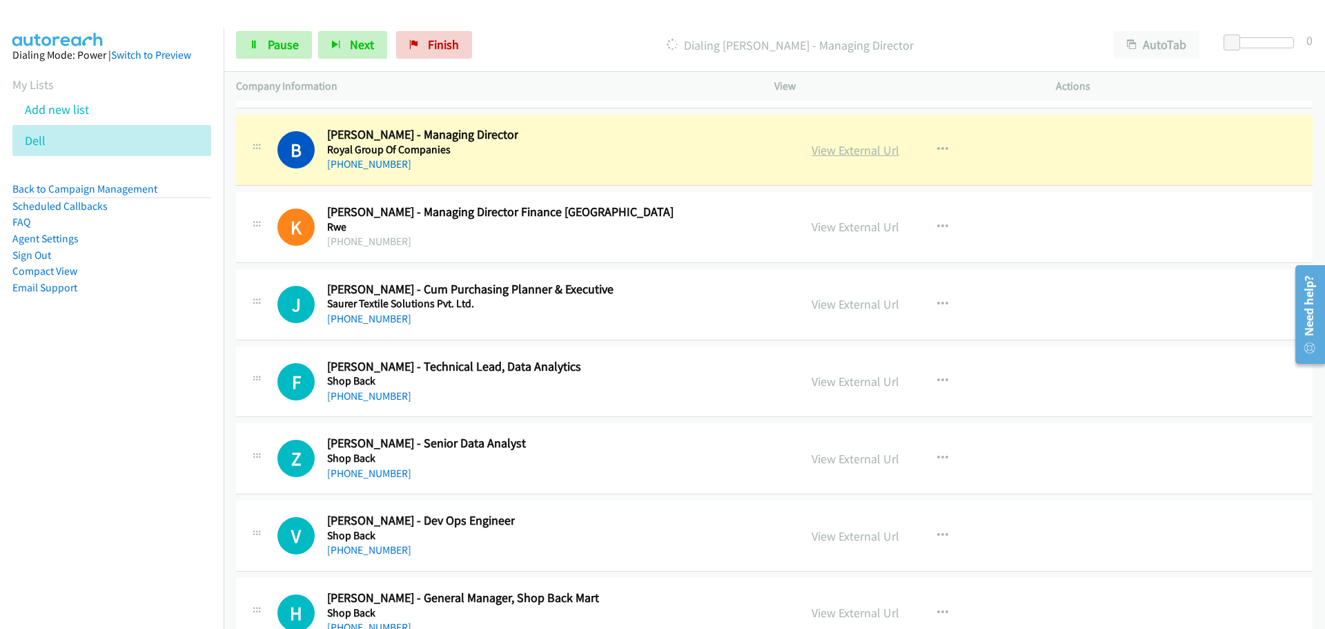
click at [853, 150] on link "View External Url" at bounding box center [856, 150] width 88 height 16
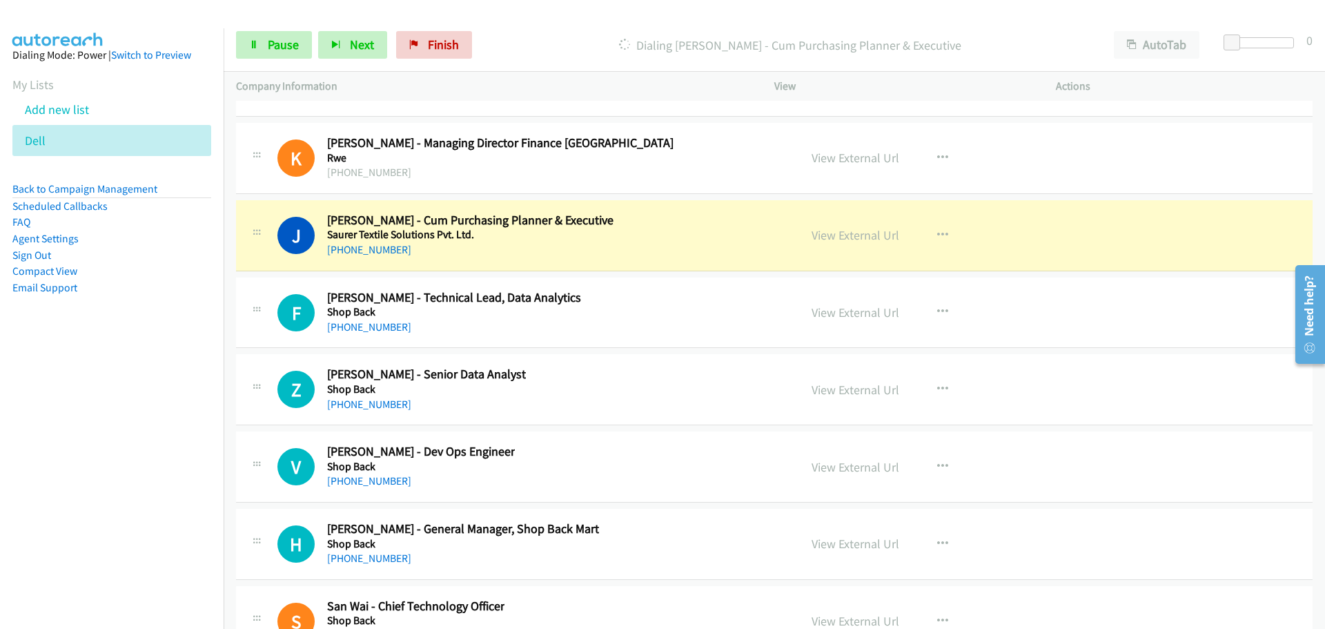
scroll to position [26641, 0]
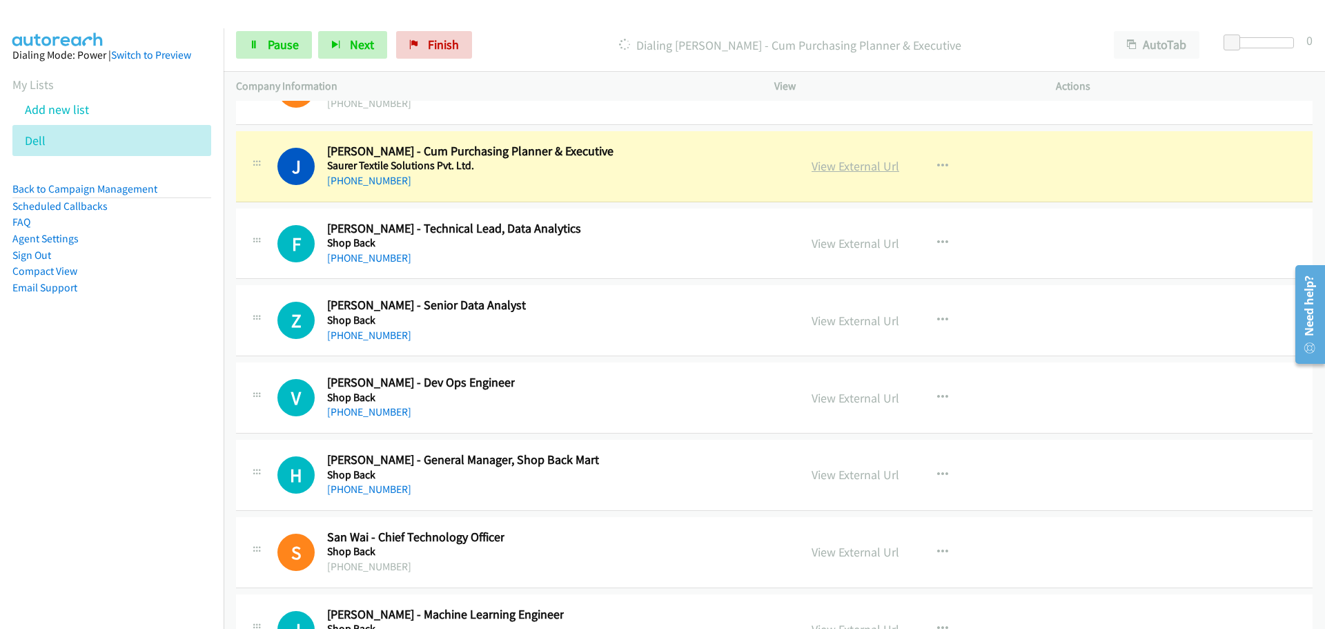
click at [853, 166] on link "View External Url" at bounding box center [856, 166] width 88 height 16
click at [261, 43] on link "Pause" at bounding box center [274, 45] width 76 height 28
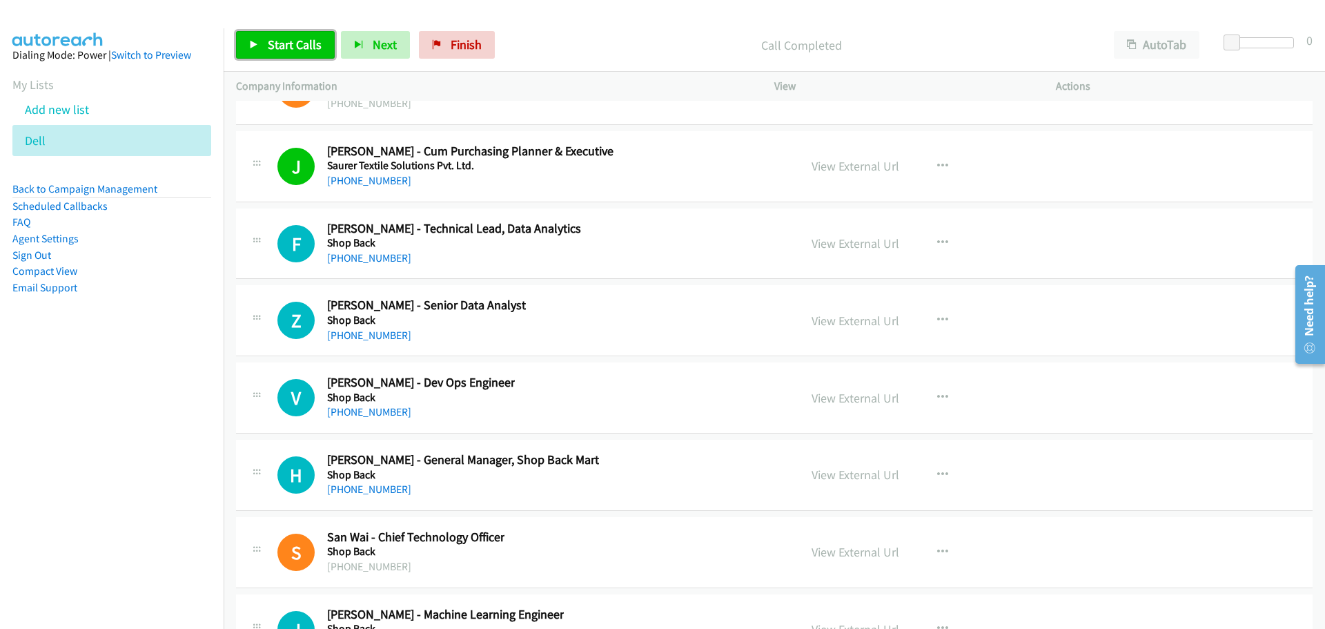
click at [273, 48] on span "Start Calls" at bounding box center [295, 45] width 54 height 16
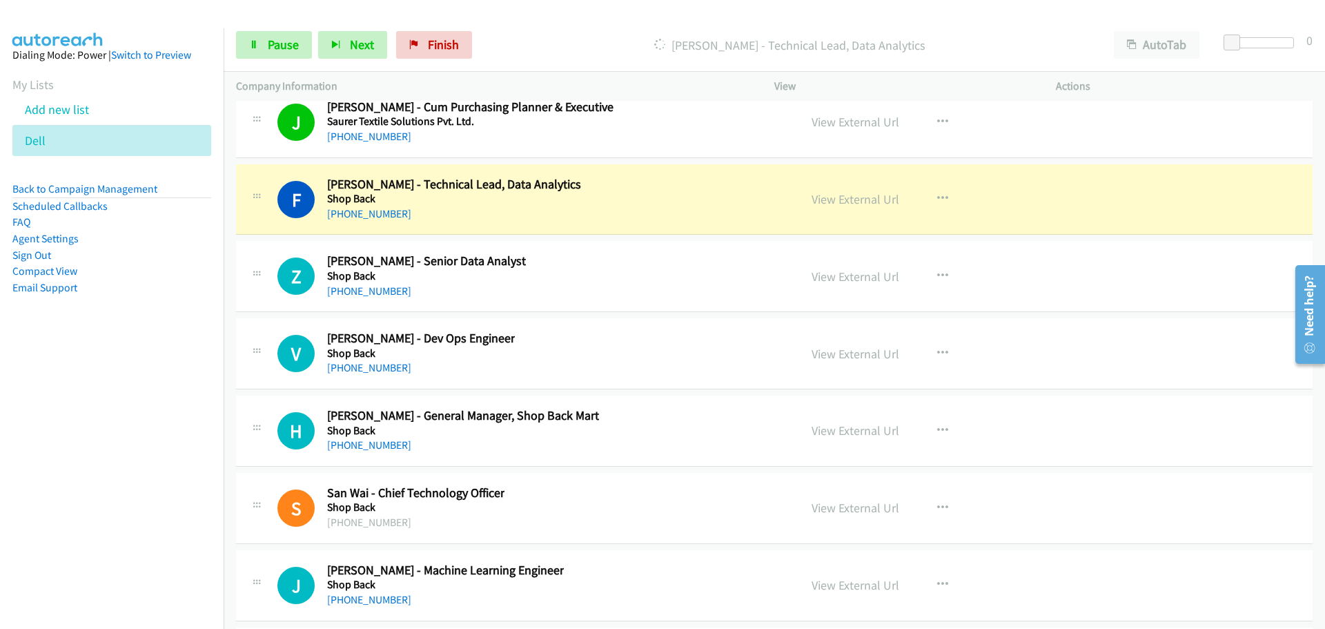
scroll to position [26710, 0]
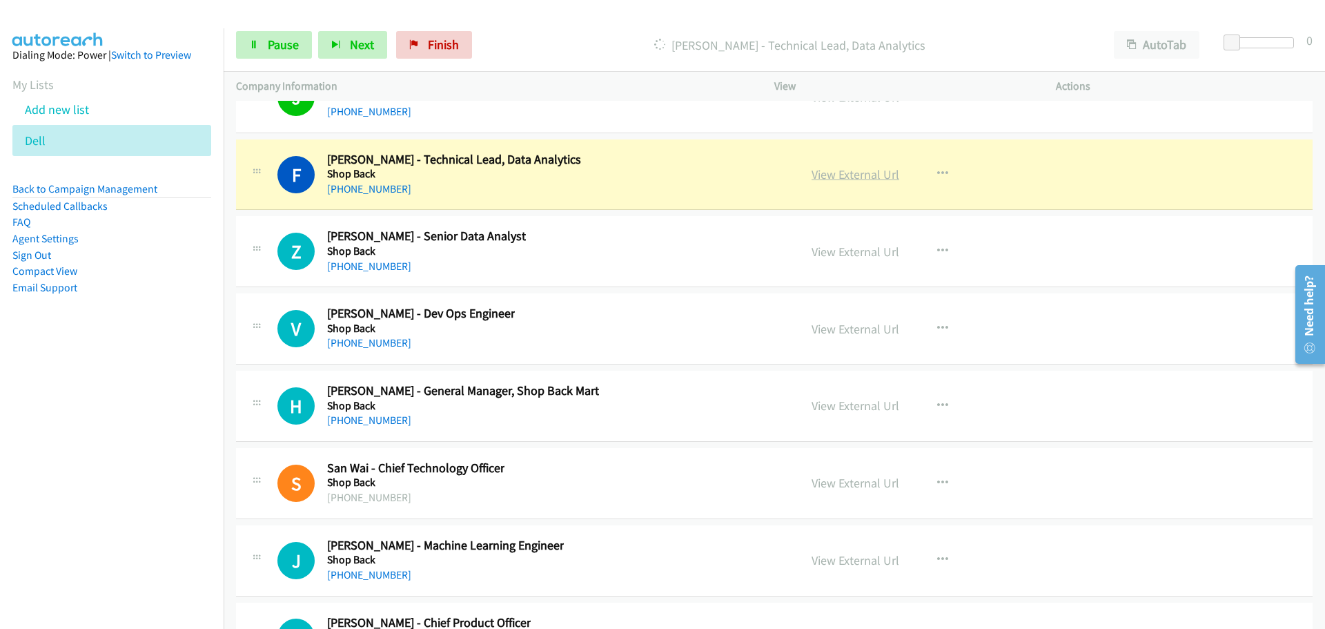
click at [863, 174] on link "View External Url" at bounding box center [856, 174] width 88 height 16
click at [280, 43] on span "Pause" at bounding box center [283, 45] width 31 height 16
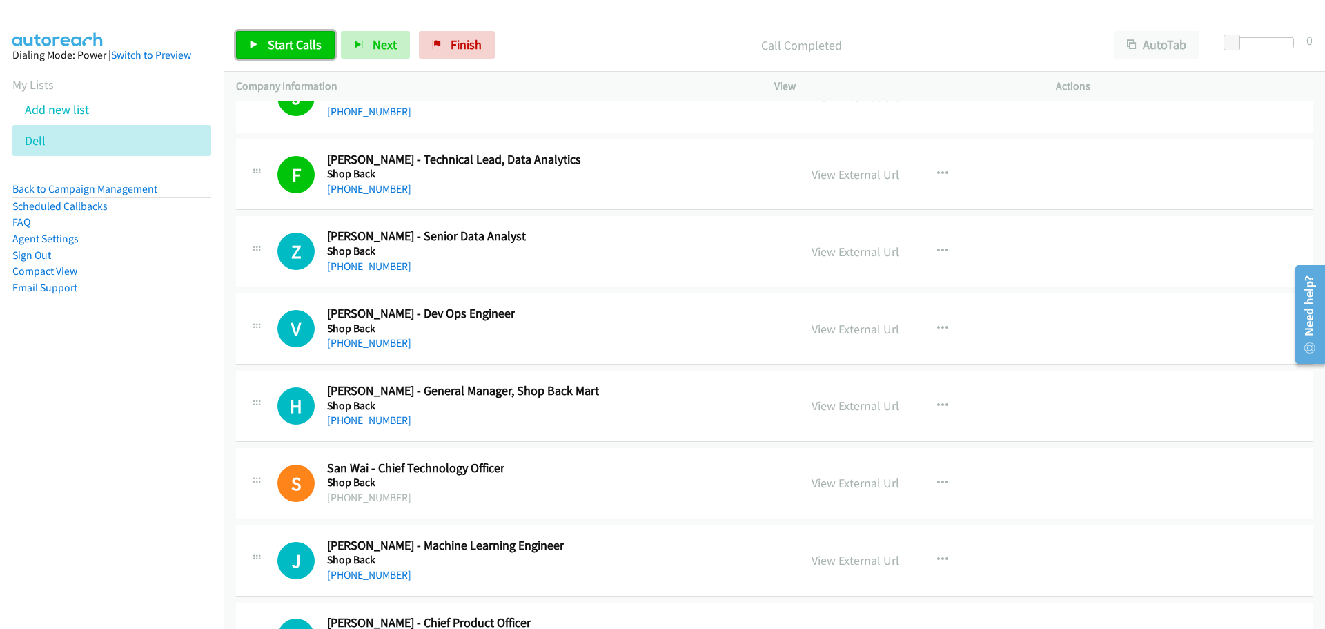
click at [285, 42] on span "Start Calls" at bounding box center [295, 45] width 54 height 16
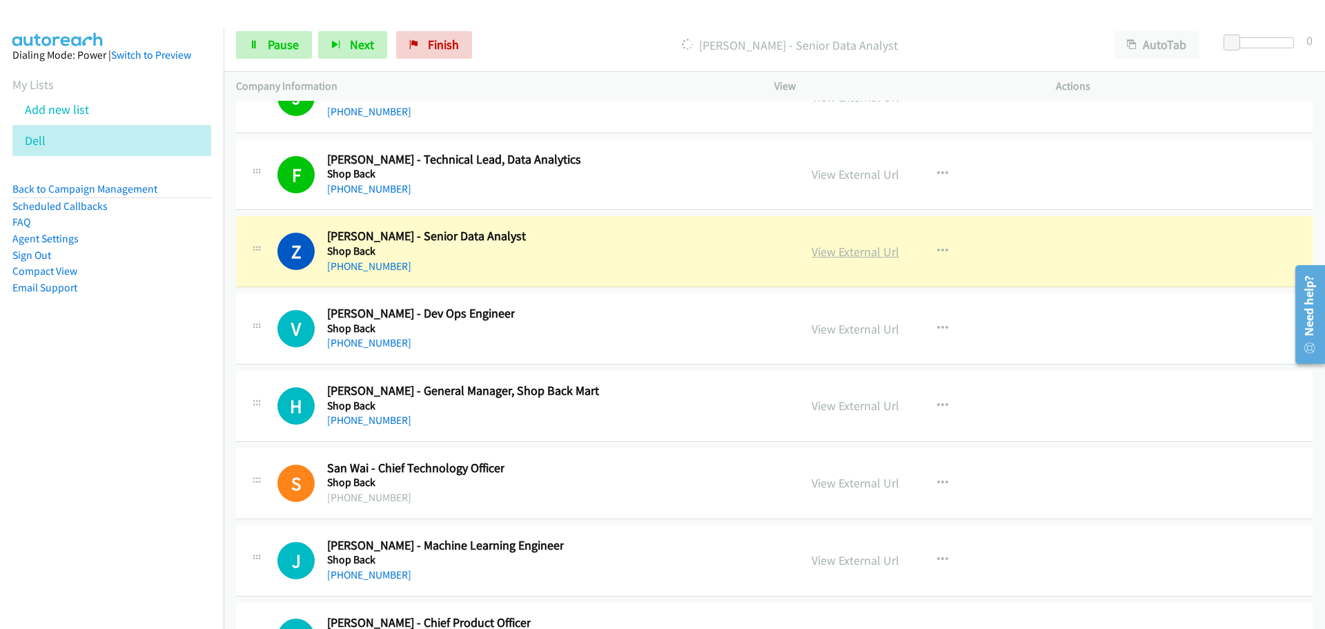
click at [821, 247] on link "View External Url" at bounding box center [856, 252] width 88 height 16
click at [260, 39] on link "Pause" at bounding box center [274, 45] width 76 height 28
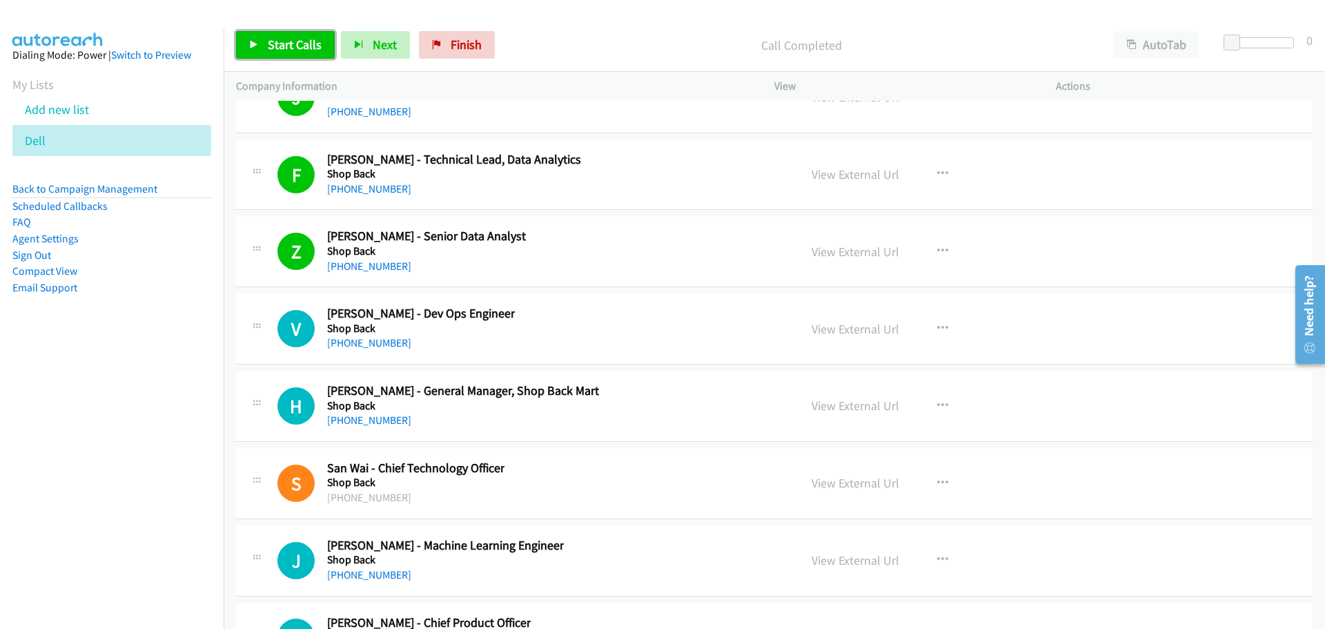
click at [276, 34] on link "Start Calls" at bounding box center [285, 45] width 99 height 28
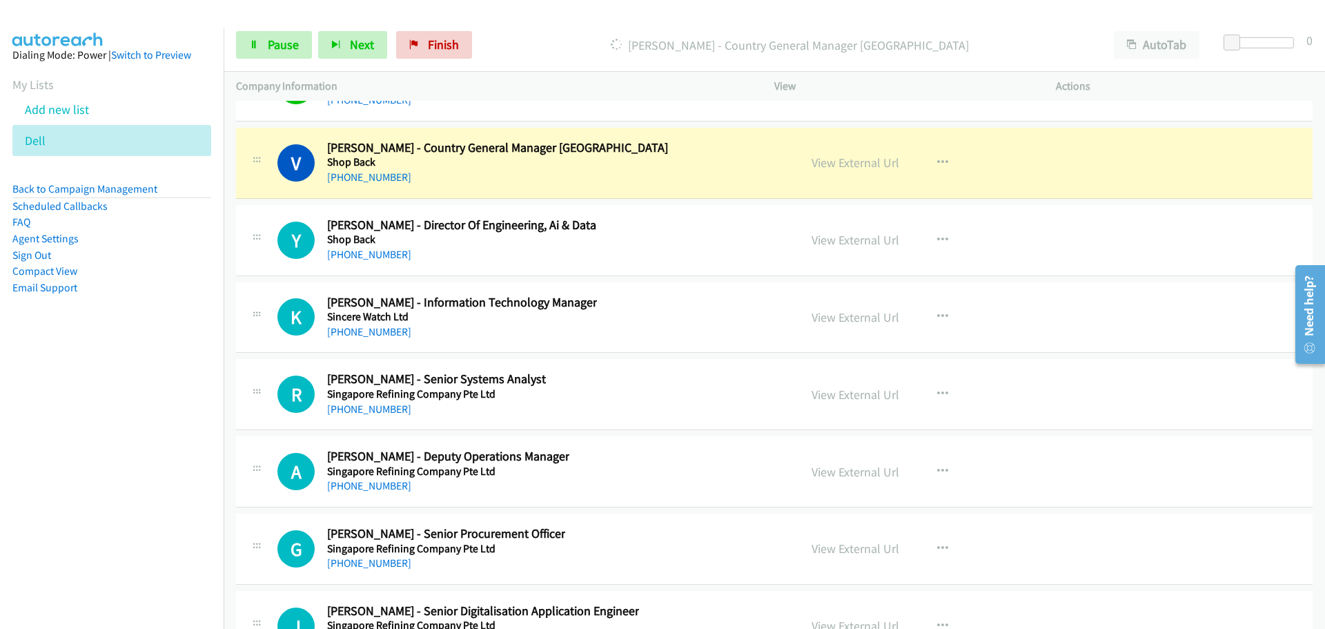
scroll to position [27400, 0]
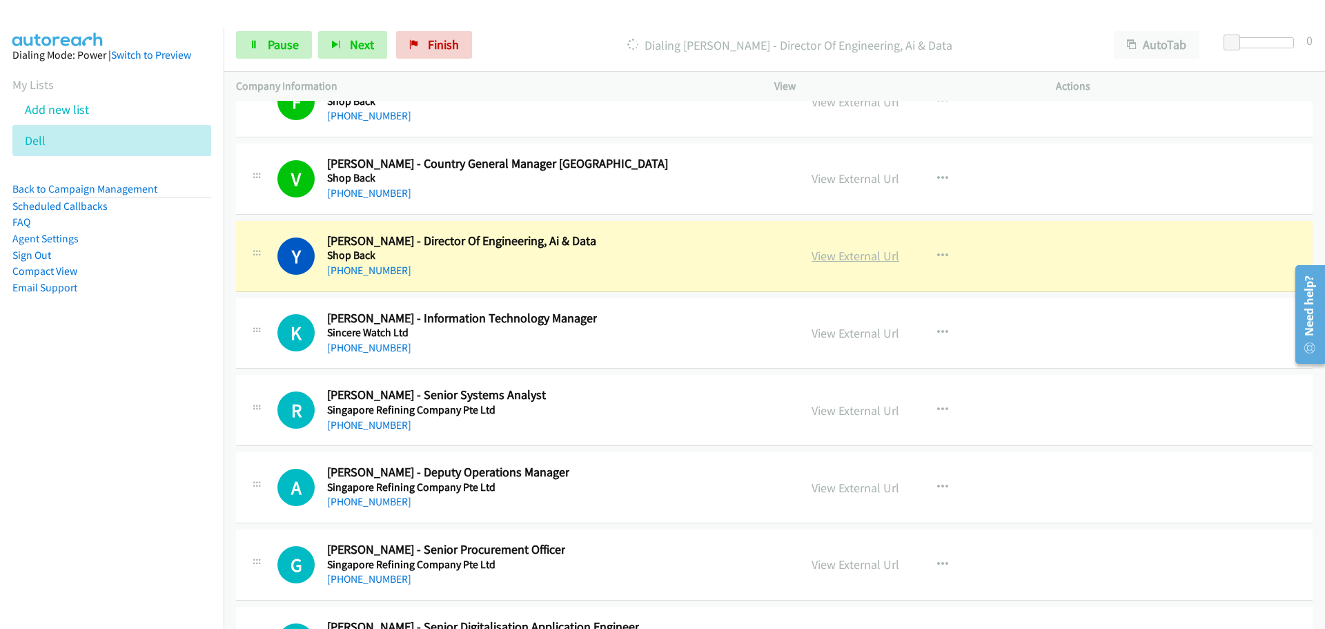
click at [850, 262] on link "View External Url" at bounding box center [856, 256] width 88 height 16
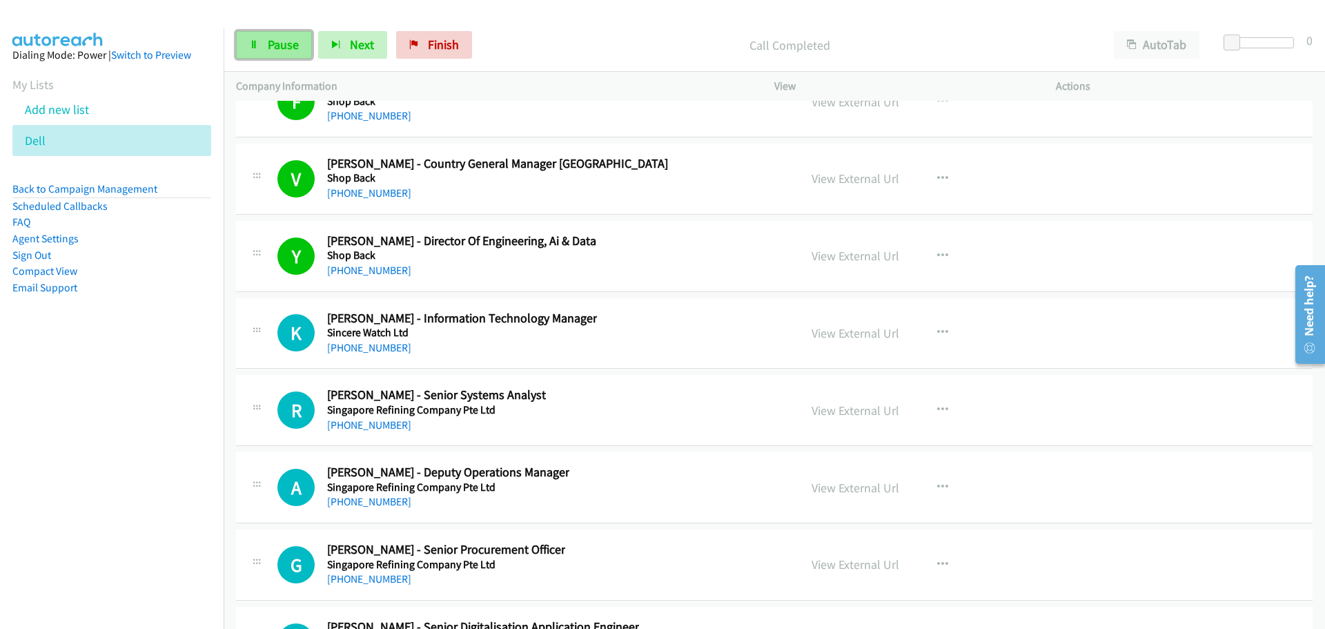
click at [283, 55] on link "Pause" at bounding box center [274, 45] width 76 height 28
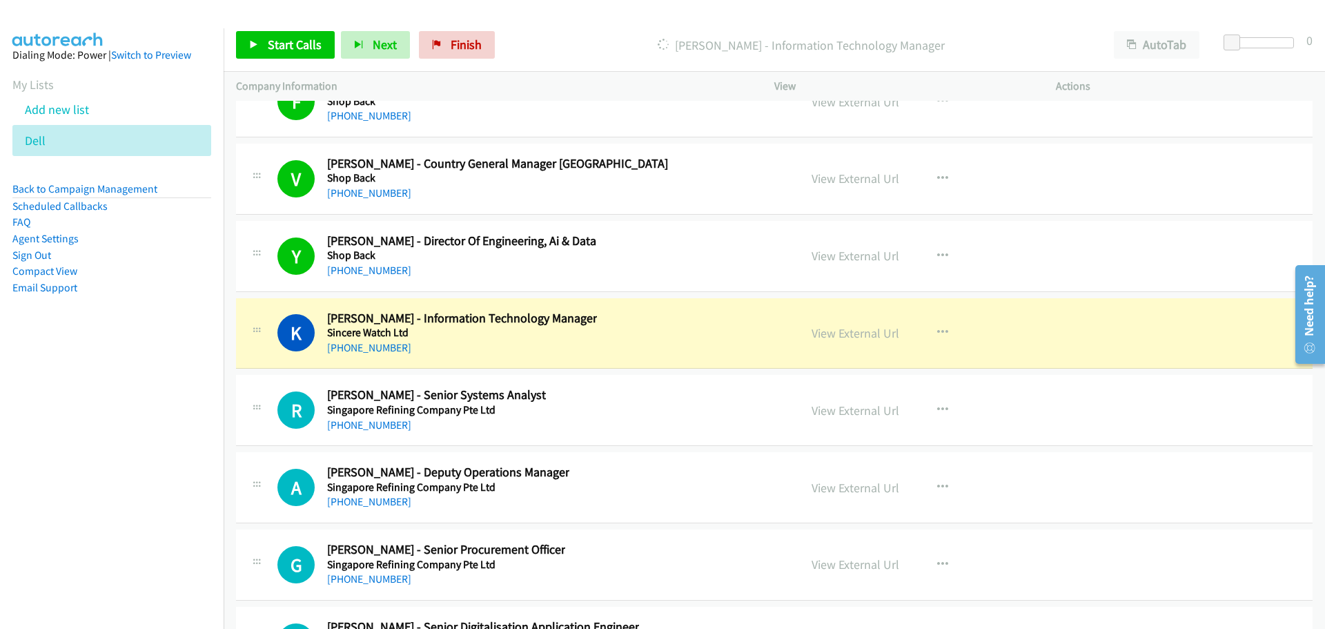
scroll to position [27469, 0]
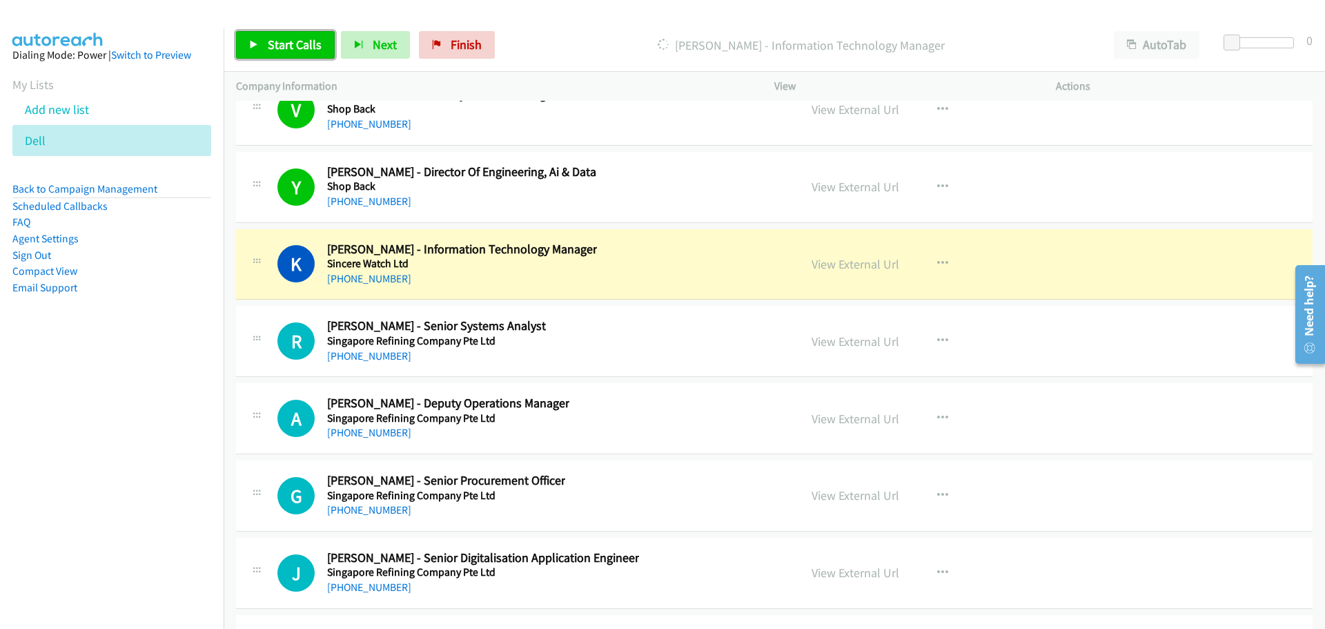
click at [269, 51] on span "Start Calls" at bounding box center [295, 45] width 54 height 16
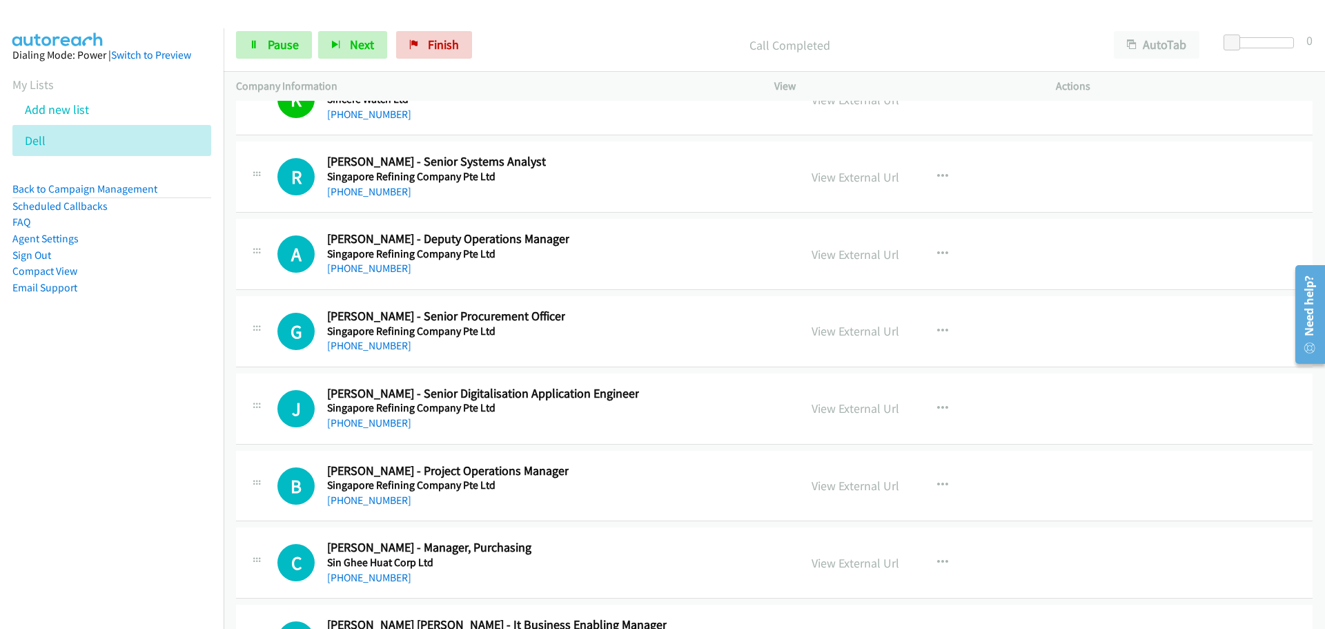
scroll to position [27676, 0]
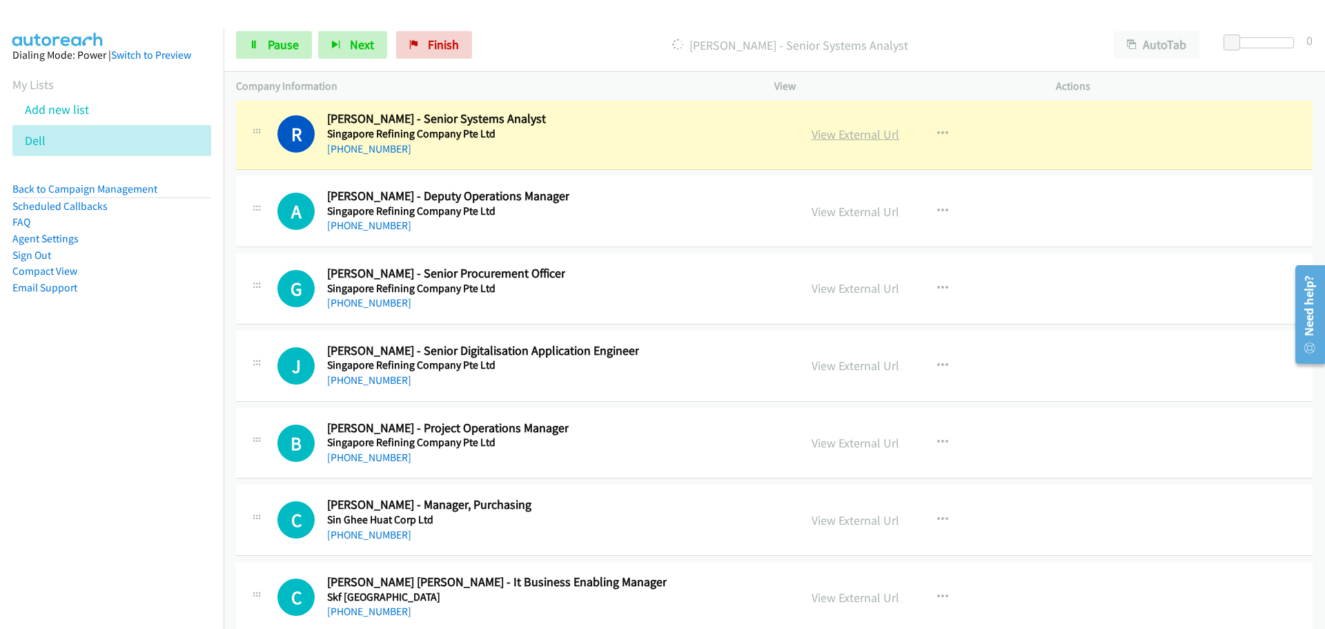
click at [838, 132] on link "View External Url" at bounding box center [856, 134] width 88 height 16
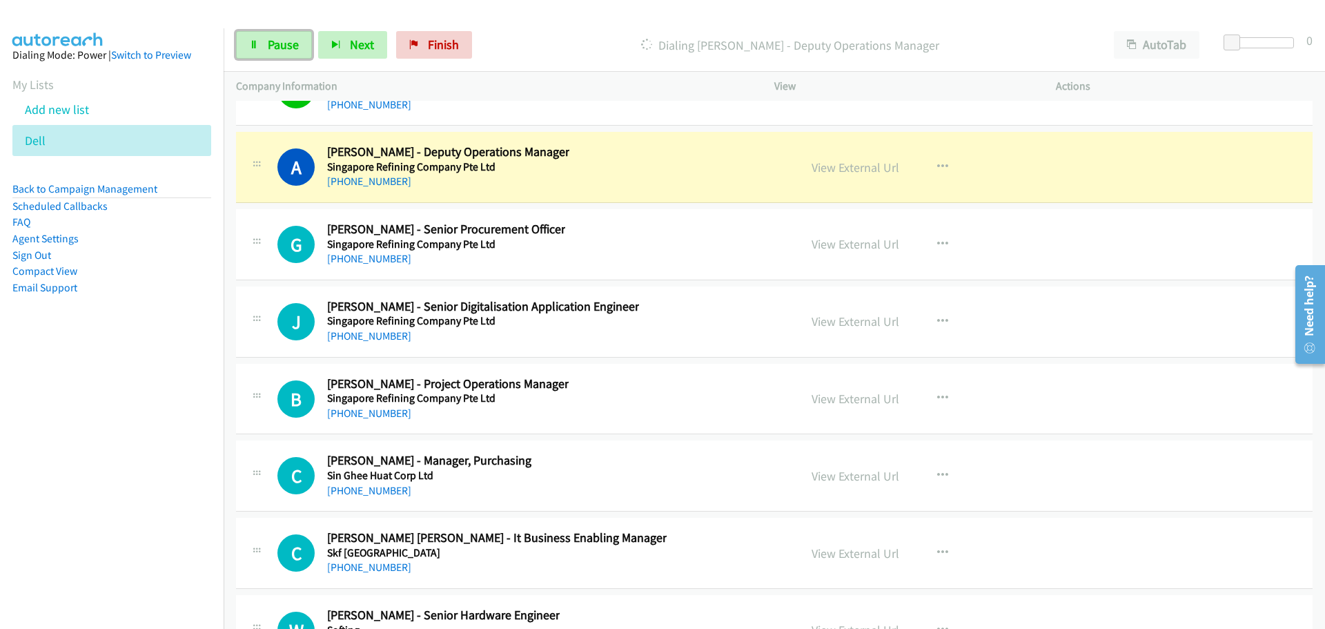
scroll to position [27745, 0]
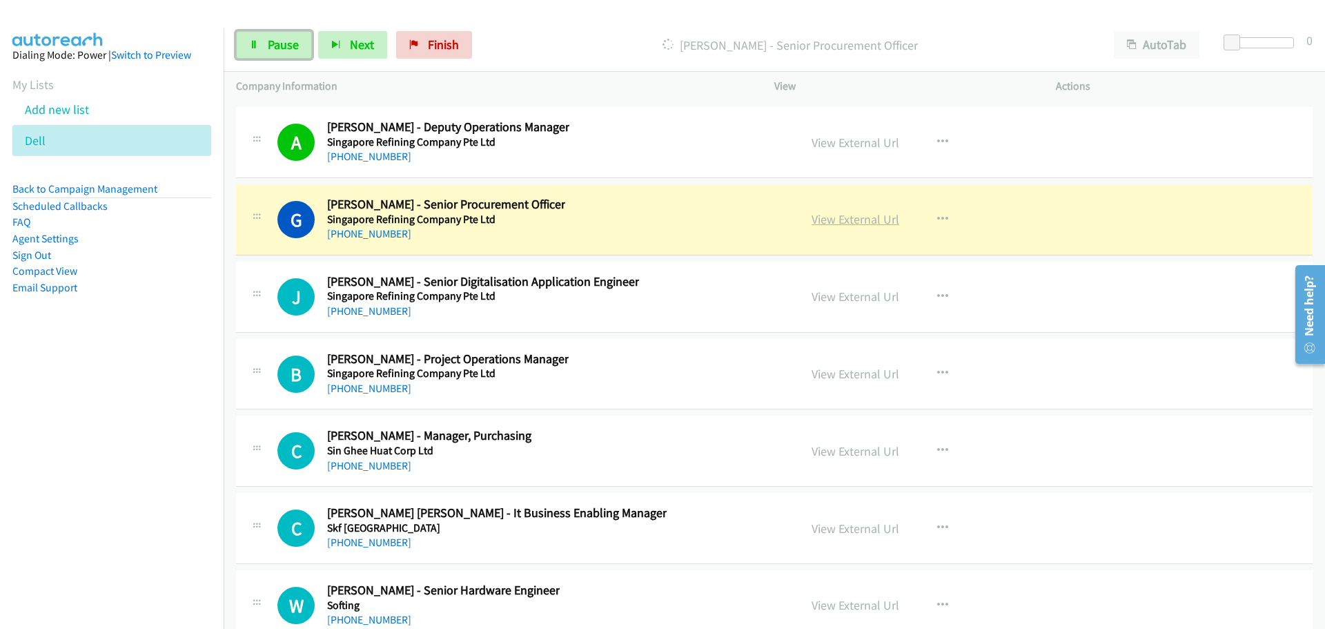
click at [847, 217] on link "View External Url" at bounding box center [856, 219] width 88 height 16
click at [293, 42] on span "Pause" at bounding box center [283, 45] width 31 height 16
